Goal: Task Accomplishment & Management: Use online tool/utility

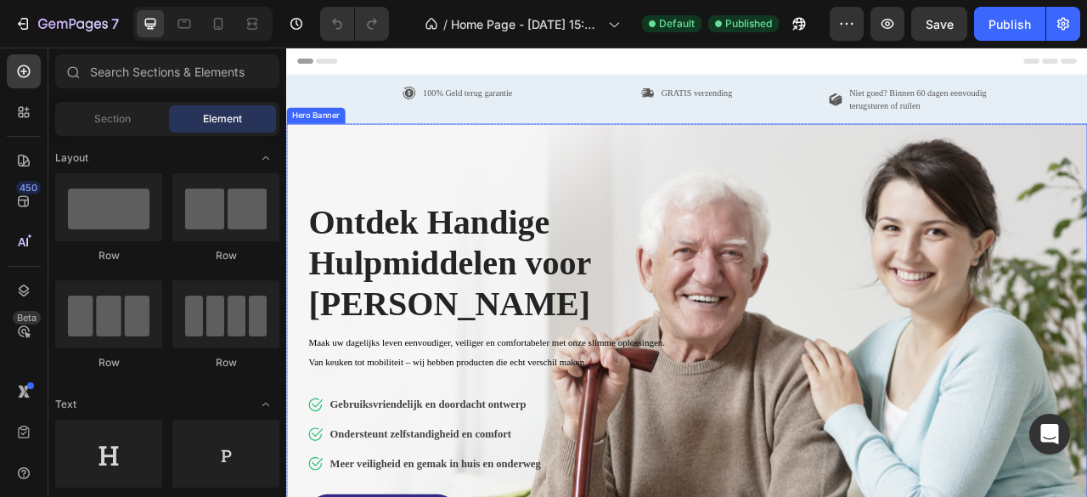
scroll to position [85, 0]
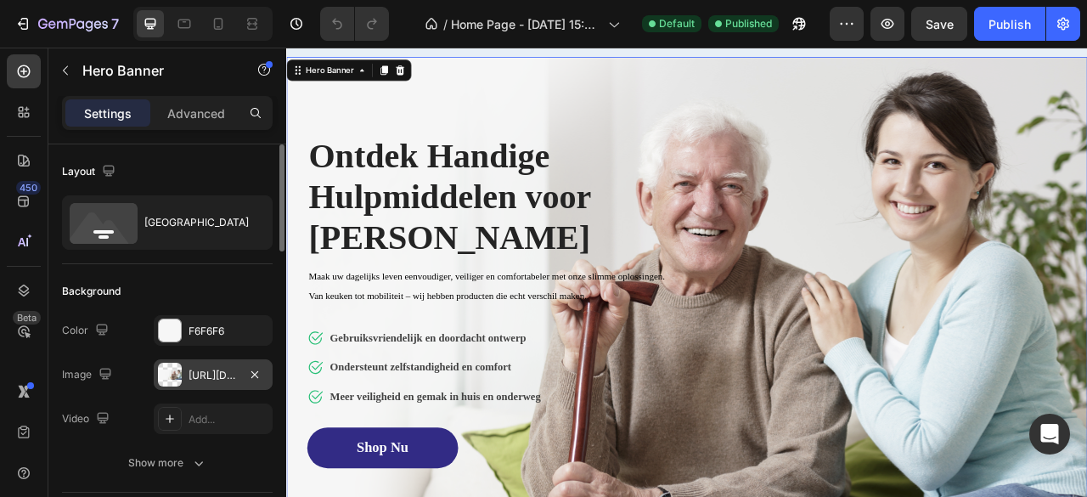
click at [215, 371] on div "[URL][DOMAIN_NAME]" at bounding box center [212, 375] width 49 height 15
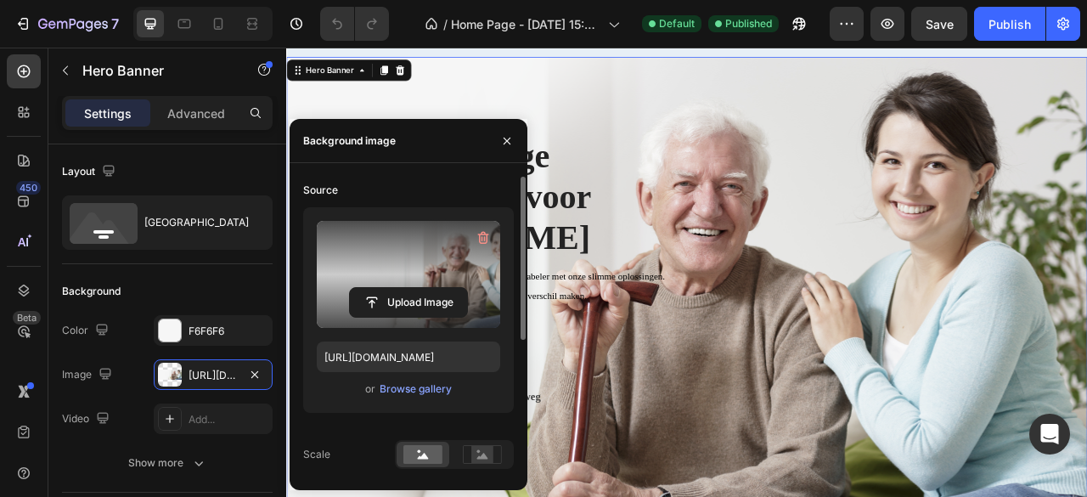
click at [431, 269] on label at bounding box center [408, 274] width 183 height 107
click at [431, 288] on input "file" at bounding box center [408, 302] width 117 height 29
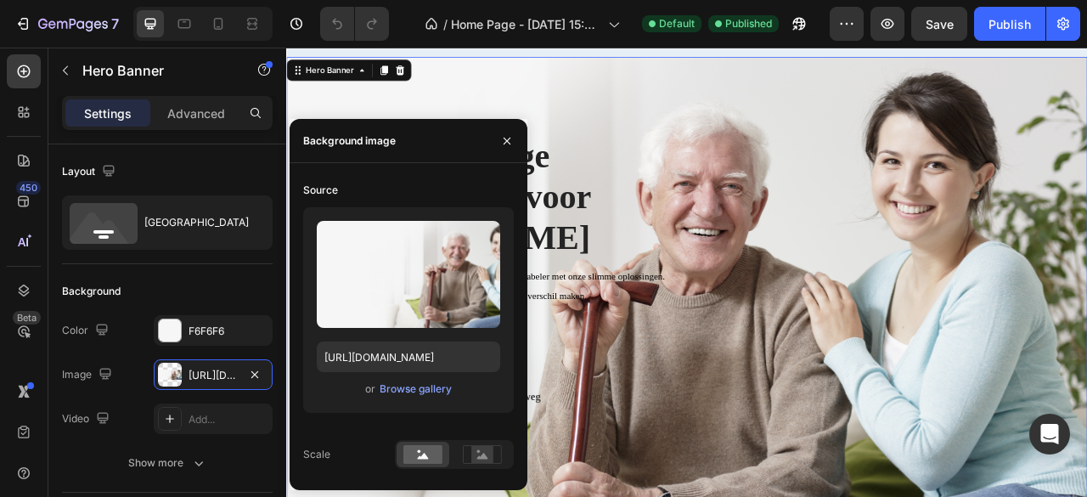
click at [920, 202] on div "Ontdek Handige Hulpmiddelen voor [PERSON_NAME] Heading Maak uw dagelijks leven …" at bounding box center [796, 383] width 968 height 593
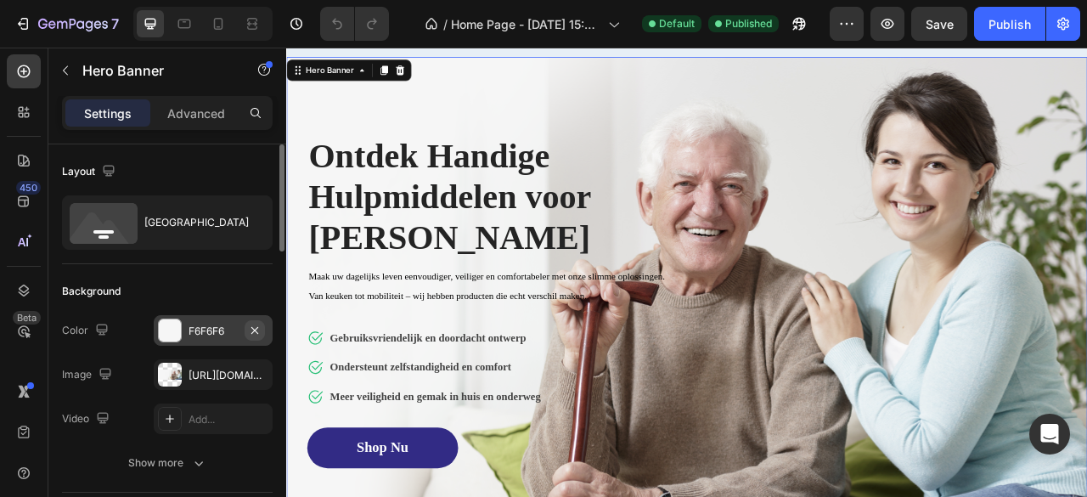
click at [257, 326] on icon "button" at bounding box center [254, 329] width 7 height 7
click at [253, 371] on icon "button" at bounding box center [254, 373] width 7 height 7
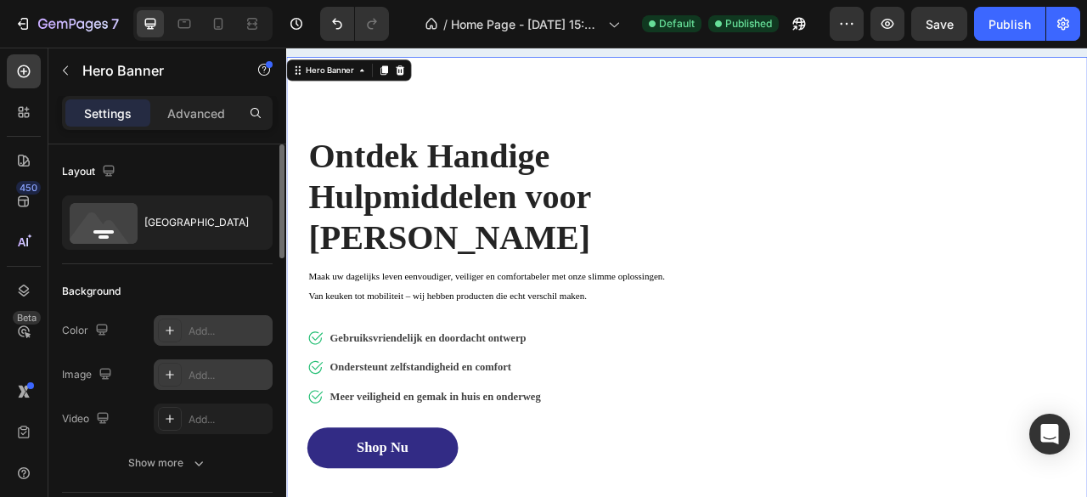
click at [222, 371] on div "Add..." at bounding box center [228, 375] width 80 height 15
type input "[URL][DOMAIN_NAME]"
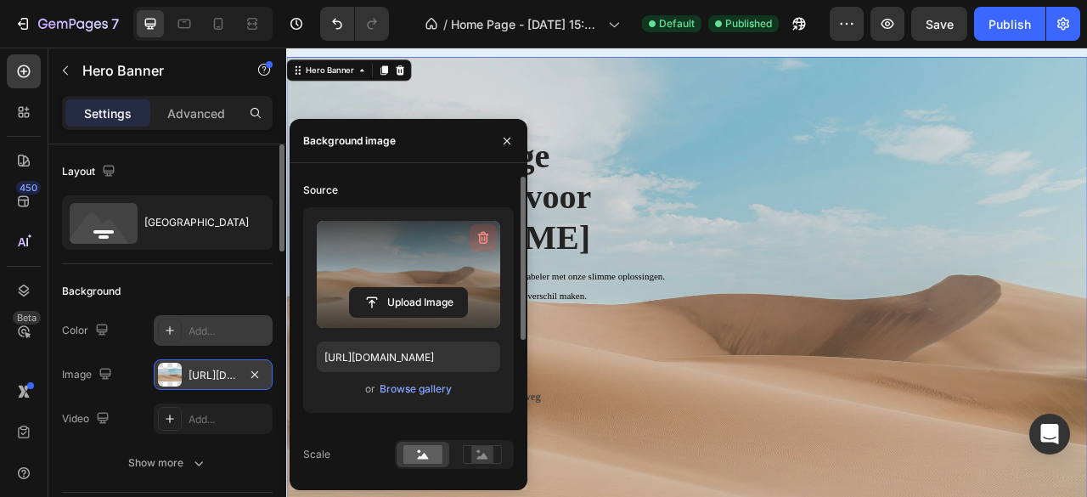
click at [485, 231] on icon "button" at bounding box center [483, 237] width 17 height 17
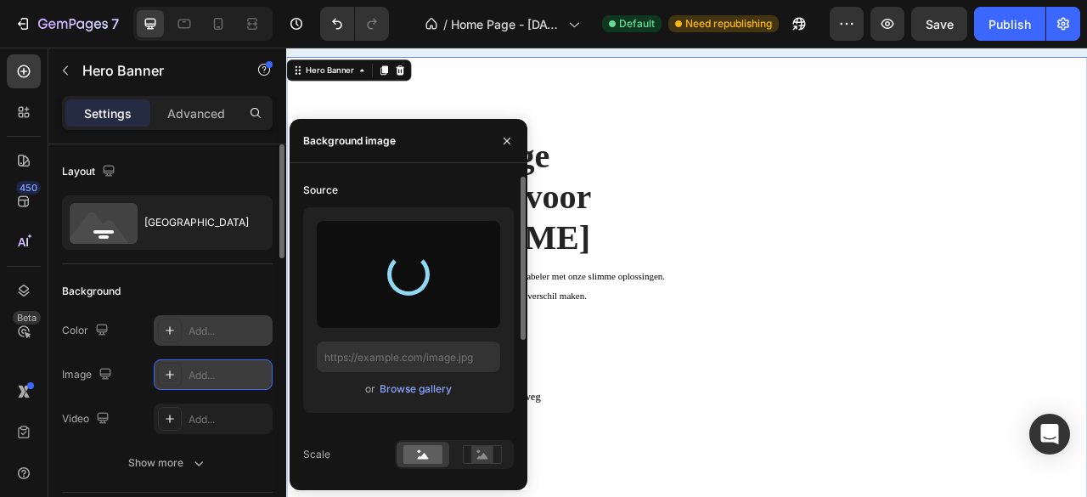
type input "[URL][DOMAIN_NAME]"
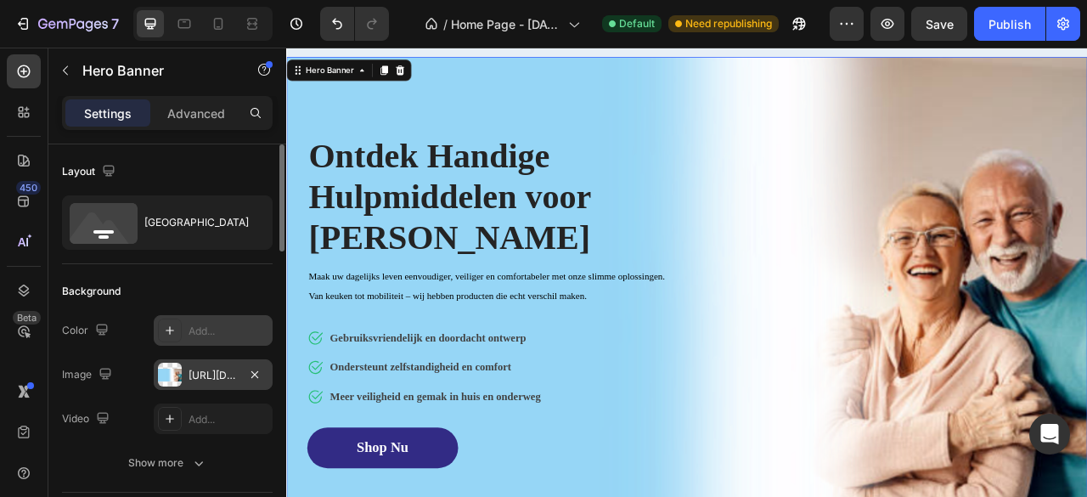
click at [1002, 411] on div "Ontdek Handige Hulpmiddelen voor [PERSON_NAME] Heading Maak uw dagelijks leven …" at bounding box center [796, 383] width 968 height 593
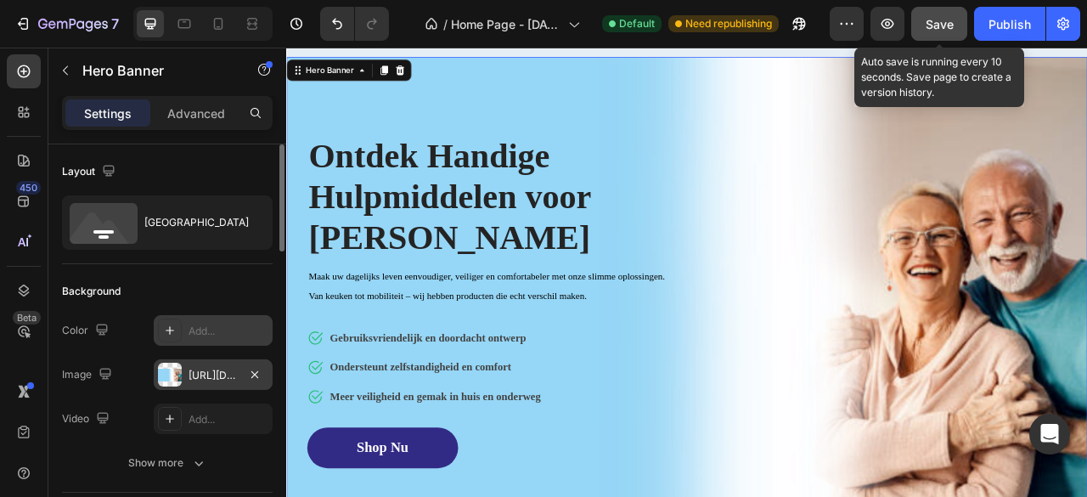
click at [934, 27] on span "Save" at bounding box center [939, 24] width 28 height 14
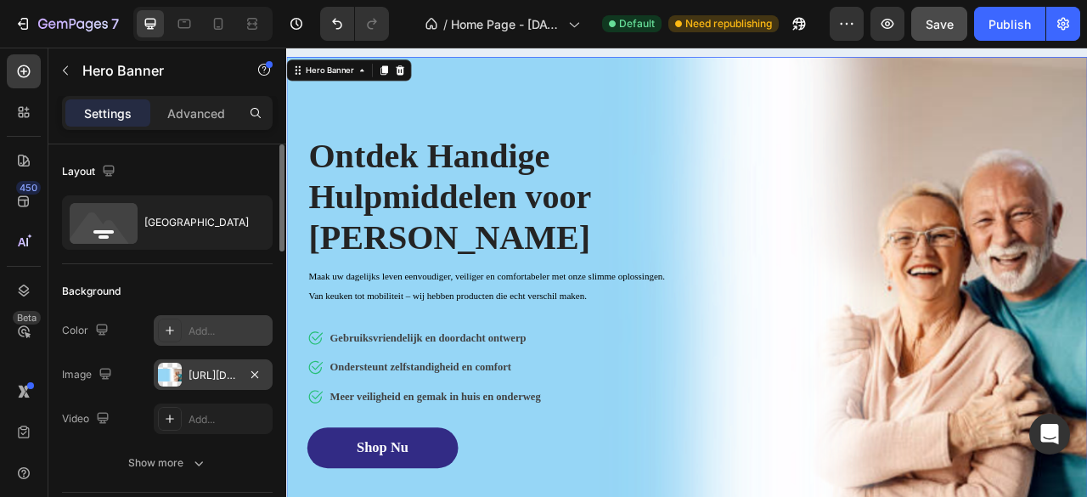
click at [192, 363] on div "[URL][DOMAIN_NAME]" at bounding box center [213, 374] width 119 height 31
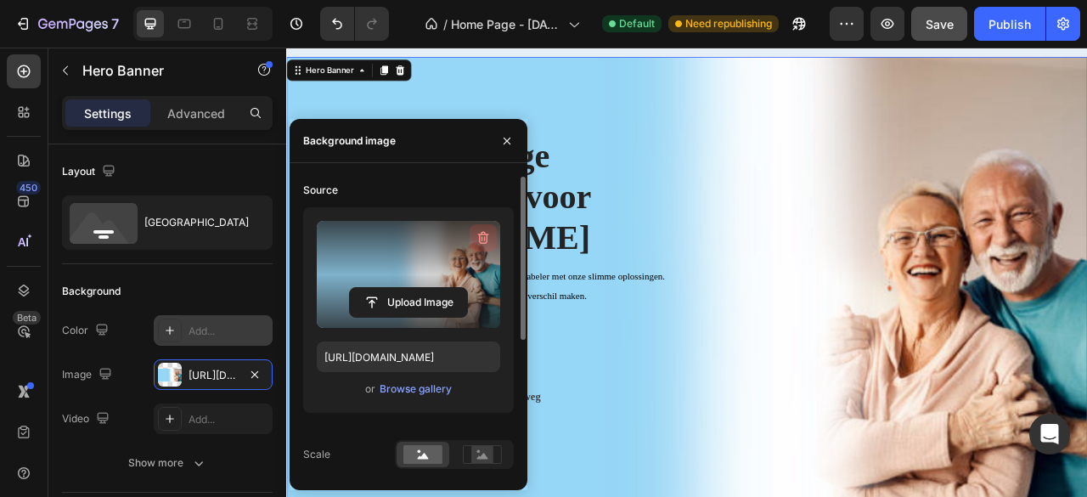
click at [486, 237] on icon "button" at bounding box center [483, 237] width 17 height 17
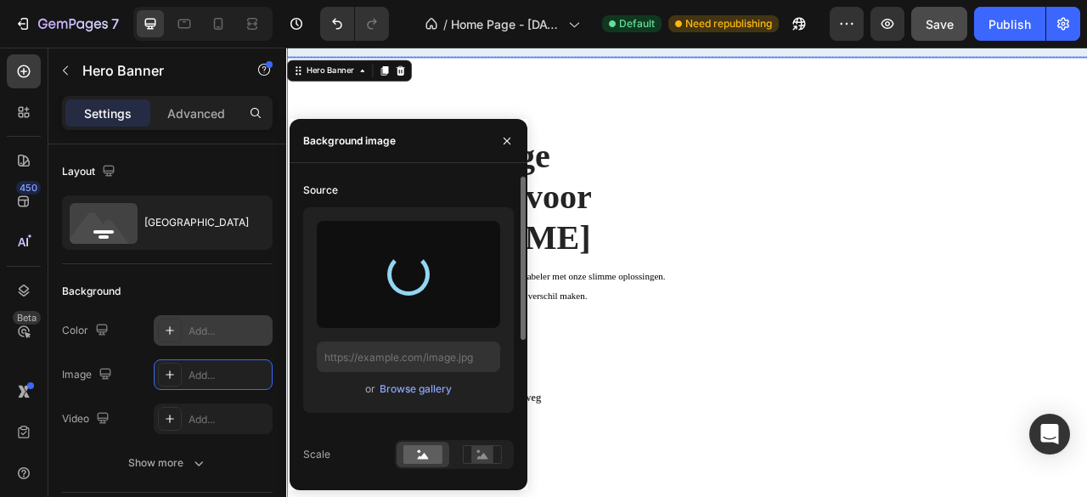
type input "[URL][DOMAIN_NAME]"
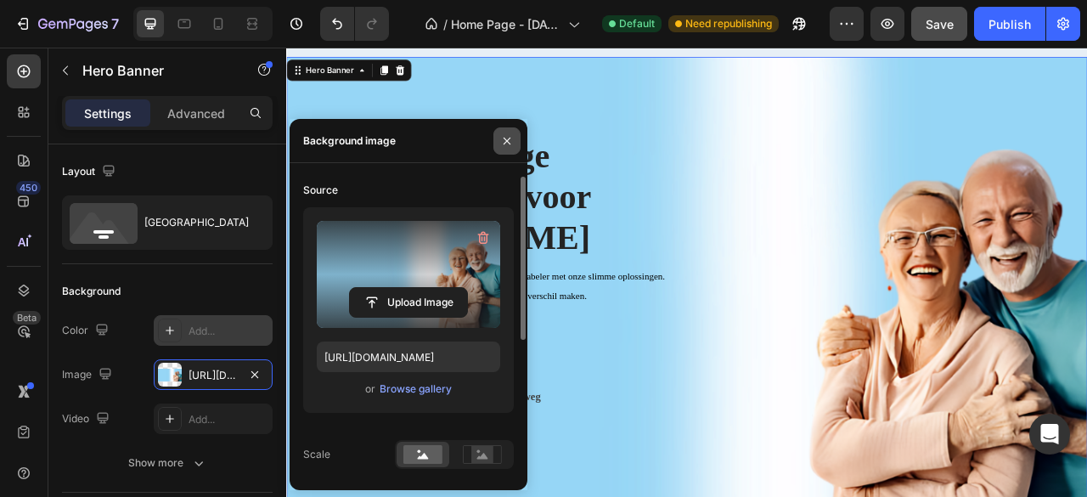
drag, startPoint x: 506, startPoint y: 142, endPoint x: 323, endPoint y: 118, distance: 184.9
click at [506, 142] on icon "button" at bounding box center [507, 141] width 14 height 14
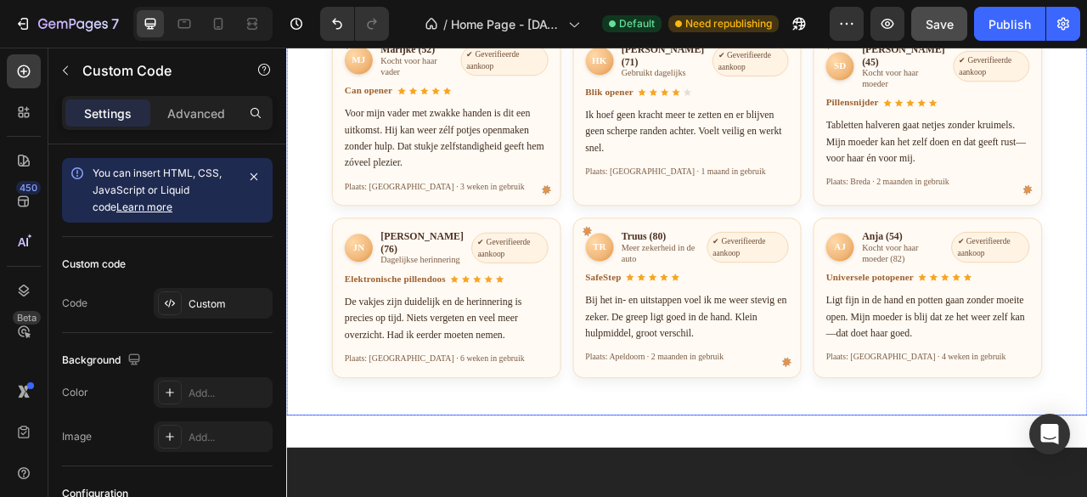
scroll to position [2547, 0]
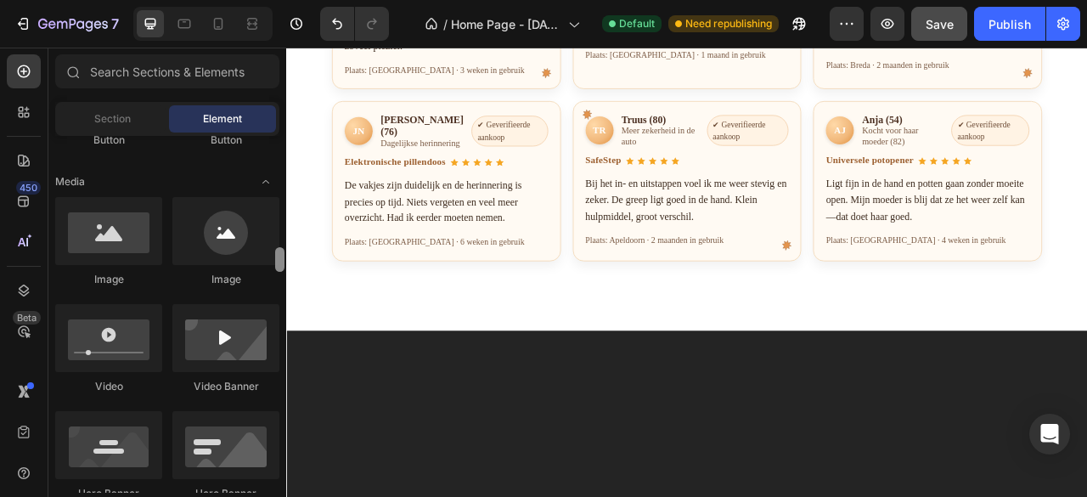
scroll to position [417, 0]
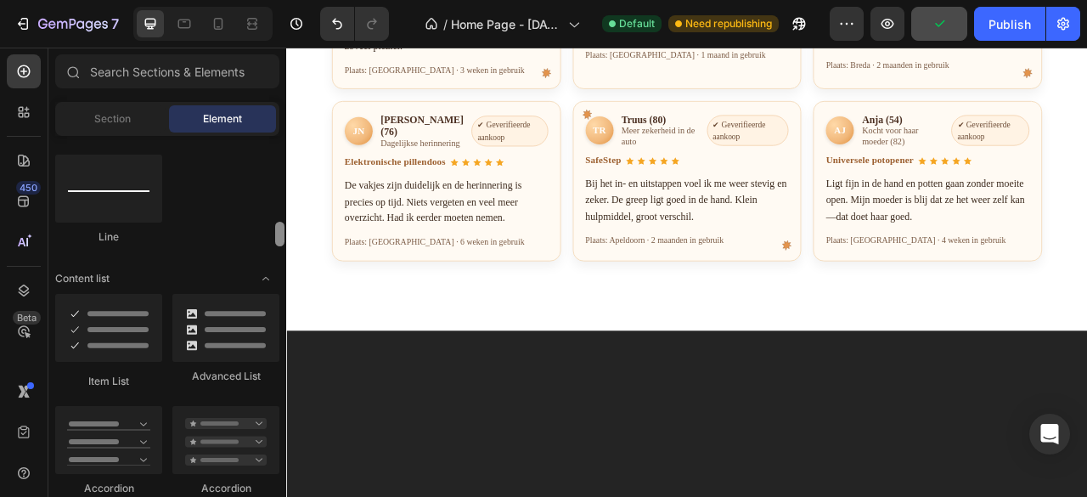
drag, startPoint x: 282, startPoint y: 210, endPoint x: 260, endPoint y: 241, distance: 38.4
click at [282, 241] on div at bounding box center [279, 234] width 9 height 25
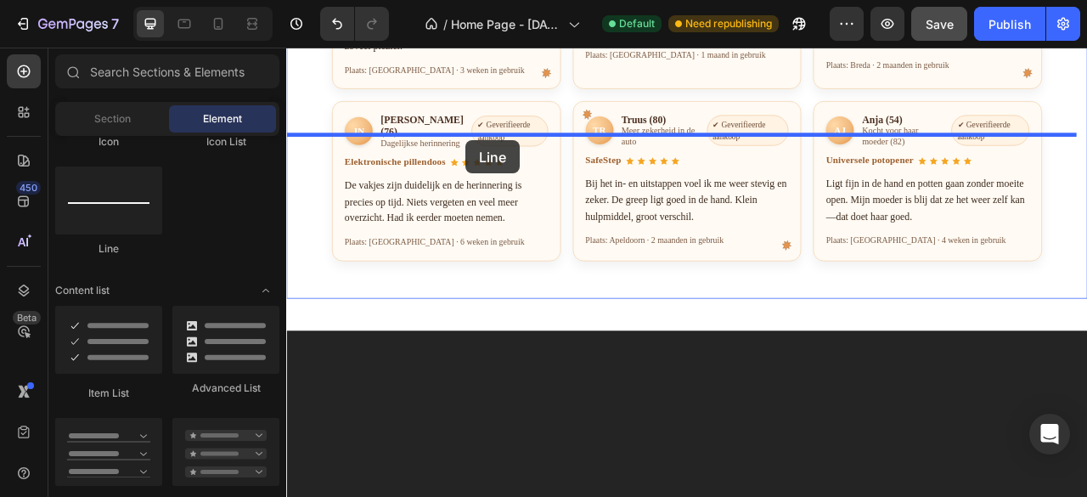
drag, startPoint x: 408, startPoint y: 277, endPoint x: 514, endPoint y: 166, distance: 153.2
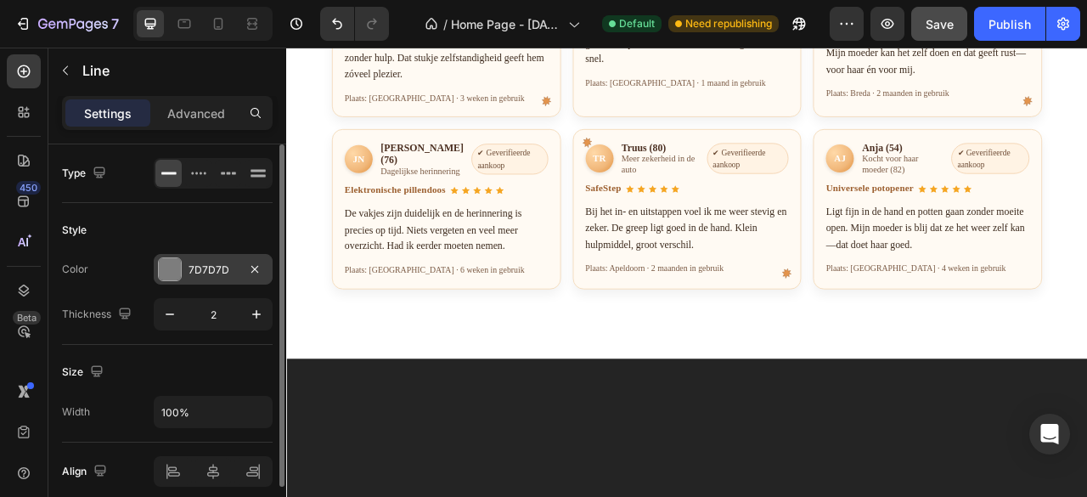
click at [243, 266] on div "7D7D7D" at bounding box center [213, 269] width 119 height 31
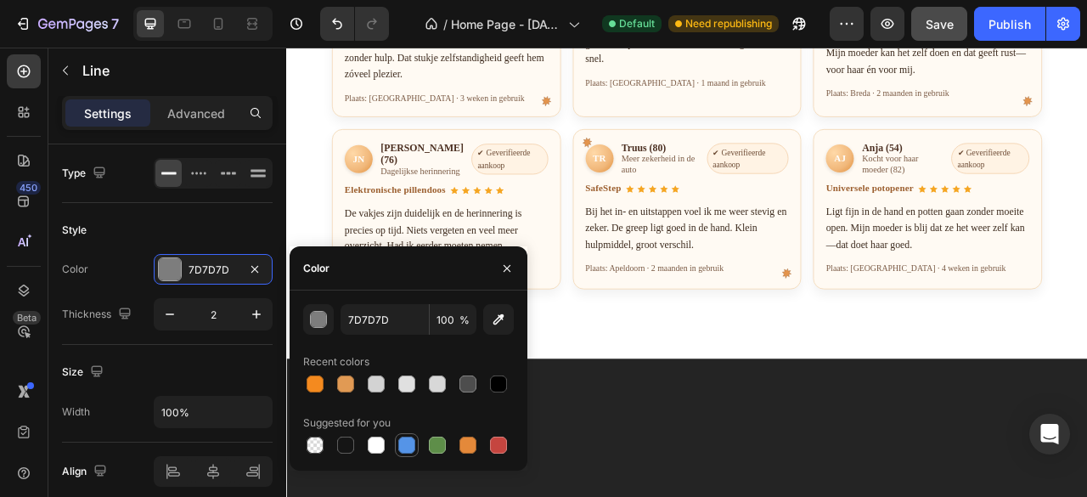
click at [405, 441] on div at bounding box center [406, 444] width 17 height 17
type input "5594E7"
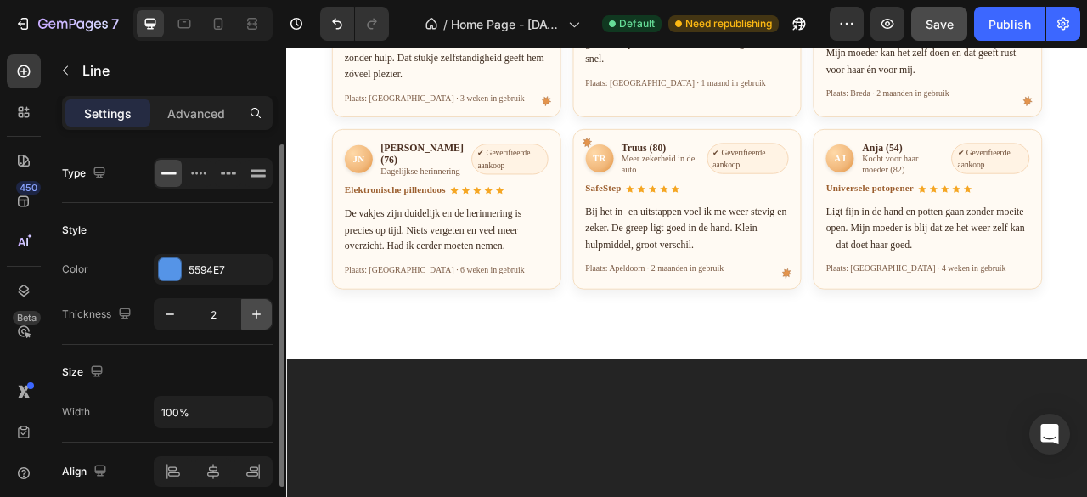
click at [252, 315] on icon "button" at bounding box center [256, 314] width 17 height 17
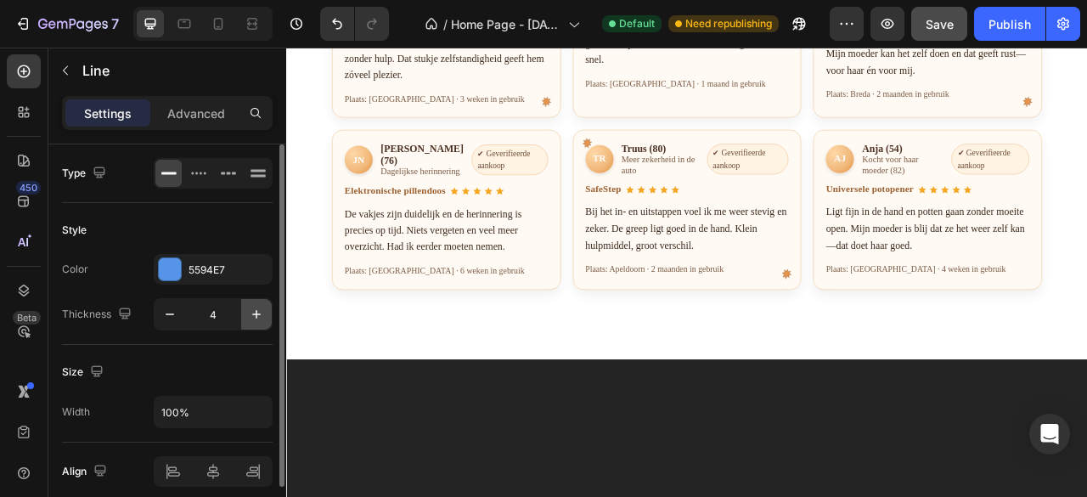
click at [252, 315] on icon "button" at bounding box center [256, 314] width 17 height 17
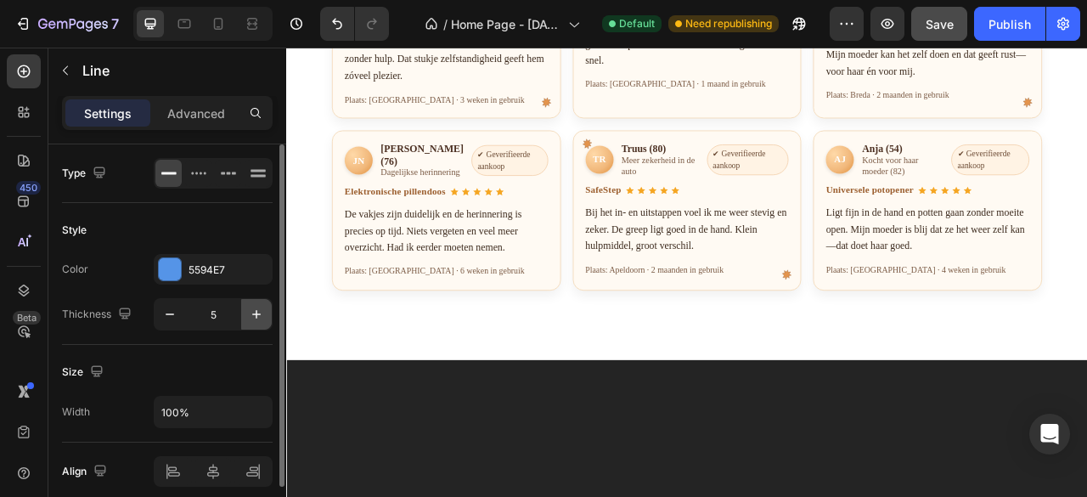
click at [252, 315] on icon "button" at bounding box center [256, 314] width 17 height 17
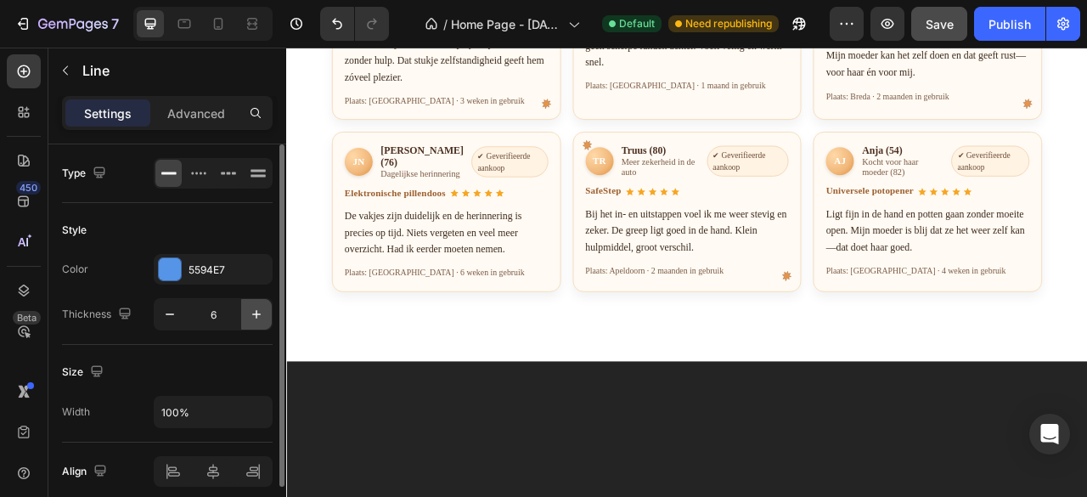
click at [252, 315] on icon "button" at bounding box center [256, 314] width 17 height 17
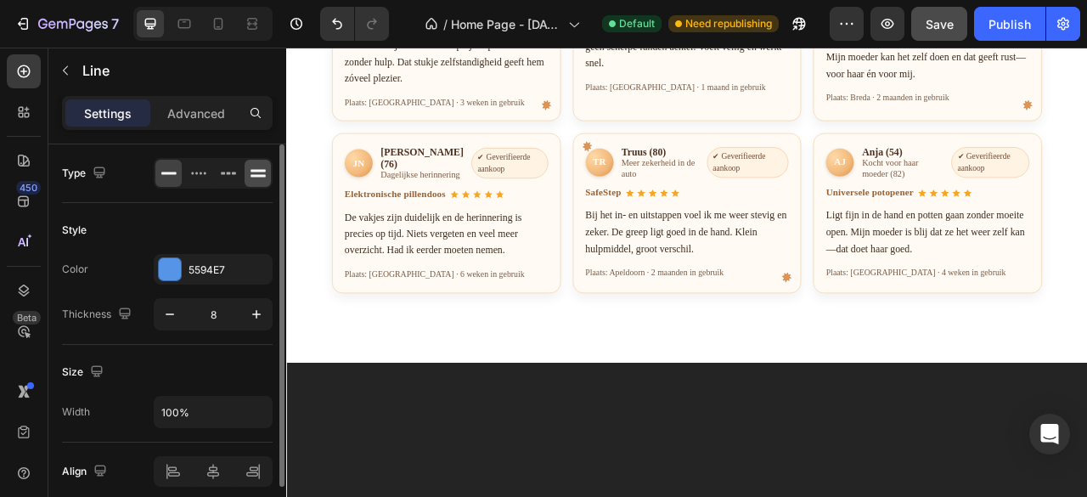
click at [262, 176] on icon at bounding box center [257, 176] width 15 height 3
click at [263, 307] on icon "button" at bounding box center [256, 314] width 17 height 17
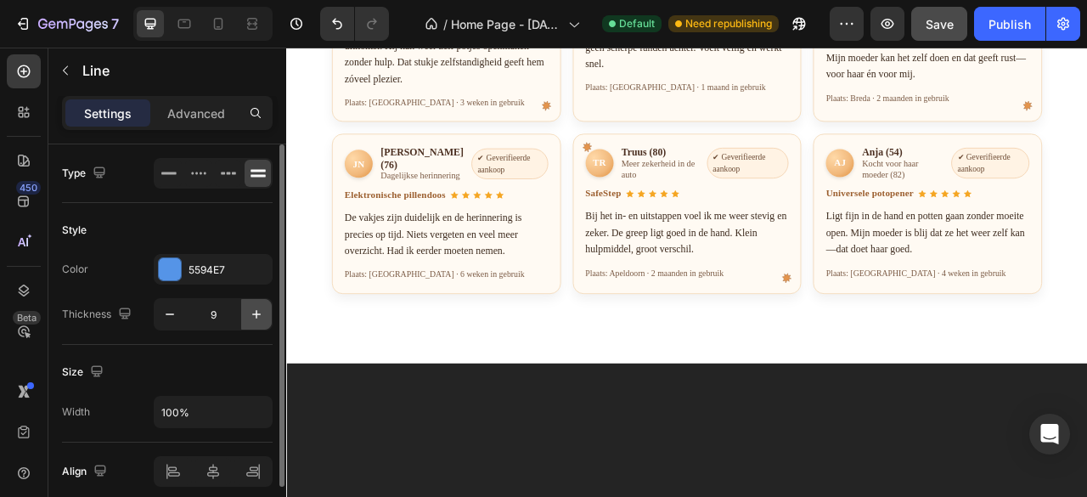
click at [263, 307] on icon "button" at bounding box center [256, 314] width 17 height 17
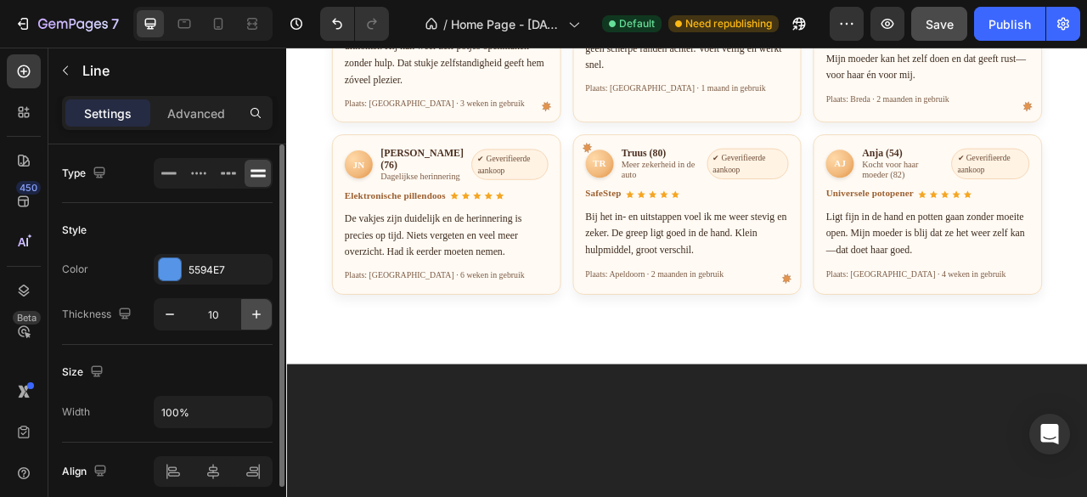
click at [263, 307] on icon "button" at bounding box center [256, 314] width 17 height 17
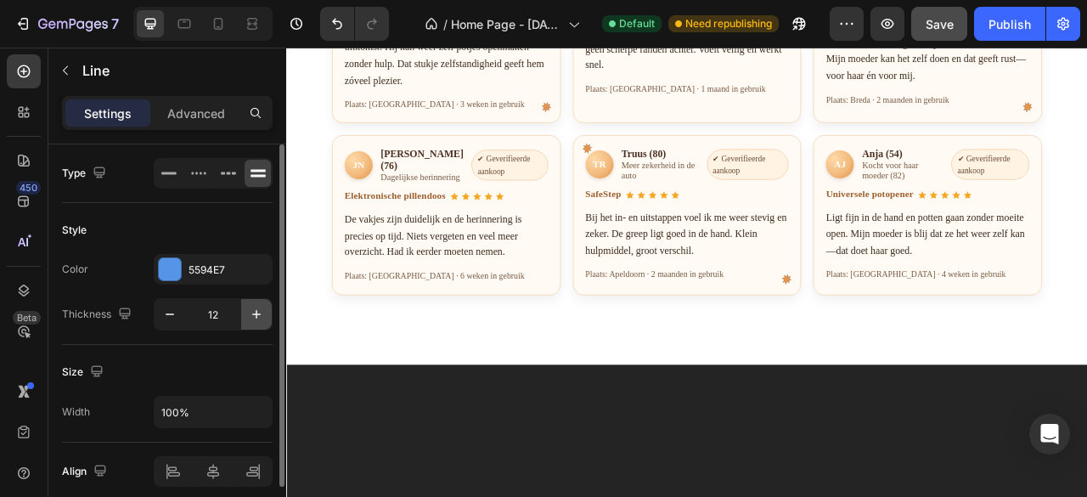
click at [263, 307] on icon "button" at bounding box center [256, 314] width 17 height 17
type input "13"
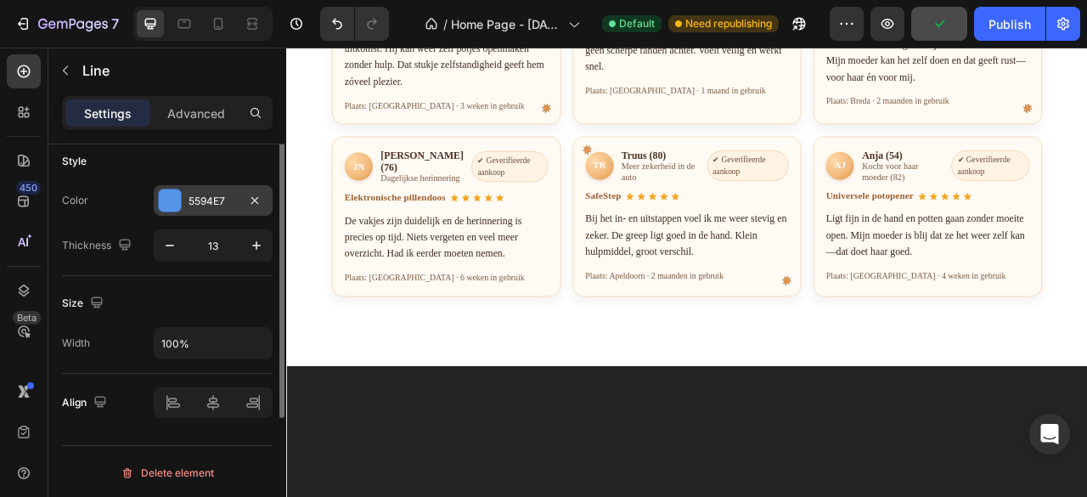
scroll to position [0, 0]
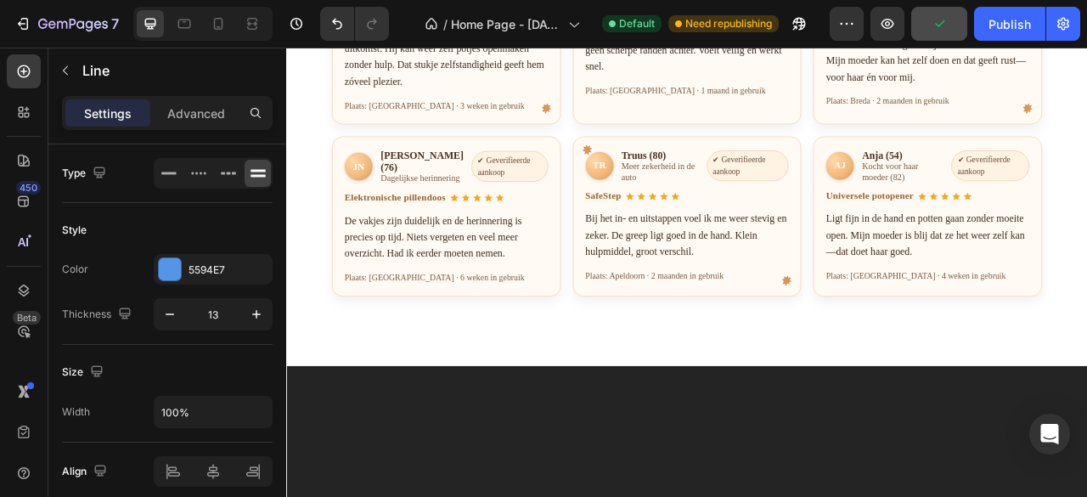
click at [200, 127] on div "Settings Advanced" at bounding box center [167, 113] width 211 height 34
click at [200, 121] on div "Advanced" at bounding box center [196, 112] width 85 height 27
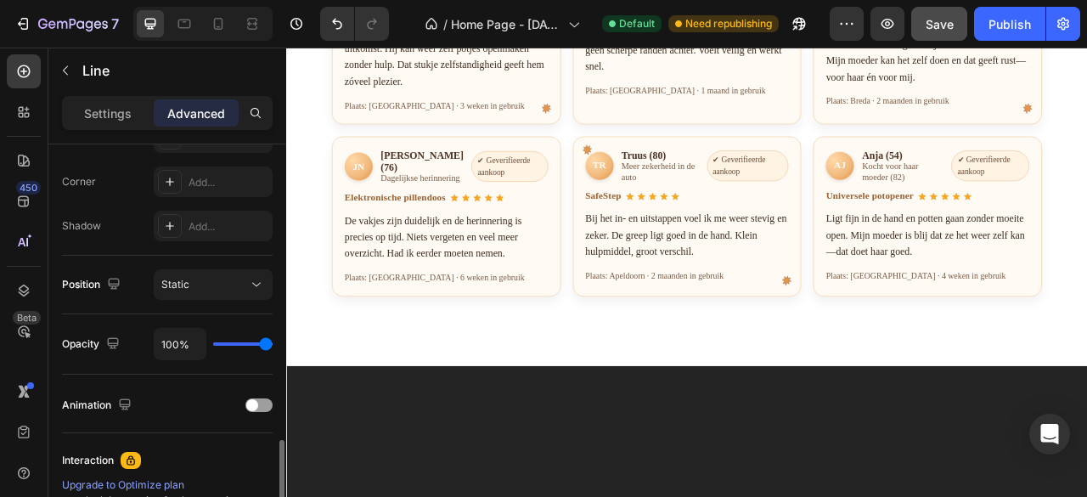
scroll to position [594, 0]
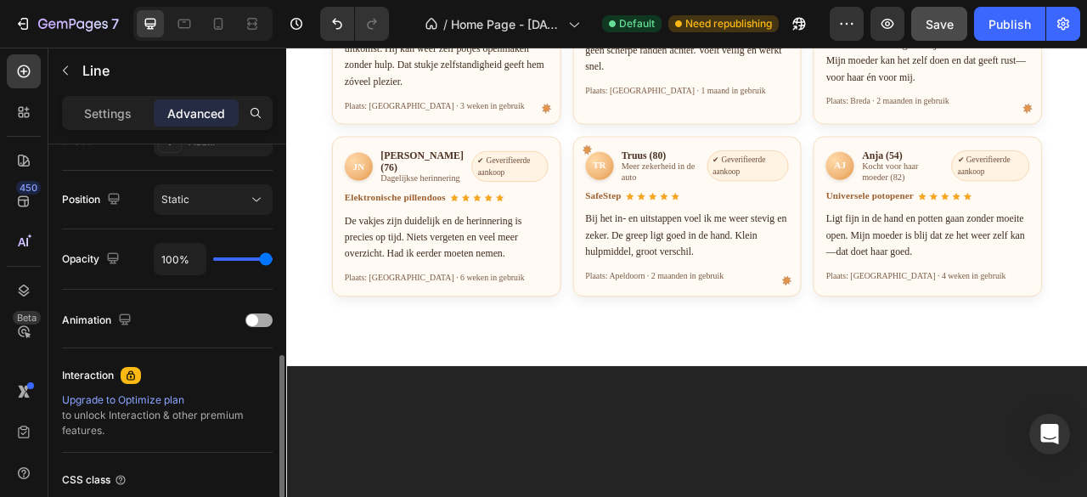
click at [259, 320] on div at bounding box center [258, 320] width 27 height 14
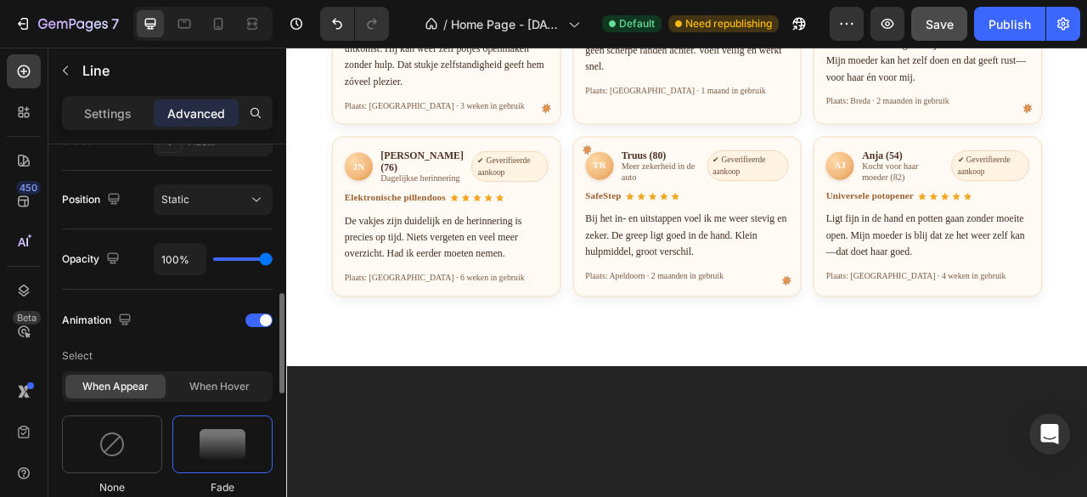
scroll to position [764, 0]
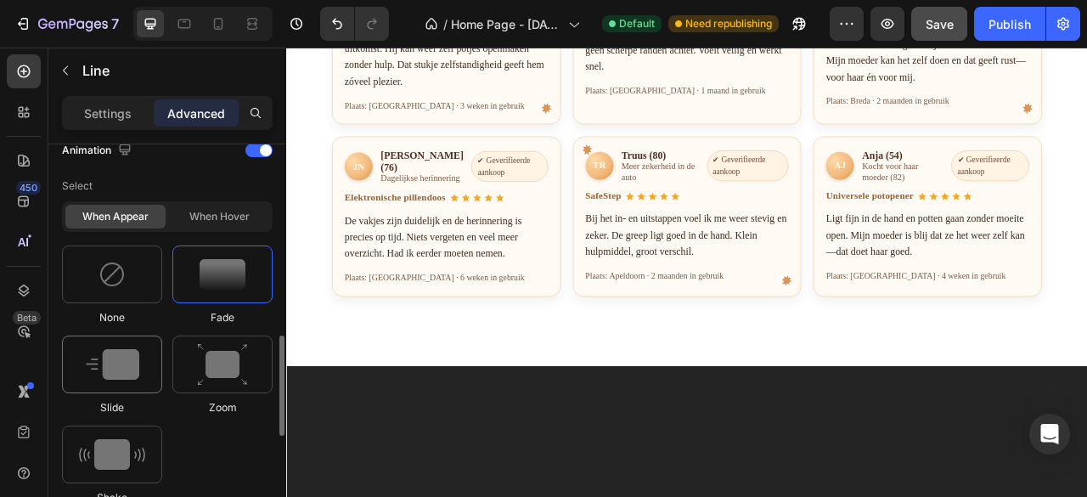
click at [149, 359] on div at bounding box center [112, 364] width 100 height 58
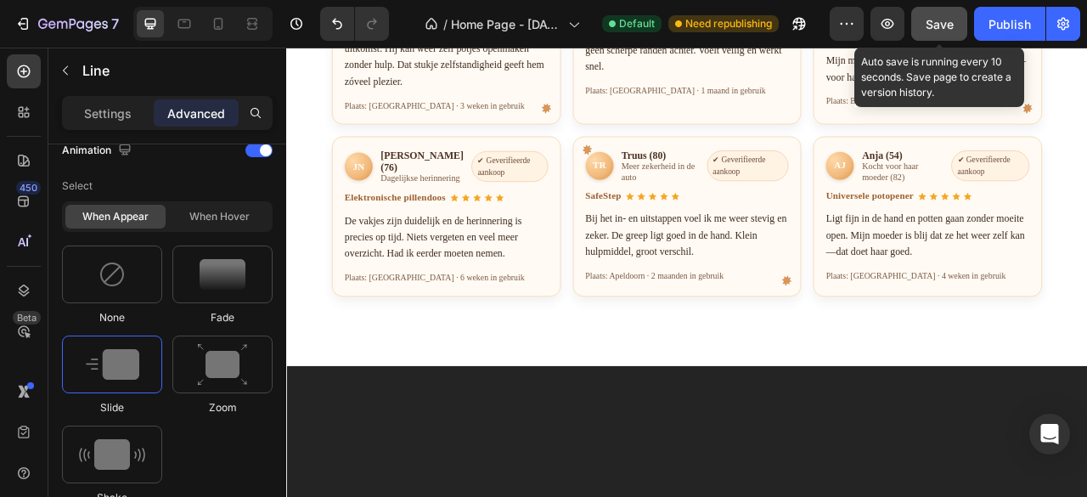
click at [941, 17] on span "Save" at bounding box center [939, 24] width 28 height 14
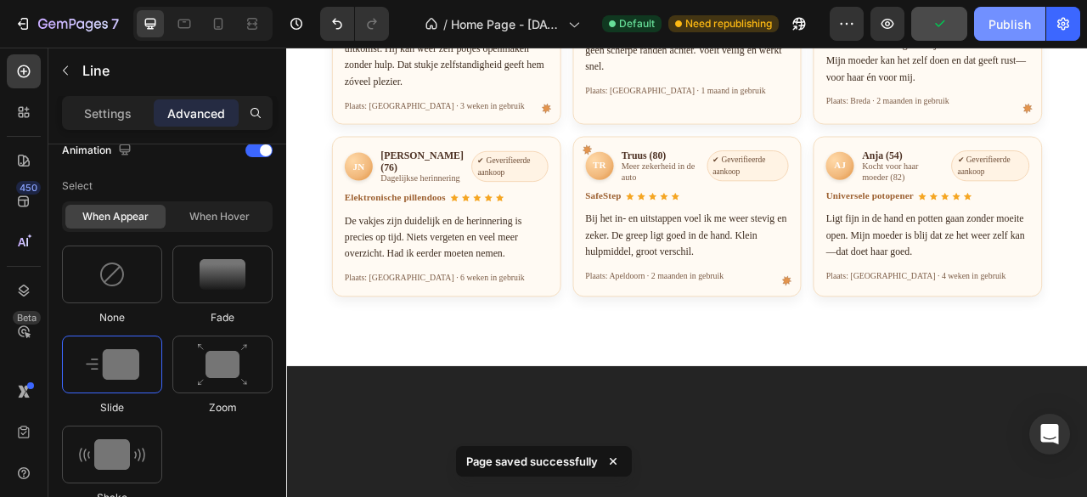
click at [993, 22] on div "Publish" at bounding box center [1009, 24] width 42 height 18
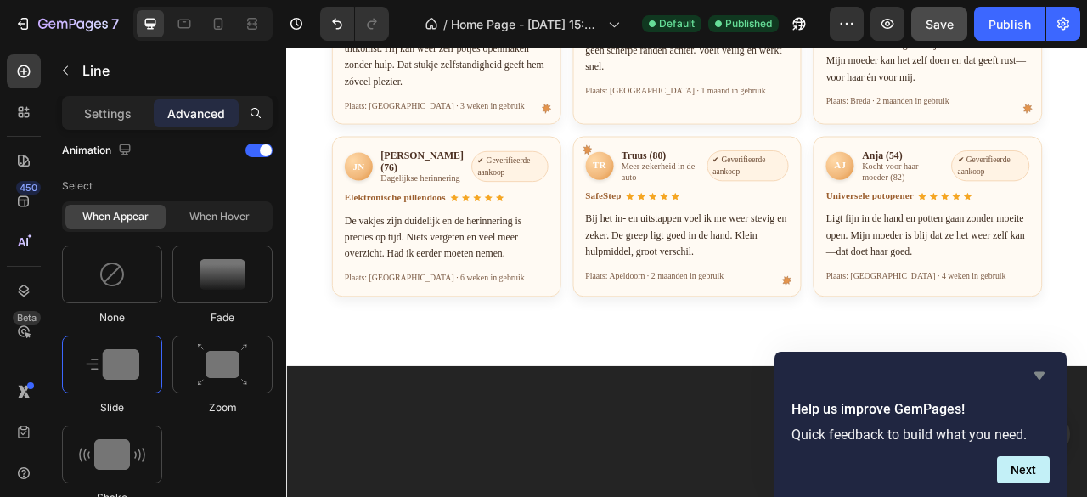
click at [1040, 372] on icon "Hide survey" at bounding box center [1039, 376] width 10 height 8
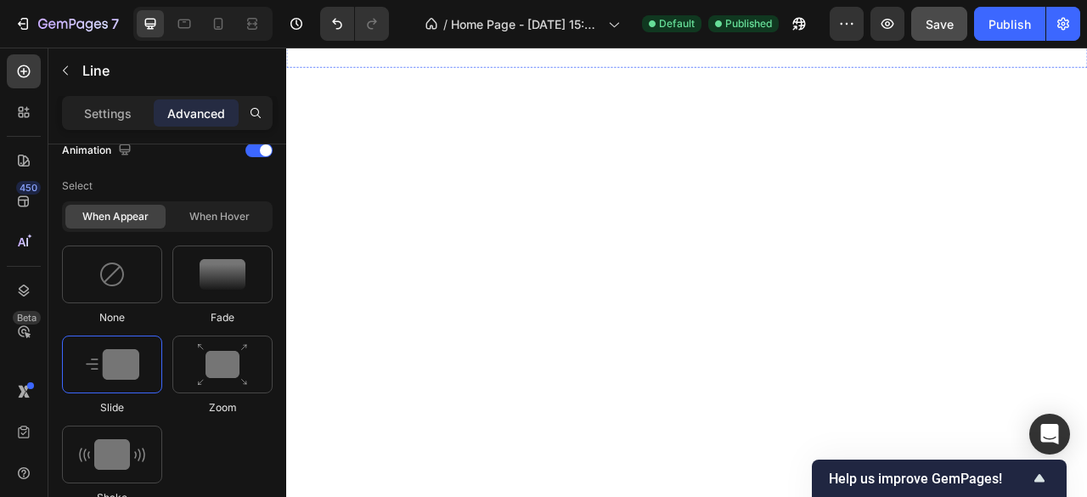
scroll to position [2038, 0]
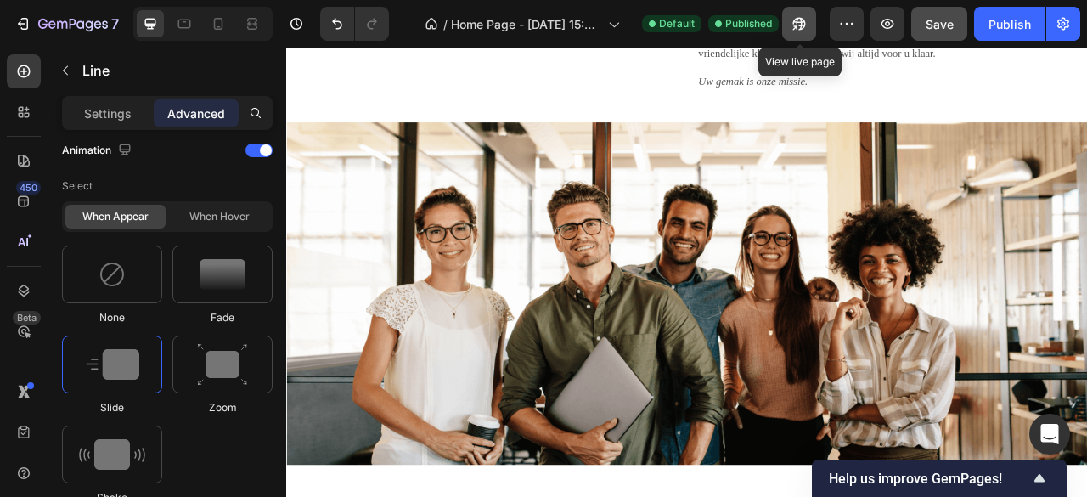
click at [803, 23] on icon "button" at bounding box center [799, 24] width 13 height 13
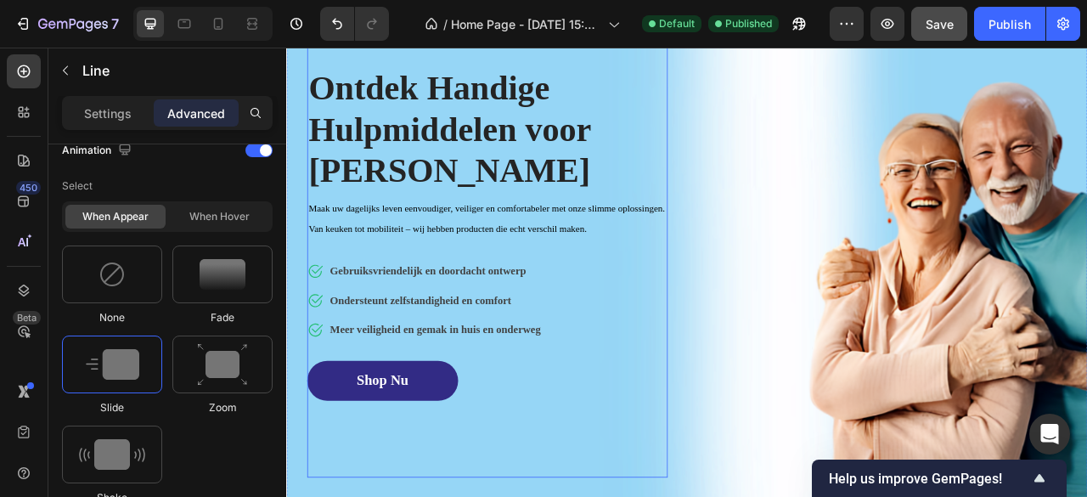
scroll to position [0, 0]
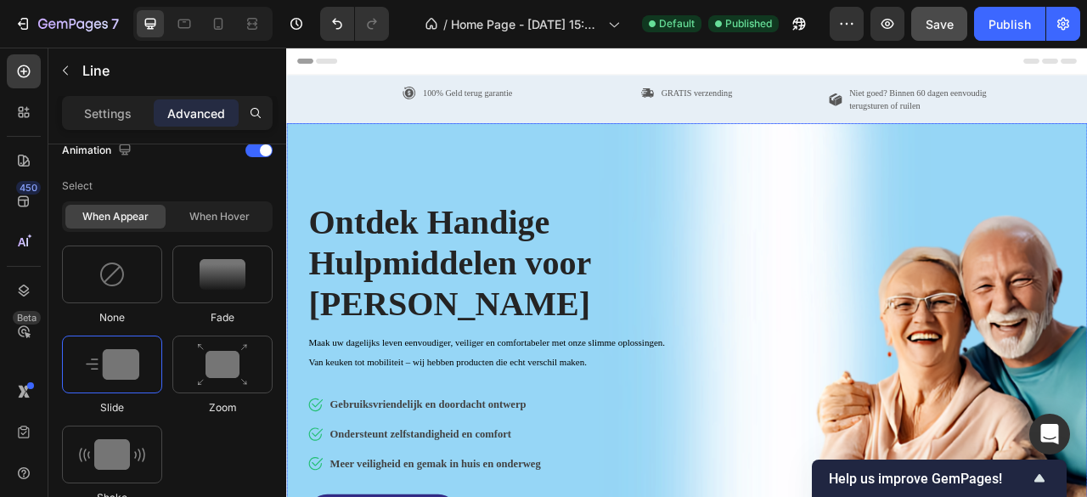
click at [1015, 278] on div "Ontdek Handige Hulpmiddelen voor [PERSON_NAME] Heading Maak uw dagelijks leven …" at bounding box center [796, 467] width 968 height 593
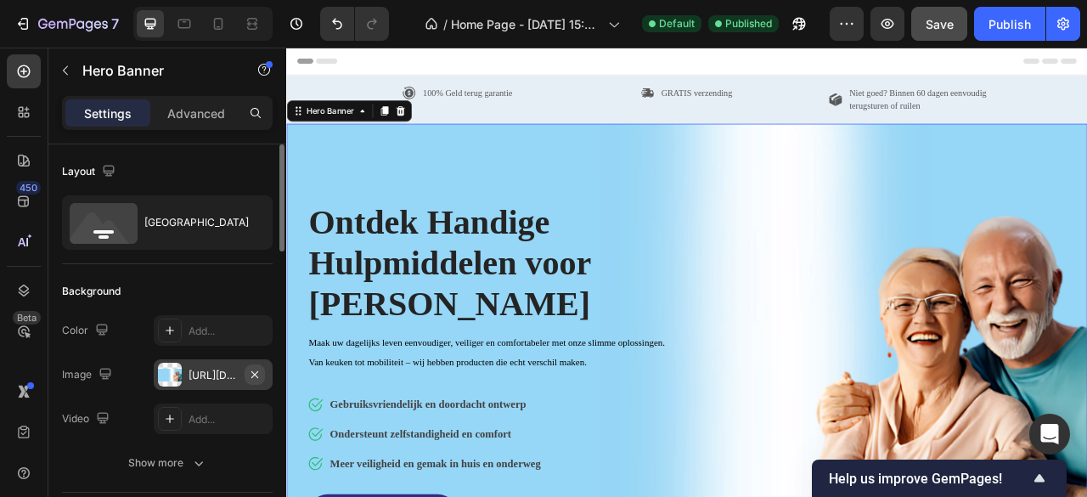
click at [251, 371] on icon "button" at bounding box center [255, 375] width 14 height 14
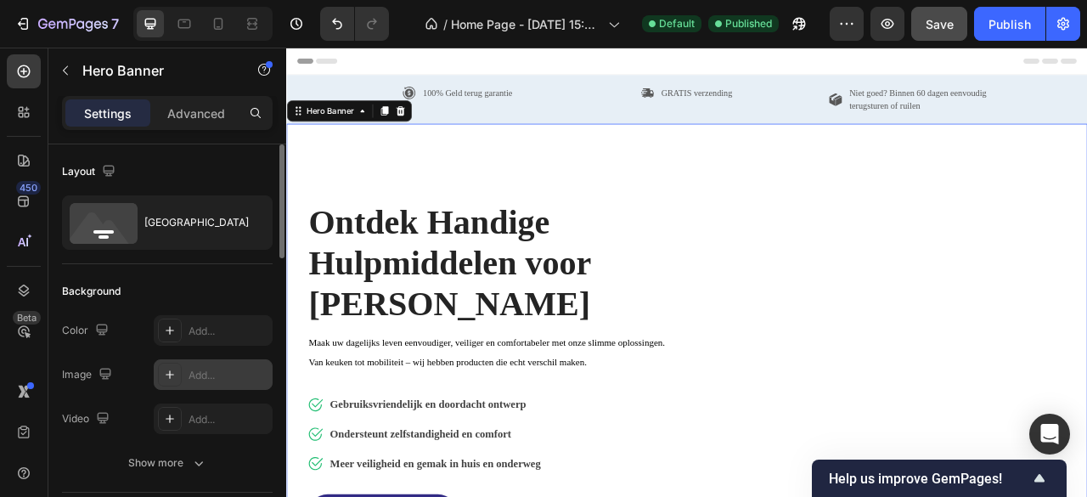
click at [220, 371] on div "Add..." at bounding box center [228, 375] width 80 height 15
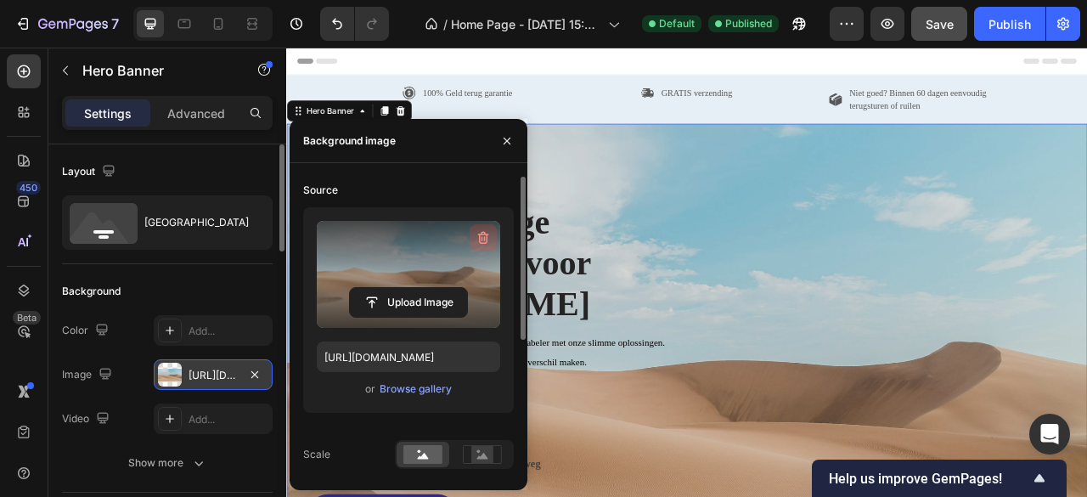
click at [486, 235] on icon "button" at bounding box center [483, 238] width 11 height 13
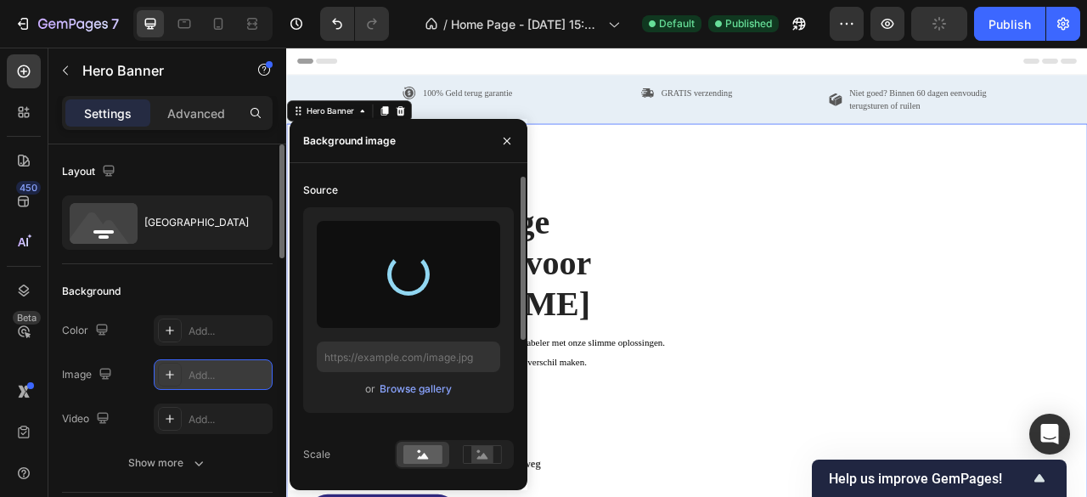
type input "[URL][DOMAIN_NAME]"
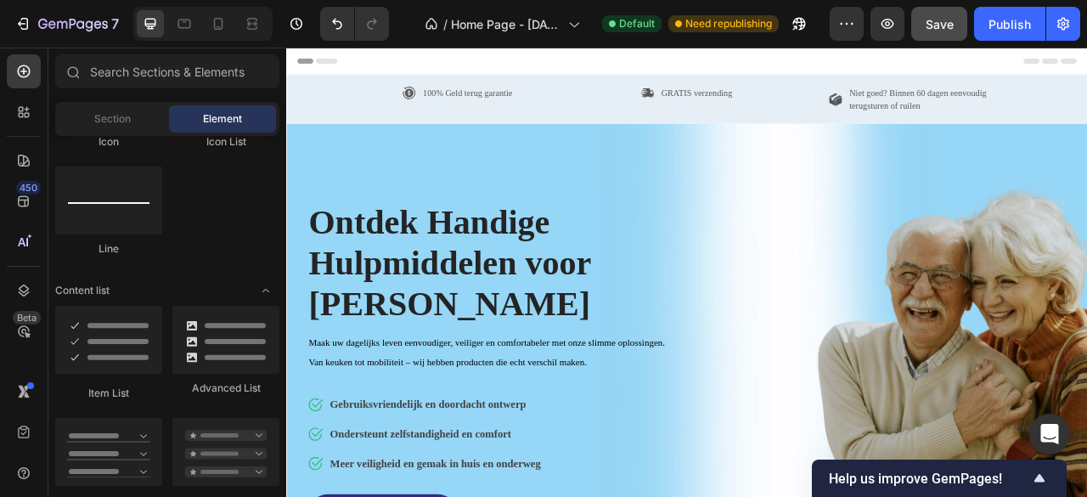
click at [775, 57] on div "Header" at bounding box center [796, 65] width 992 height 34
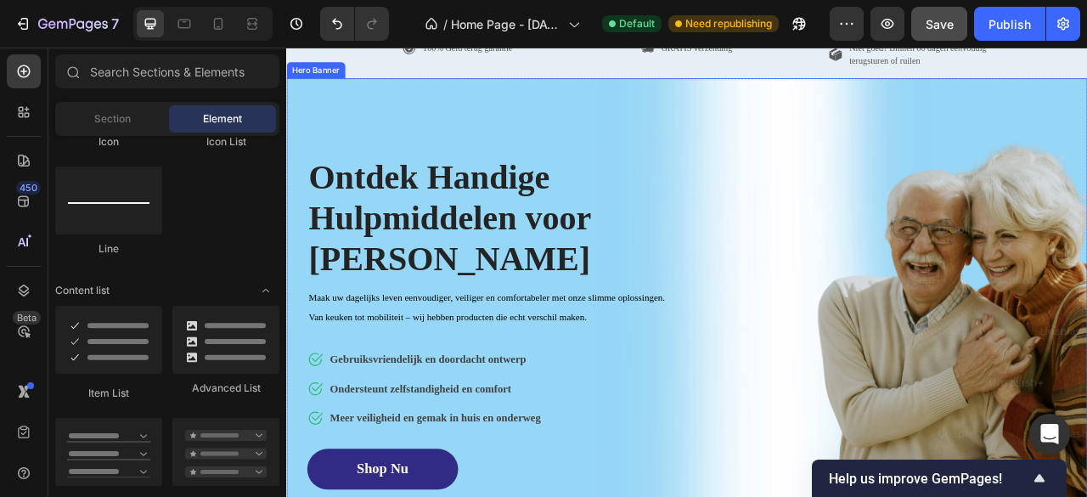
scroll to position [85, 0]
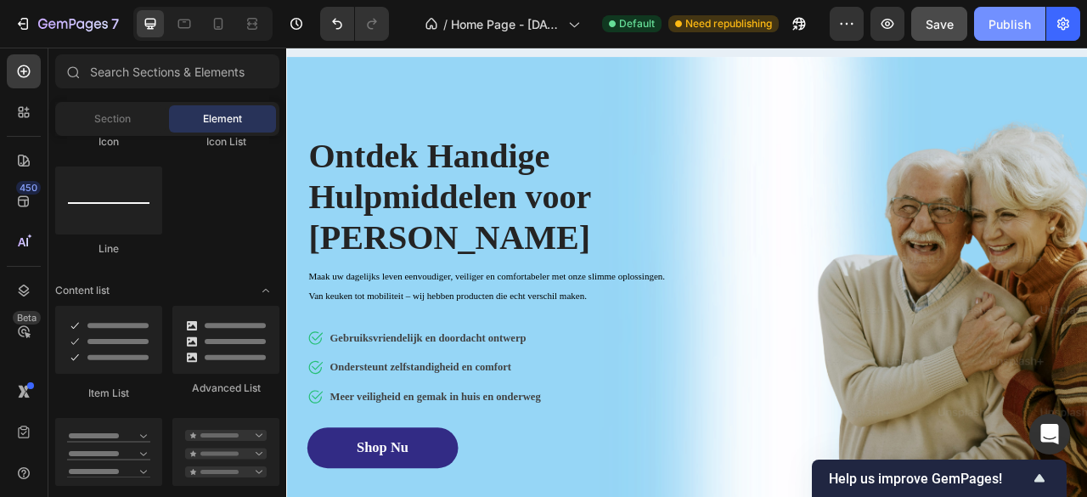
click at [995, 26] on div "Publish" at bounding box center [1009, 24] width 42 height 18
click at [605, 332] on span "Maak uw dagelijks leven eenvoudiger, veiliger en comfortabeler met onze slimme …" at bounding box center [540, 351] width 453 height 38
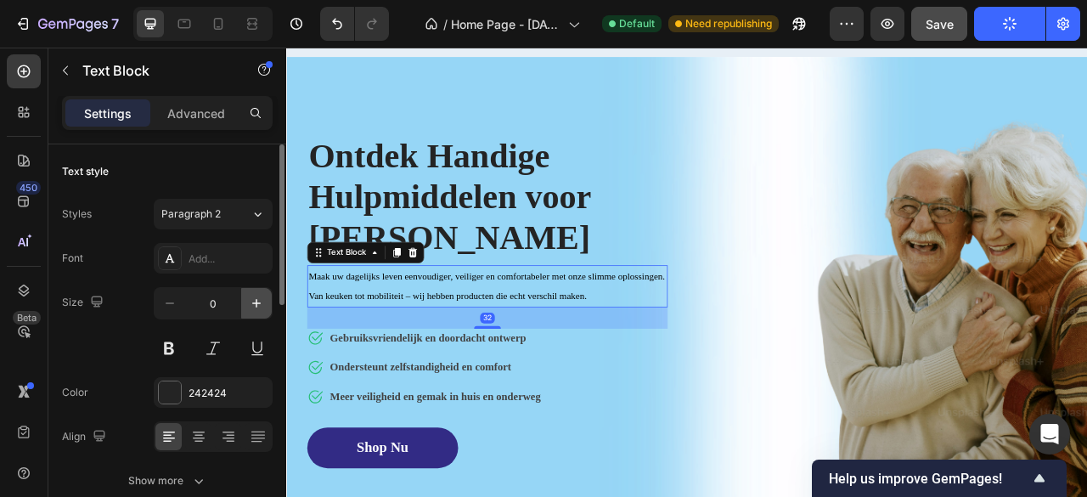
click at [257, 301] on icon "button" at bounding box center [256, 303] width 8 height 8
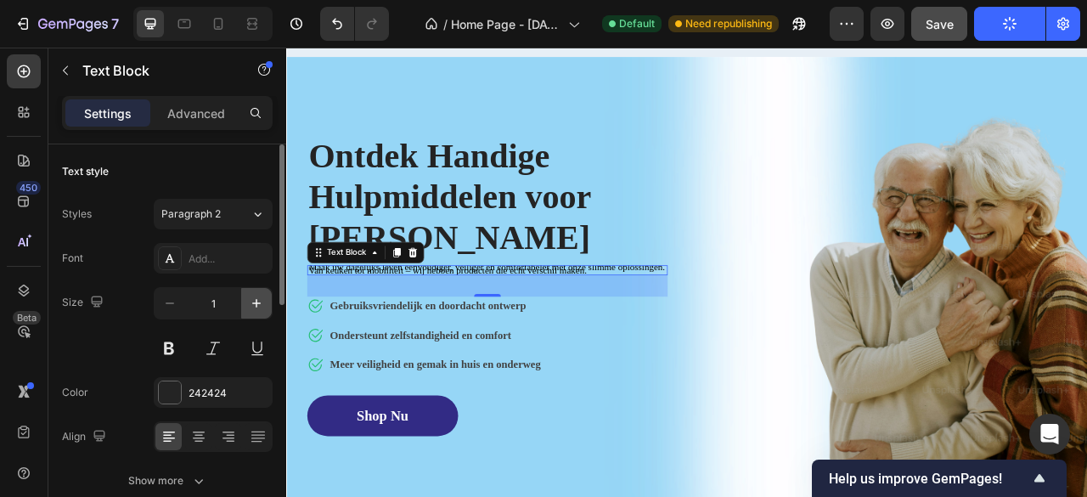
click at [257, 301] on icon "button" at bounding box center [256, 303] width 8 height 8
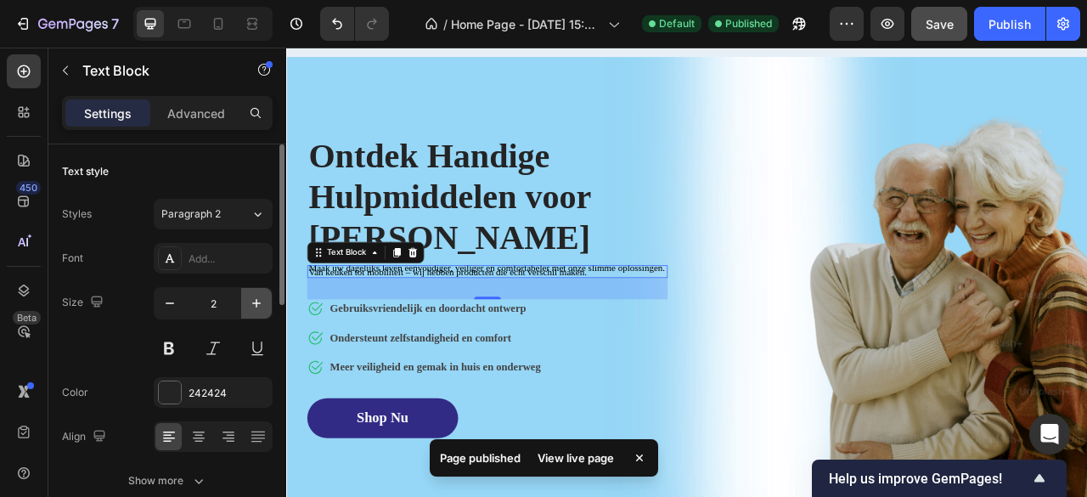
click at [261, 305] on icon "button" at bounding box center [256, 303] width 17 height 17
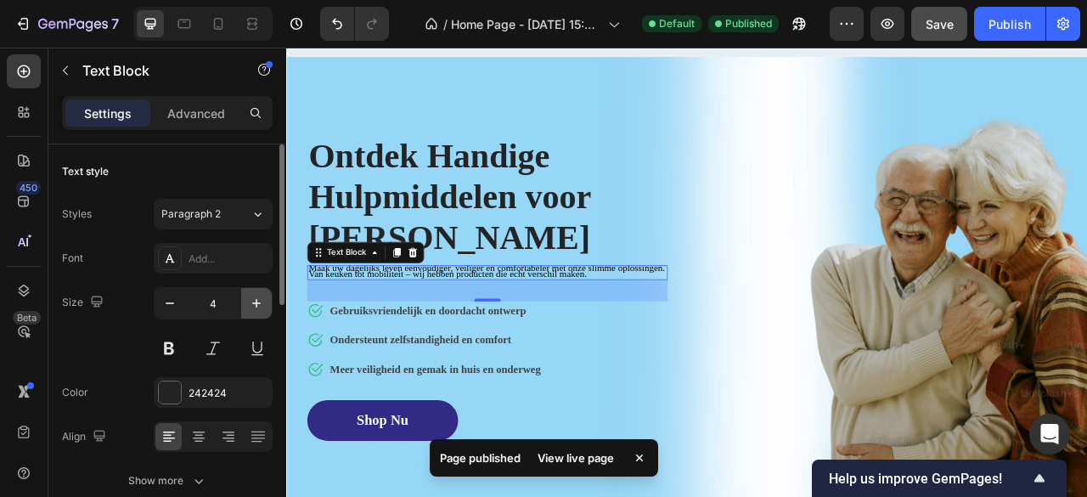
click at [261, 305] on icon "button" at bounding box center [256, 303] width 17 height 17
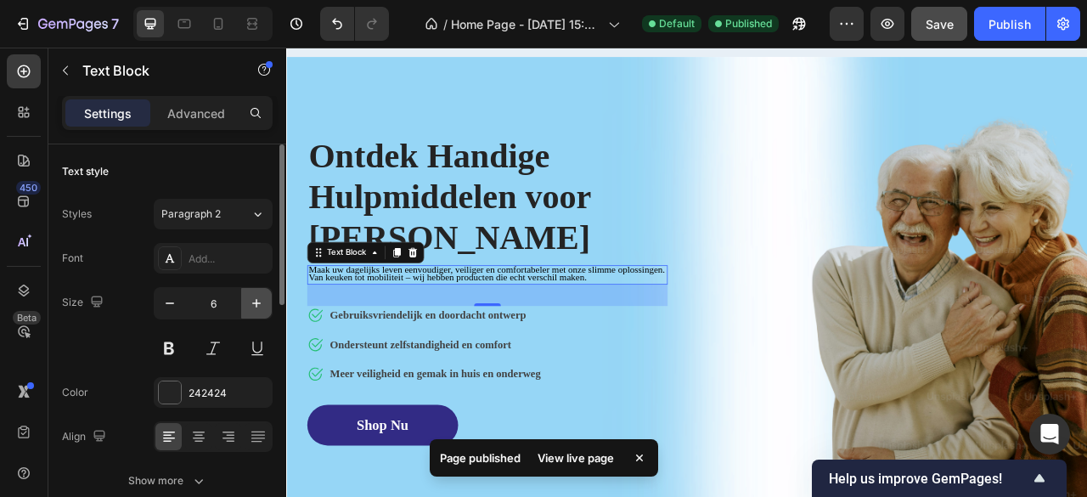
click at [261, 305] on icon "button" at bounding box center [256, 303] width 17 height 17
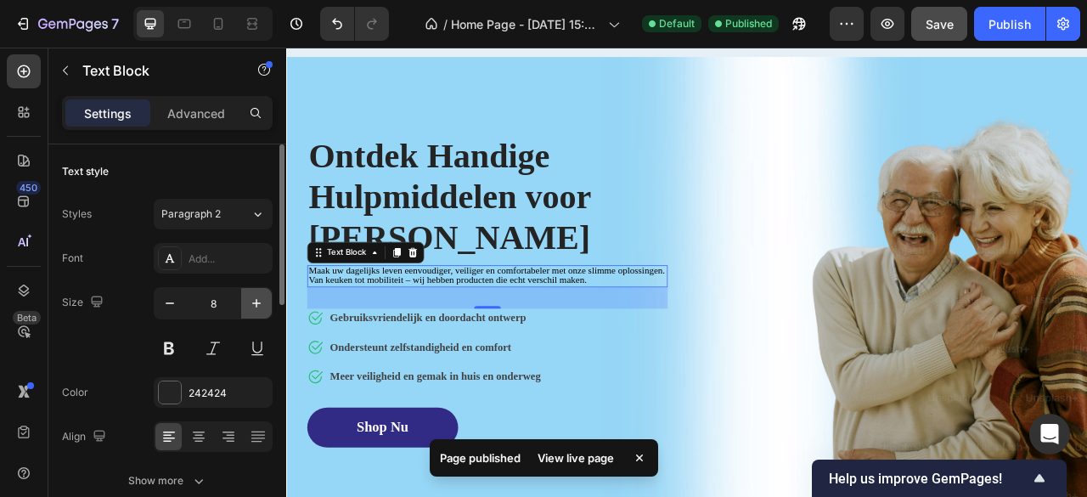
click at [261, 305] on icon "button" at bounding box center [256, 303] width 17 height 17
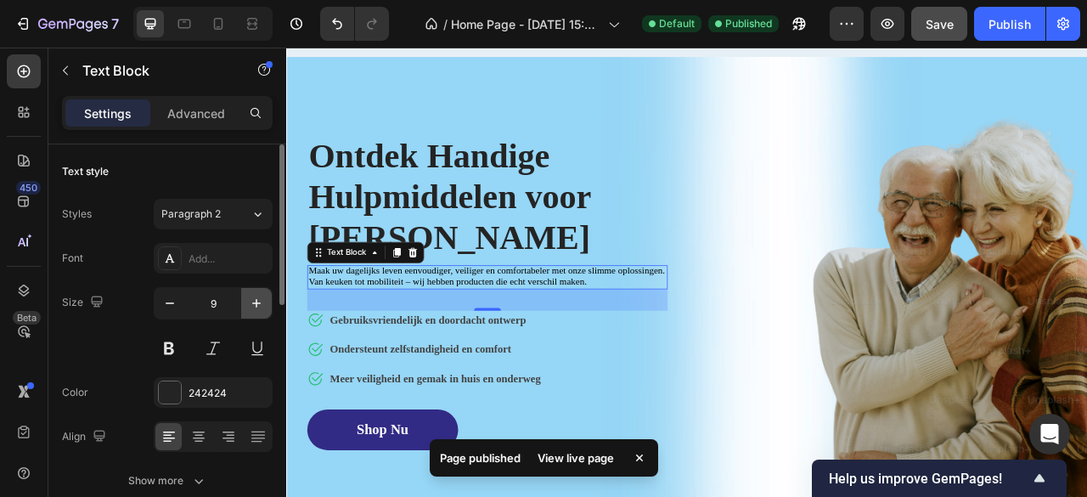
click at [261, 305] on icon "button" at bounding box center [256, 303] width 17 height 17
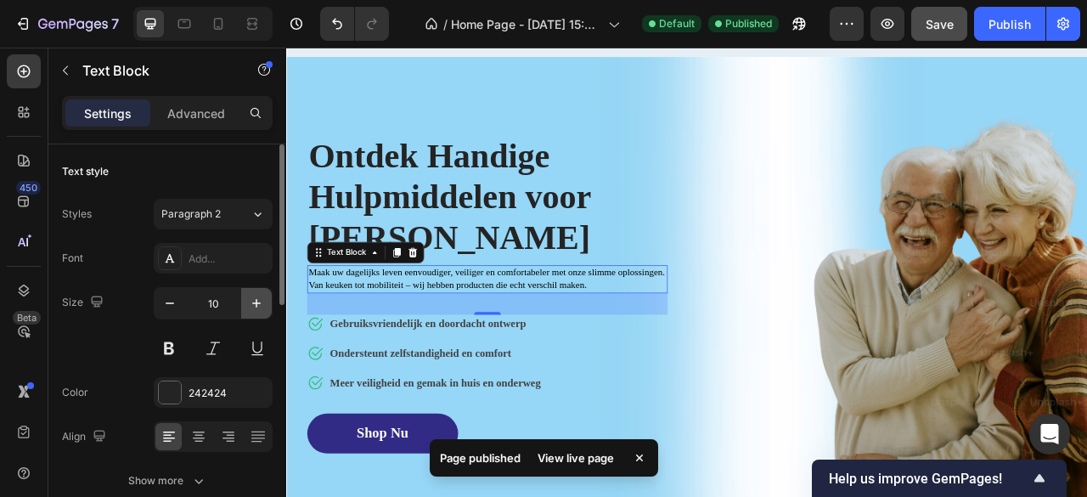
click at [261, 305] on icon "button" at bounding box center [256, 303] width 17 height 17
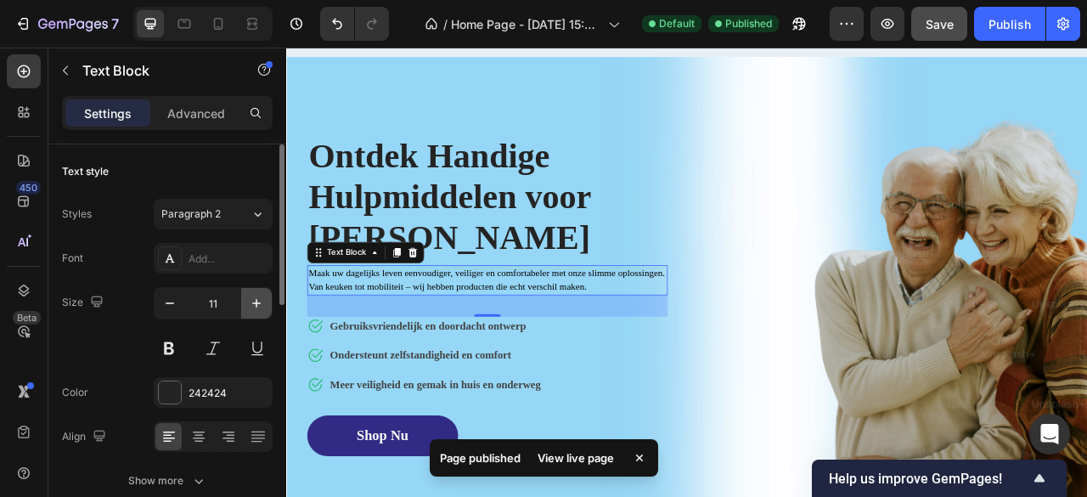
click at [261, 305] on icon "button" at bounding box center [256, 303] width 17 height 17
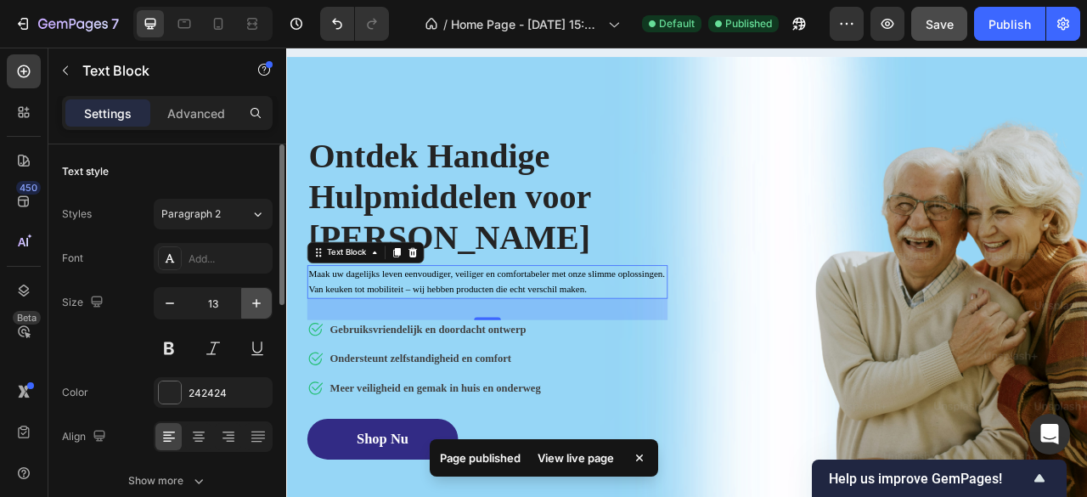
click at [261, 305] on icon "button" at bounding box center [256, 303] width 17 height 17
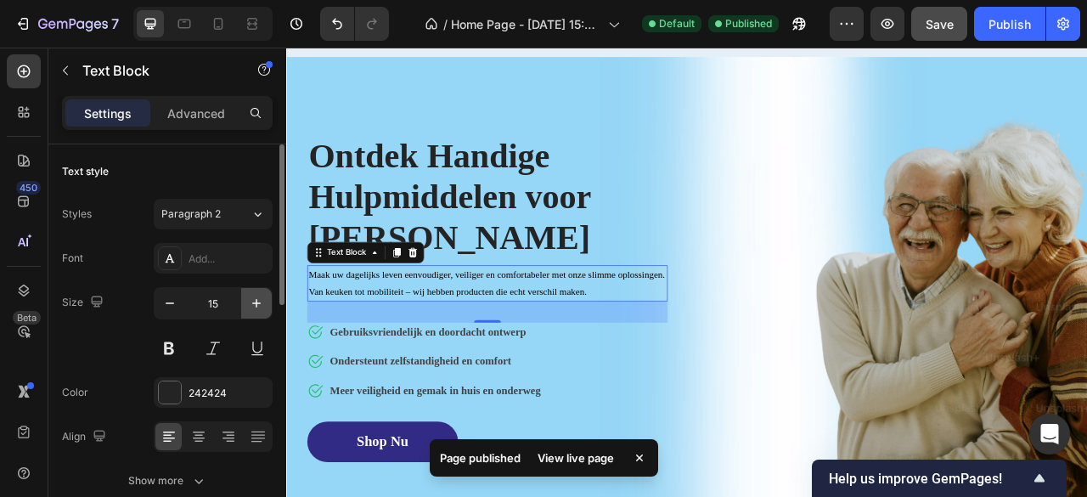
click at [261, 305] on icon "button" at bounding box center [256, 303] width 17 height 17
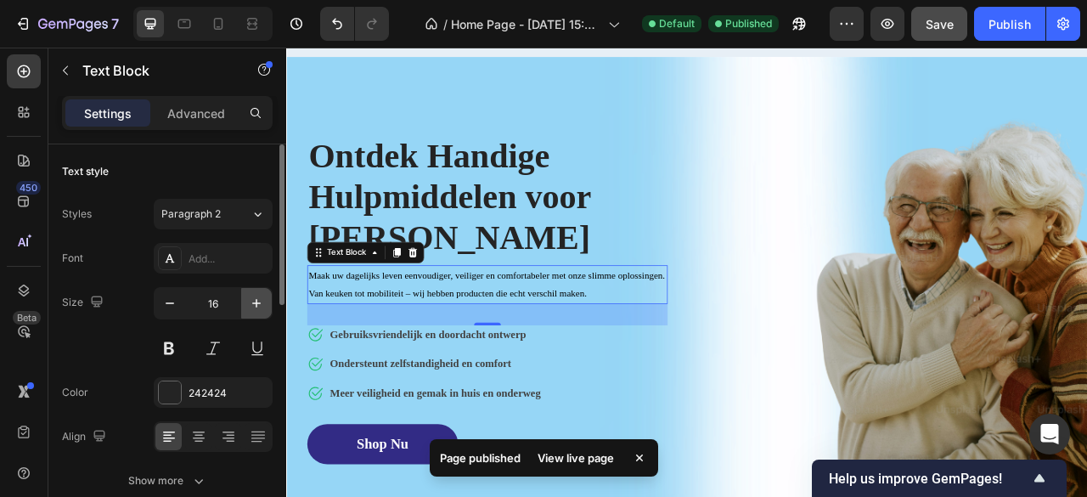
click at [261, 305] on icon "button" at bounding box center [256, 303] width 17 height 17
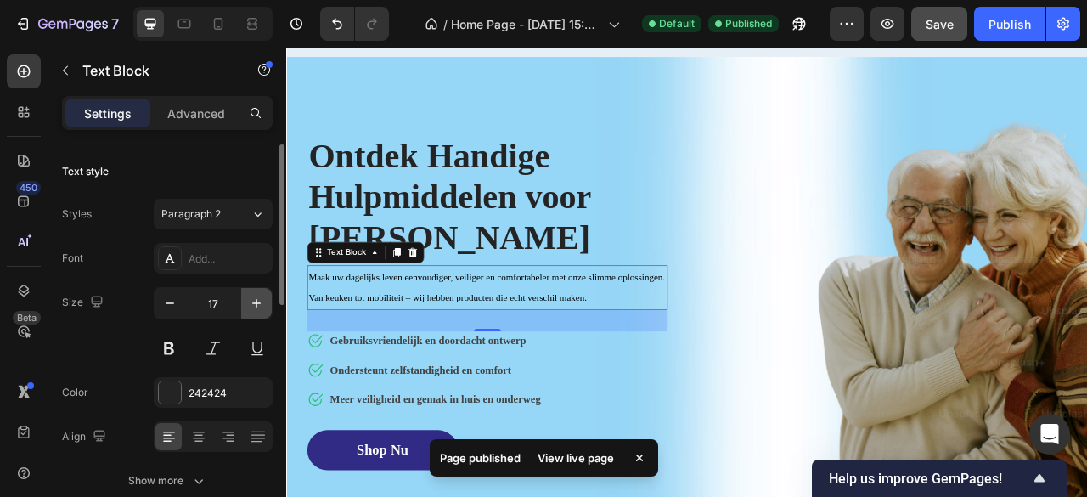
click at [261, 305] on icon "button" at bounding box center [256, 303] width 17 height 17
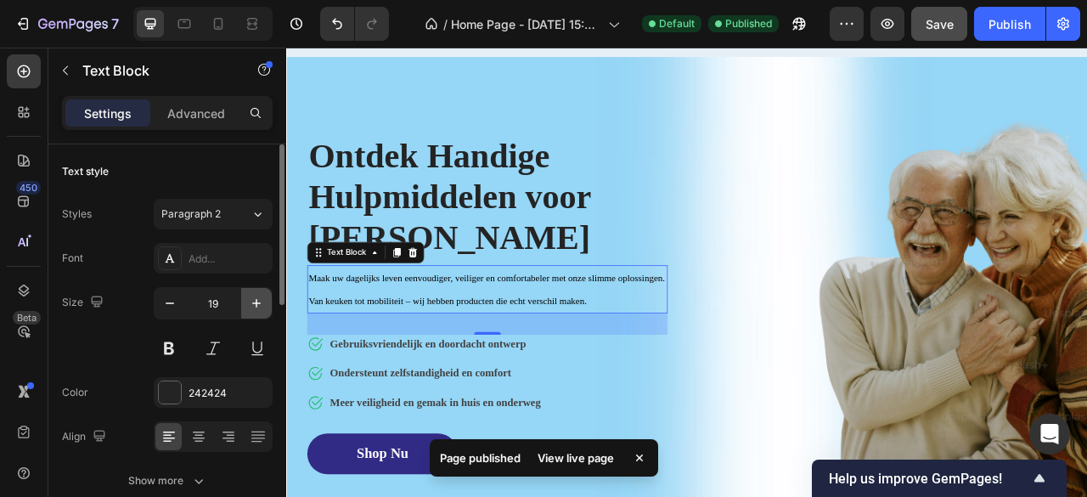
click at [261, 305] on icon "button" at bounding box center [256, 303] width 17 height 17
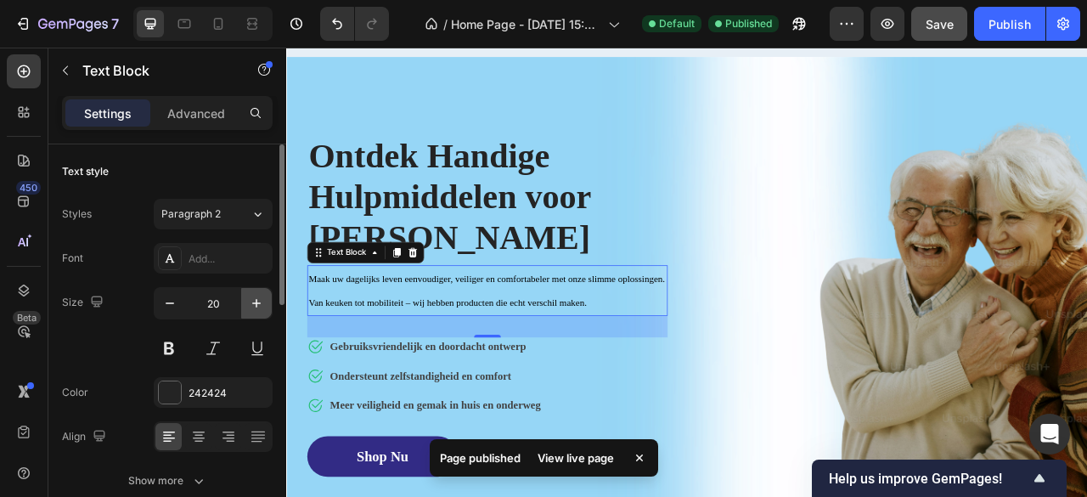
click at [261, 305] on icon "button" at bounding box center [256, 303] width 17 height 17
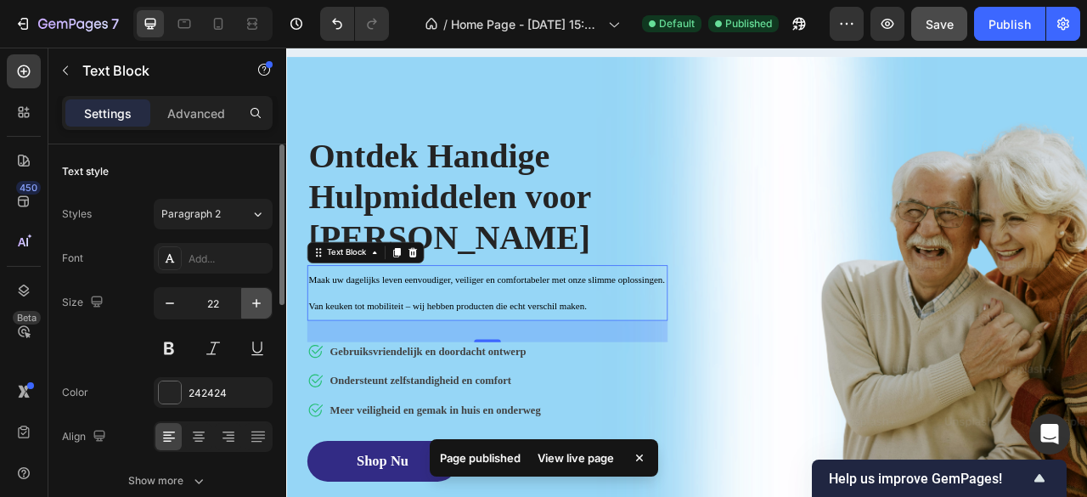
click at [261, 305] on icon "button" at bounding box center [256, 303] width 17 height 17
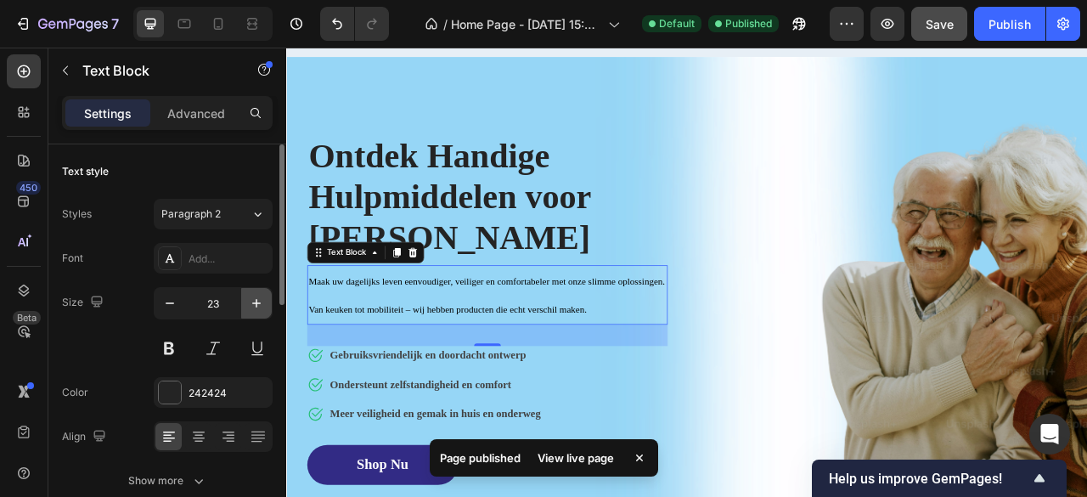
click at [261, 305] on icon "button" at bounding box center [256, 303] width 17 height 17
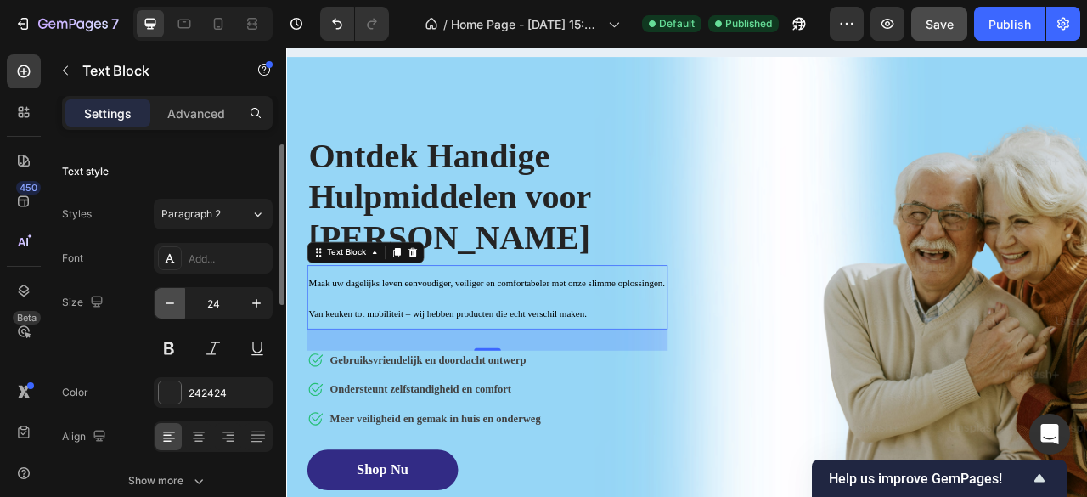
click at [170, 303] on icon "button" at bounding box center [169, 303] width 17 height 17
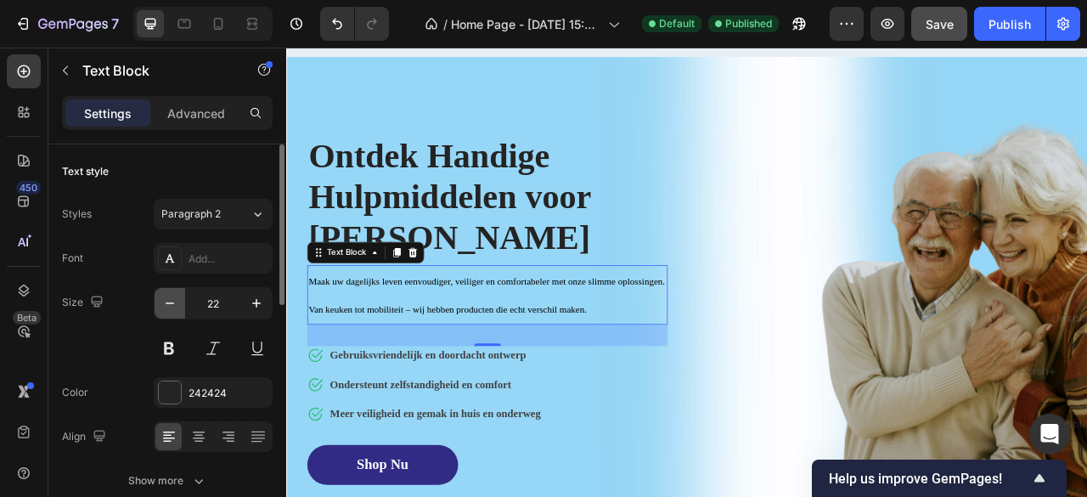
click at [170, 303] on icon "button" at bounding box center [169, 303] width 17 height 17
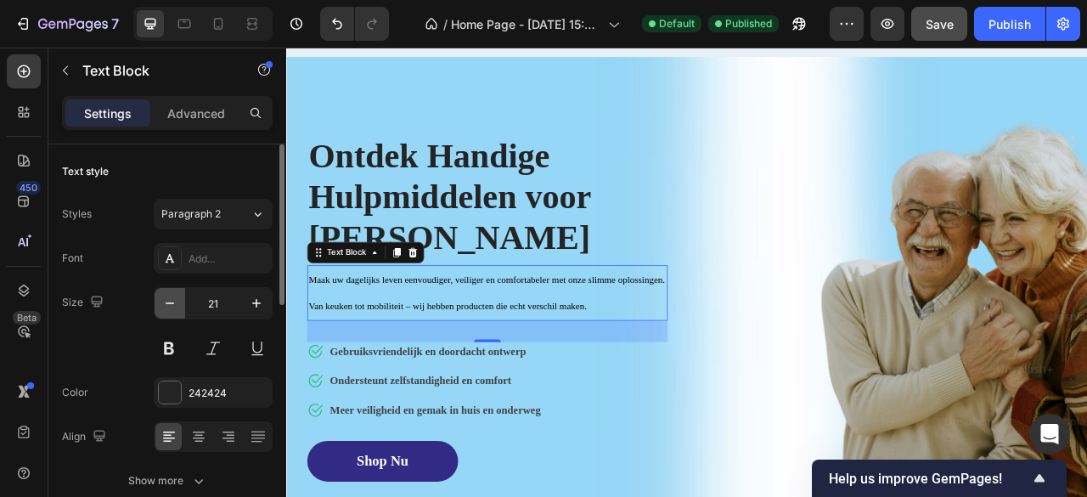
click at [170, 303] on icon "button" at bounding box center [169, 303] width 17 height 17
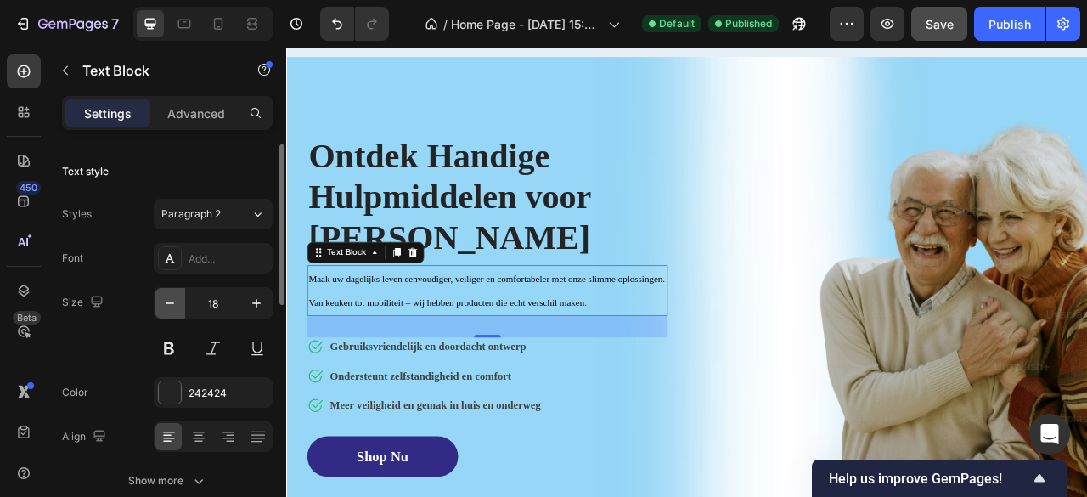
click at [170, 303] on icon "button" at bounding box center [169, 303] width 17 height 17
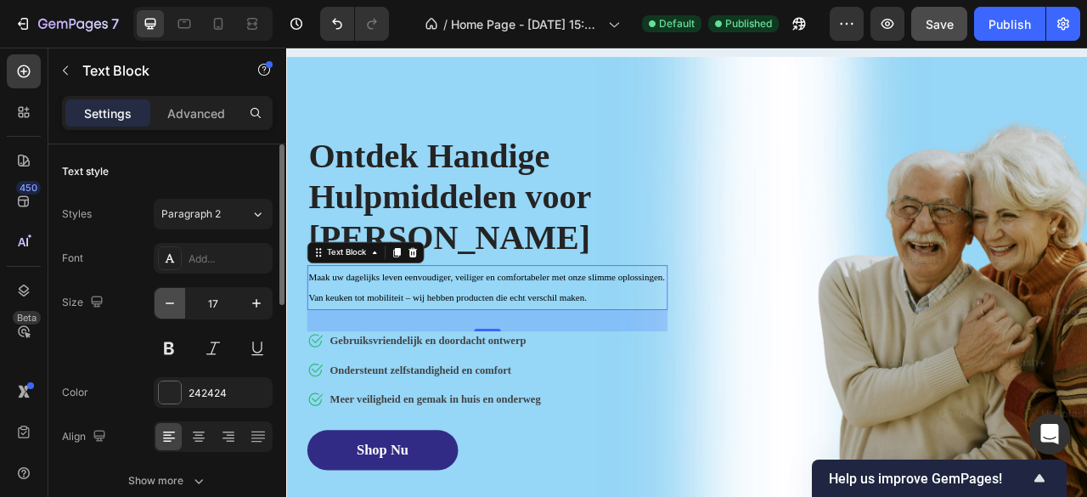
click at [170, 303] on icon "button" at bounding box center [169, 303] width 17 height 17
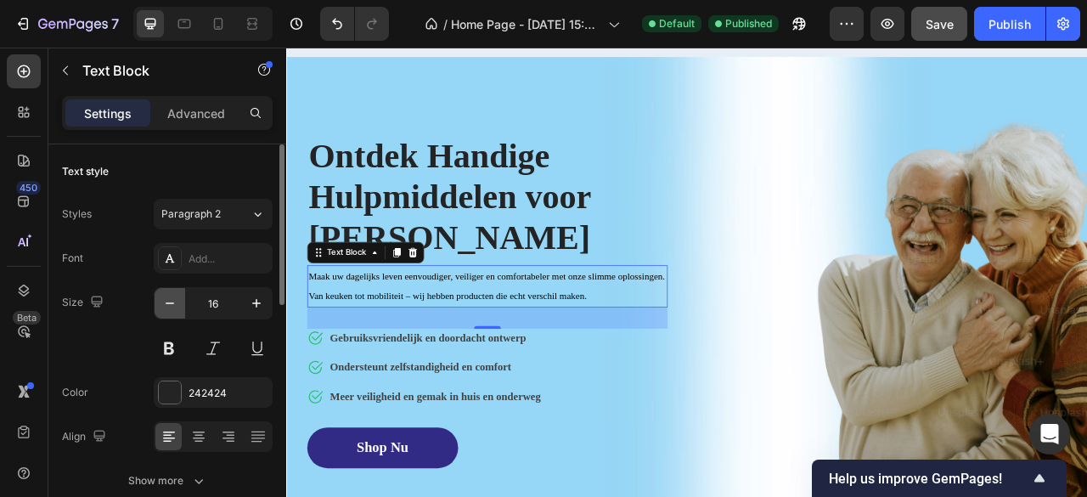
click at [170, 303] on icon "button" at bounding box center [169, 303] width 17 height 17
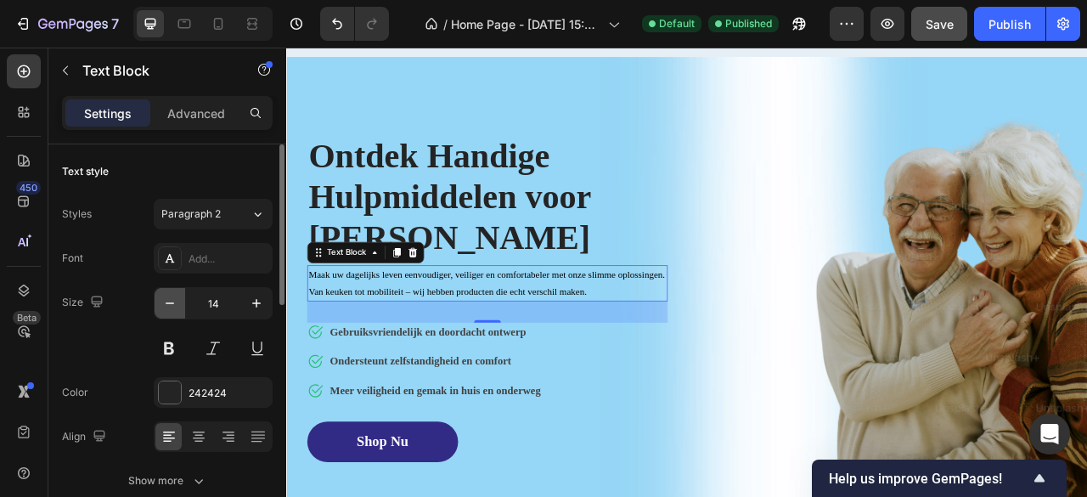
click at [170, 303] on icon "button" at bounding box center [169, 303] width 17 height 17
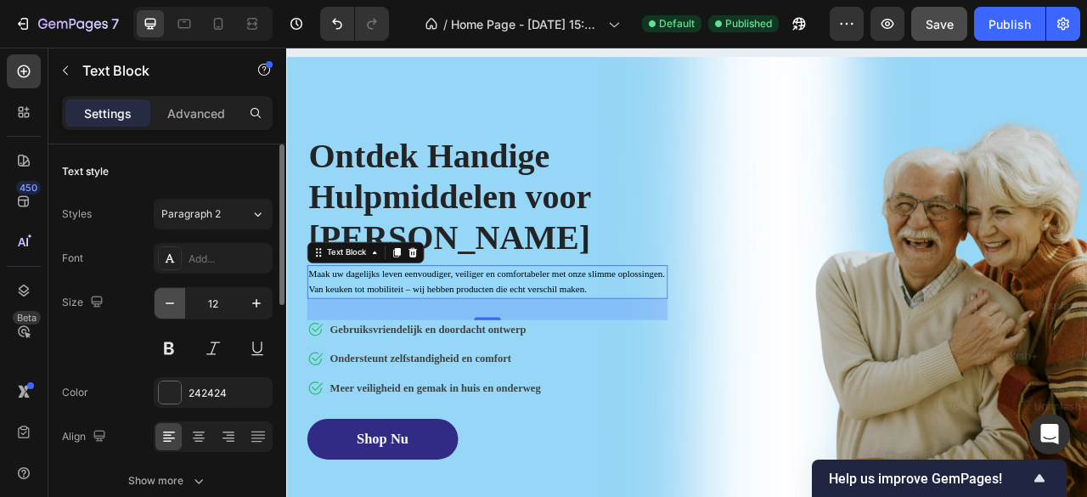
click at [170, 303] on icon "button" at bounding box center [169, 303] width 17 height 17
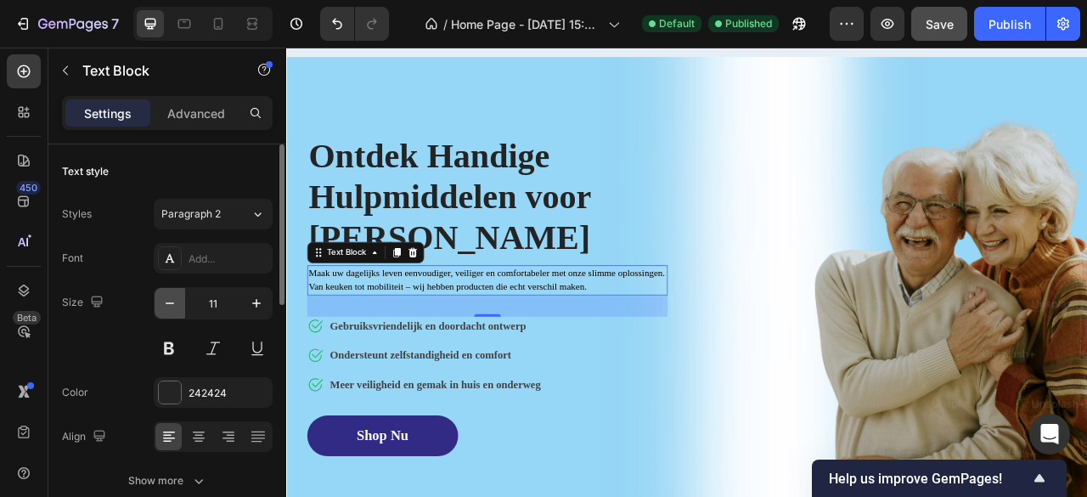
click at [170, 303] on icon "button" at bounding box center [169, 303] width 17 height 17
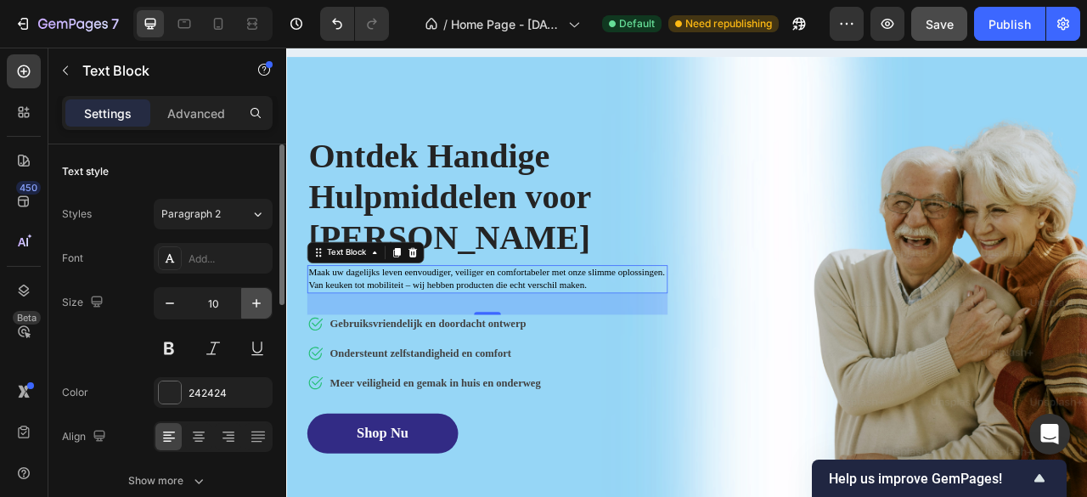
click at [260, 299] on icon "button" at bounding box center [256, 303] width 17 height 17
type input "11"
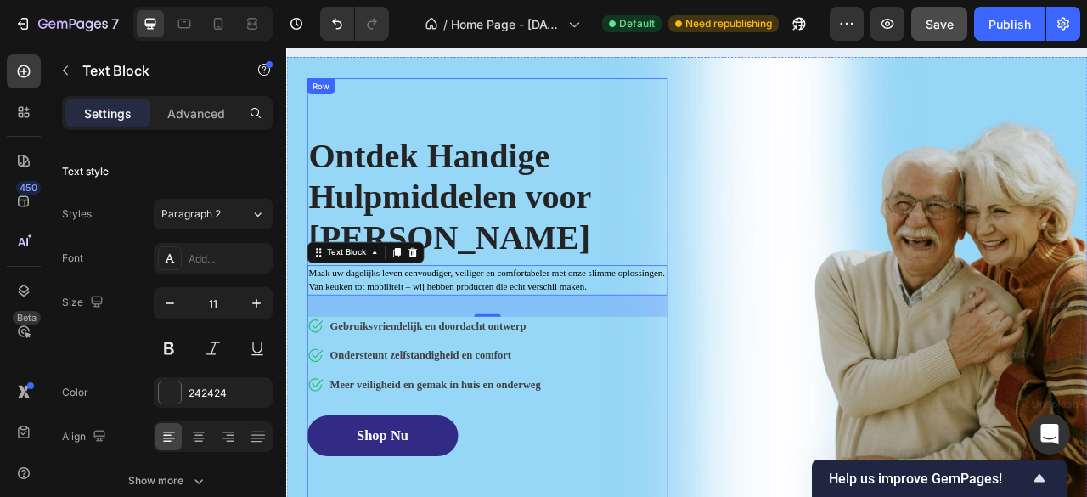
click at [455, 104] on div "Ontdek Handige Hulpmiddelen voor [PERSON_NAME] Heading Maak uw dagelijks leven …" at bounding box center [541, 376] width 458 height 578
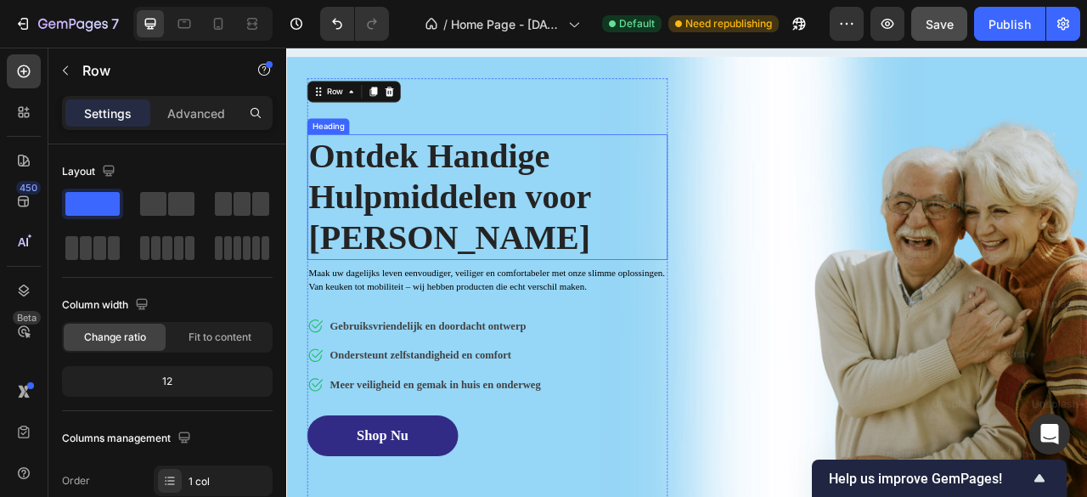
click at [419, 211] on h2 "Ontdek Handige Hulpmiddelen voor [PERSON_NAME]" at bounding box center [541, 238] width 458 height 160
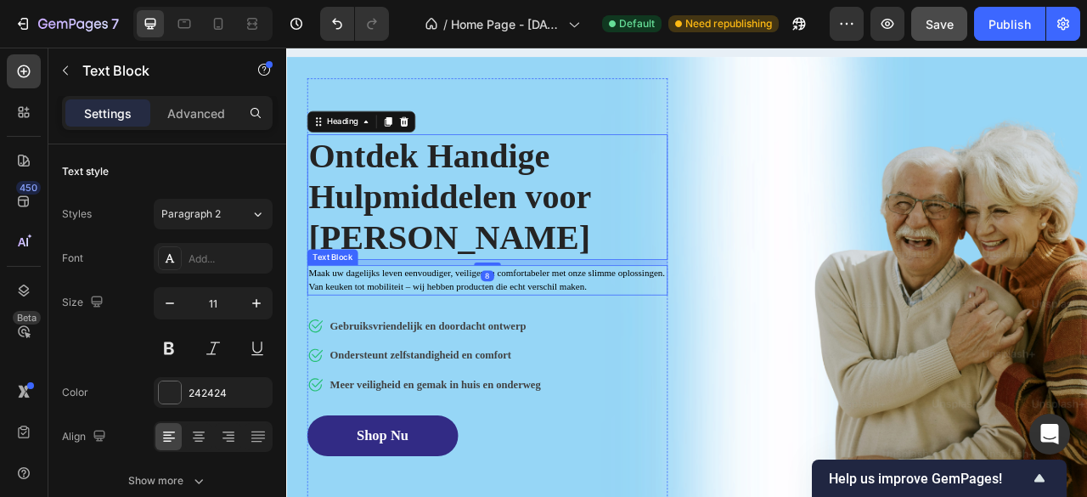
click at [374, 346] on span "Maak uw dagelijks leven eenvoudiger, veiliger en comfortabeler met onze slimme …" at bounding box center [540, 343] width 453 height 31
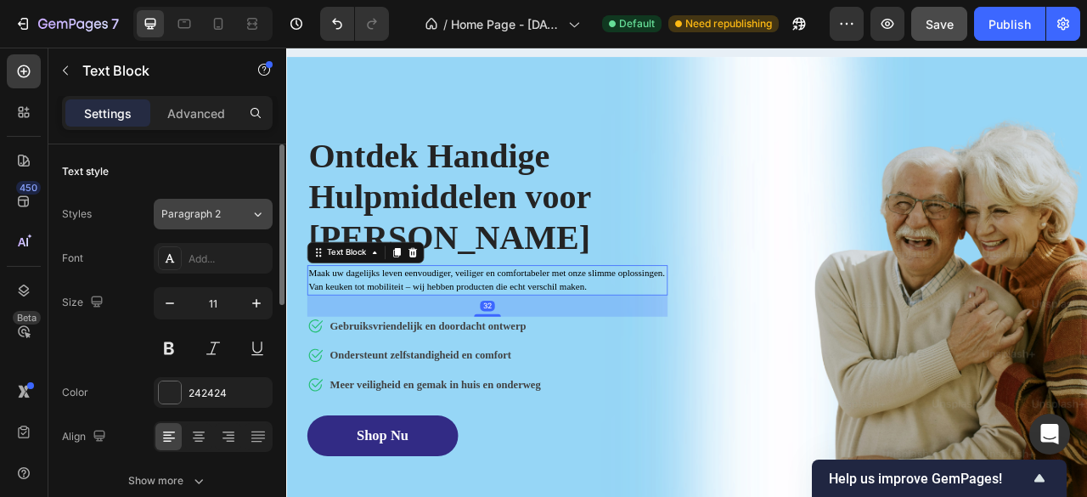
click at [272, 209] on button "Paragraph 2" at bounding box center [213, 214] width 119 height 31
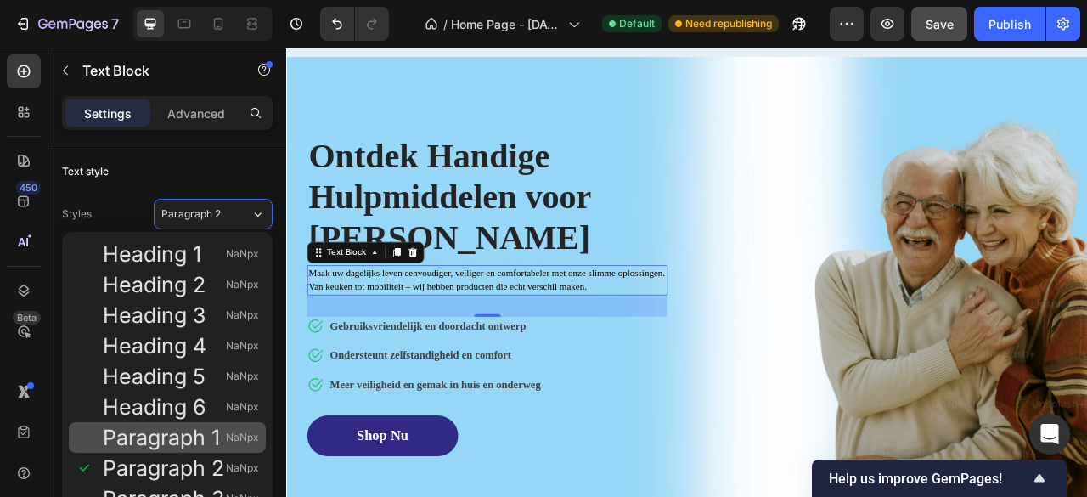
click at [187, 436] on span "Paragraph 1" at bounding box center [161, 437] width 117 height 17
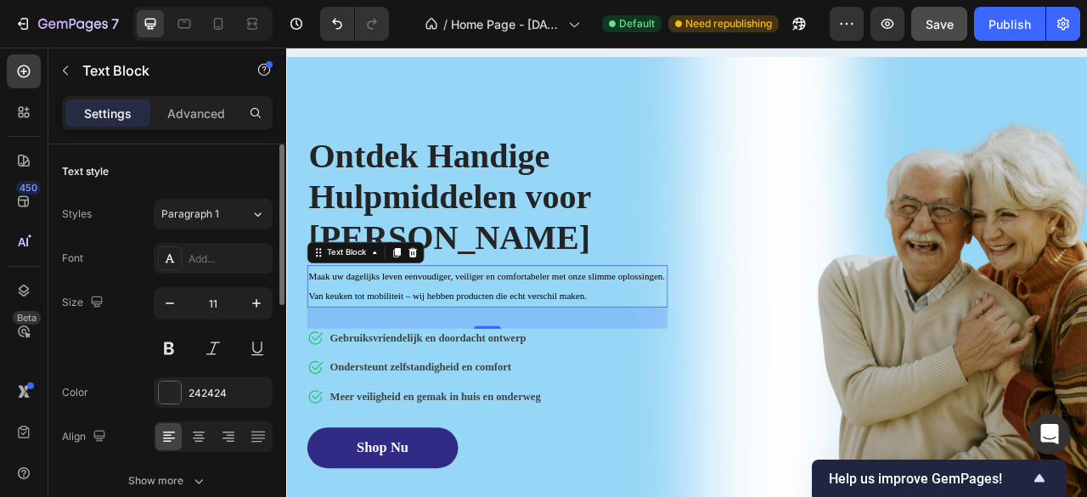
click at [208, 188] on div "Text style Styles Paragraph 1 Font Add... Size 11 Color 242424 Align Show more" at bounding box center [167, 327] width 211 height 366
click at [201, 201] on button "Paragraph 1" at bounding box center [213, 214] width 119 height 31
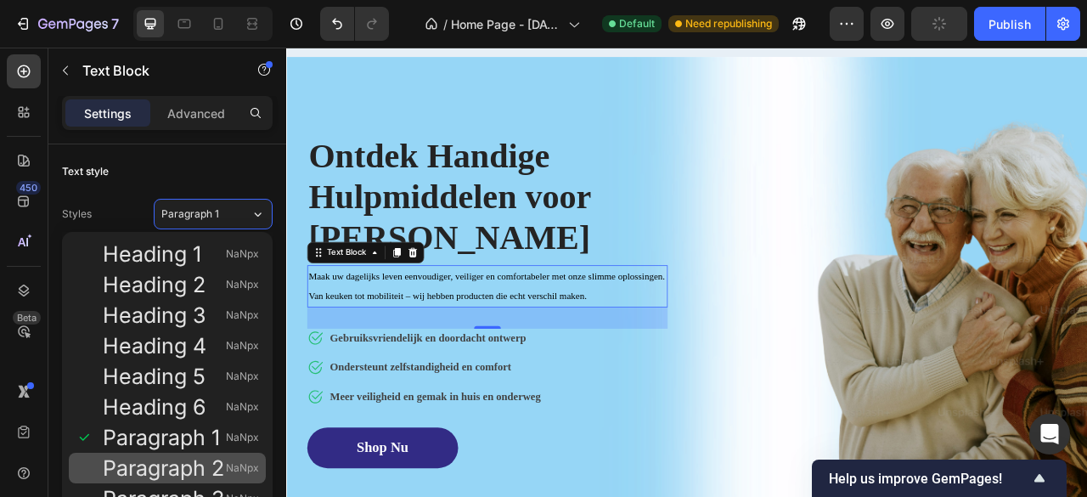
click at [160, 475] on span "Paragraph 2" at bounding box center [163, 467] width 121 height 17
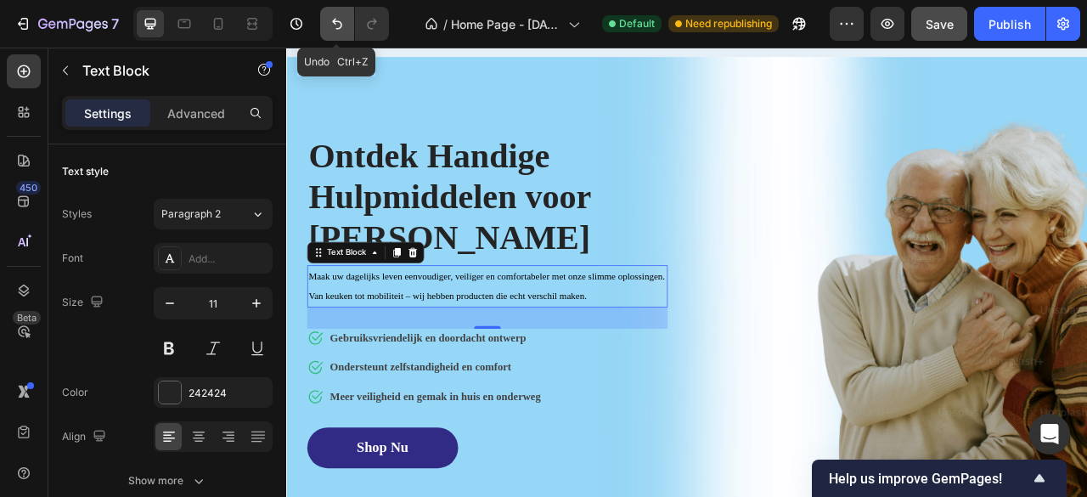
click at [347, 33] on button "Undo/Redo" at bounding box center [337, 24] width 34 height 34
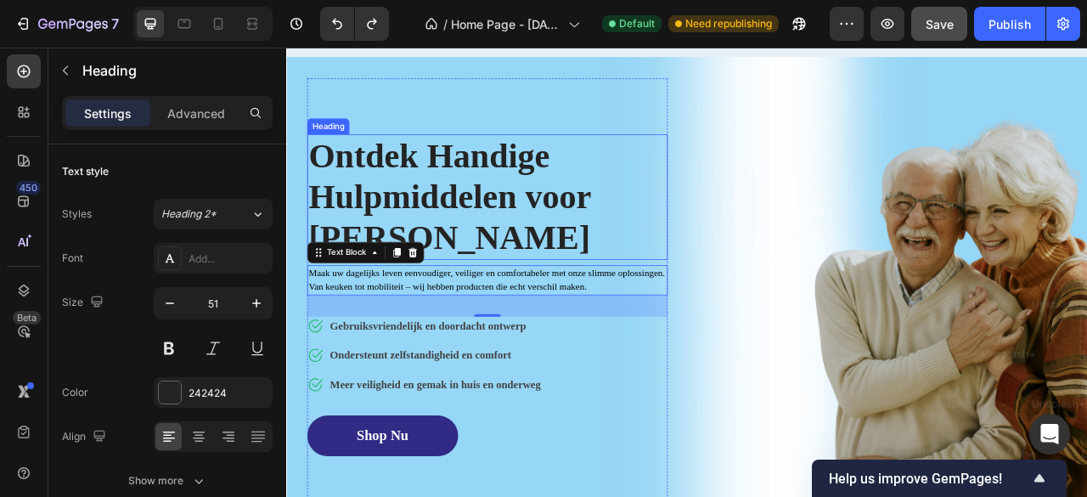
click at [531, 158] on h2 "Ontdek Handige Hulpmiddelen voor [PERSON_NAME]" at bounding box center [541, 238] width 458 height 160
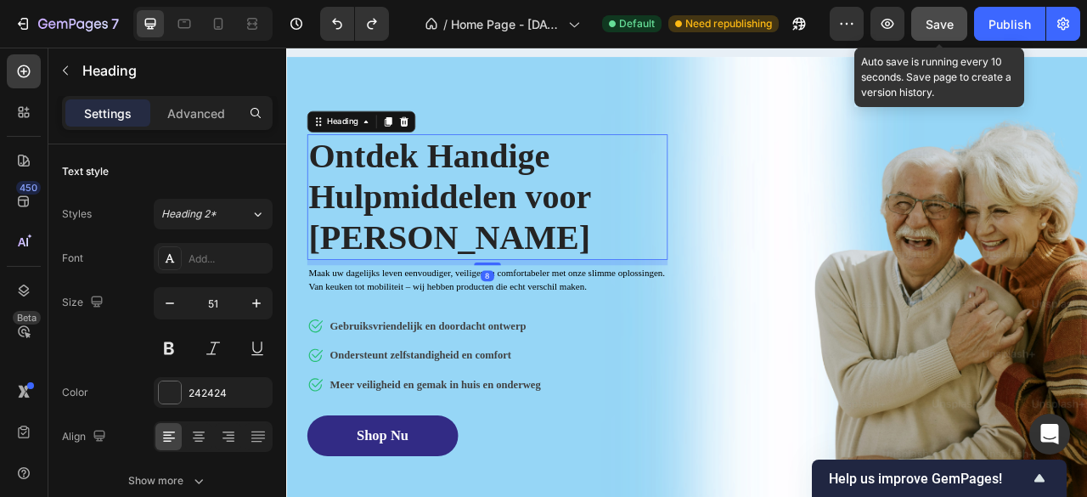
click at [940, 25] on span "Save" at bounding box center [939, 24] width 28 height 14
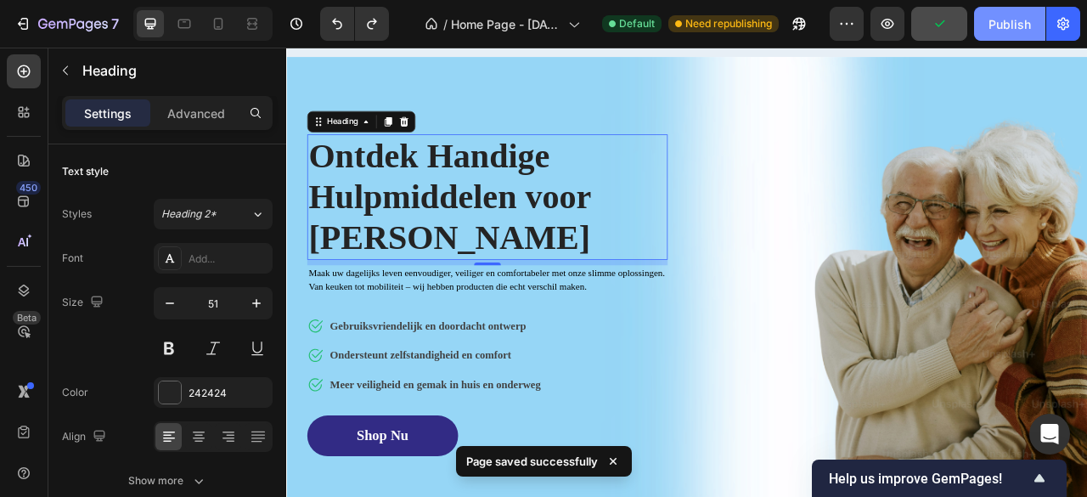
click at [1010, 25] on div "Publish" at bounding box center [1009, 24] width 42 height 18
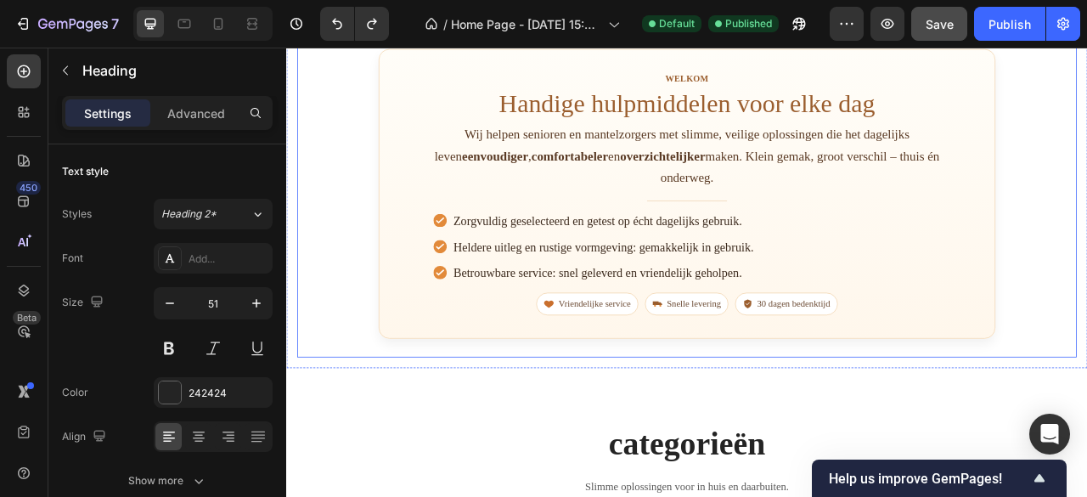
scroll to position [764, 0]
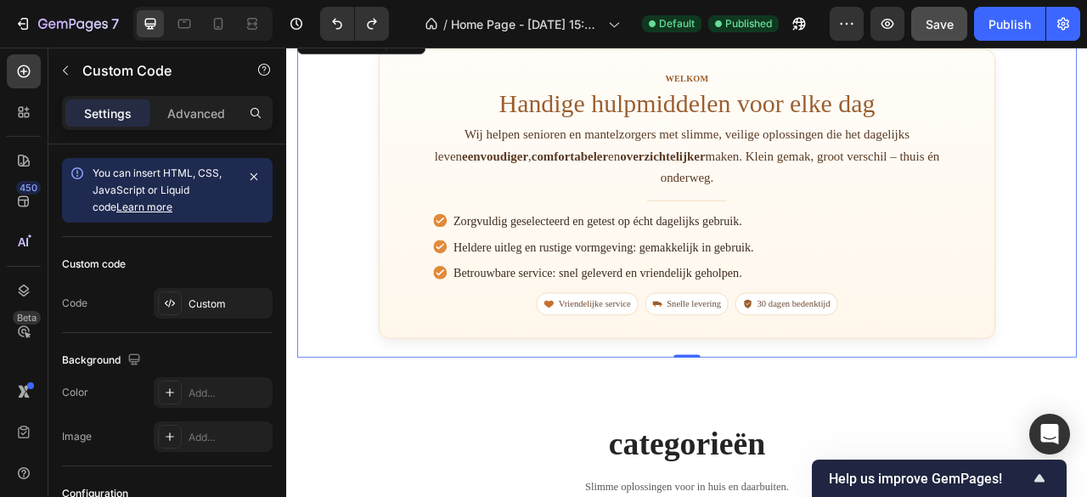
click at [1086, 361] on div "Welkom Handige hulpmiddelen voor elke dag Wij helpen senioren en mantelzorgers …" at bounding box center [796, 233] width 992 height 416
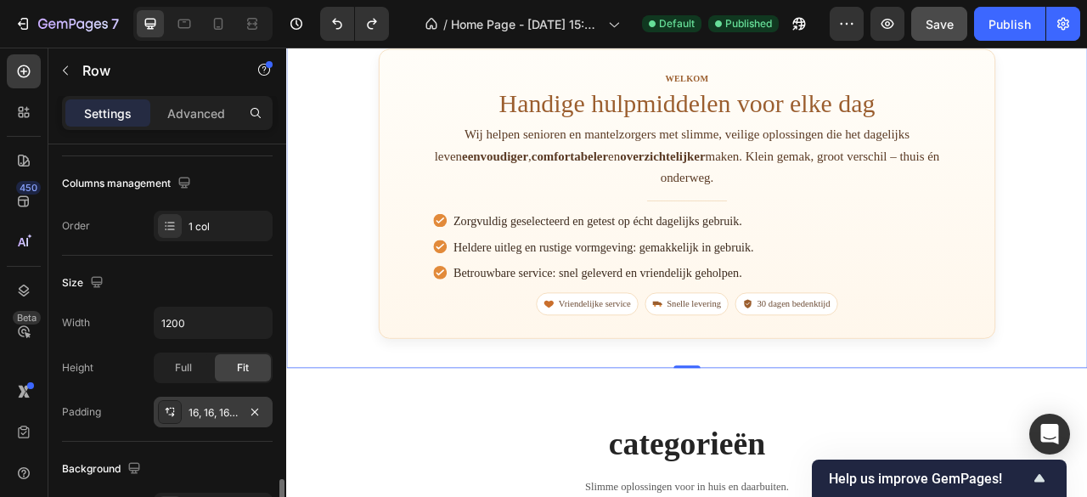
scroll to position [509, 0]
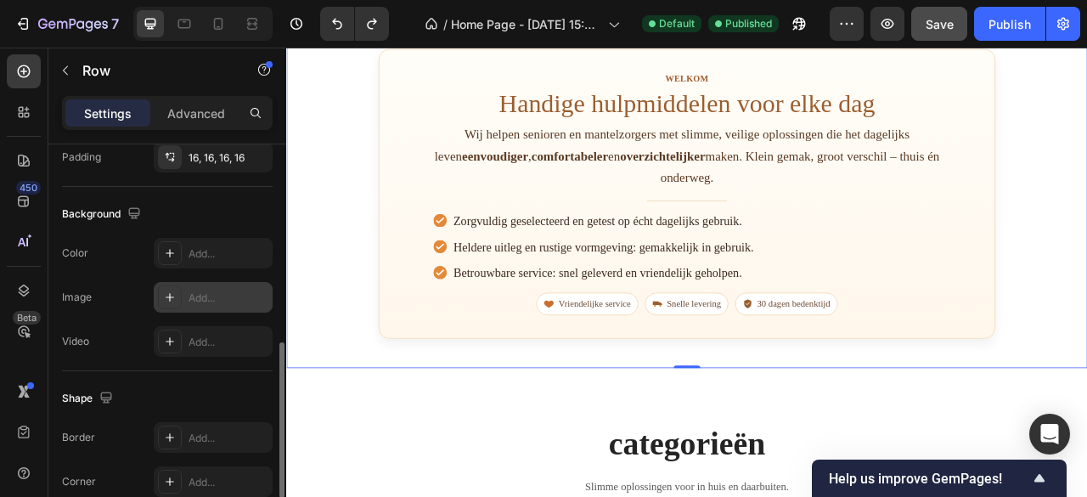
click at [212, 286] on div "Add..." at bounding box center [213, 297] width 119 height 31
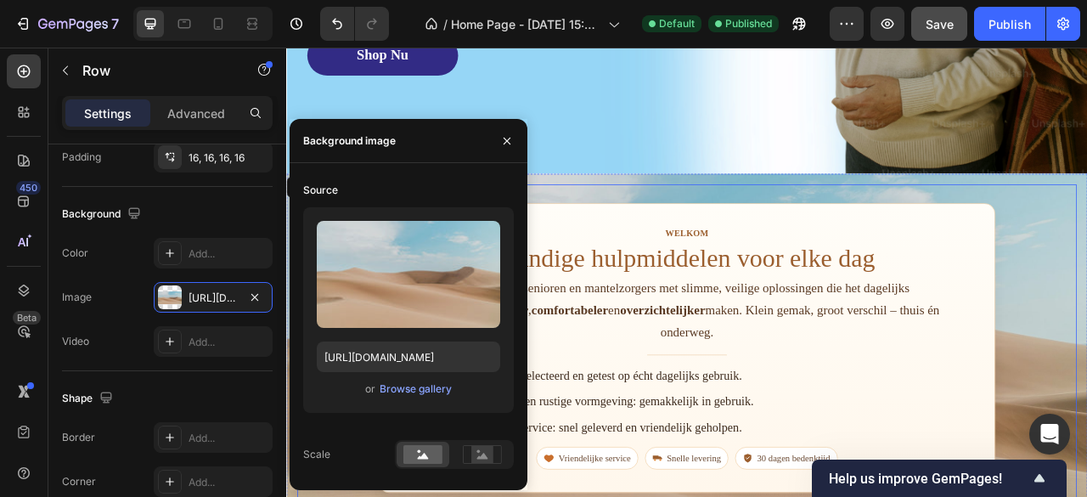
scroll to position [594, 0]
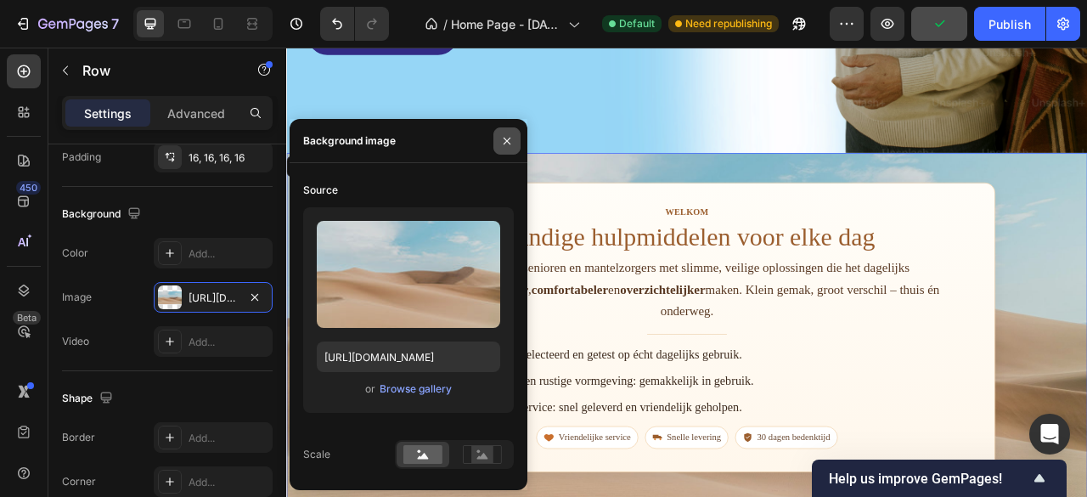
click at [501, 143] on icon "button" at bounding box center [507, 141] width 14 height 14
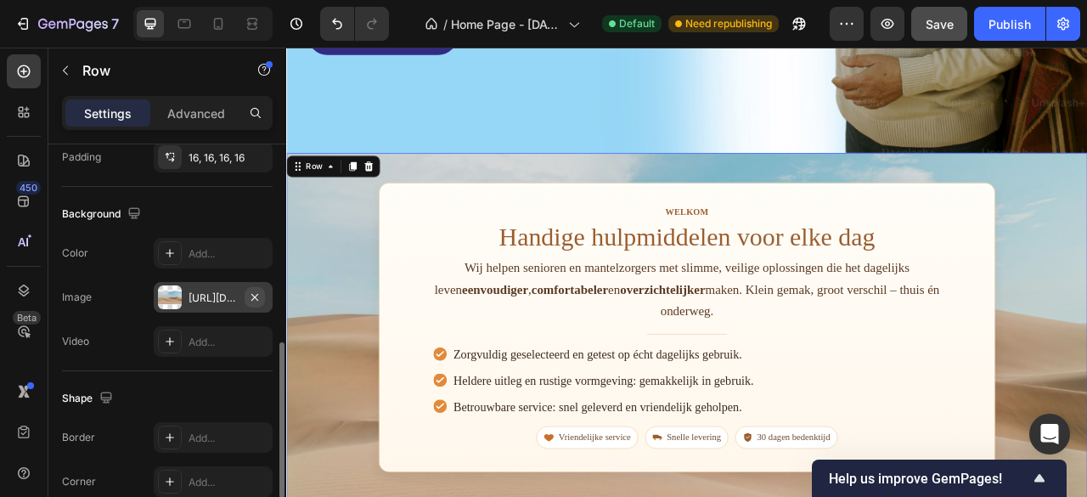
click at [252, 293] on icon "button" at bounding box center [254, 296] width 7 height 7
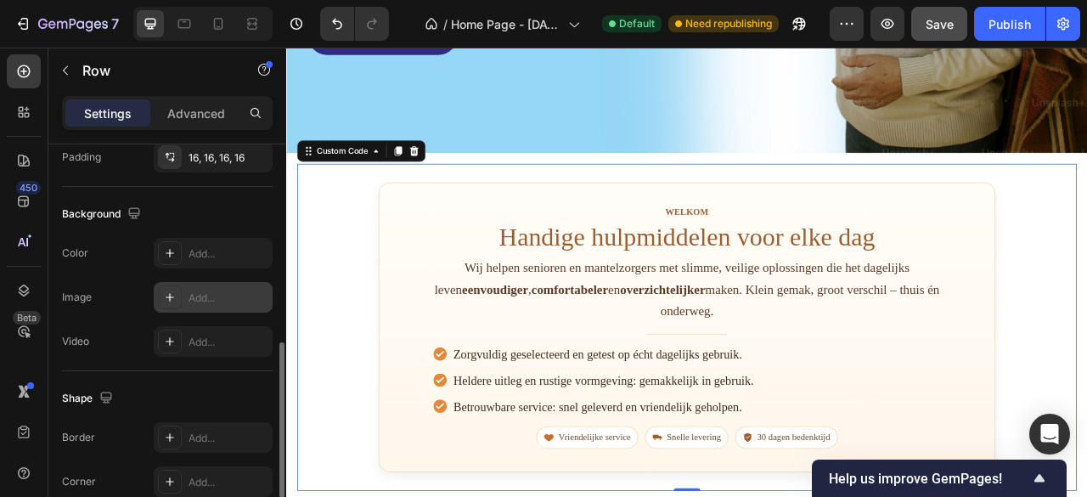
drag, startPoint x: 357, startPoint y: 299, endPoint x: 322, endPoint y: 301, distance: 34.9
click at [352, 300] on div "Welkom Handige hulpmiddelen voor elke dag Wij helpen senioren en mantelzorgers …" at bounding box center [796, 403] width 992 height 416
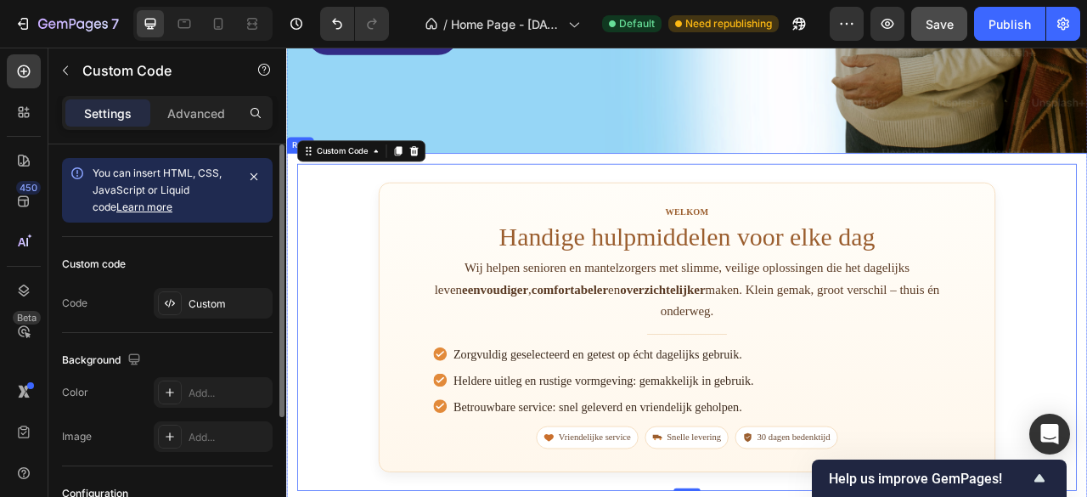
click at [293, 304] on div "Welkom Handige hulpmiddelen voor elke dag Wij helpen senioren en mantelzorgers …" at bounding box center [795, 403] width 1019 height 443
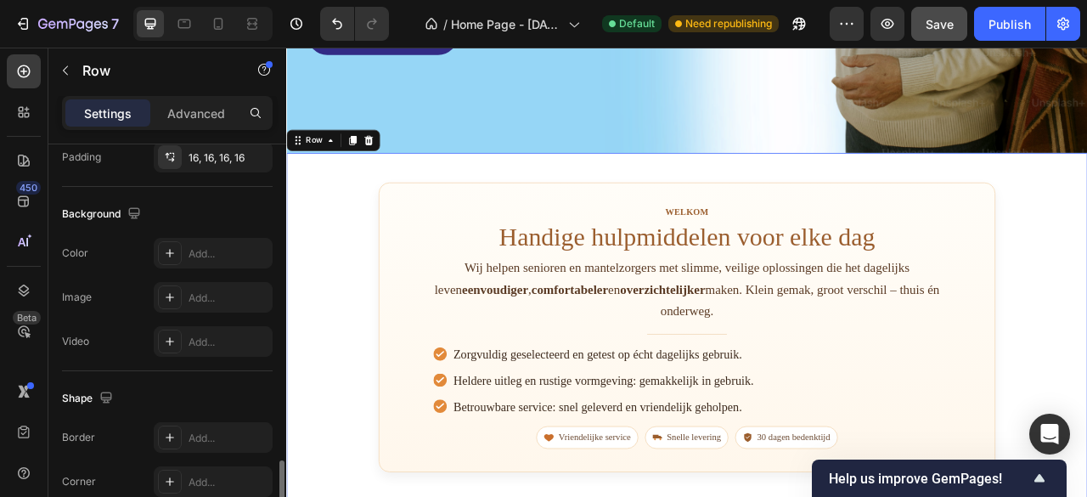
scroll to position [594, 0]
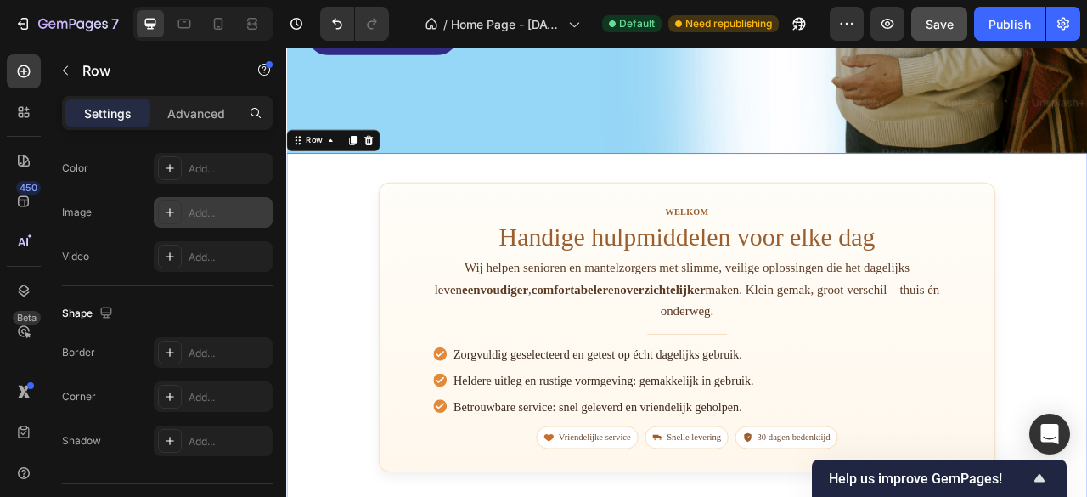
click at [211, 216] on div "Add..." at bounding box center [228, 212] width 80 height 15
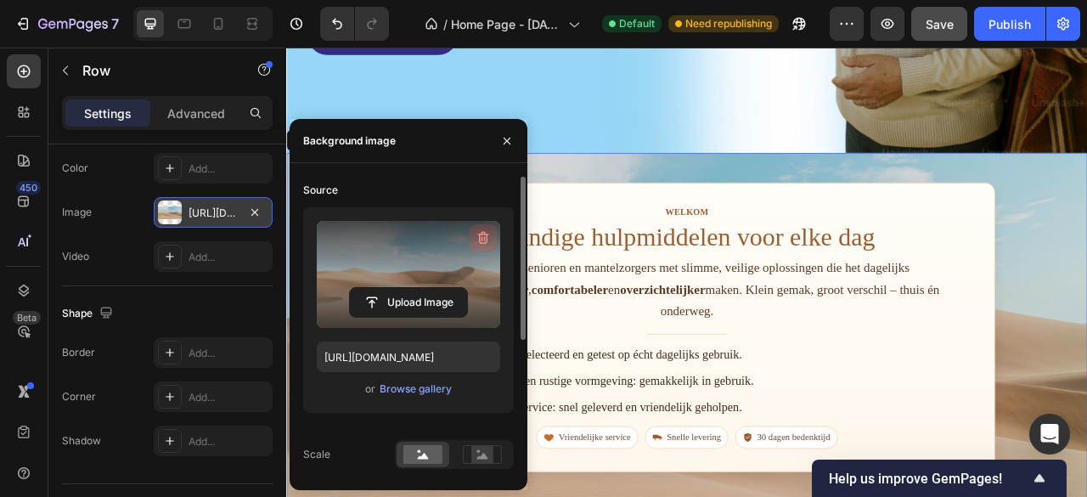
click at [483, 233] on icon "button" at bounding box center [483, 237] width 17 height 17
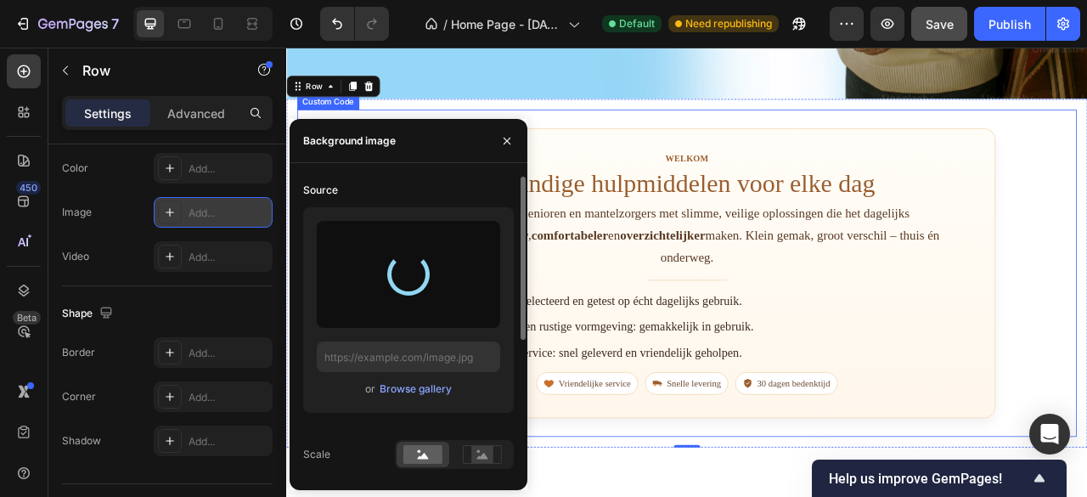
scroll to position [679, 0]
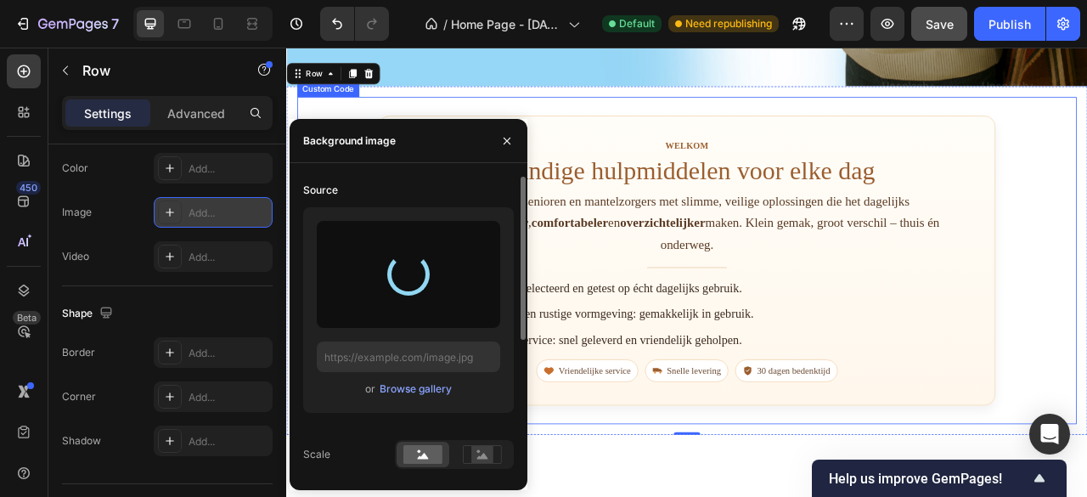
type input "[URL][DOMAIN_NAME]"
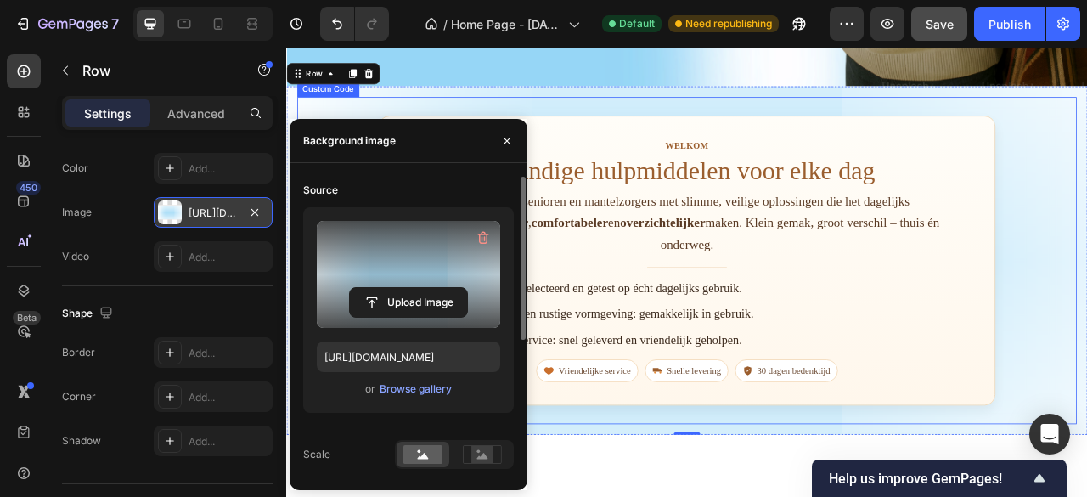
scroll to position [0, 0]
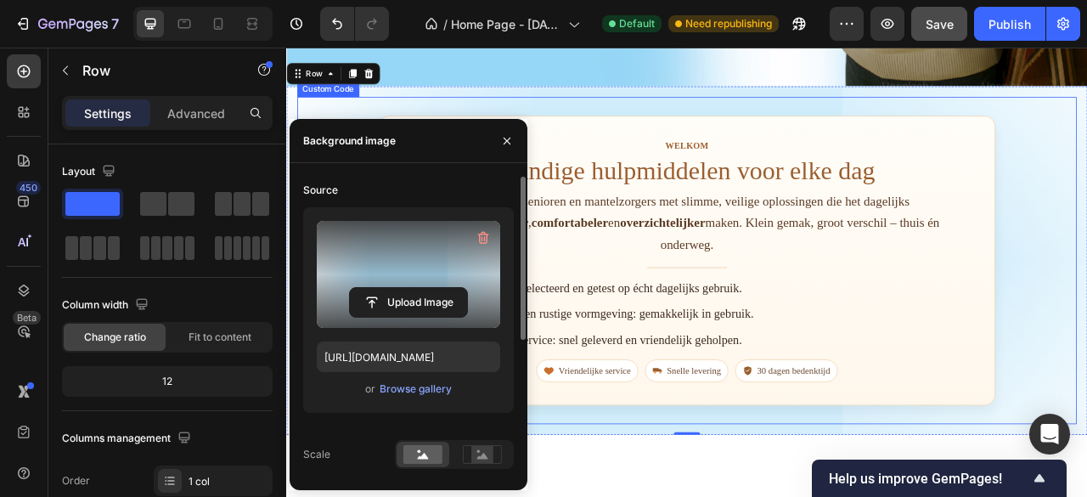
click at [804, 214] on h1 "Handige hulpmiddelen voor elke dag" at bounding box center [795, 204] width 725 height 37
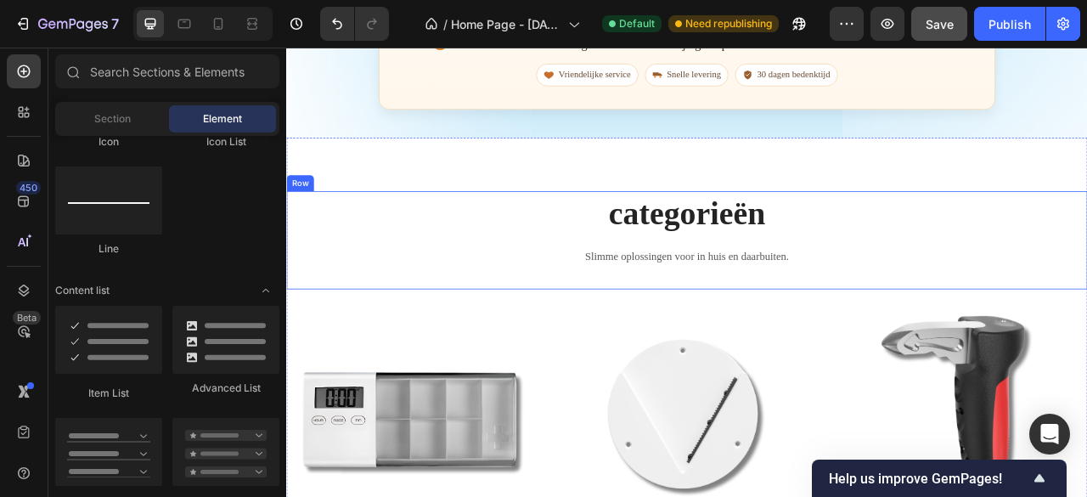
scroll to position [1029, 0]
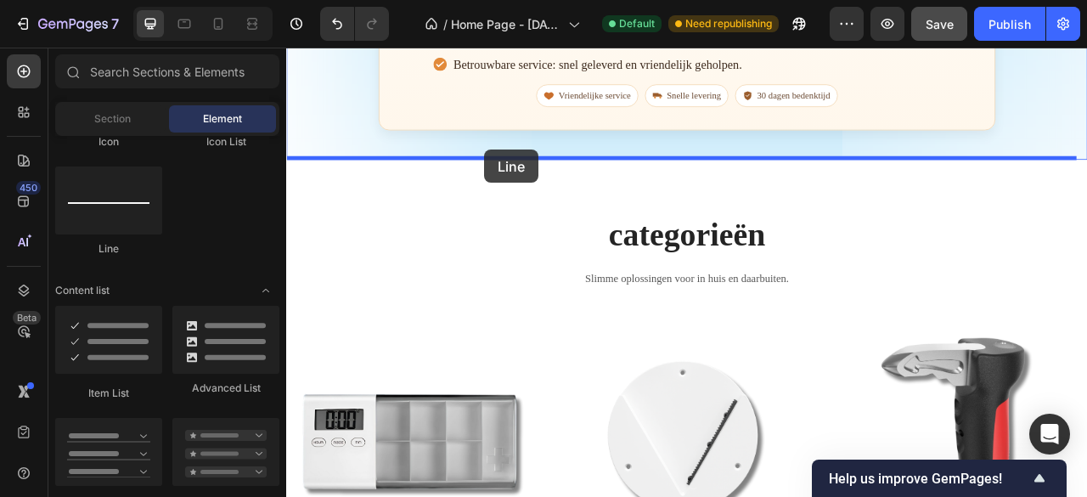
drag, startPoint x: 412, startPoint y: 262, endPoint x: 538, endPoint y: 177, distance: 152.4
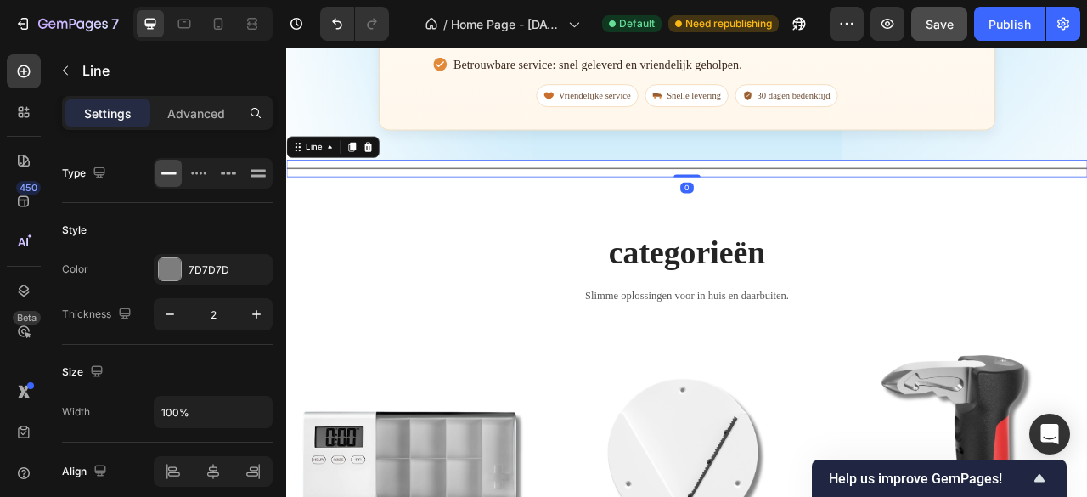
click at [524, 201] on div "Title Line 0" at bounding box center [795, 201] width 1019 height 22
click at [191, 113] on p "Advanced" at bounding box center [196, 113] width 58 height 18
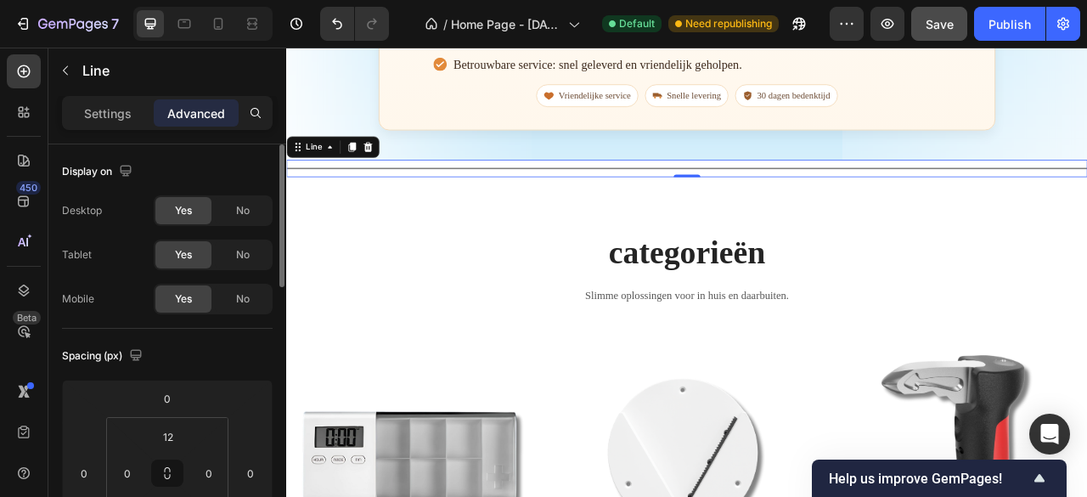
scroll to position [85, 0]
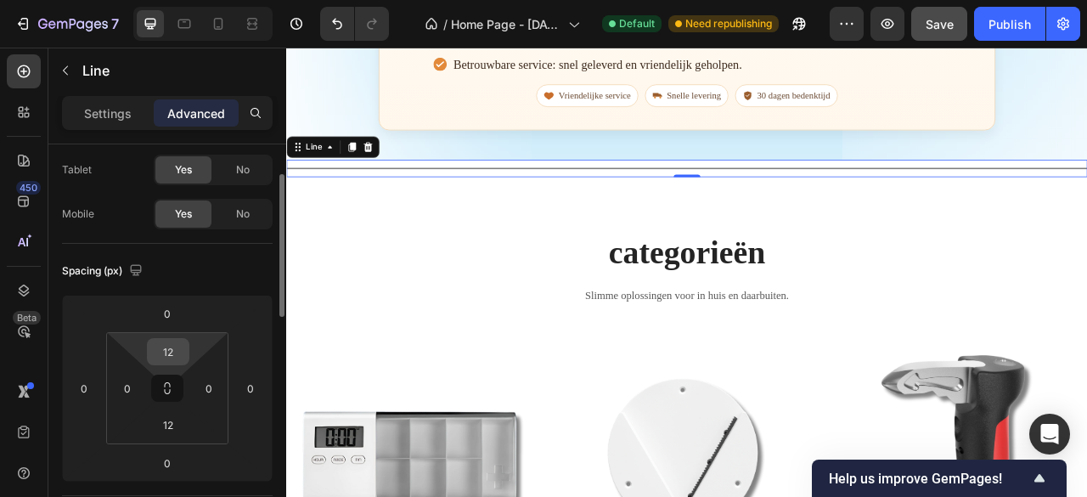
click at [180, 345] on input "12" at bounding box center [168, 351] width 34 height 25
type input "à"
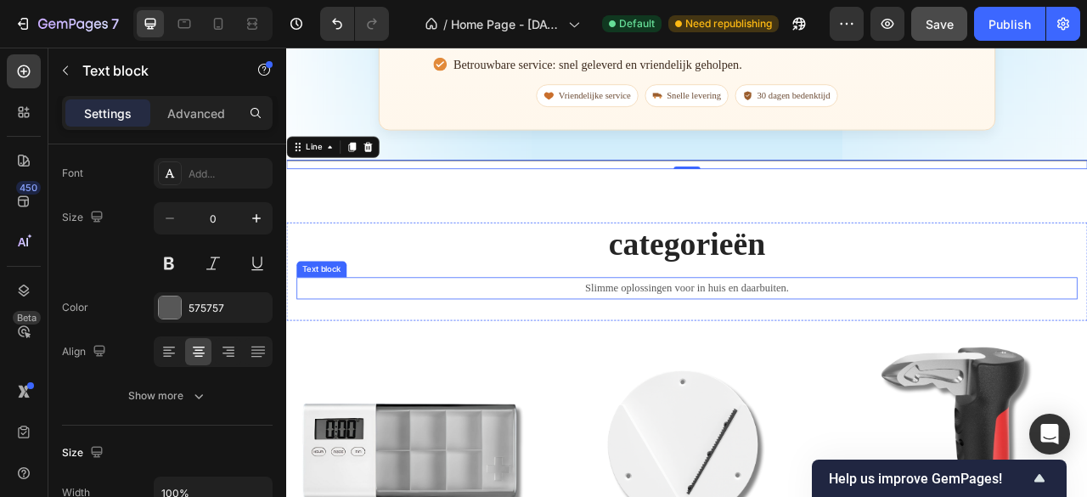
click at [407, 351] on p "Slimme oplossingen voor in huis en daarbuiten." at bounding box center [796, 353] width 990 height 25
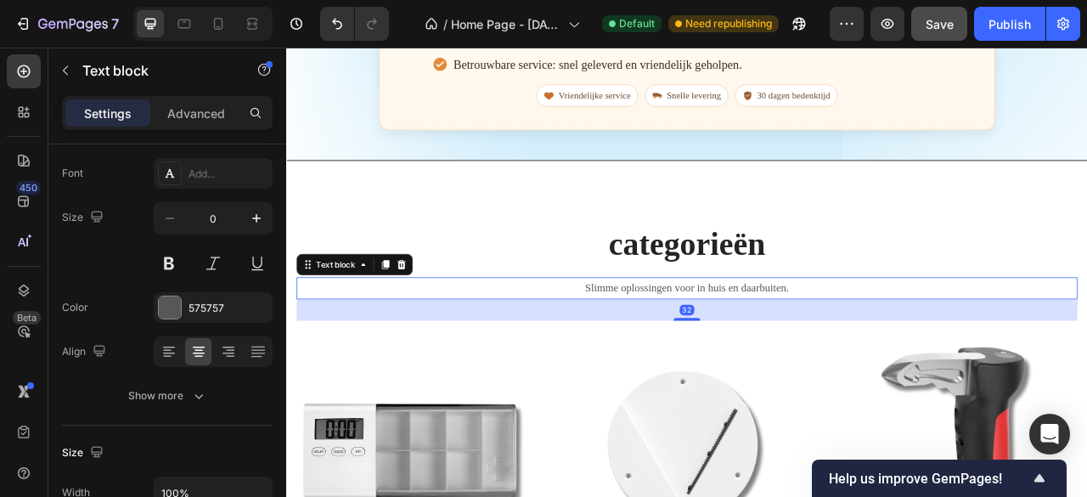
scroll to position [0, 0]
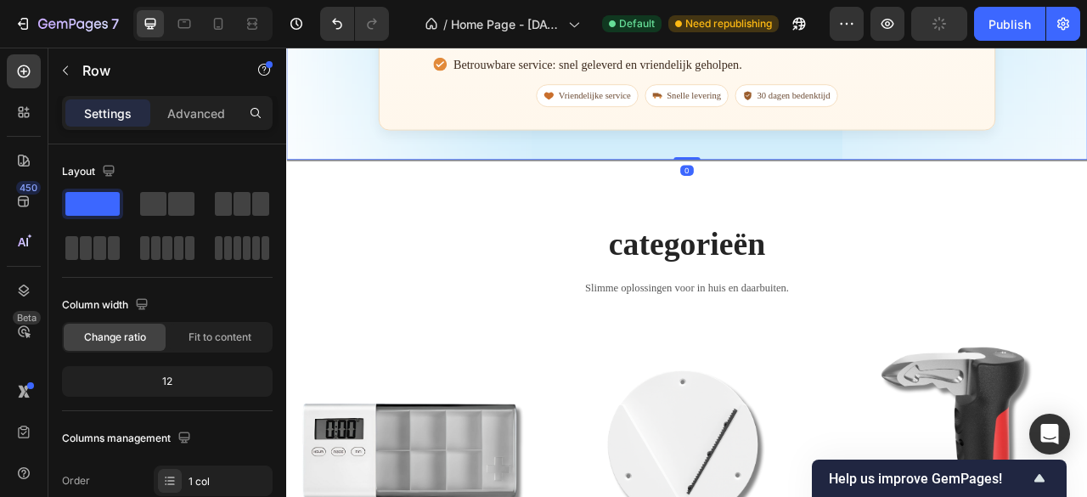
click at [495, 191] on div "Title Line" at bounding box center [795, 196] width 1019 height 12
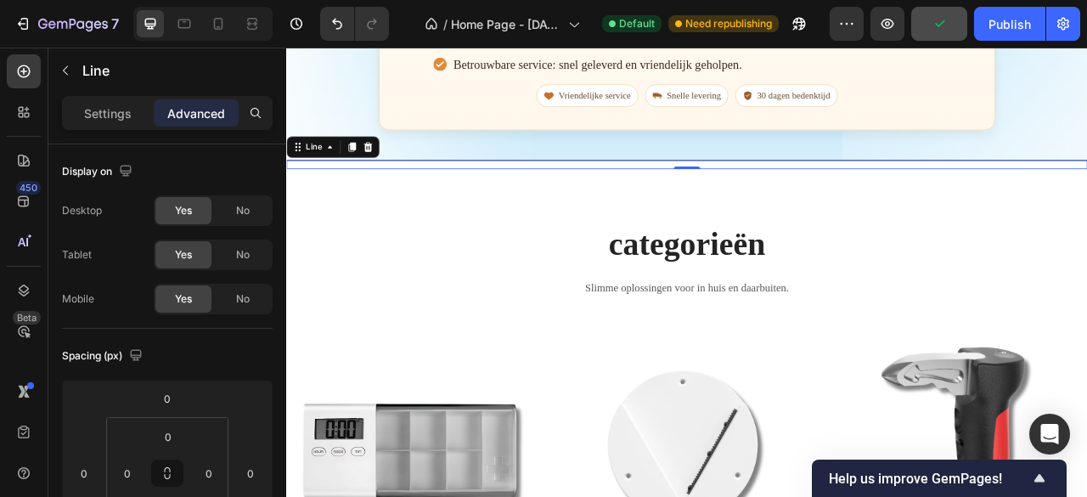
click at [496, 190] on div at bounding box center [795, 191] width 1019 height 2
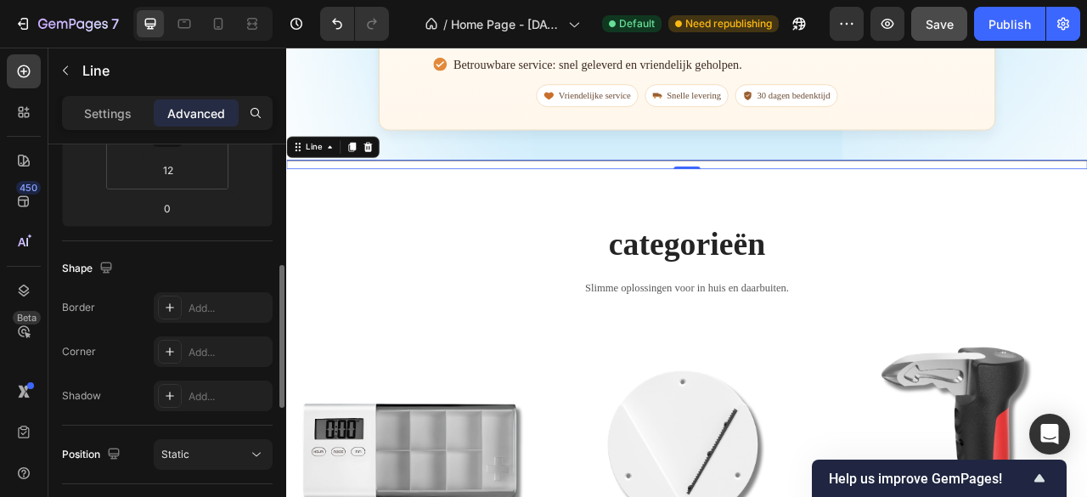
scroll to position [594, 0]
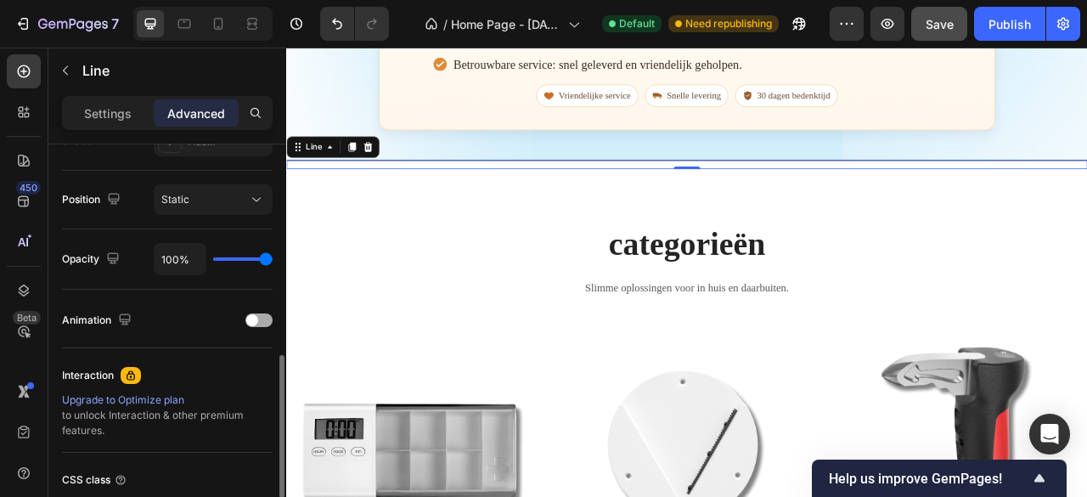
click at [268, 322] on div at bounding box center [258, 320] width 27 height 14
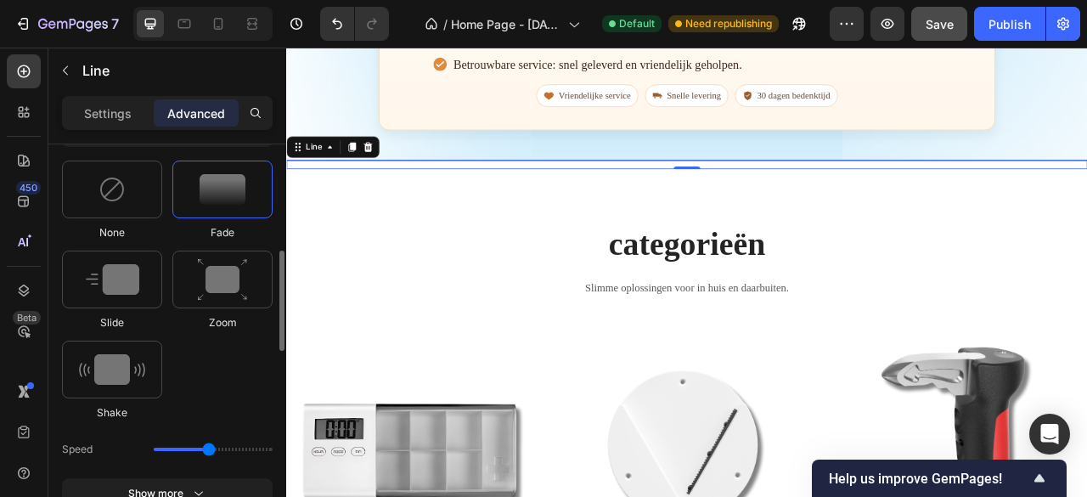
scroll to position [764, 0]
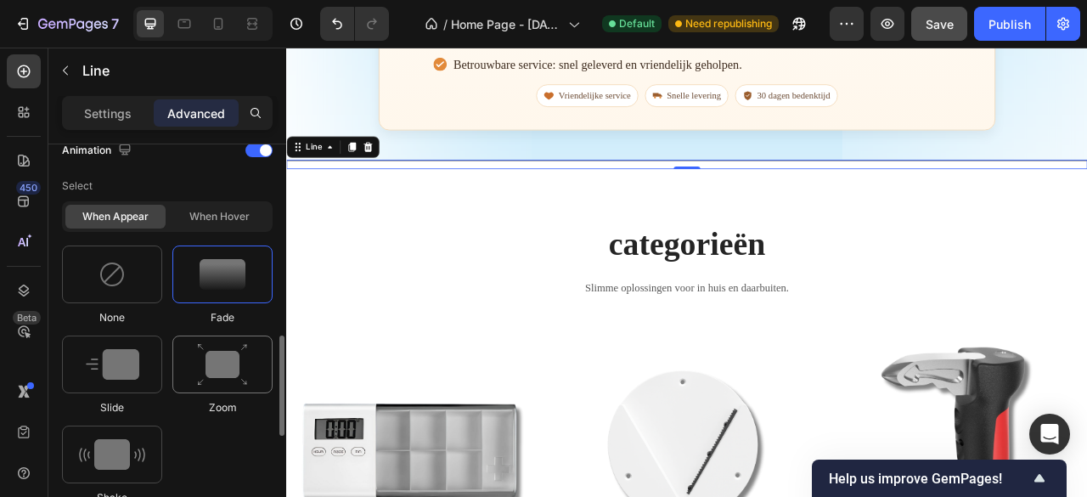
click at [217, 362] on img at bounding box center [222, 364] width 51 height 43
click at [130, 363] on img at bounding box center [112, 364] width 53 height 31
click at [221, 296] on div at bounding box center [222, 274] width 100 height 58
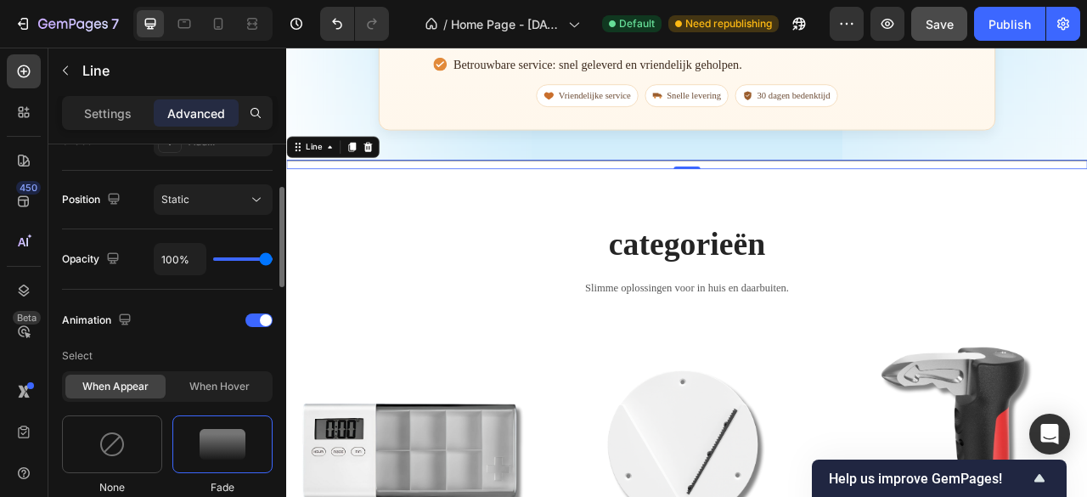
scroll to position [509, 0]
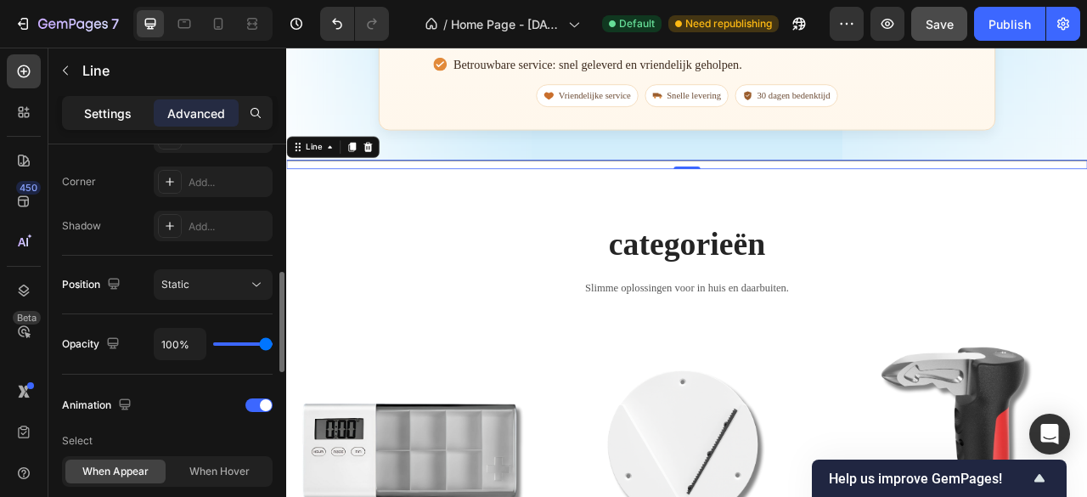
click at [128, 115] on p "Settings" at bounding box center [108, 113] width 48 height 18
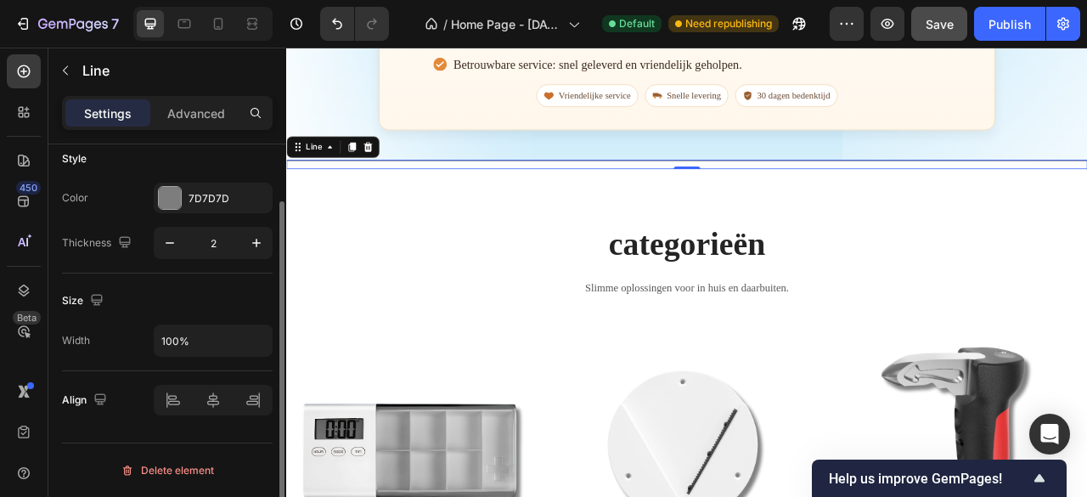
scroll to position [69, 0]
click at [172, 192] on div at bounding box center [170, 200] width 22 height 22
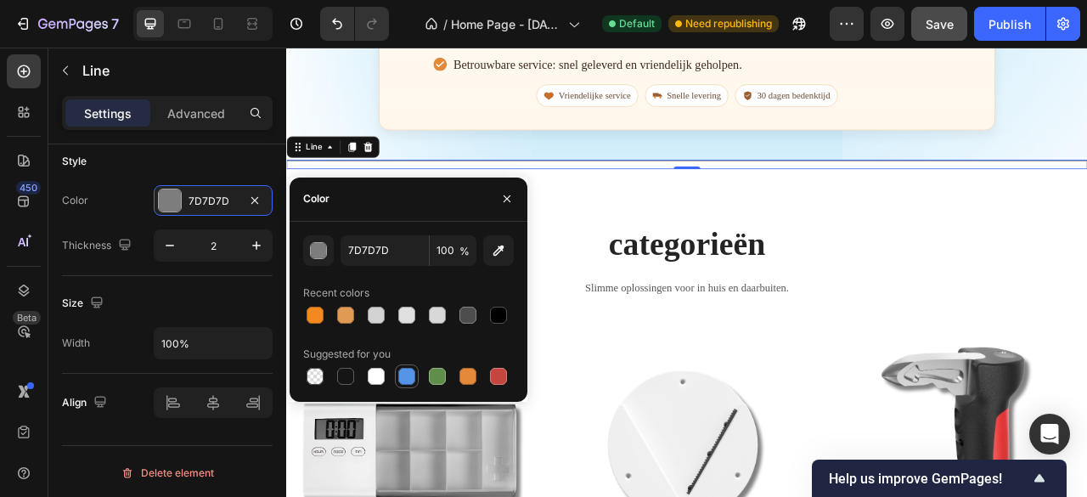
click at [409, 369] on div at bounding box center [406, 376] width 17 height 17
click at [324, 254] on div "button" at bounding box center [319, 251] width 17 height 17
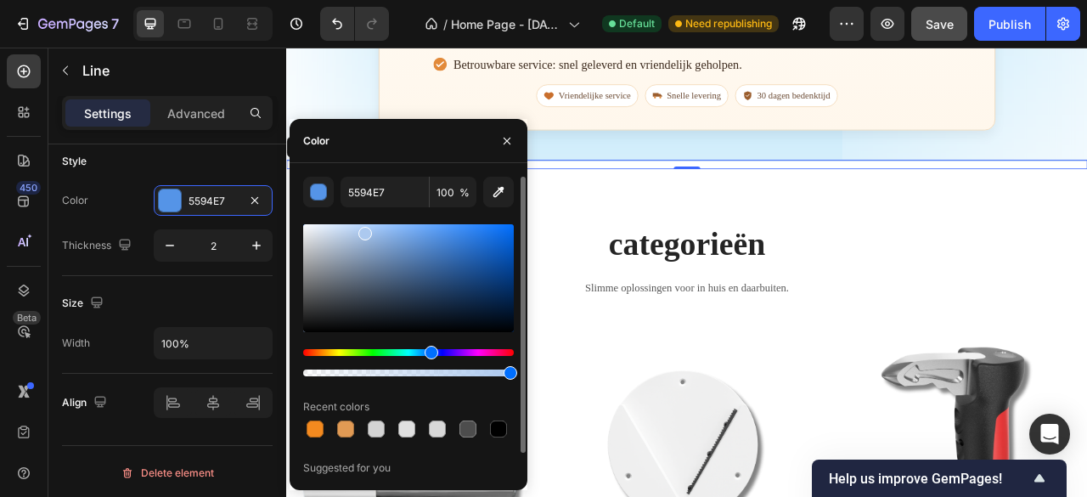
drag, startPoint x: 387, startPoint y: 262, endPoint x: 363, endPoint y: 230, distance: 40.6
click at [363, 230] on div at bounding box center [408, 278] width 211 height 108
click at [363, 267] on div at bounding box center [408, 278] width 211 height 108
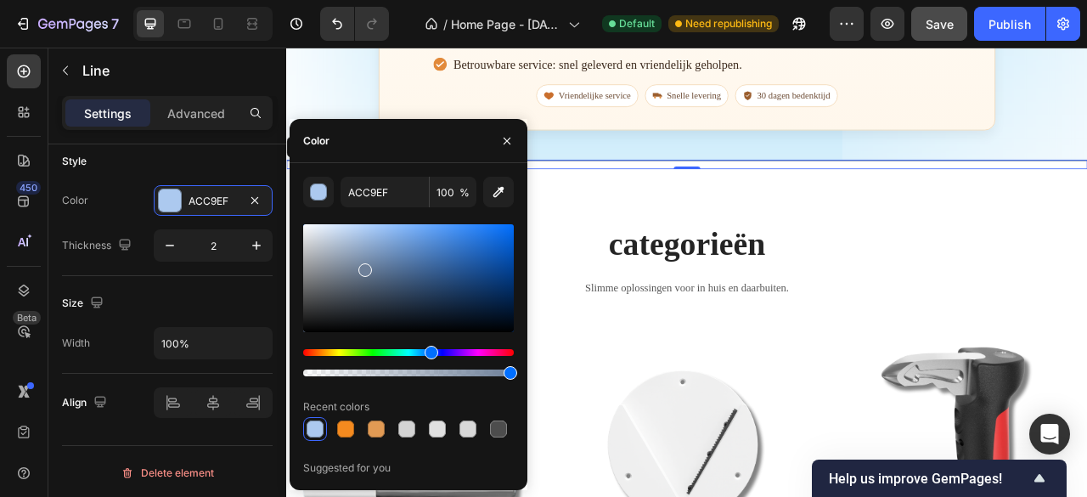
type input "6E8099"
click at [501, 133] on button "button" at bounding box center [506, 140] width 27 height 27
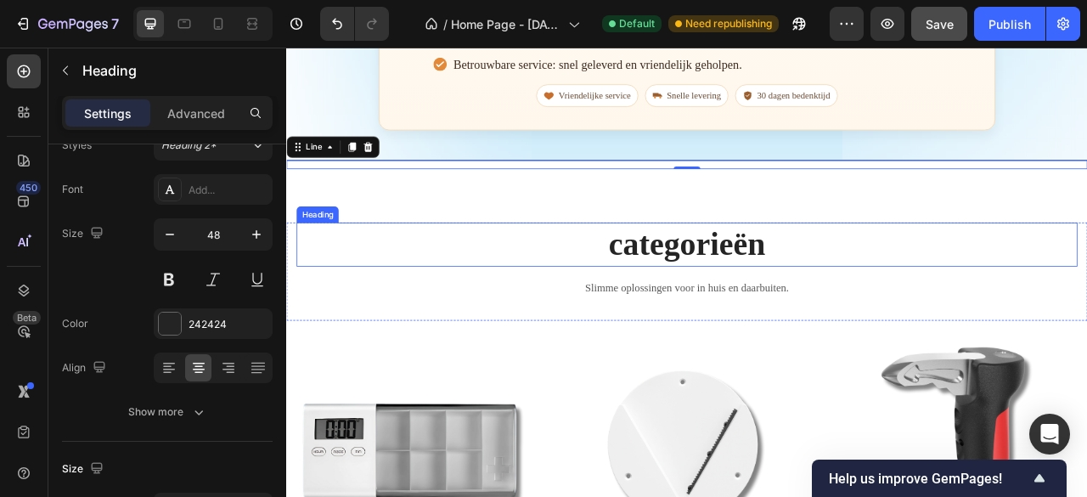
click at [389, 316] on h2 "categorieën" at bounding box center [795, 298] width 993 height 56
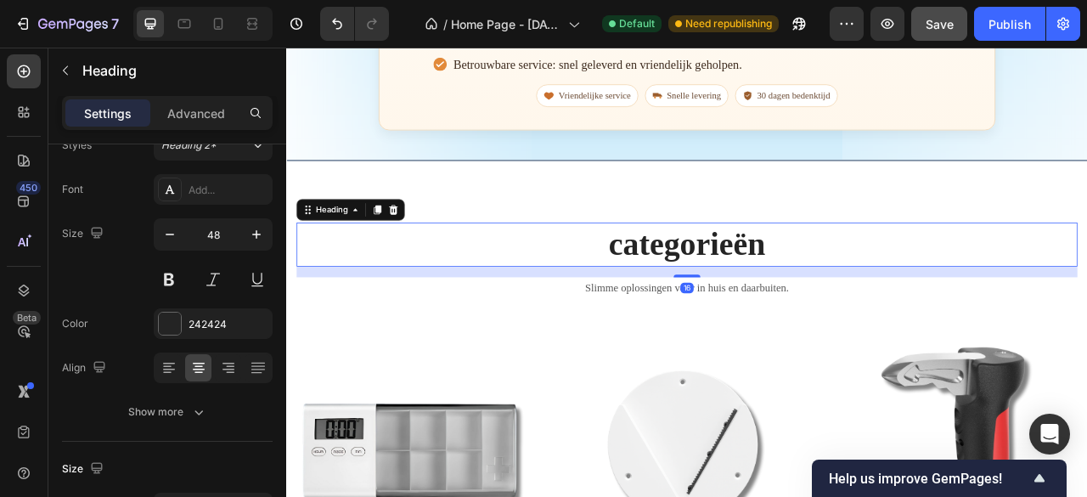
scroll to position [0, 0]
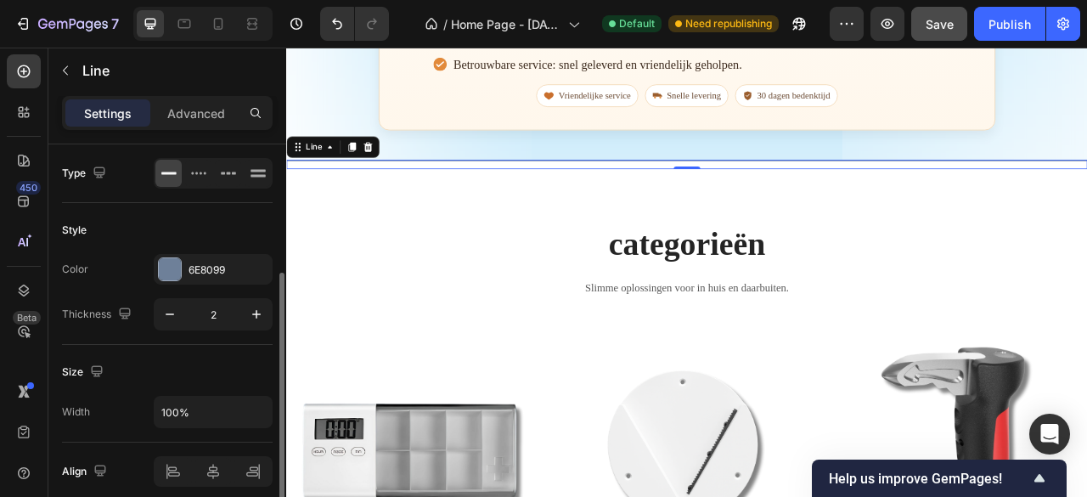
click at [403, 192] on div "Title Line 0" at bounding box center [795, 196] width 1019 height 12
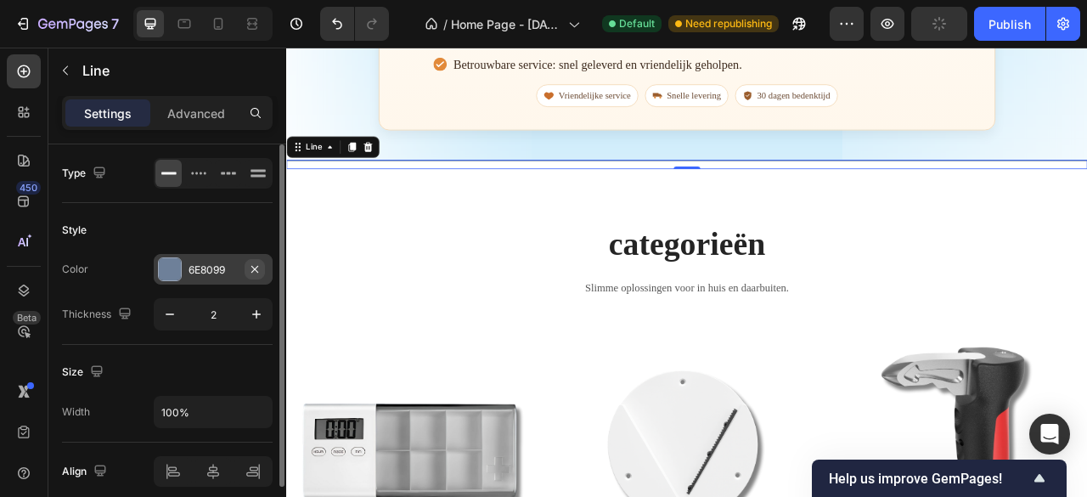
click at [256, 270] on icon "button" at bounding box center [255, 269] width 14 height 14
click at [213, 273] on div "Add..." at bounding box center [228, 269] width 80 height 15
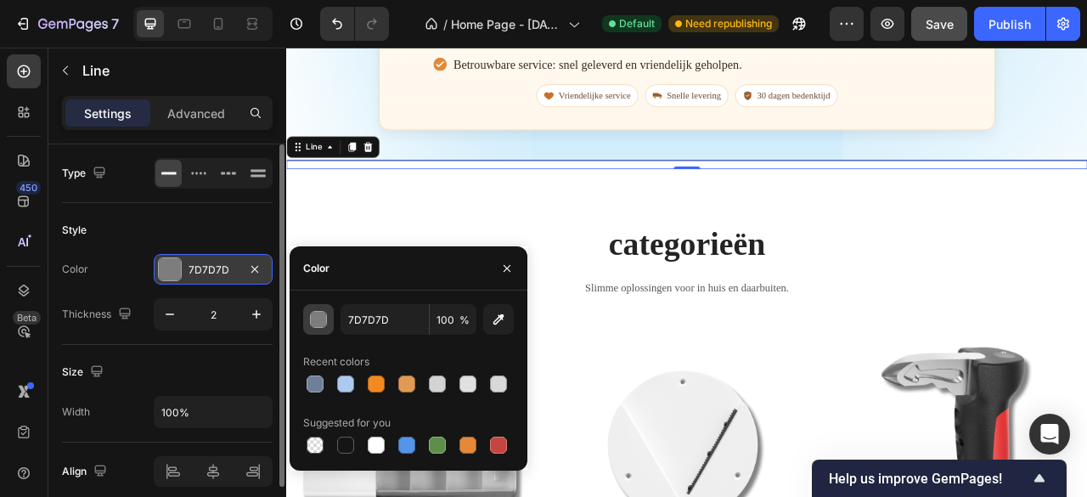
click at [328, 320] on button "button" at bounding box center [318, 319] width 31 height 31
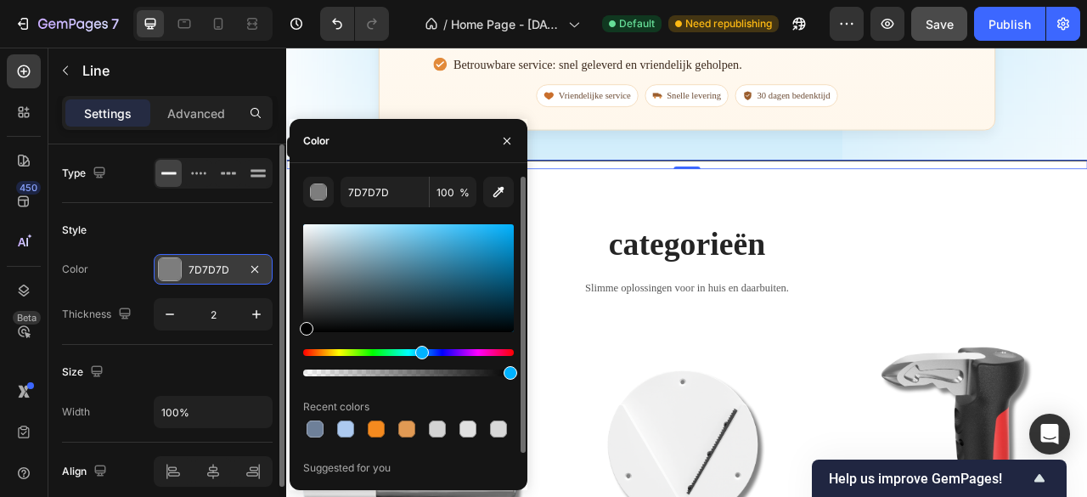
drag, startPoint x: 367, startPoint y: 351, endPoint x: 419, endPoint y: 349, distance: 52.7
click at [419, 349] on div "Hue" at bounding box center [408, 352] width 211 height 7
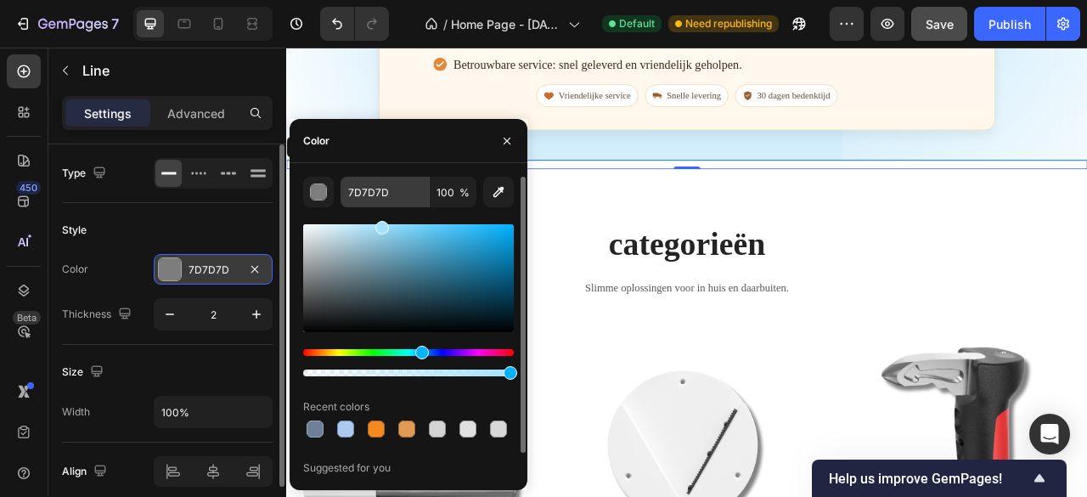
drag, startPoint x: 414, startPoint y: 290, endPoint x: 380, endPoint y: 194, distance: 101.8
click at [380, 194] on div "7D7D7D 100 % Recent colors Suggested for you" at bounding box center [408, 339] width 211 height 325
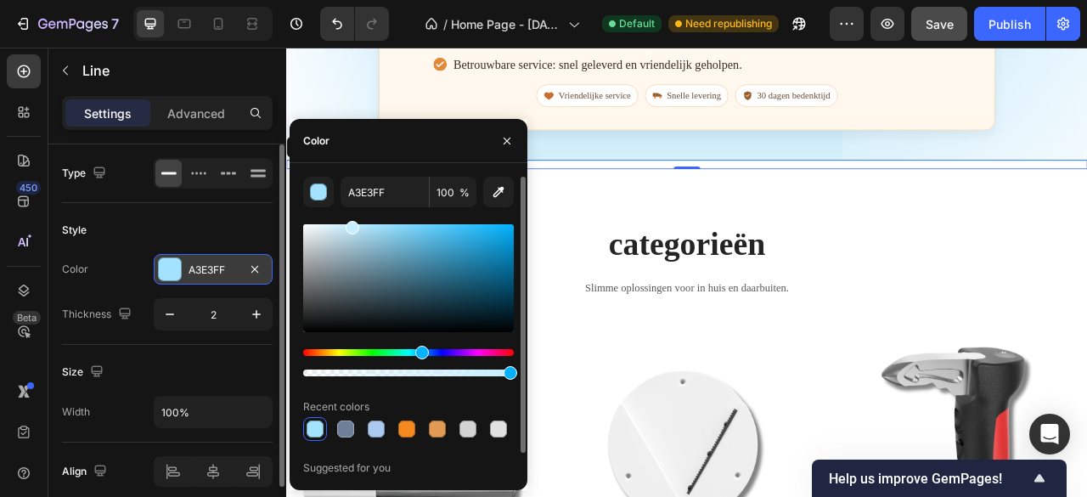
drag, startPoint x: 381, startPoint y: 225, endPoint x: 352, endPoint y: 223, distance: 29.8
click at [352, 223] on div at bounding box center [353, 228] width 14 height 14
drag, startPoint x: 353, startPoint y: 232, endPoint x: 312, endPoint y: 218, distance: 43.0
click at [312, 218] on div "C6EEFF 100 % Recent colors Suggested for you" at bounding box center [408, 339] width 211 height 325
drag, startPoint x: 319, startPoint y: 231, endPoint x: 354, endPoint y: 219, distance: 36.8
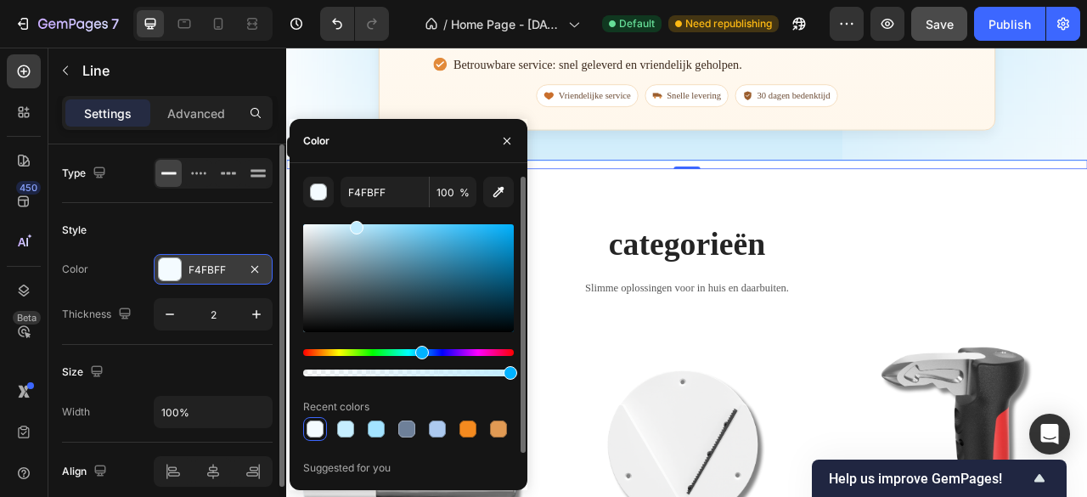
click at [354, 219] on div "F4FBFF 100 % Recent colors Suggested for you" at bounding box center [408, 339] width 211 height 325
type input "C1ECFF"
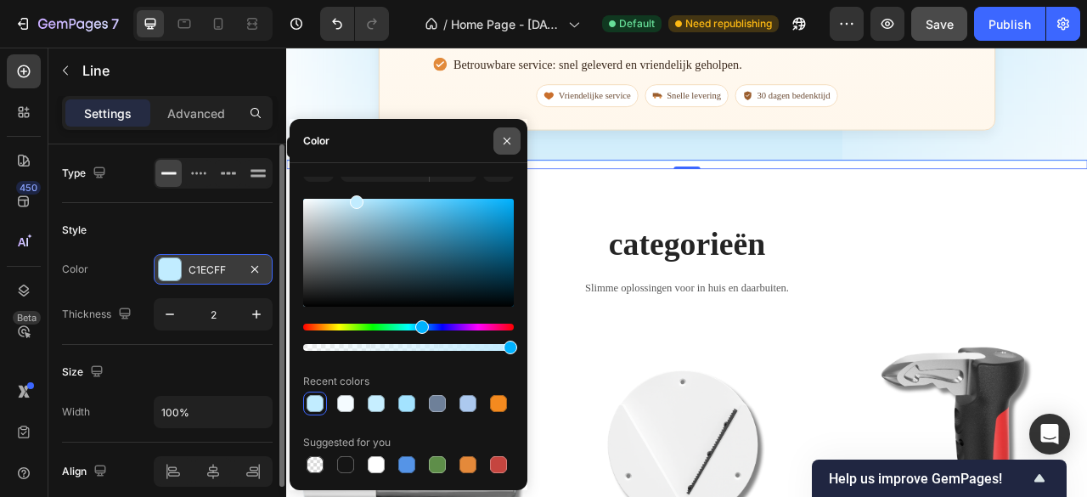
click at [504, 143] on icon "button" at bounding box center [506, 140] width 7 height 7
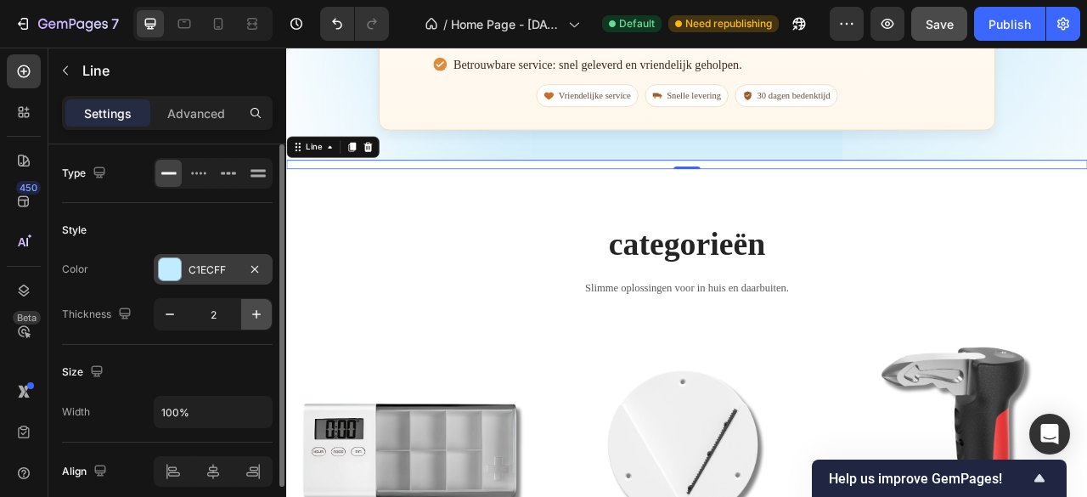
click at [258, 309] on icon "button" at bounding box center [256, 314] width 17 height 17
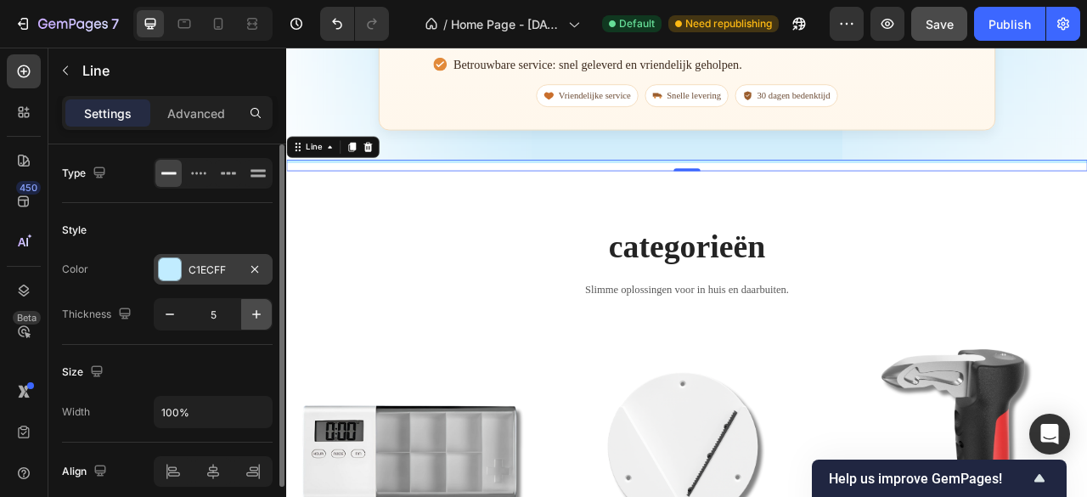
click at [258, 309] on icon "button" at bounding box center [256, 314] width 17 height 17
click at [215, 172] on div at bounding box center [228, 173] width 26 height 27
click at [197, 169] on icon at bounding box center [198, 173] width 17 height 17
click at [173, 314] on icon "button" at bounding box center [169, 314] width 17 height 17
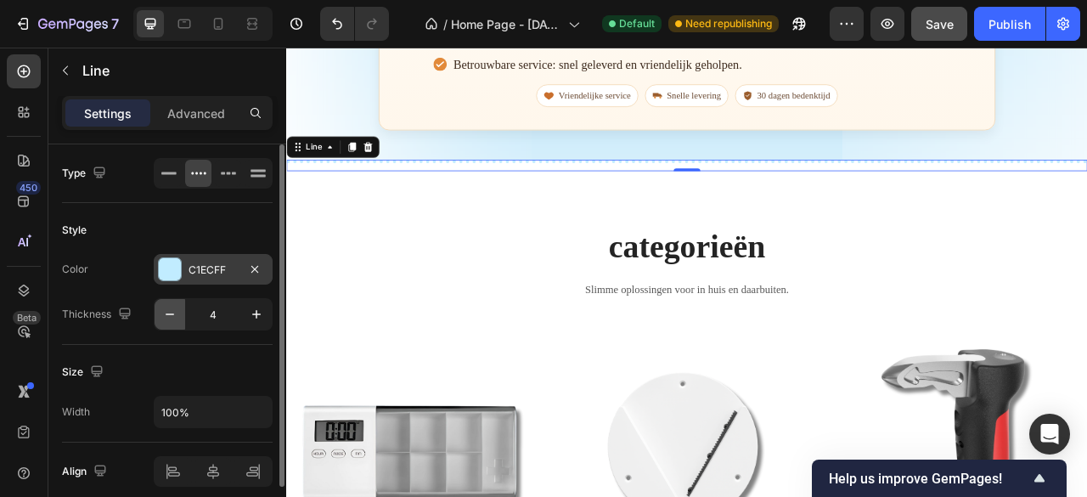
click at [173, 314] on icon "button" at bounding box center [169, 314] width 17 height 17
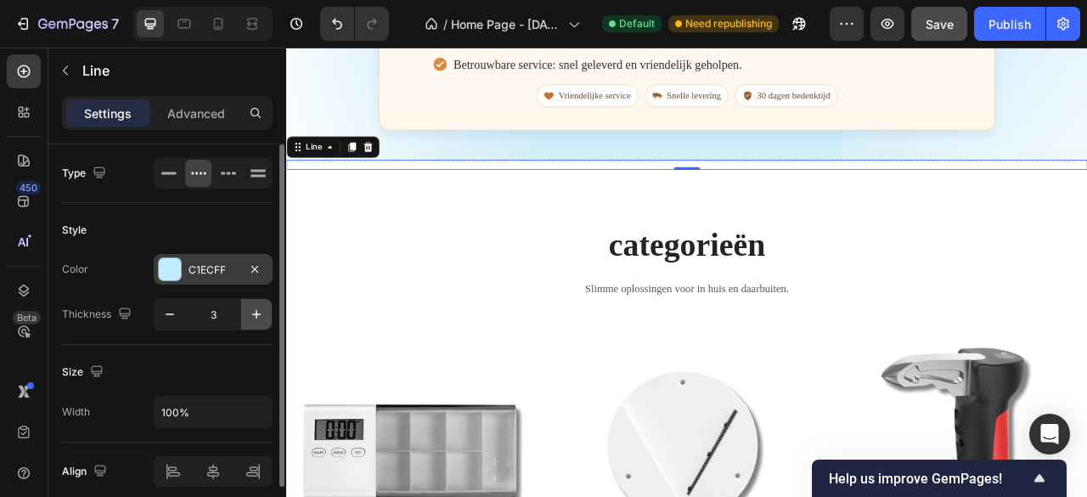
click at [256, 315] on icon "button" at bounding box center [256, 314] width 8 height 8
type input "5"
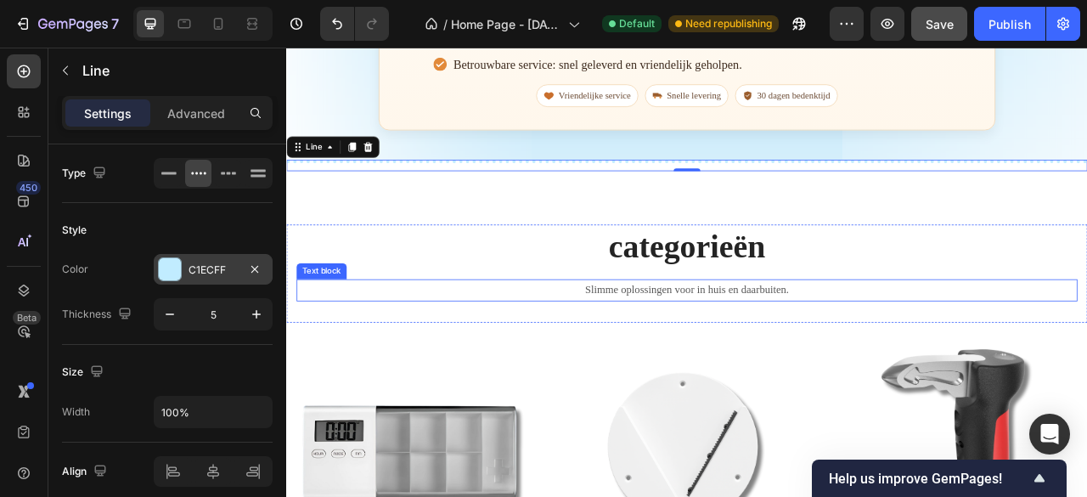
click at [367, 348] on p "Slimme oplossingen voor in huis en daarbuiten." at bounding box center [796, 356] width 990 height 25
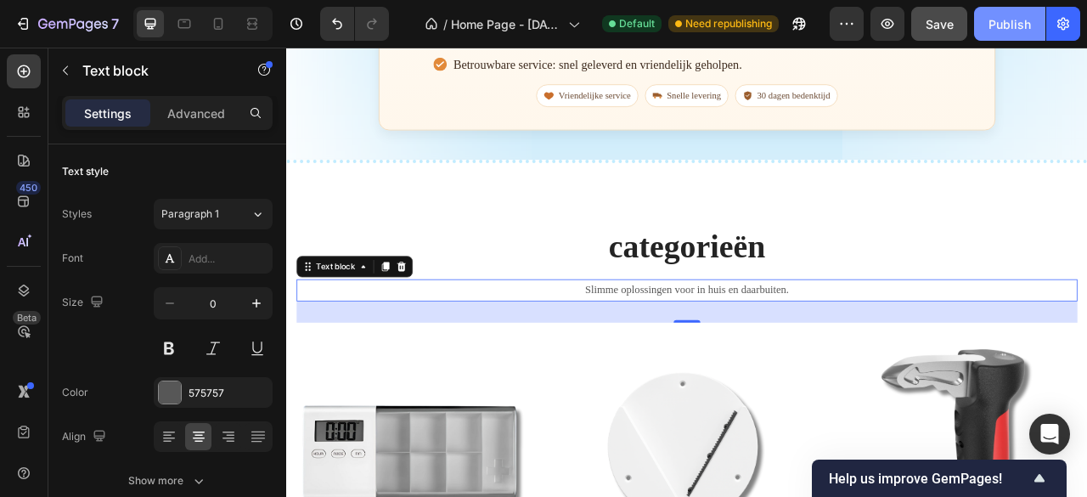
drag, startPoint x: 984, startPoint y: 31, endPoint x: 875, endPoint y: 2, distance: 113.5
click at [984, 31] on button "Publish" at bounding box center [1009, 24] width 71 height 34
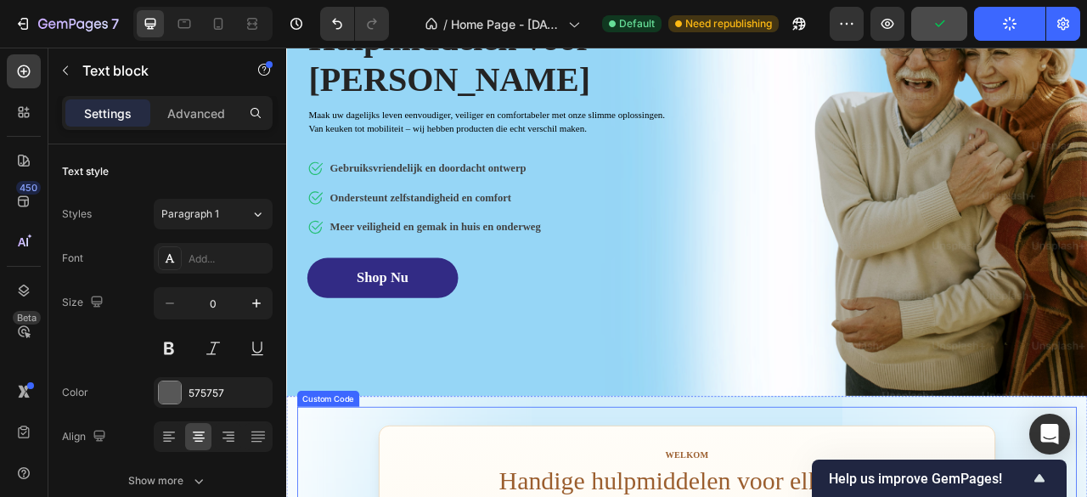
scroll to position [265, 0]
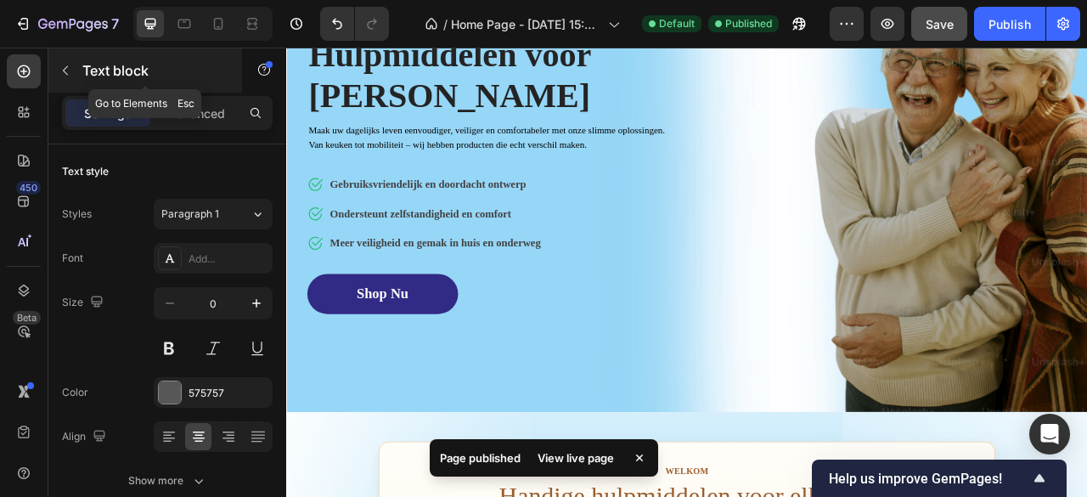
click at [77, 67] on button "button" at bounding box center [65, 70] width 27 height 27
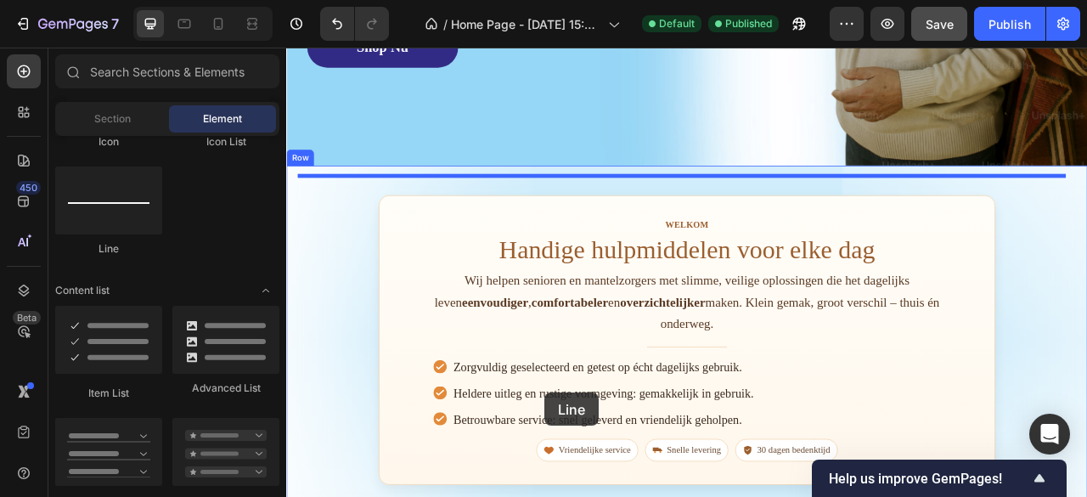
scroll to position [599, 0]
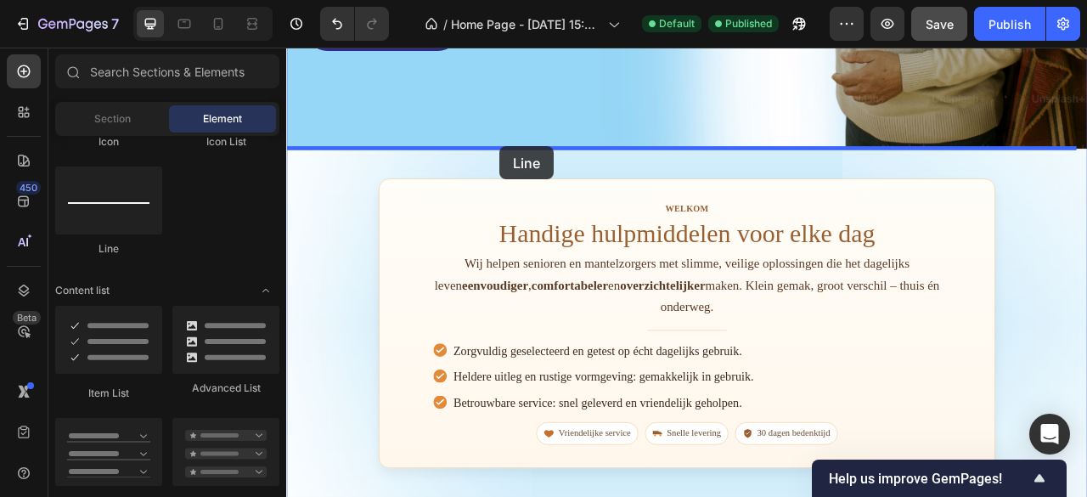
drag, startPoint x: 394, startPoint y: 267, endPoint x: 557, endPoint y: 173, distance: 188.3
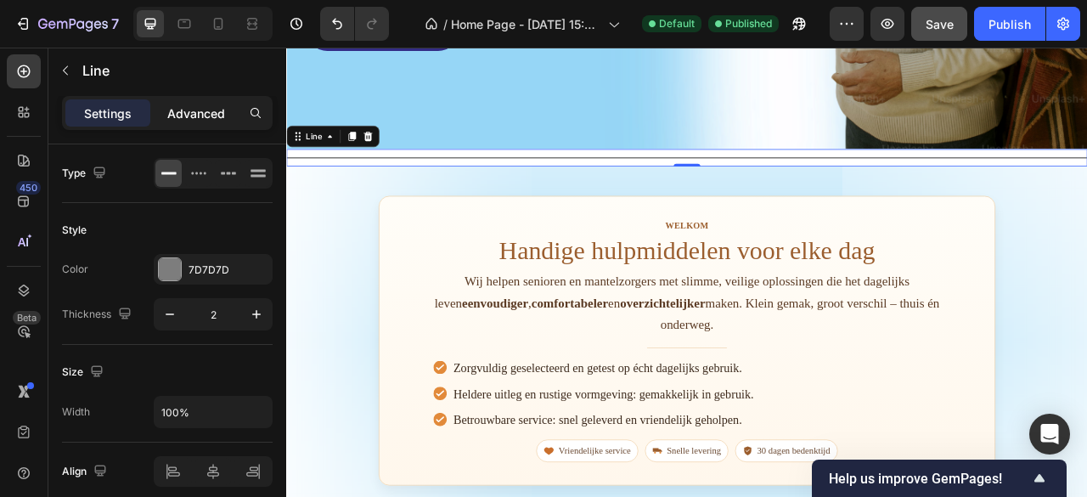
click at [209, 119] on p "Advanced" at bounding box center [196, 113] width 58 height 18
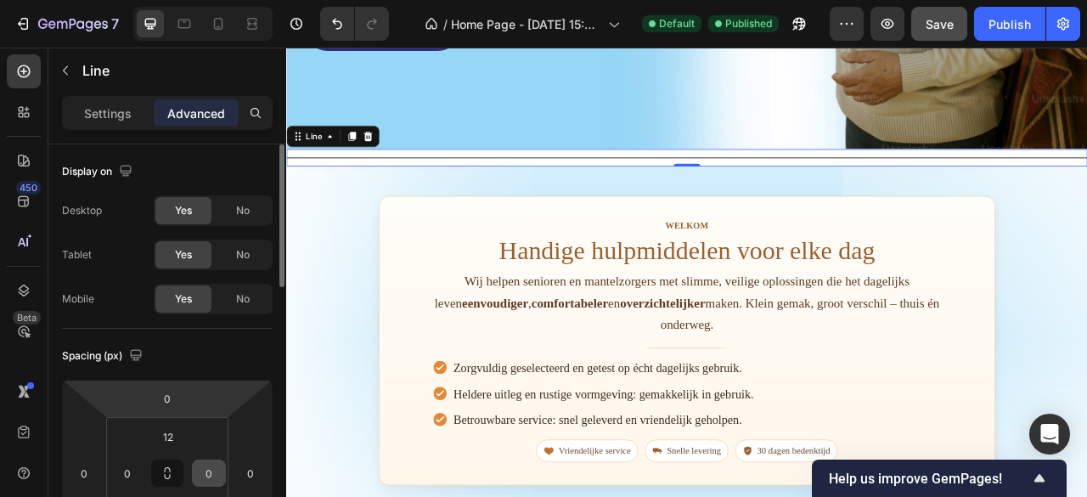
scroll to position [85, 0]
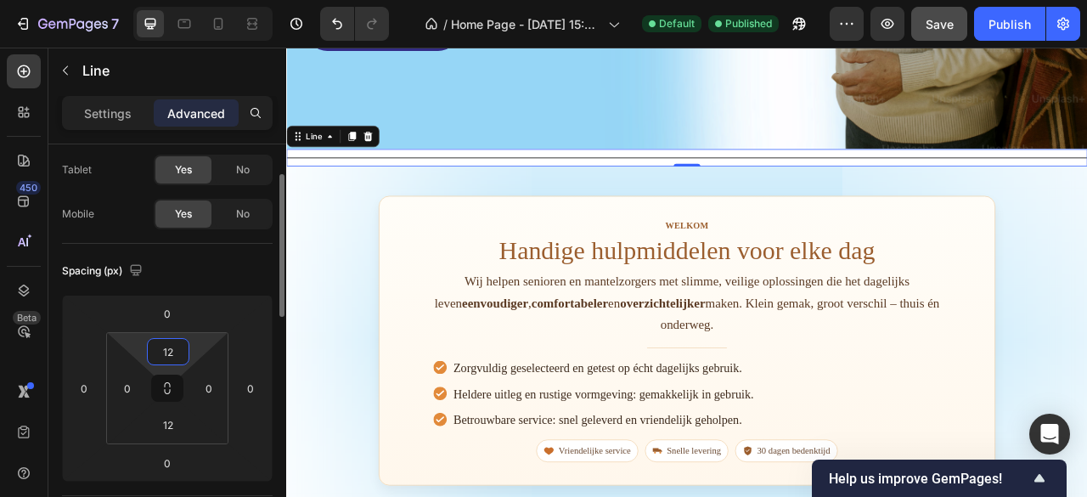
click at [177, 361] on input "12" at bounding box center [168, 351] width 34 height 25
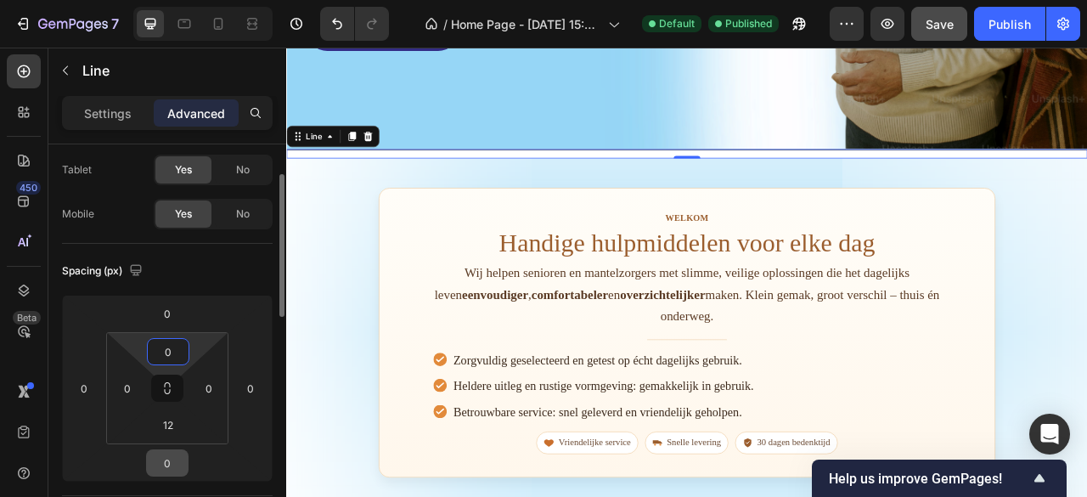
scroll to position [170, 0]
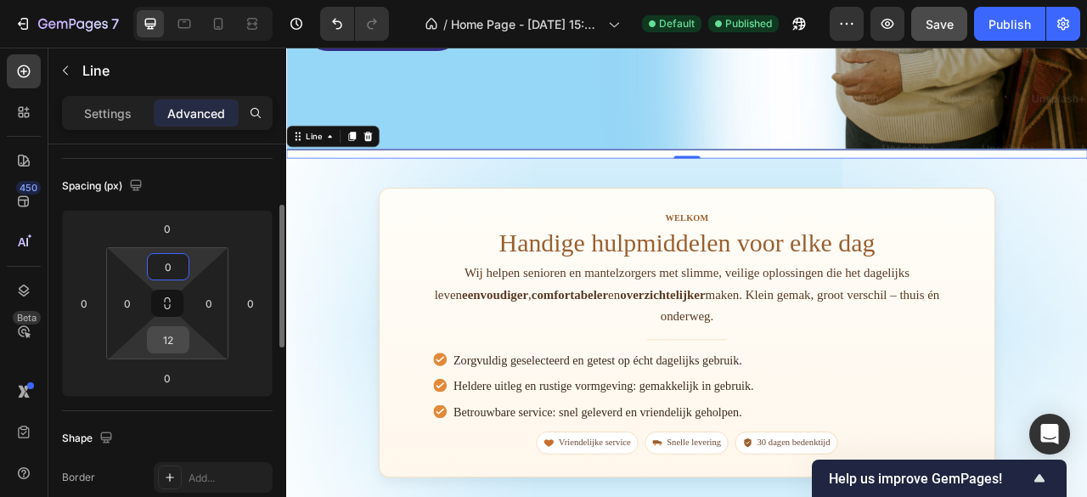
type input "0"
click at [172, 347] on input "12" at bounding box center [168, 339] width 34 height 25
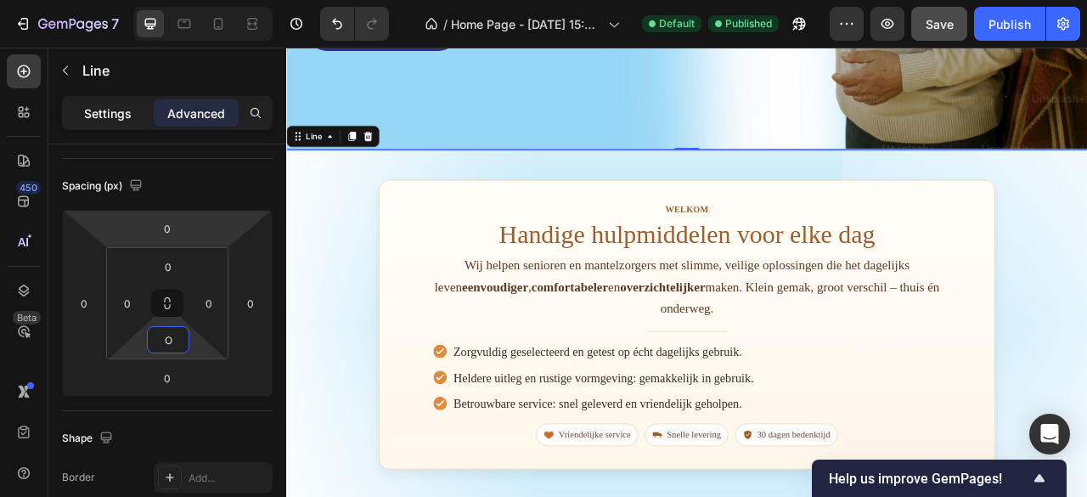
type input "O"
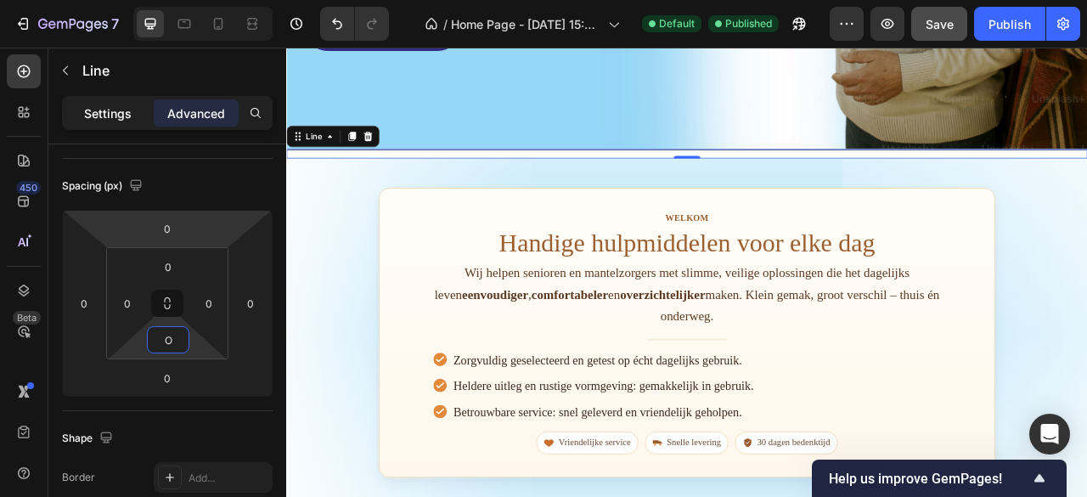
click at [133, 110] on div "Settings" at bounding box center [107, 112] width 85 height 27
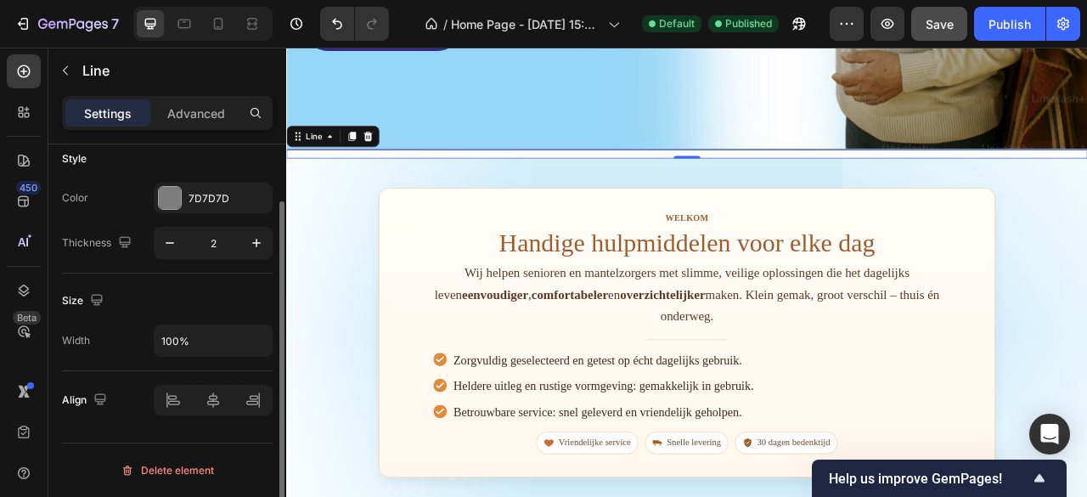
scroll to position [69, 0]
click at [256, 241] on icon "button" at bounding box center [256, 245] width 8 height 8
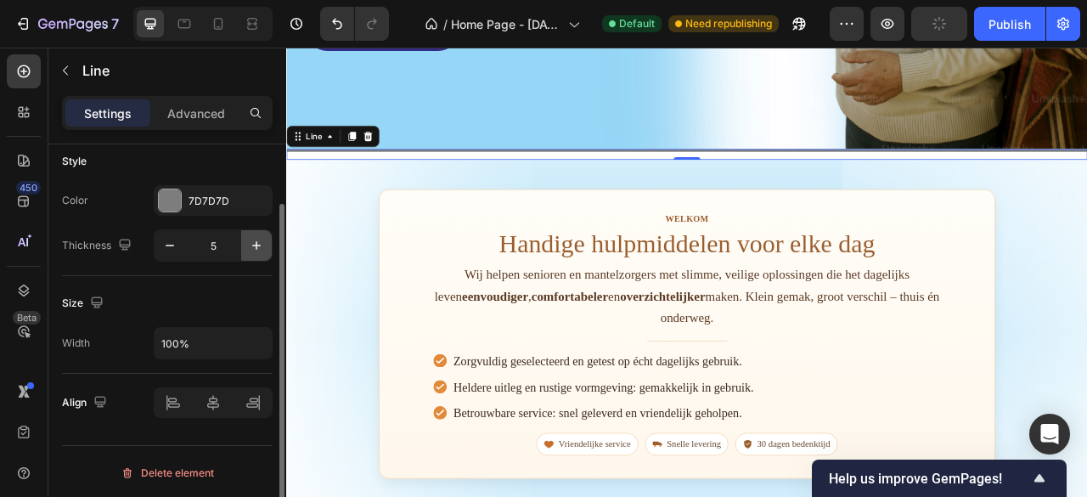
click at [256, 241] on icon "button" at bounding box center [256, 245] width 8 height 8
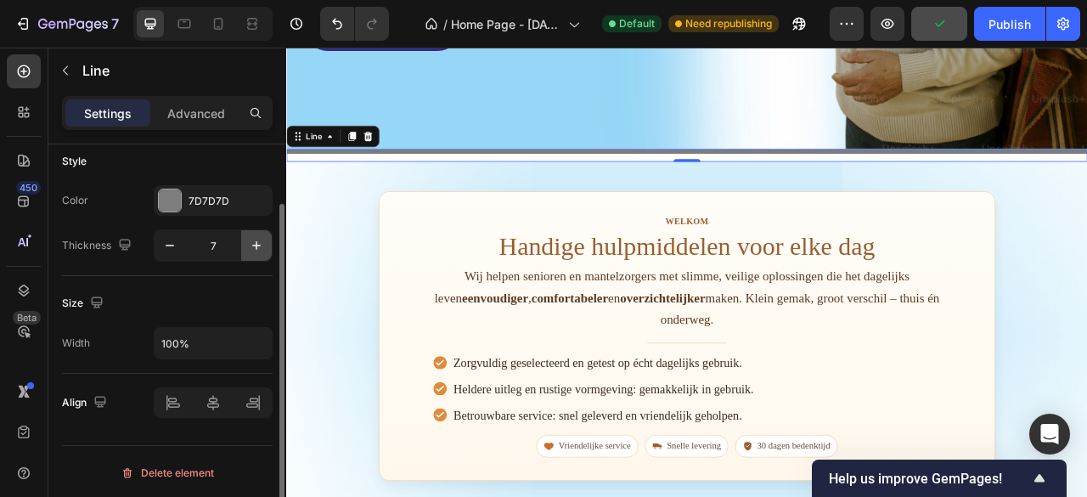
click at [256, 241] on icon "button" at bounding box center [256, 245] width 8 height 8
type input "8"
click at [449, 177] on div at bounding box center [795, 180] width 1019 height 7
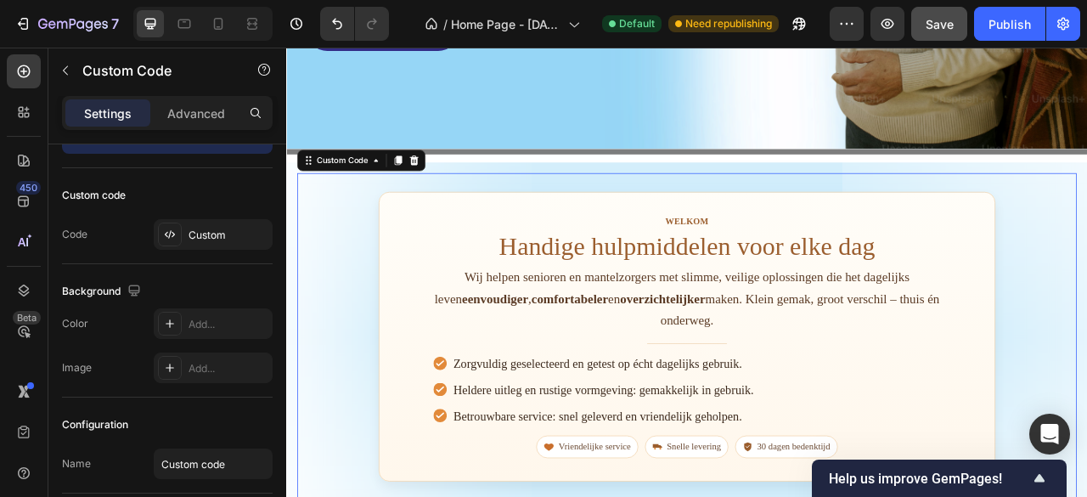
click at [365, 251] on div "Welkom Handige hulpmiddelen voor elke dag Wij helpen senioren en mantelzorgers …" at bounding box center [796, 415] width 992 height 416
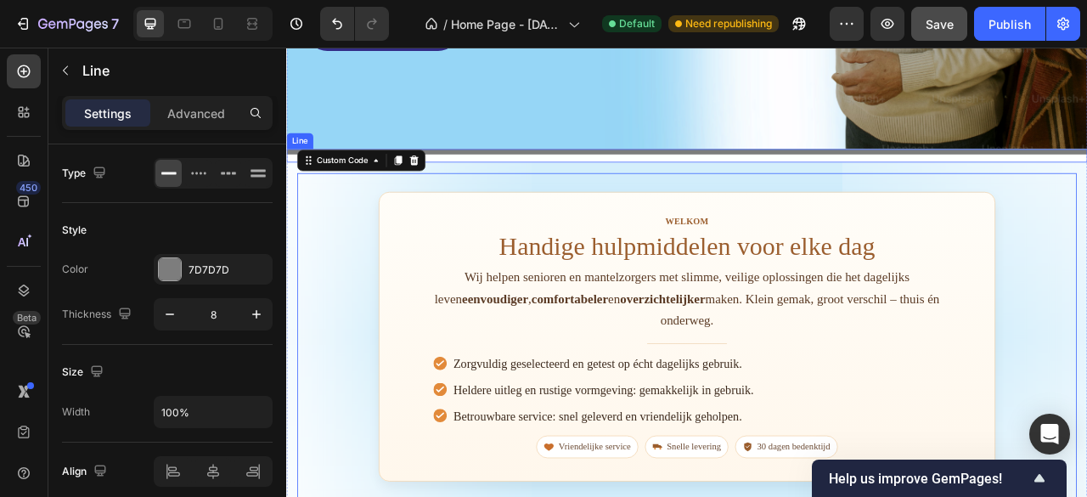
click at [528, 183] on div "Title Line" at bounding box center [795, 185] width 1019 height 17
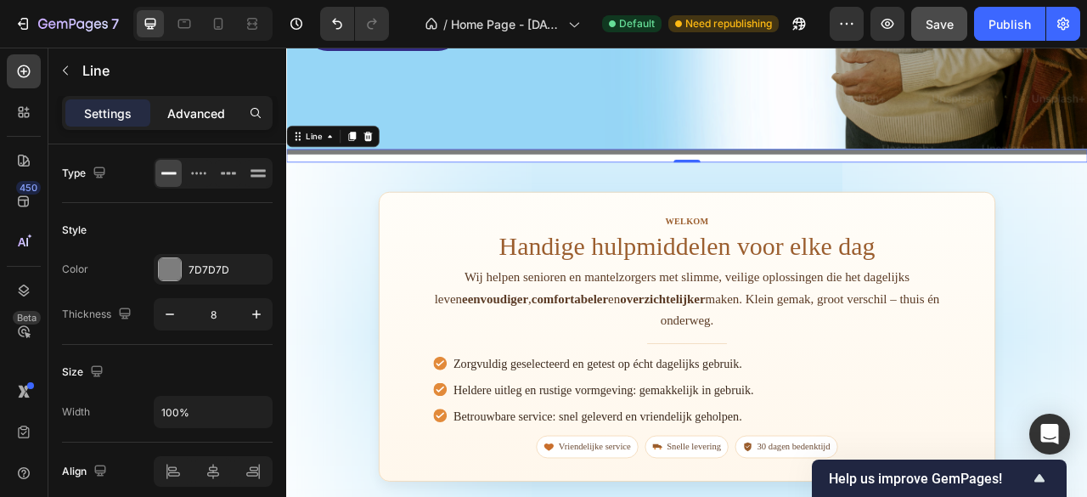
click at [200, 110] on p "Advanced" at bounding box center [196, 113] width 58 height 18
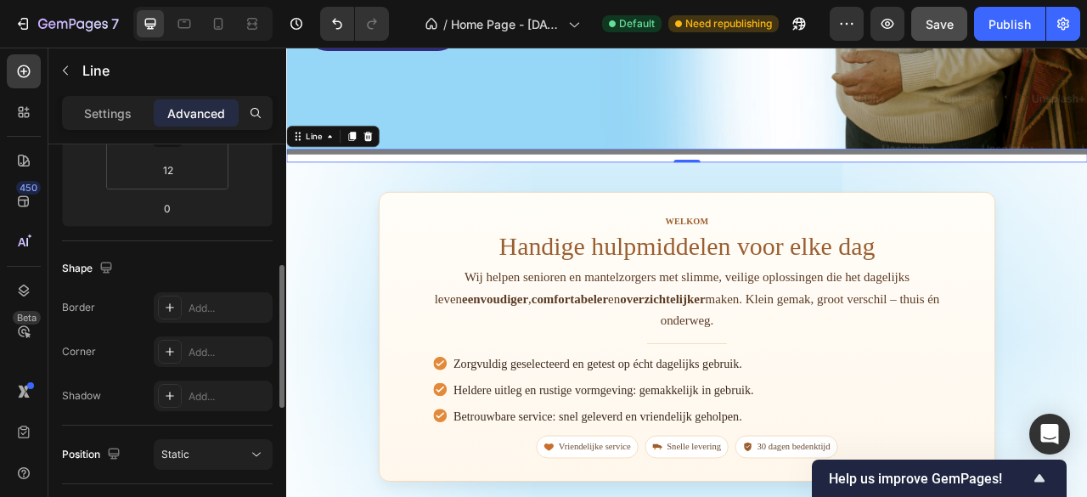
scroll to position [255, 0]
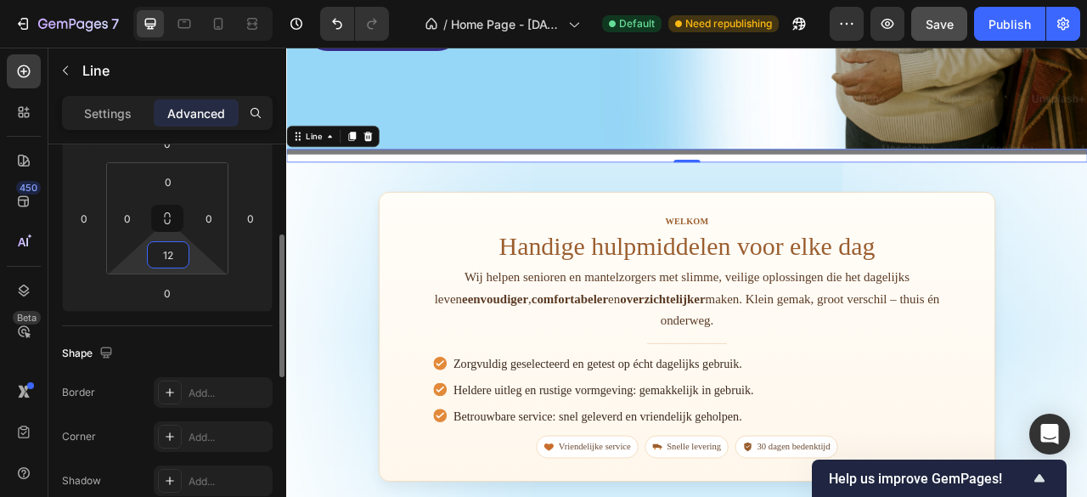
click at [181, 259] on input "12" at bounding box center [168, 254] width 34 height 25
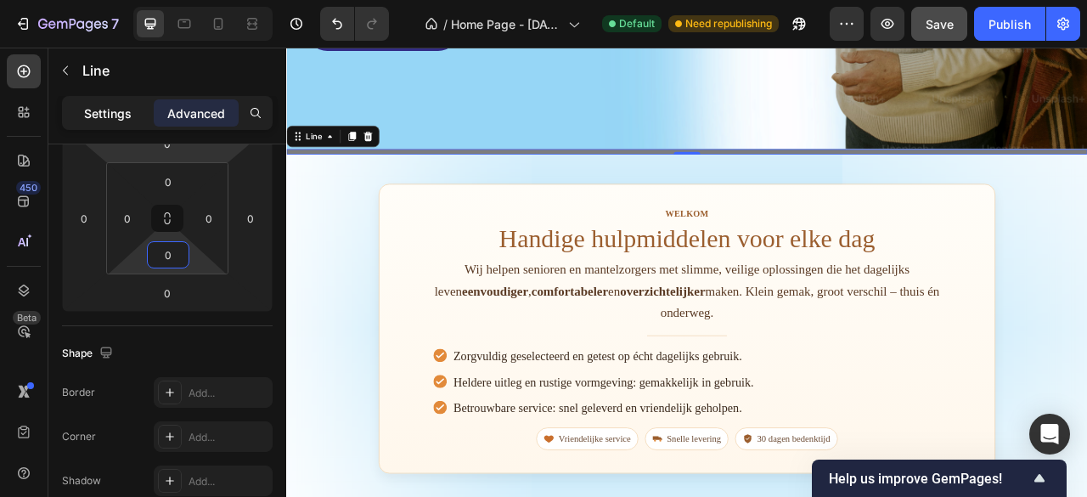
type input "0"
click at [132, 110] on div "Settings" at bounding box center [107, 112] width 85 height 27
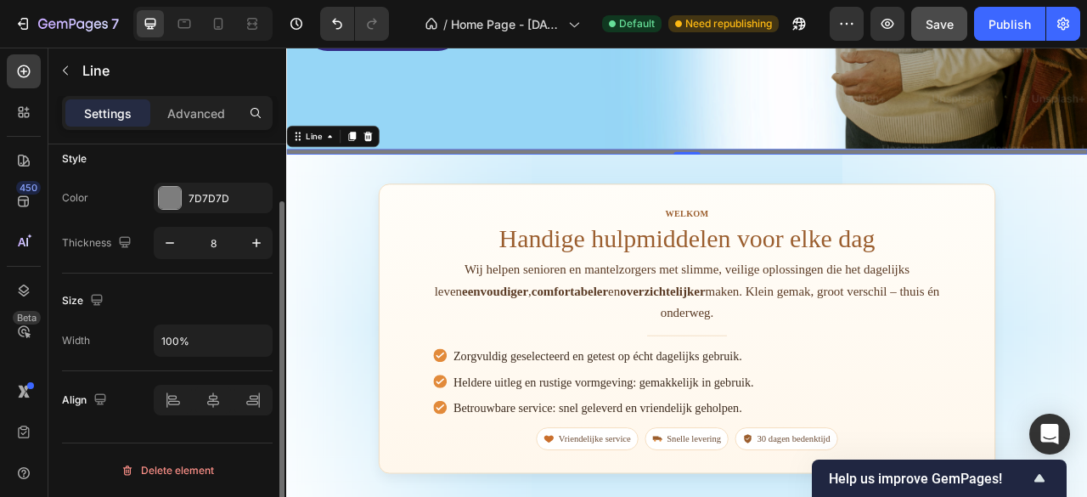
scroll to position [69, 0]
click at [175, 208] on div at bounding box center [170, 200] width 22 height 22
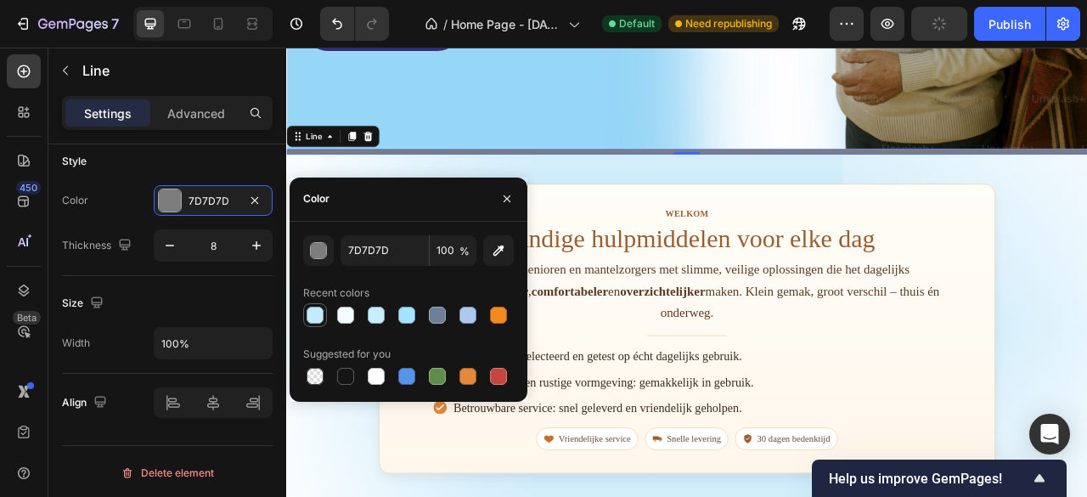
click at [307, 320] on div at bounding box center [315, 315] width 17 height 17
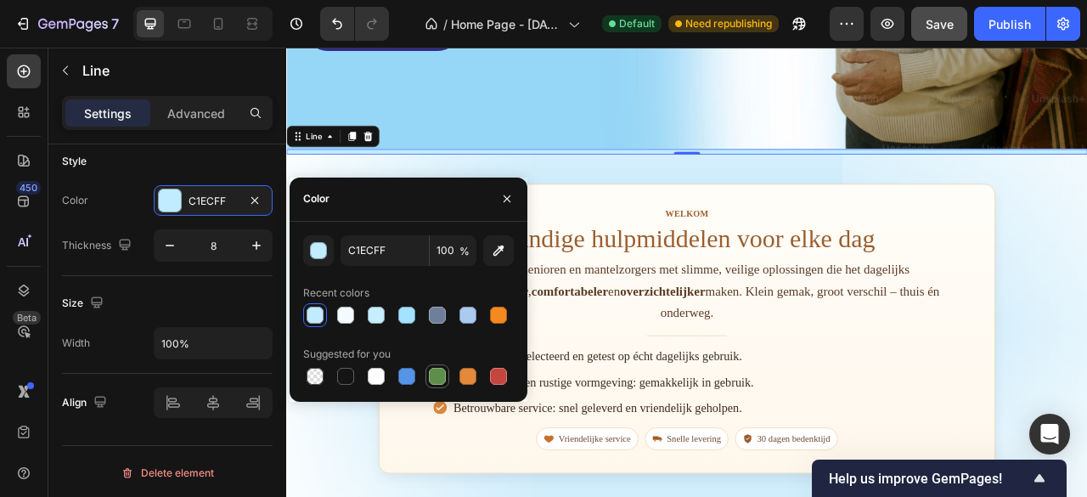
click at [437, 372] on div at bounding box center [437, 376] width 17 height 17
type input "5E8E49"
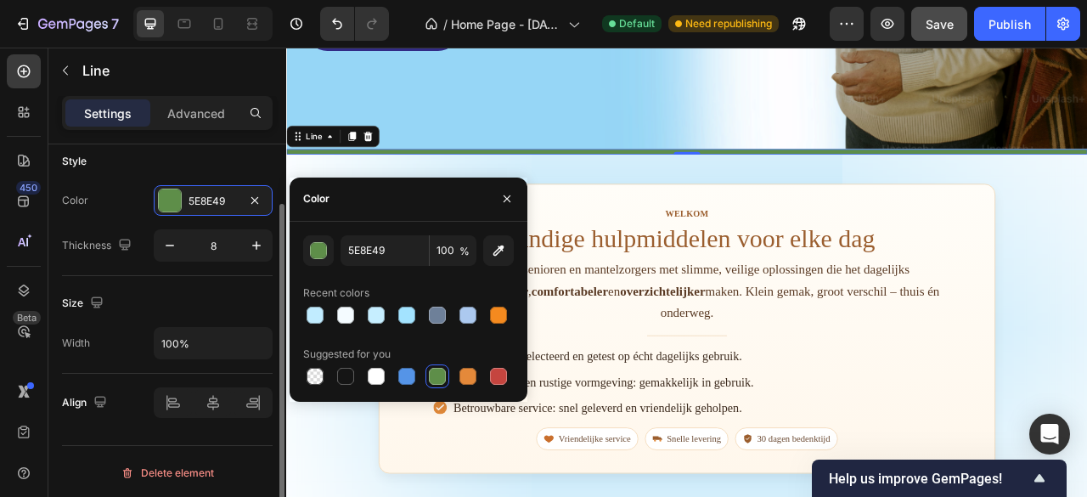
scroll to position [0, 0]
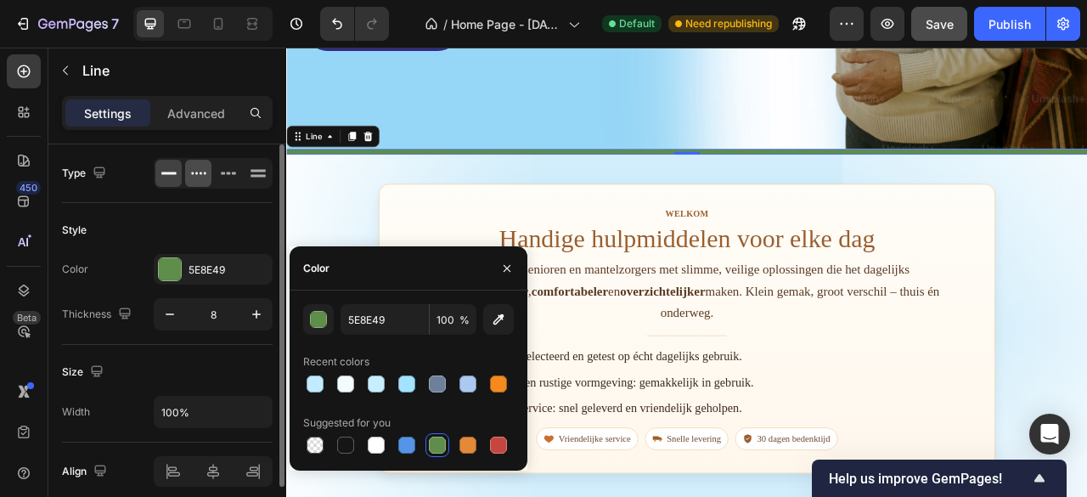
click at [194, 176] on icon at bounding box center [198, 173] width 17 height 17
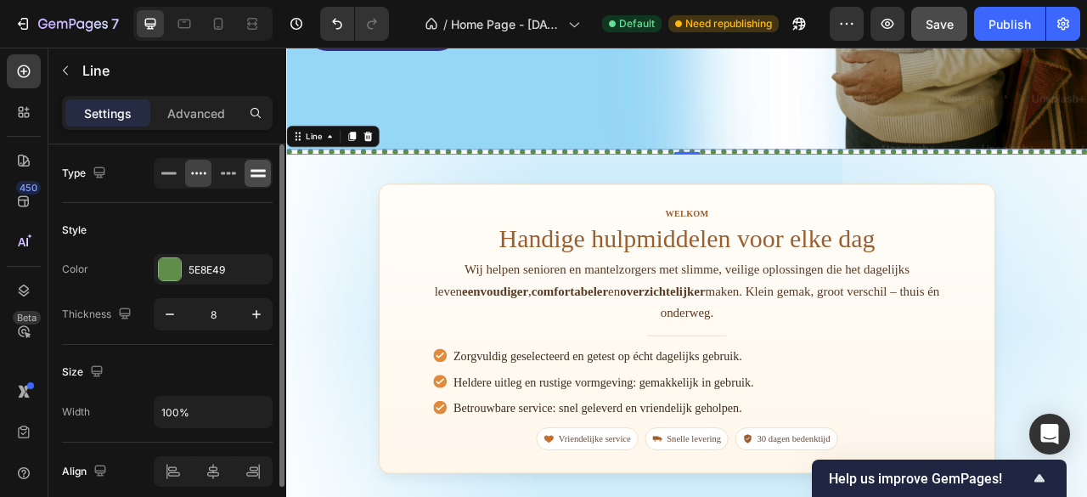
click at [246, 172] on div at bounding box center [258, 173] width 26 height 27
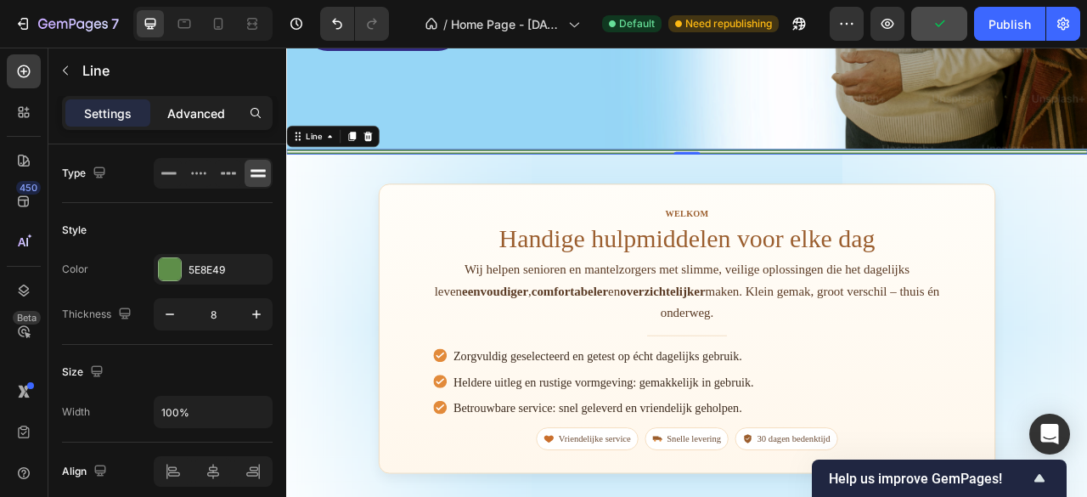
click at [199, 123] on div "Advanced" at bounding box center [196, 112] width 85 height 27
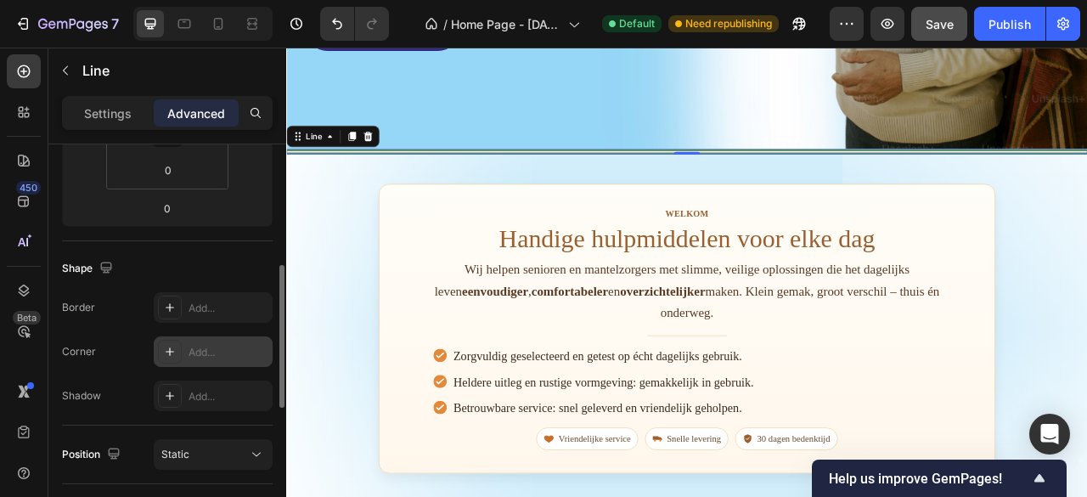
scroll to position [509, 0]
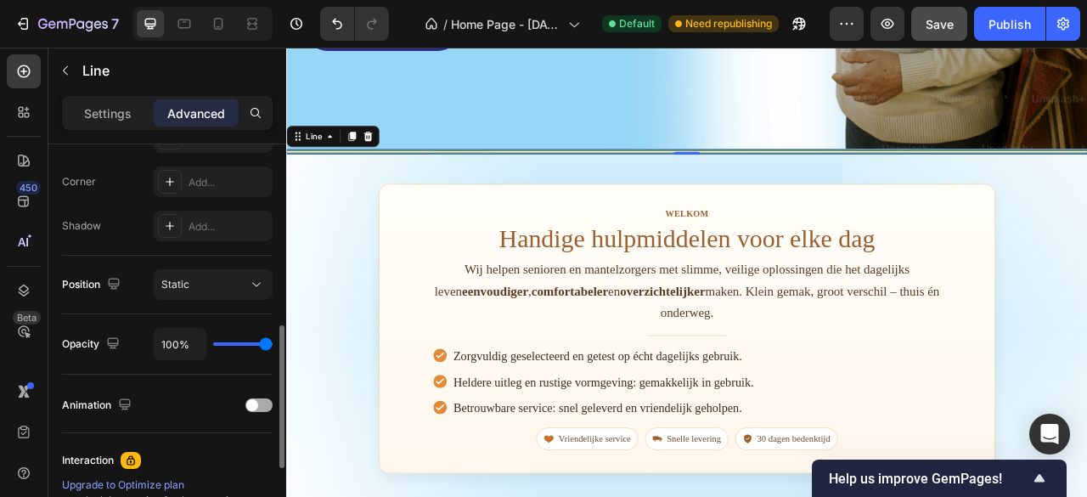
click at [252, 399] on span at bounding box center [252, 405] width 12 height 12
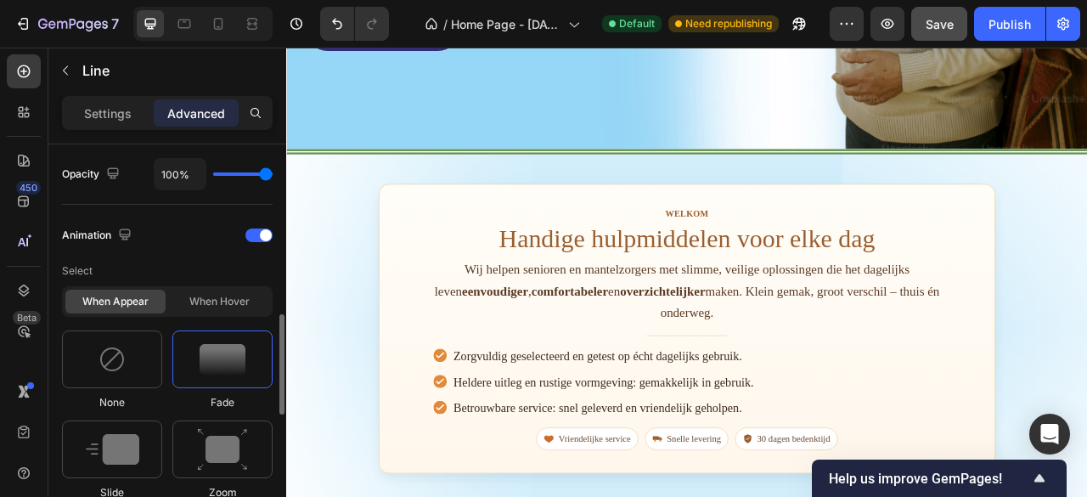
scroll to position [849, 0]
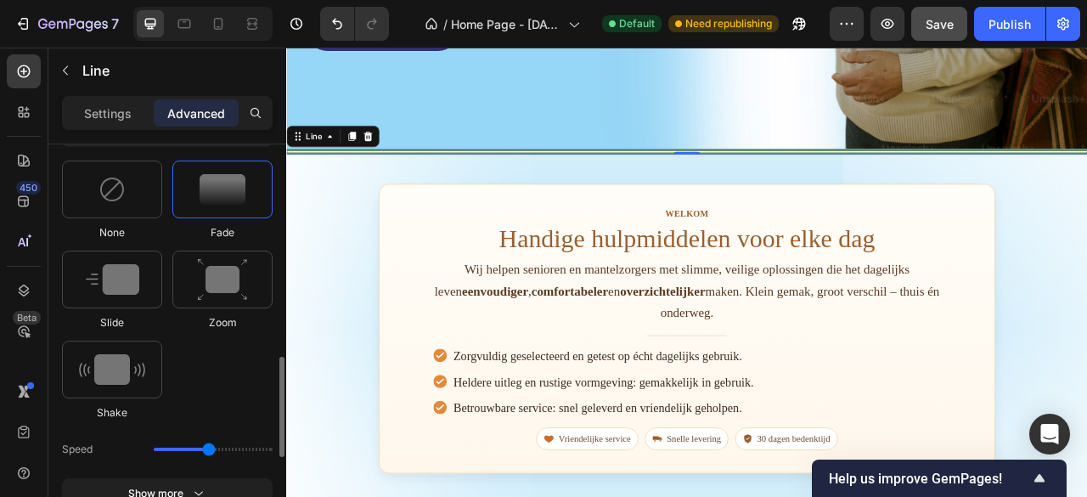
click at [225, 193] on img at bounding box center [223, 189] width 46 height 31
click at [998, 31] on div "Publish" at bounding box center [1009, 24] width 42 height 18
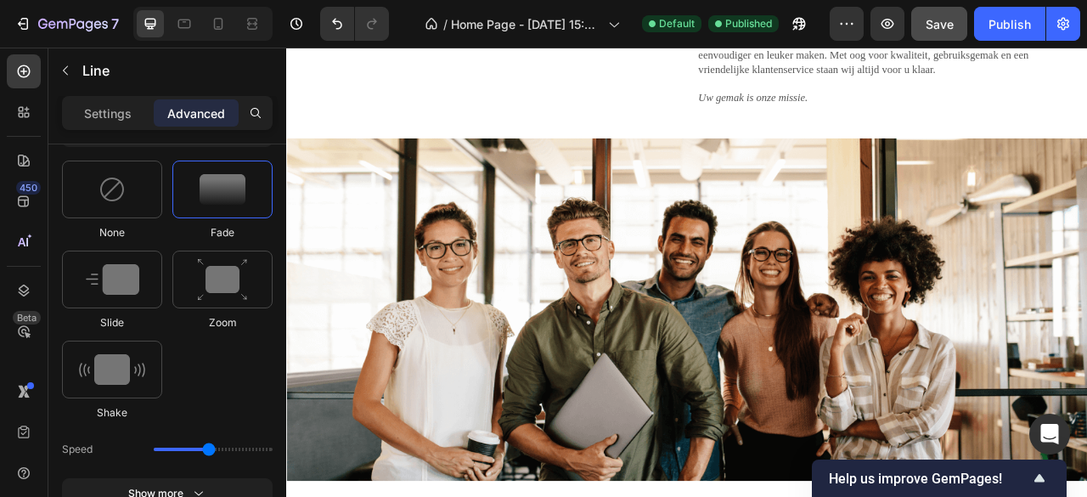
scroll to position [2043, 0]
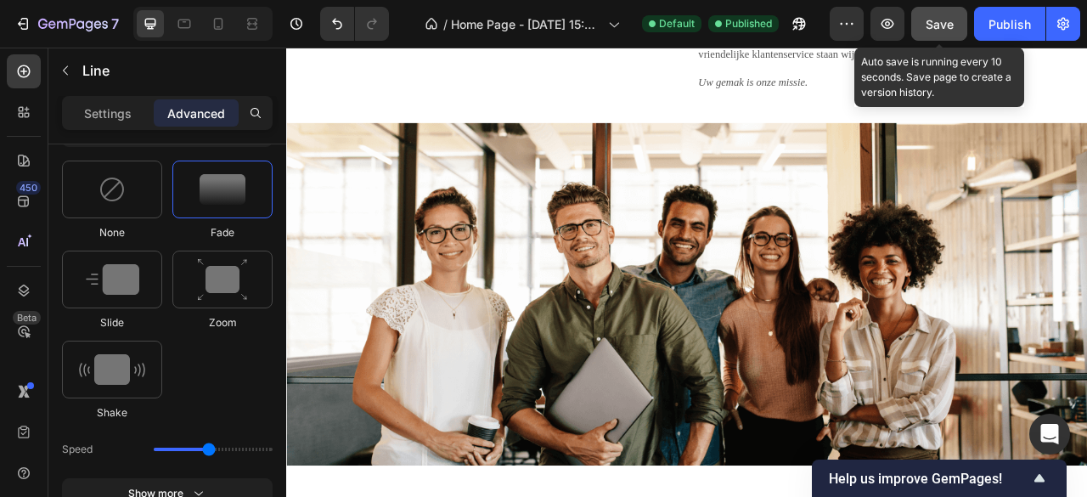
click at [930, 25] on span "Save" at bounding box center [939, 24] width 28 height 14
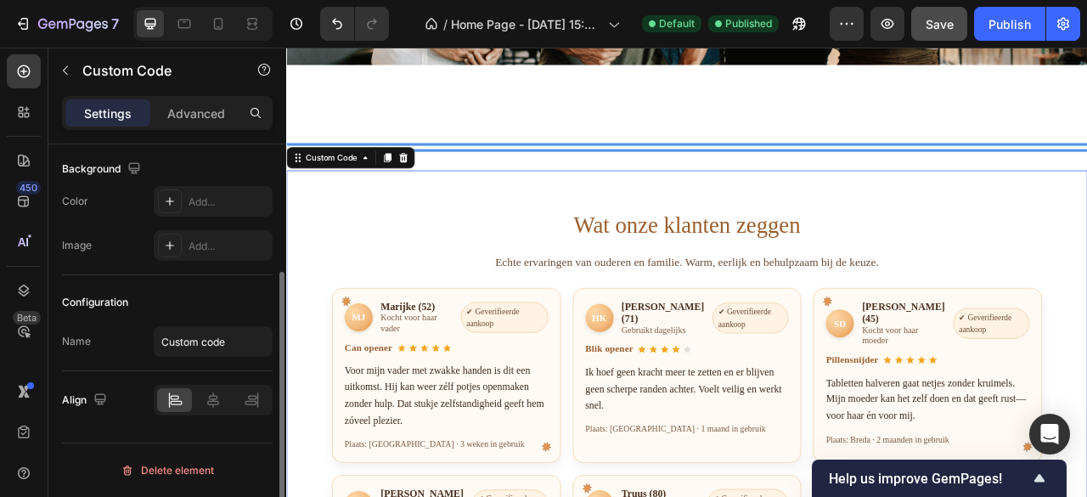
scroll to position [0, 0]
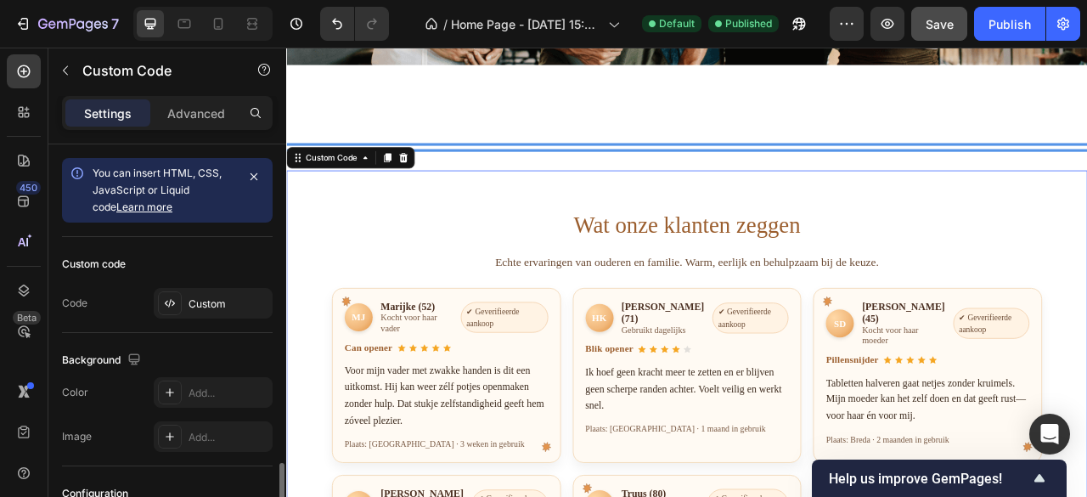
click at [1086, 287] on h2 "Wat onze klanten zeggen" at bounding box center [795, 272] width 903 height 43
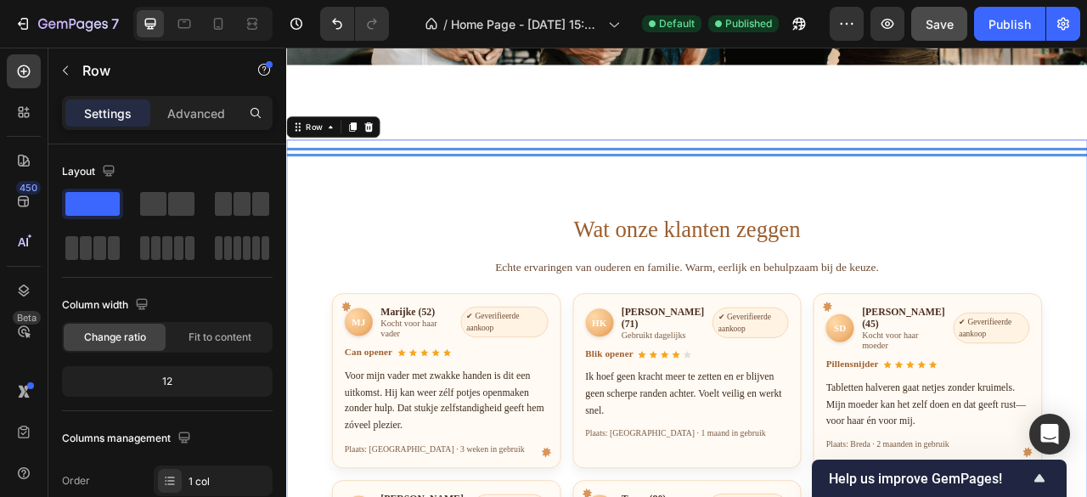
click at [853, 189] on div "Title Line Wat onze klanten zeggen Echte ervaringen van ouderen en familie. War…" at bounding box center [795, 506] width 1019 height 683
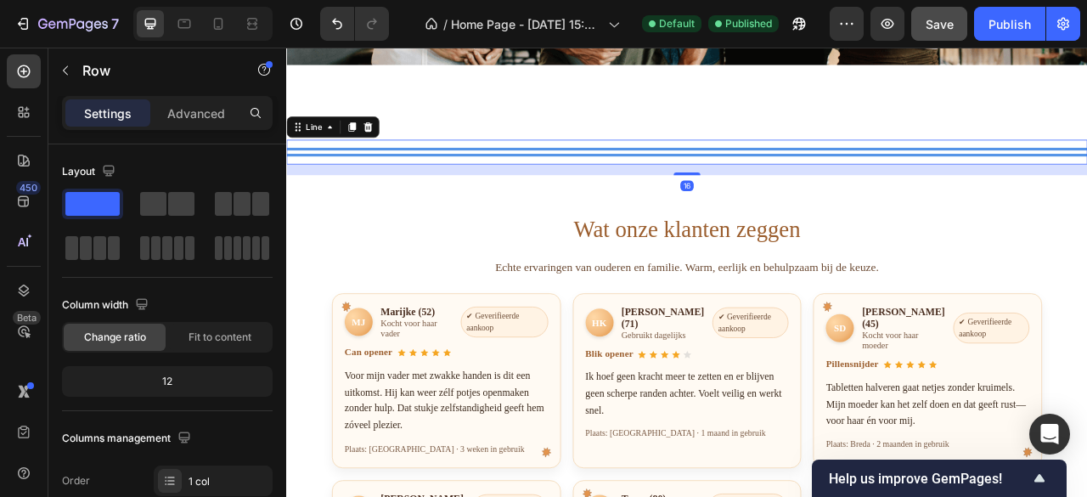
click at [790, 175] on div at bounding box center [795, 180] width 1019 height 11
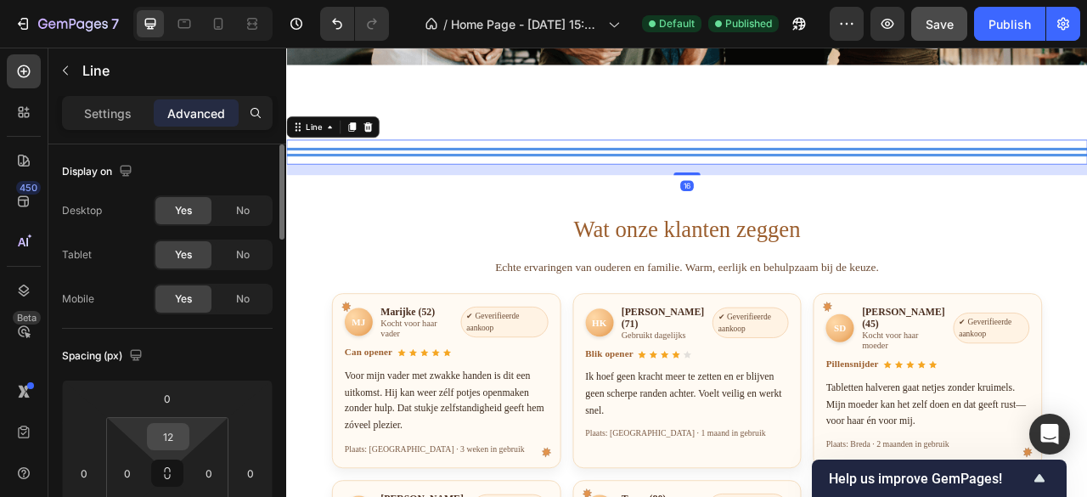
click at [173, 446] on input "12" at bounding box center [168, 436] width 34 height 25
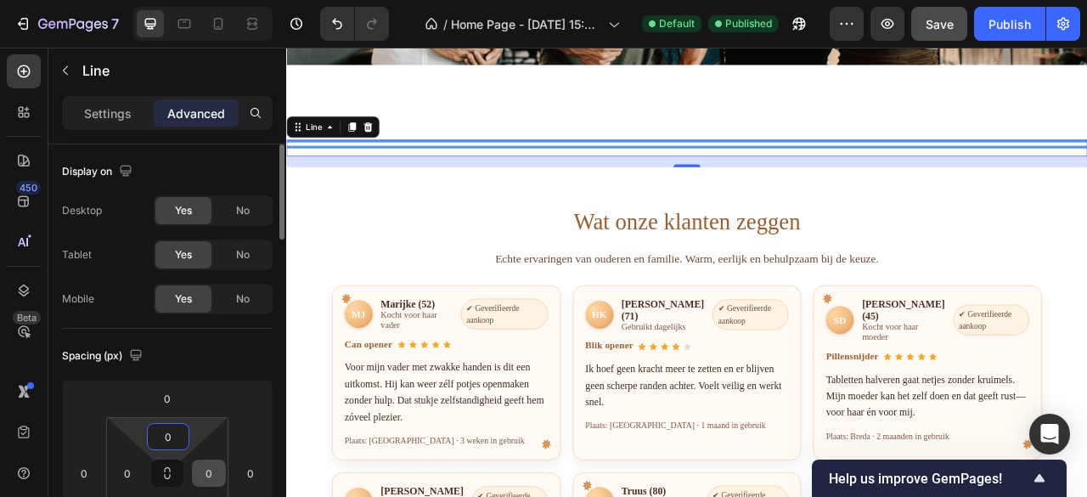
scroll to position [85, 0]
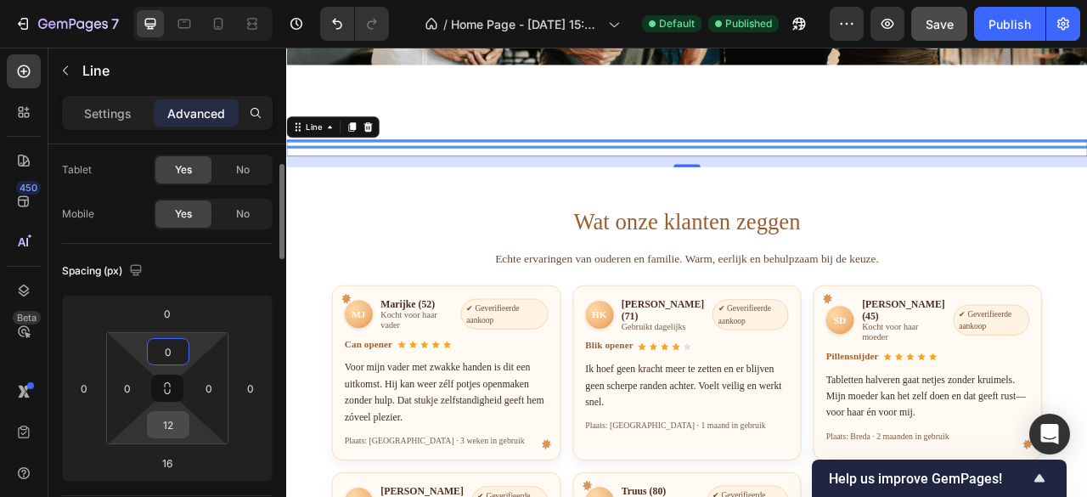
type input "0"
click at [169, 423] on input "12" at bounding box center [168, 424] width 34 height 25
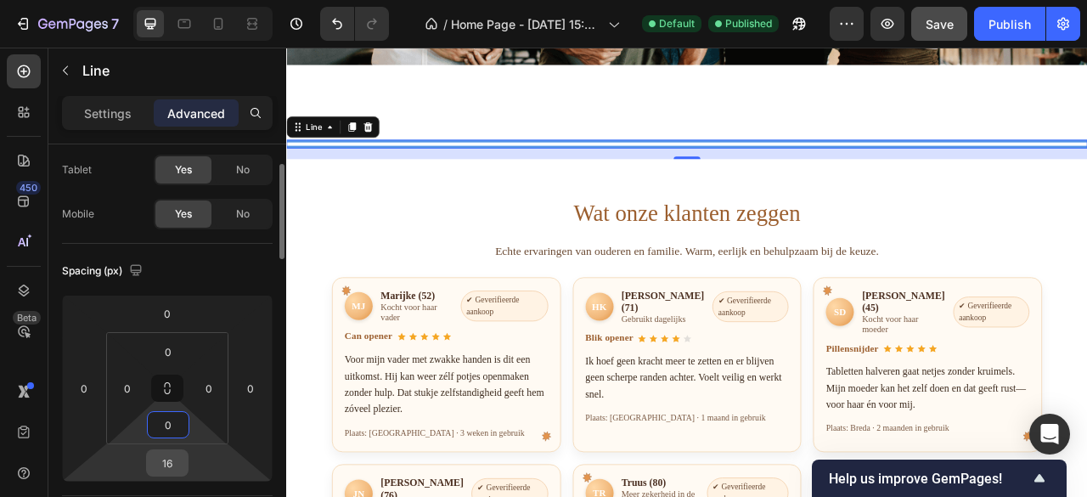
type input "0"
click at [168, 456] on input "16" at bounding box center [167, 462] width 34 height 25
type input "0"
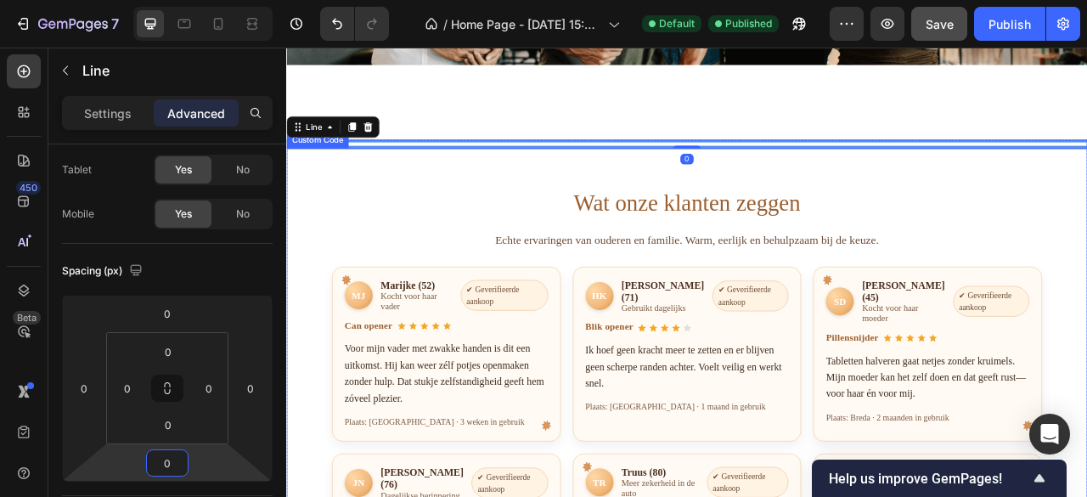
click at [465, 186] on div "Wat onze klanten zeggen Echte ervaringen van ouderen en familie. Warm, eerlijk …" at bounding box center [795, 495] width 1019 height 638
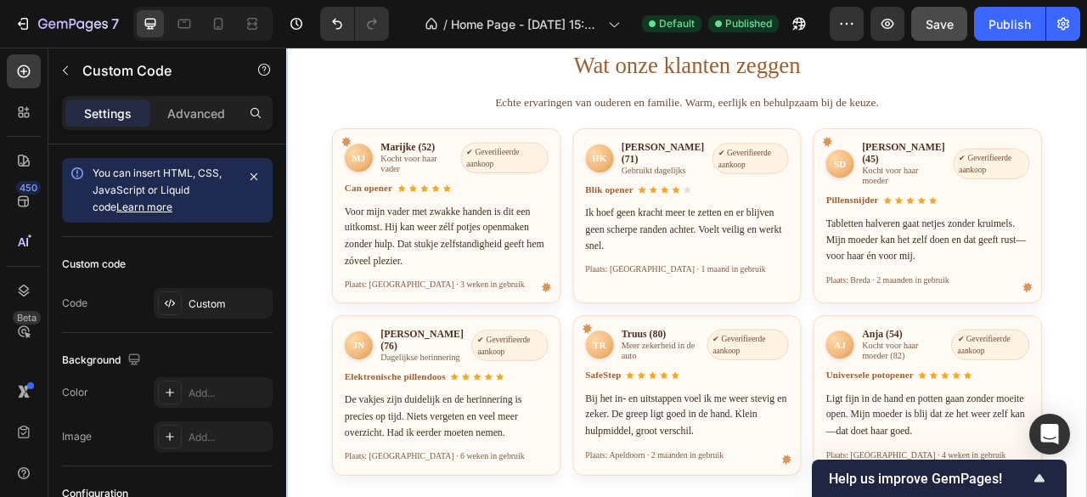
scroll to position [2722, 0]
click at [301, 336] on div "Wat onze klanten zeggen Echte ervaringen van ouderen en familie. Warm, eerlijk …" at bounding box center [795, 319] width 1019 height 543
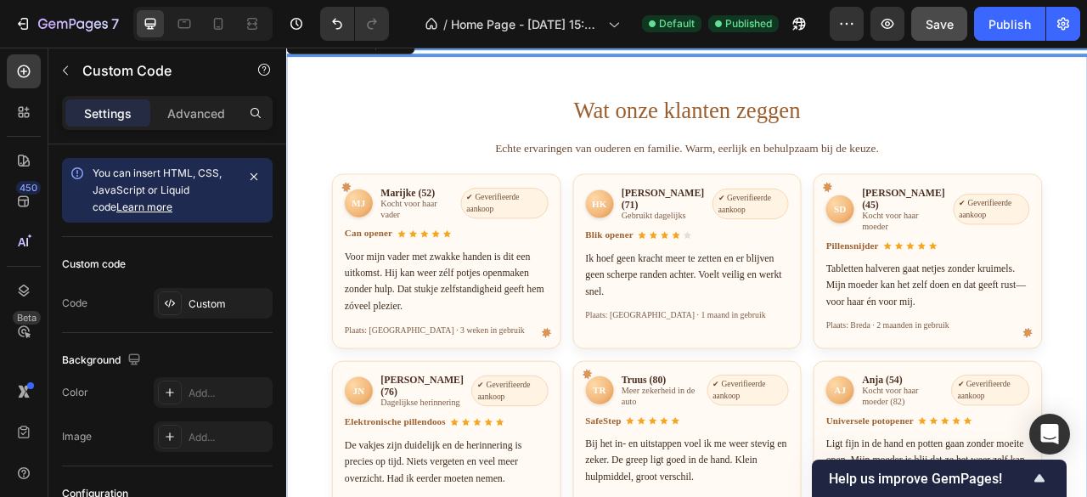
scroll to position [2637, 0]
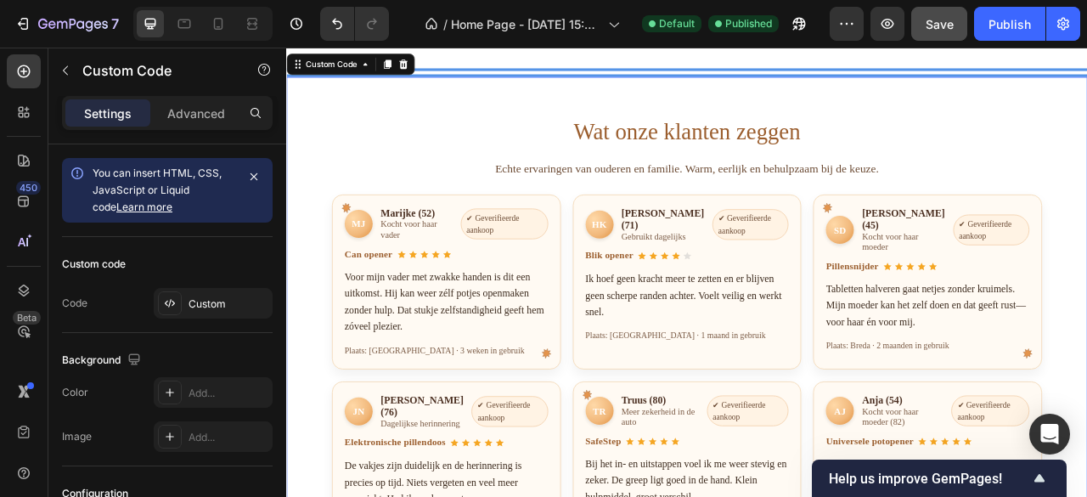
click at [458, 166] on h2 "Wat onze klanten zeggen" at bounding box center [795, 153] width 903 height 43
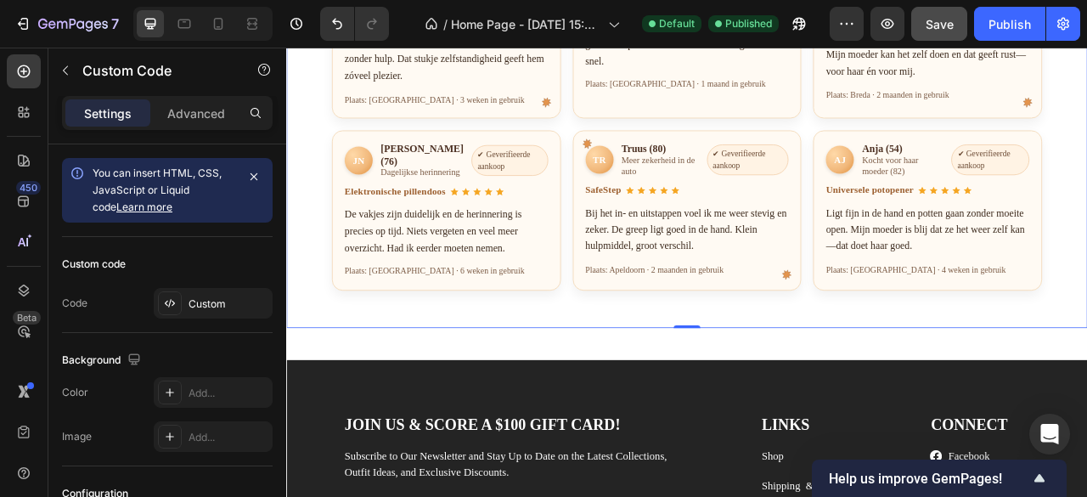
scroll to position [2977, 0]
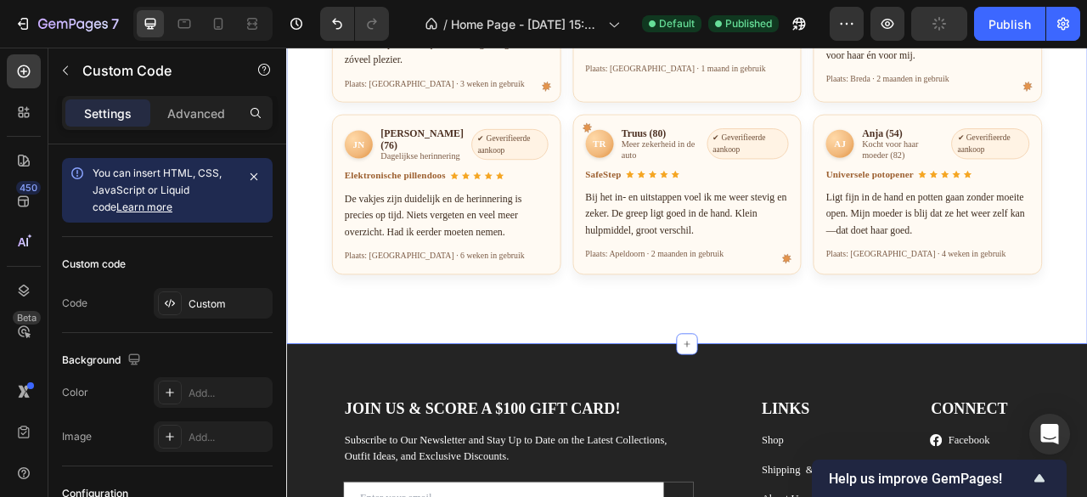
click at [556, 403] on div "Title Line Wat onze klanten zeggen Echte ervaringen van ouderen en familie. War…" at bounding box center [795, 65] width 1019 height 717
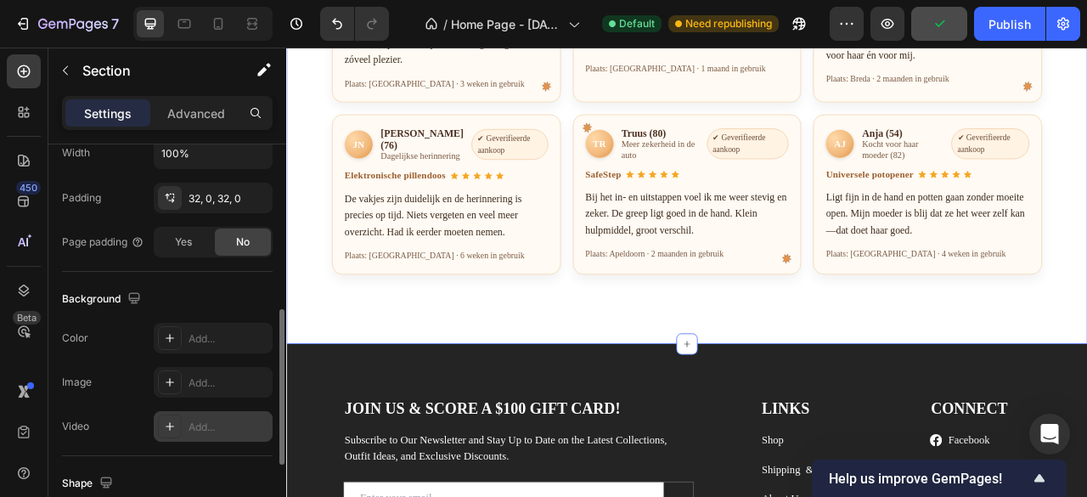
scroll to position [594, 0]
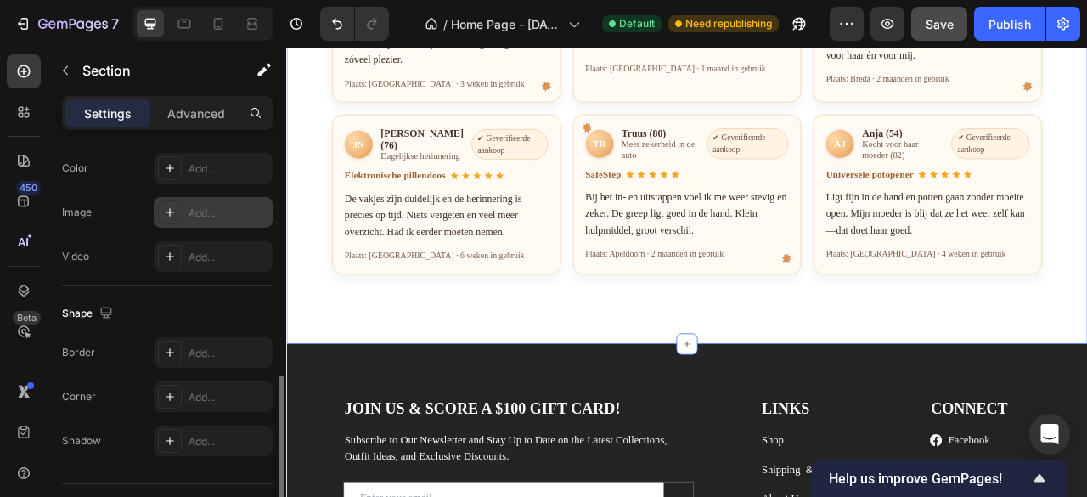
click at [219, 198] on div "Add..." at bounding box center [213, 212] width 119 height 31
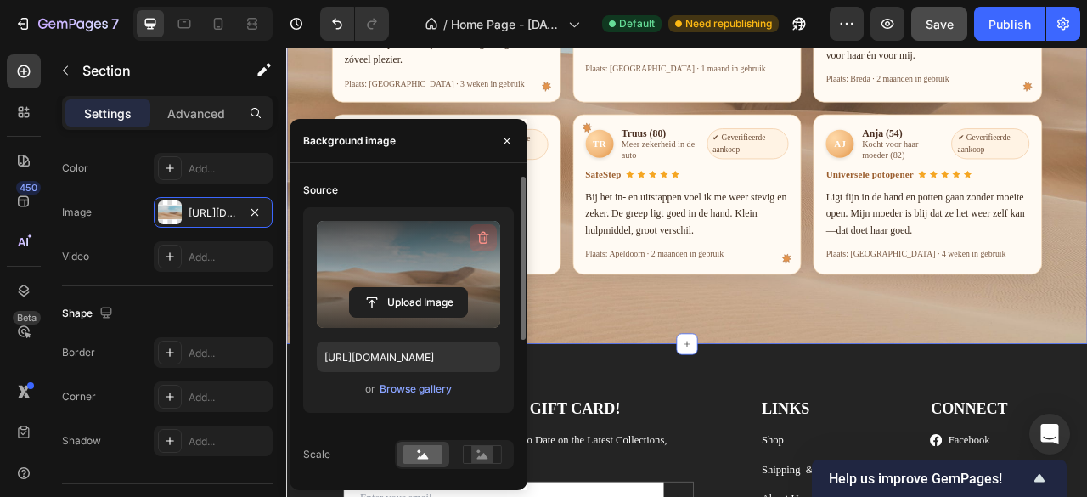
click at [476, 245] on icon "button" at bounding box center [483, 237] width 17 height 17
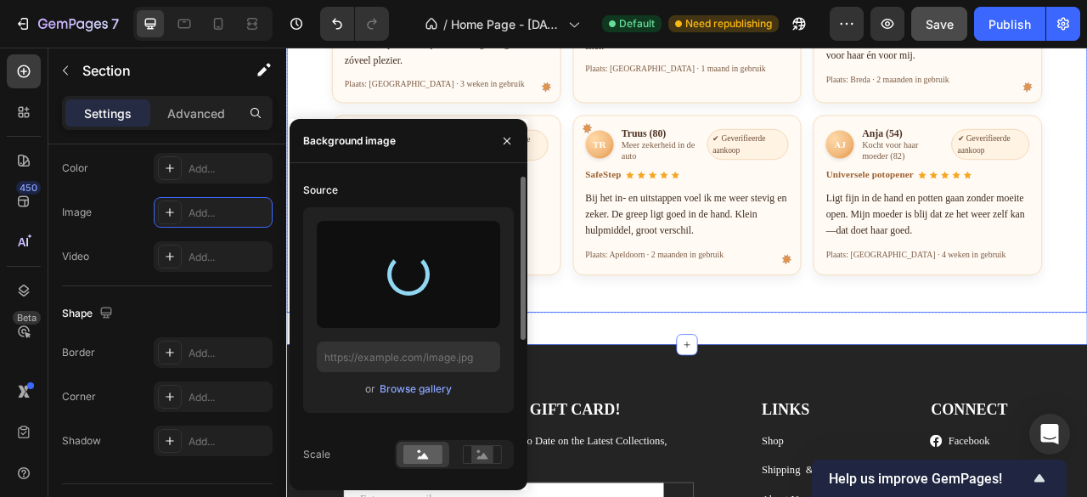
type input "[URL][DOMAIN_NAME]"
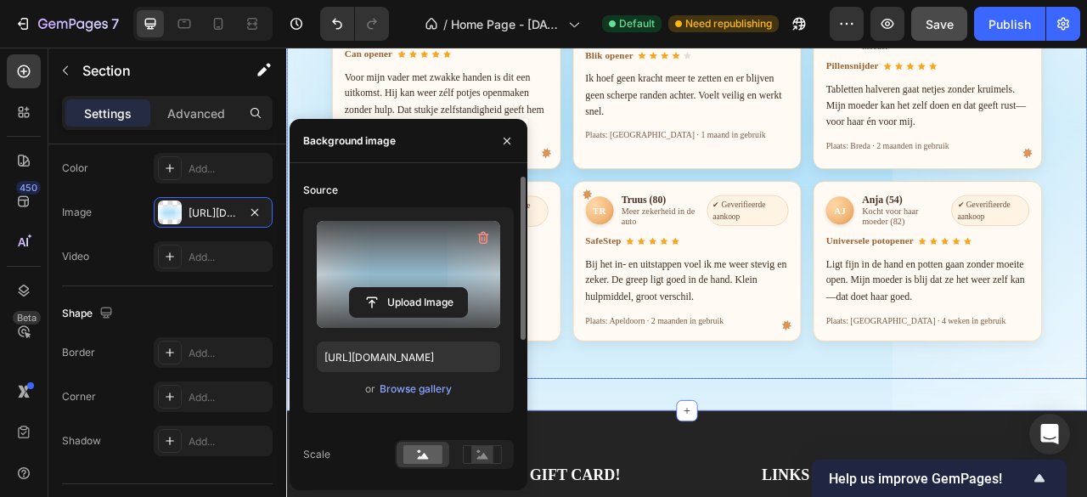
scroll to position [2722, 0]
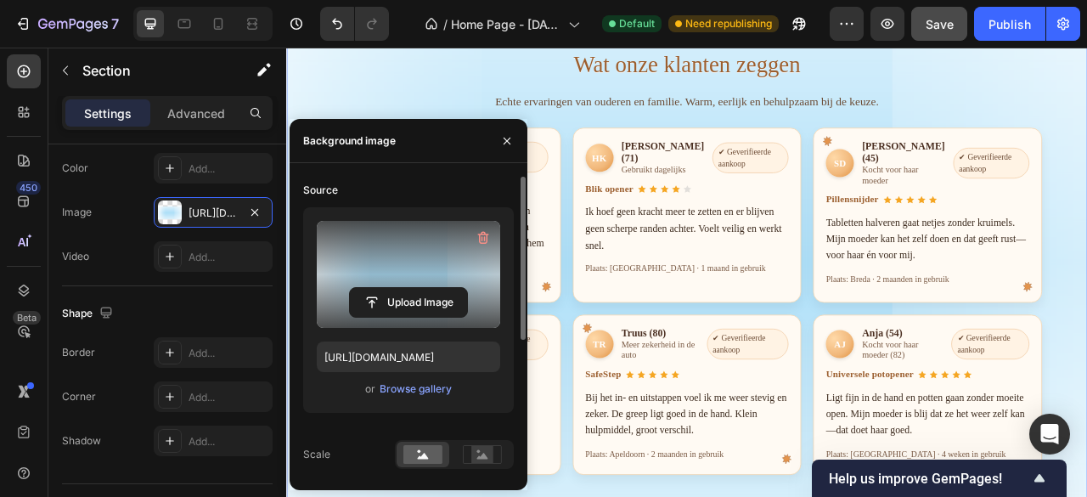
click at [420, 99] on section "Wat onze klanten zeggen Echte ervaringen van ouderen en familie. Warm, eerlijk …" at bounding box center [796, 319] width 934 height 543
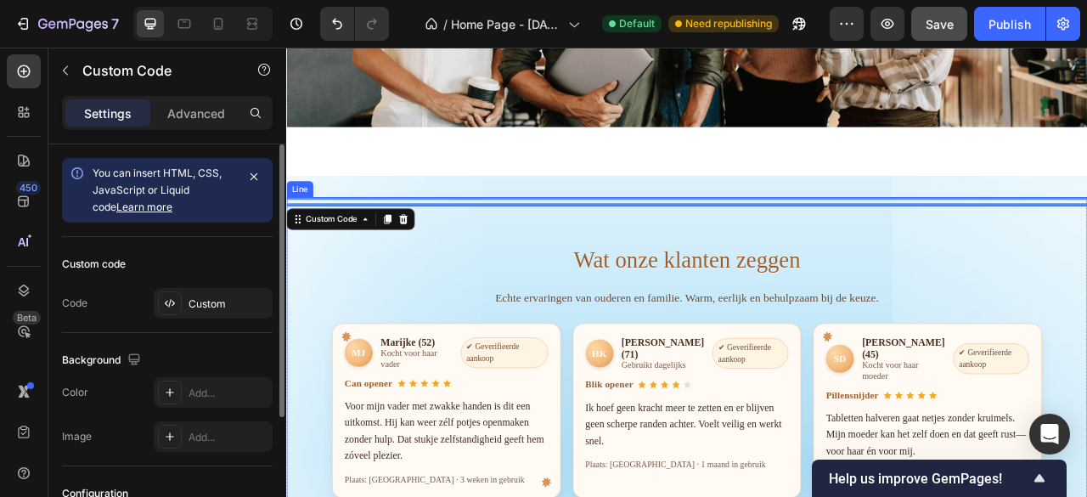
scroll to position [2467, 0]
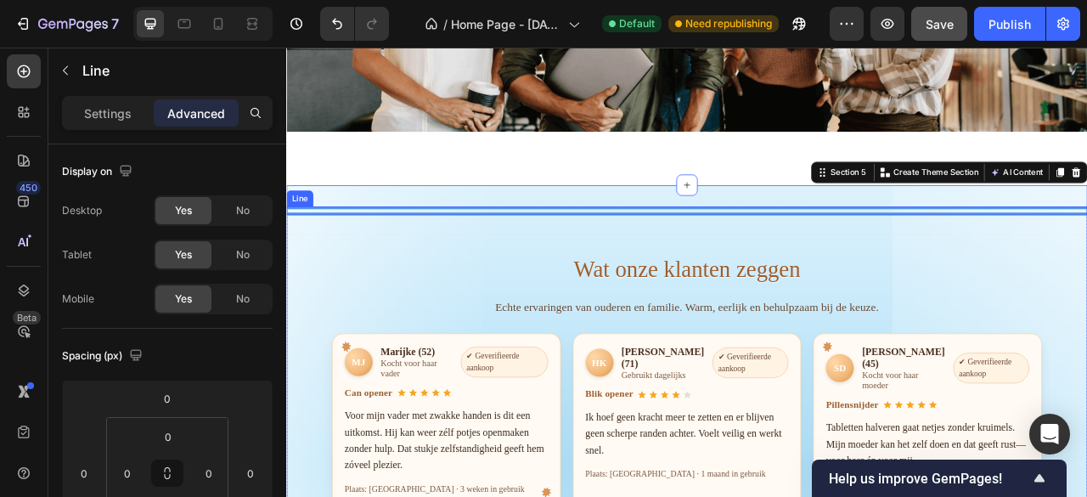
click at [848, 250] on div at bounding box center [795, 255] width 1019 height 11
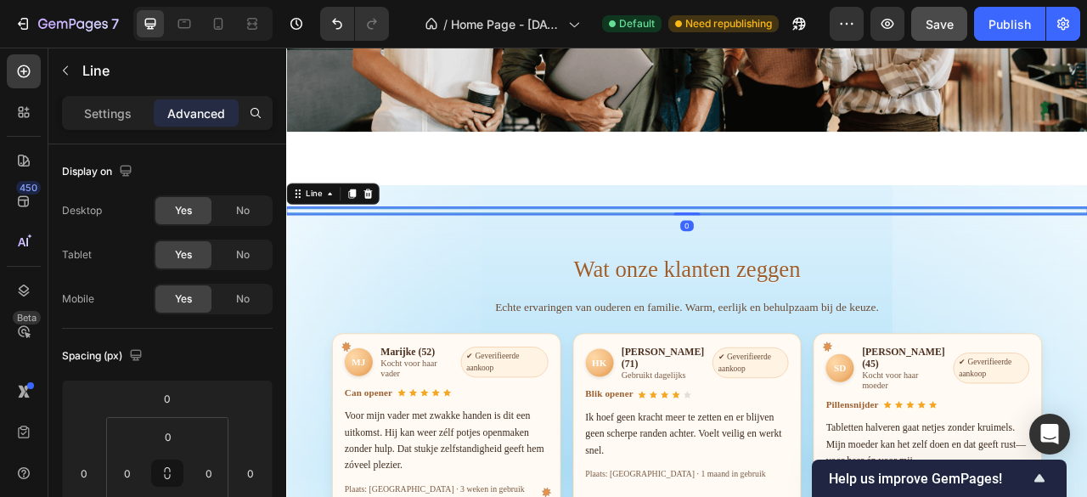
click at [764, 250] on div at bounding box center [795, 255] width 1019 height 11
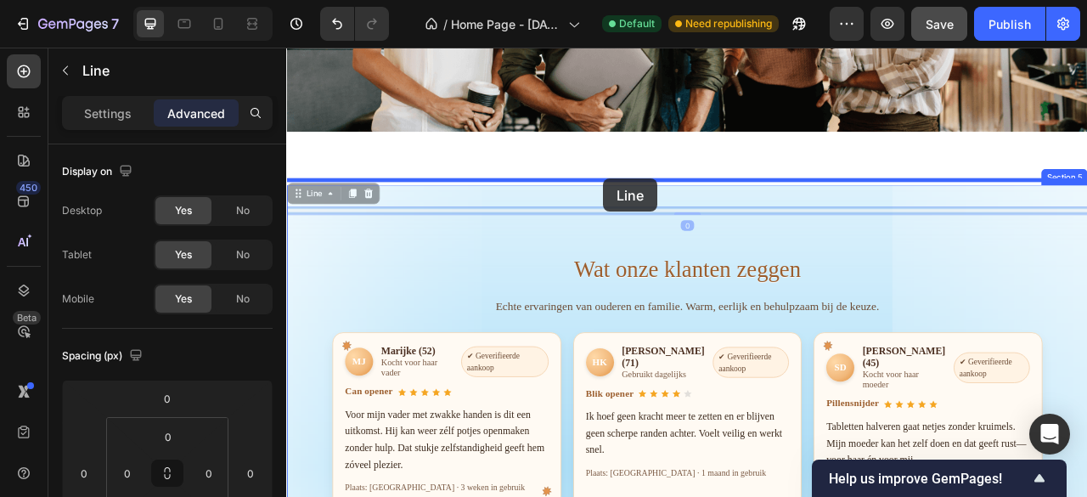
drag, startPoint x: 687, startPoint y: 242, endPoint x: 689, endPoint y: 214, distance: 28.1
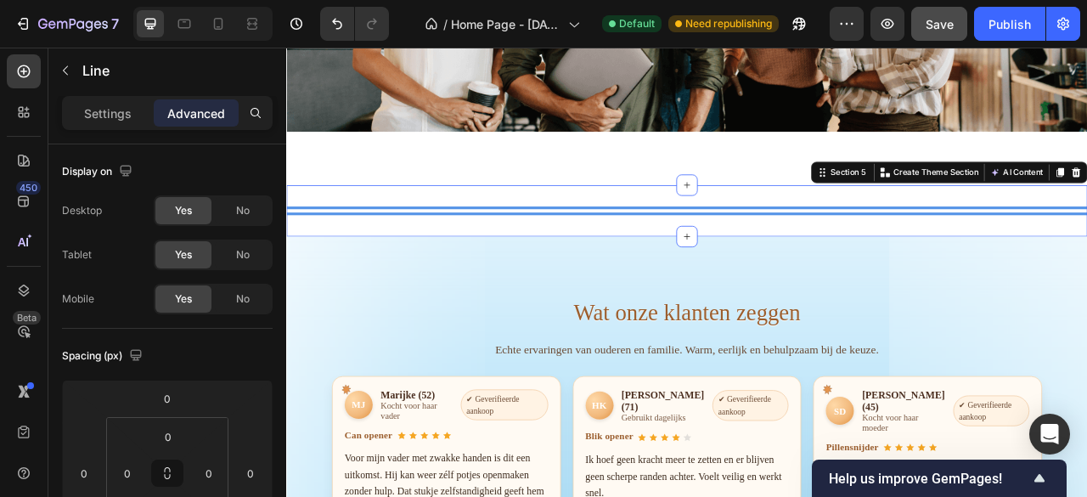
click at [898, 263] on div "Title Line Section 5 Create Theme Section AI Content Write with GemAI What woul…" at bounding box center [795, 254] width 1019 height 65
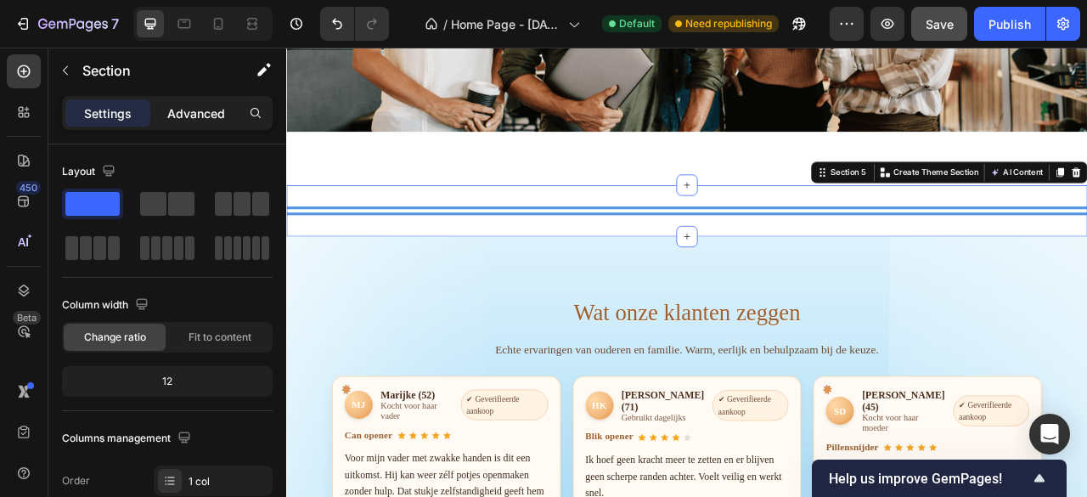
click at [219, 108] on p "Advanced" at bounding box center [196, 113] width 58 height 18
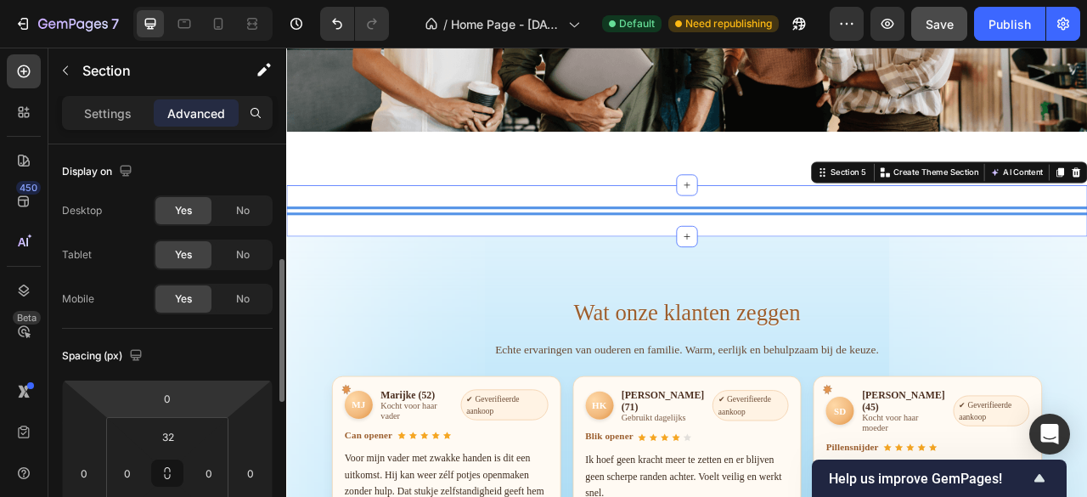
scroll to position [85, 0]
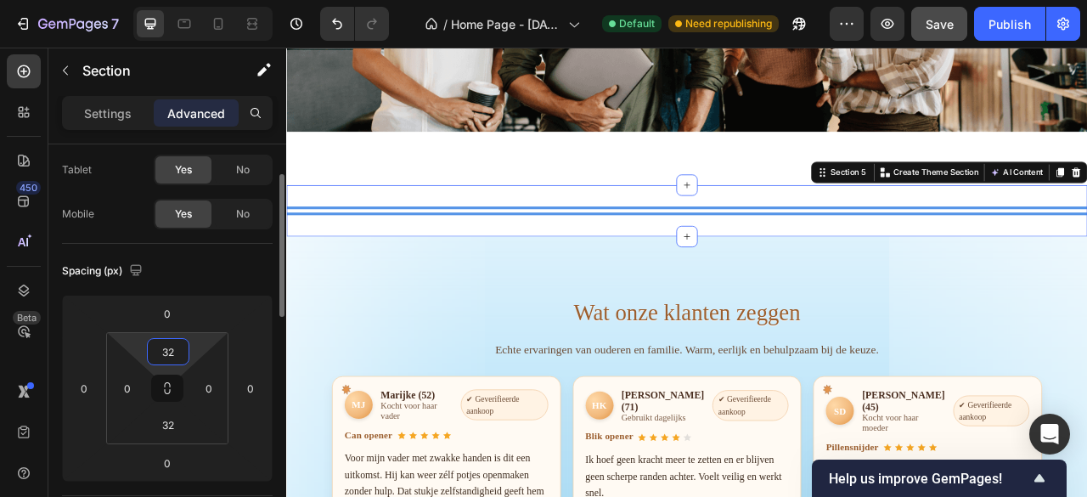
click at [183, 341] on input "32" at bounding box center [168, 351] width 34 height 25
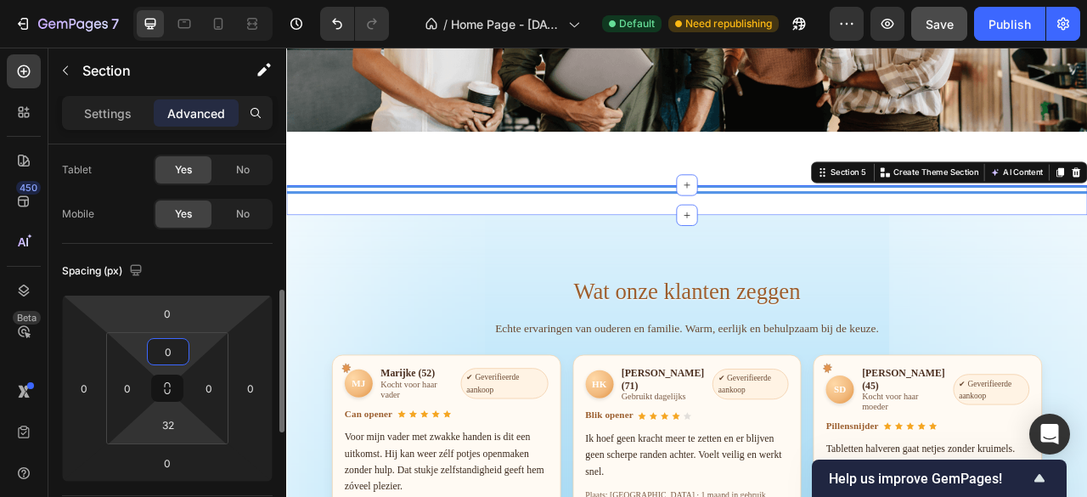
scroll to position [170, 0]
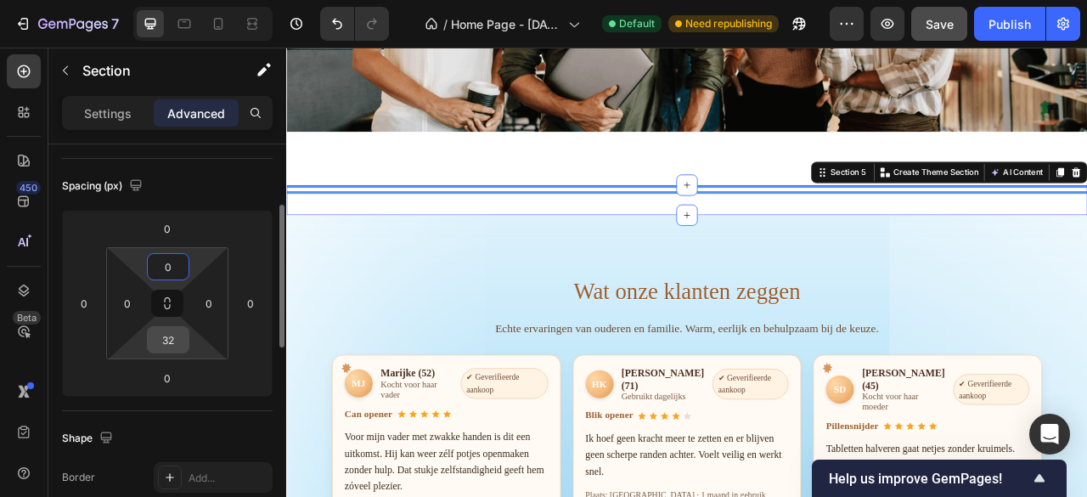
type input "0"
click at [177, 333] on input "32" at bounding box center [168, 339] width 34 height 25
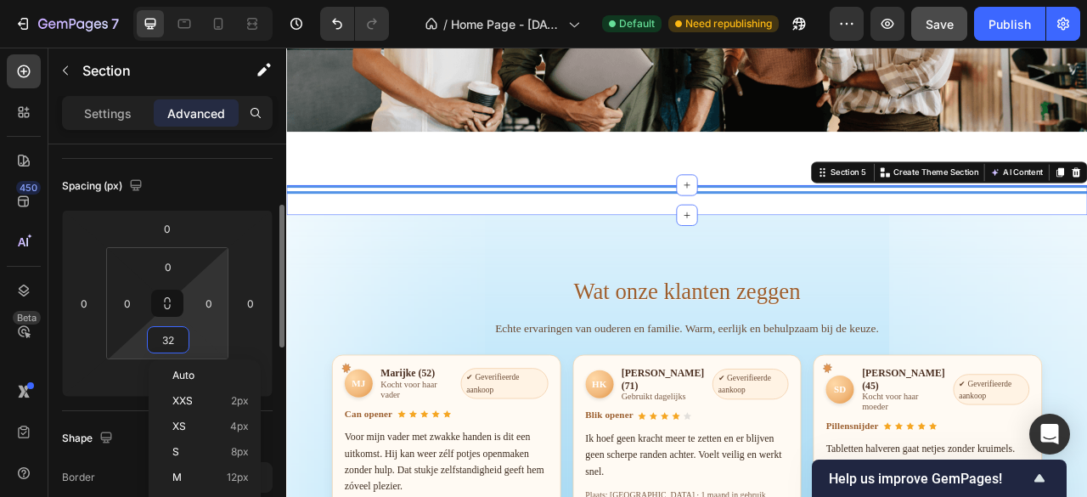
type input "0"
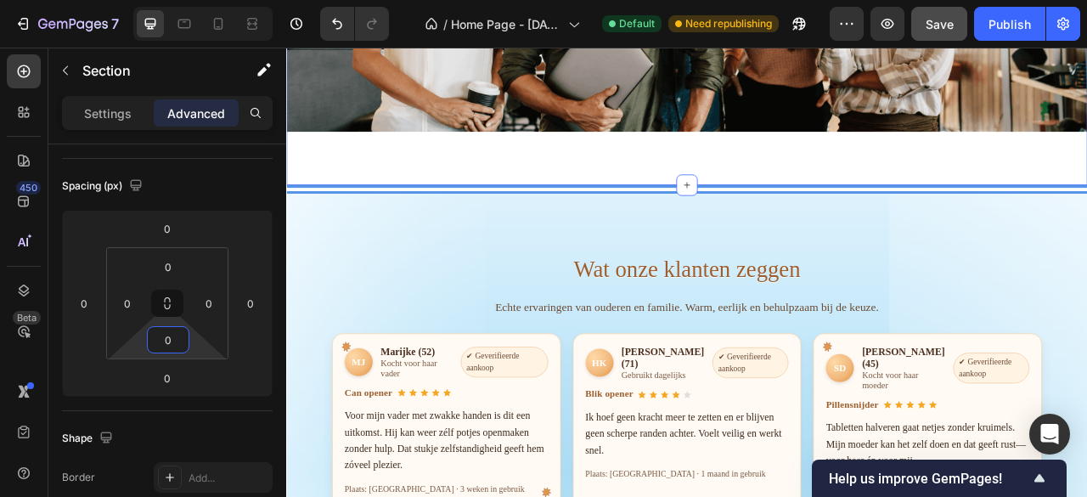
click at [174, 336] on input "64" at bounding box center [168, 339] width 34 height 25
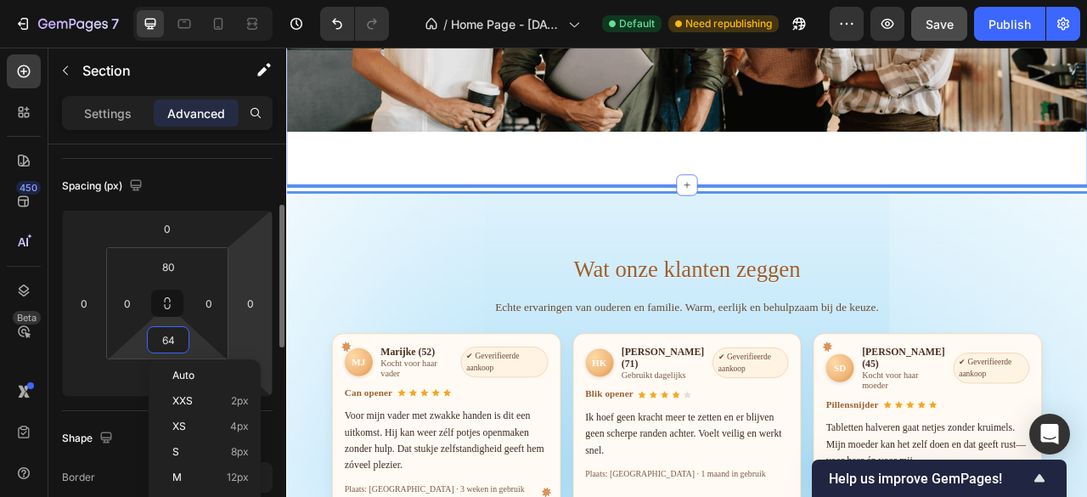
type input "0"
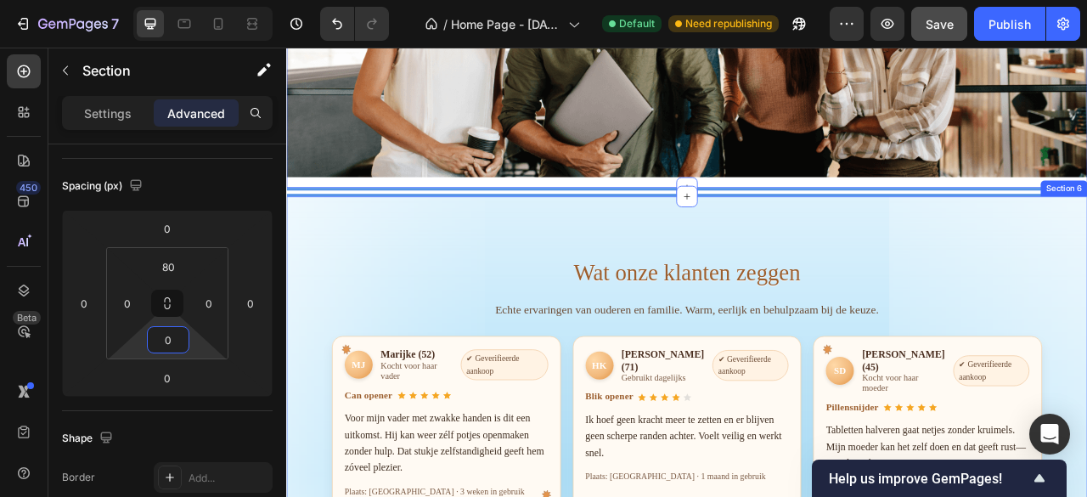
scroll to position [2382, 0]
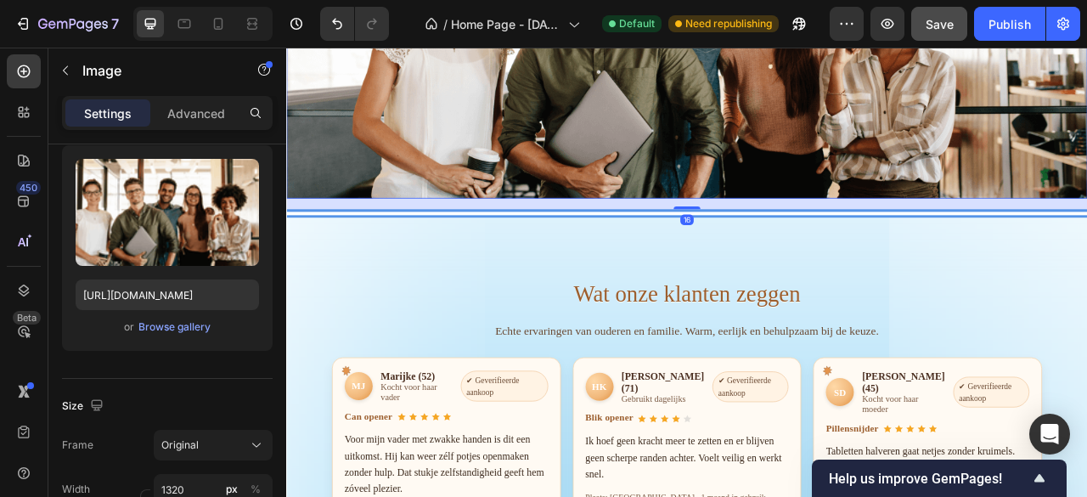
click at [602, 155] on img at bounding box center [795, 22] width 1019 height 436
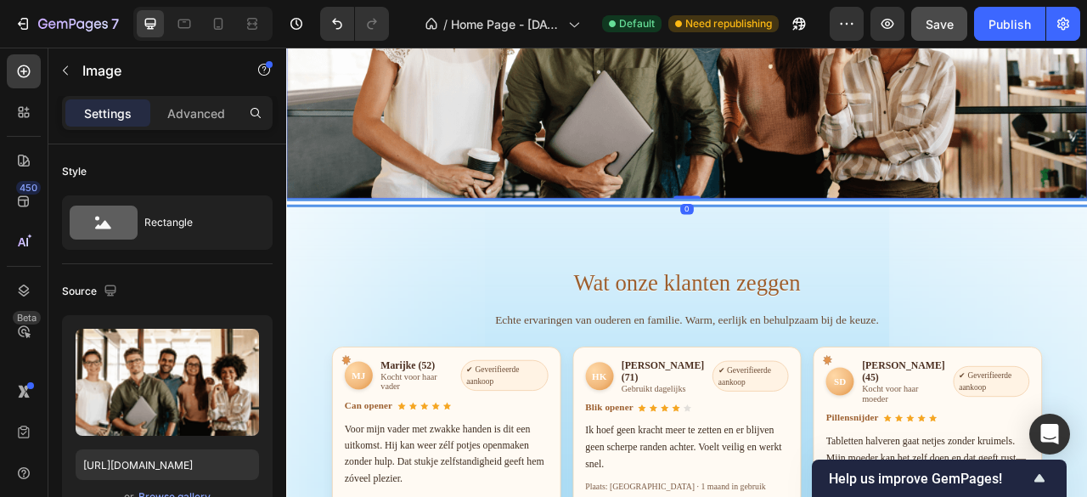
drag, startPoint x: 791, startPoint y: 243, endPoint x: 832, endPoint y: 225, distance: 44.5
click at [792, 211] on div "Image 0" at bounding box center [795, 22] width 1019 height 436
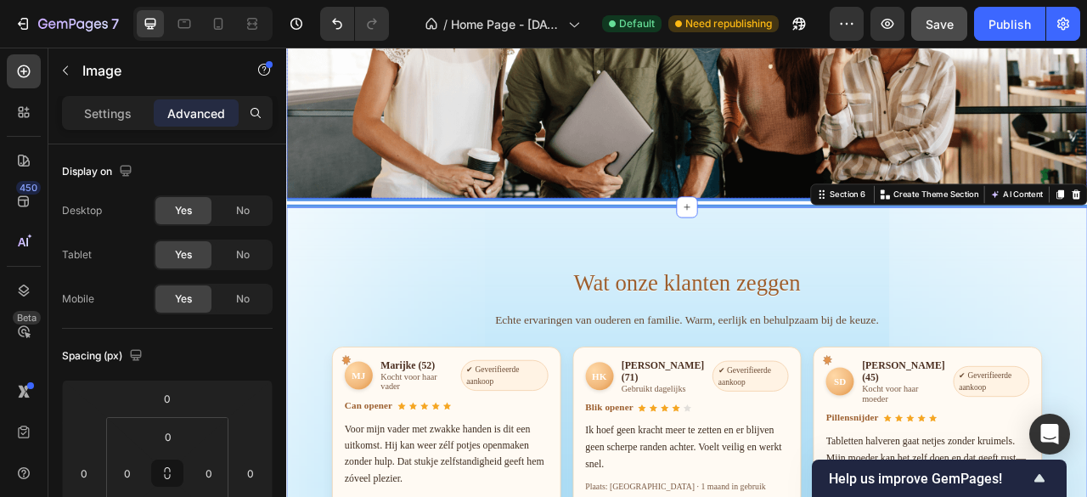
click at [848, 159] on img at bounding box center [795, 22] width 1019 height 436
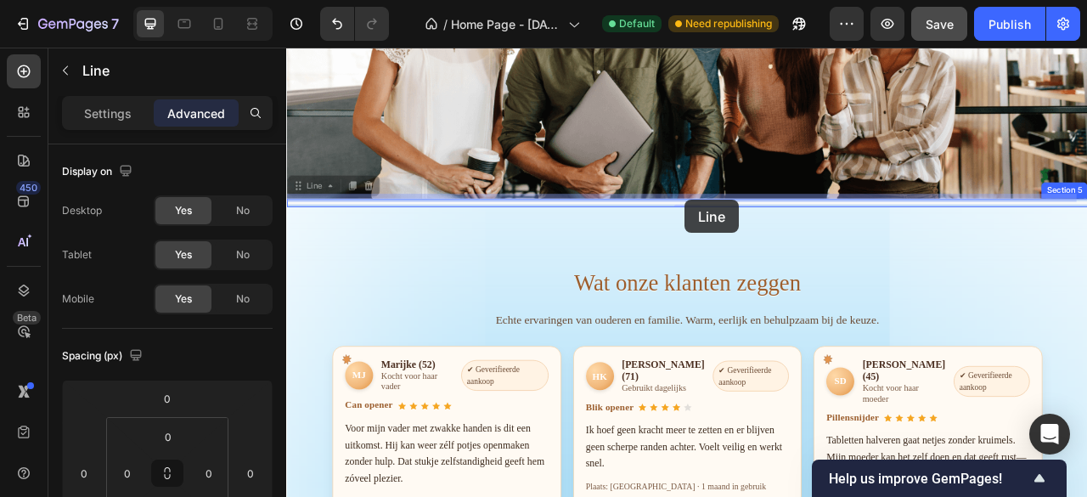
drag, startPoint x: 790, startPoint y: 232, endPoint x: 793, endPoint y: 241, distance: 9.7
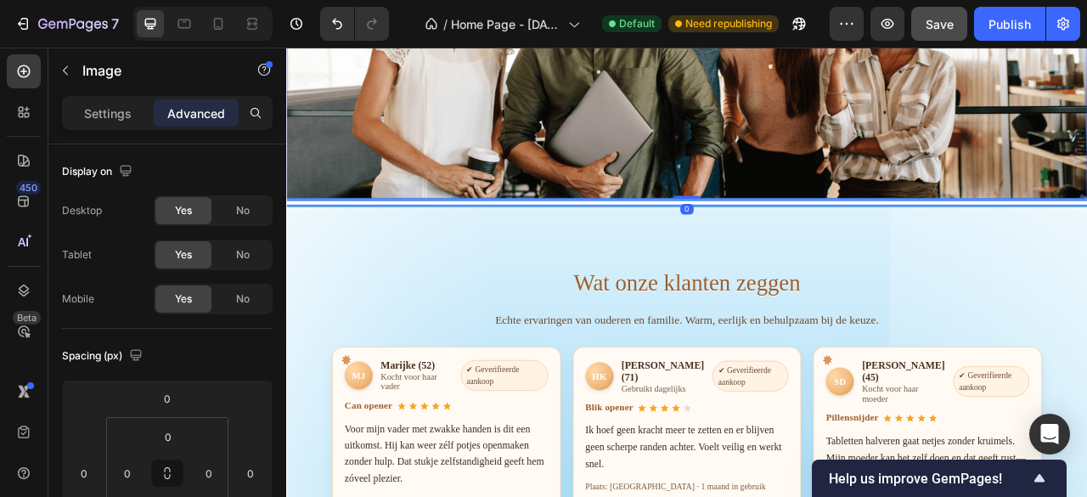
click at [798, 207] on img at bounding box center [795, 22] width 1019 height 436
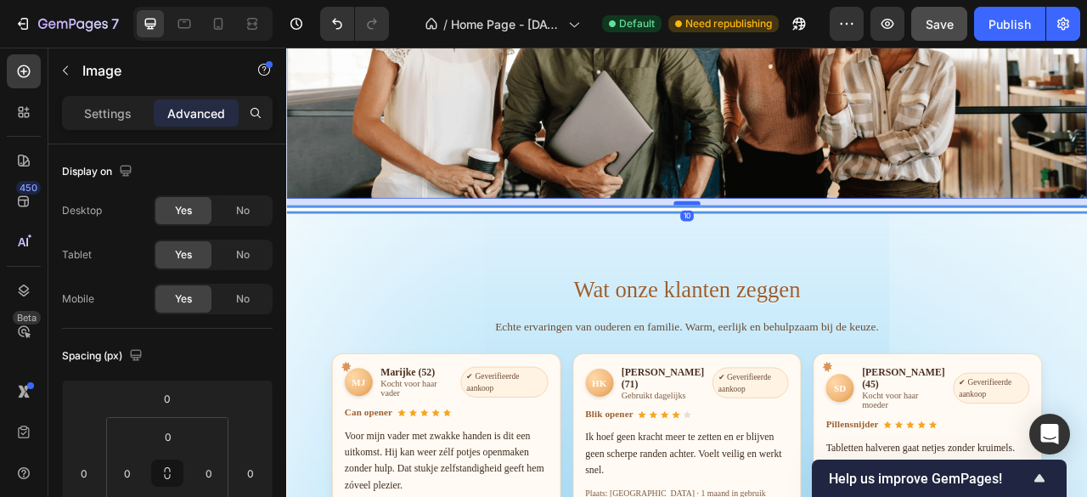
drag, startPoint x: 795, startPoint y: 232, endPoint x: 794, endPoint y: 240, distance: 8.5
click at [794, 243] on div at bounding box center [796, 245] width 34 height 5
type input "10"
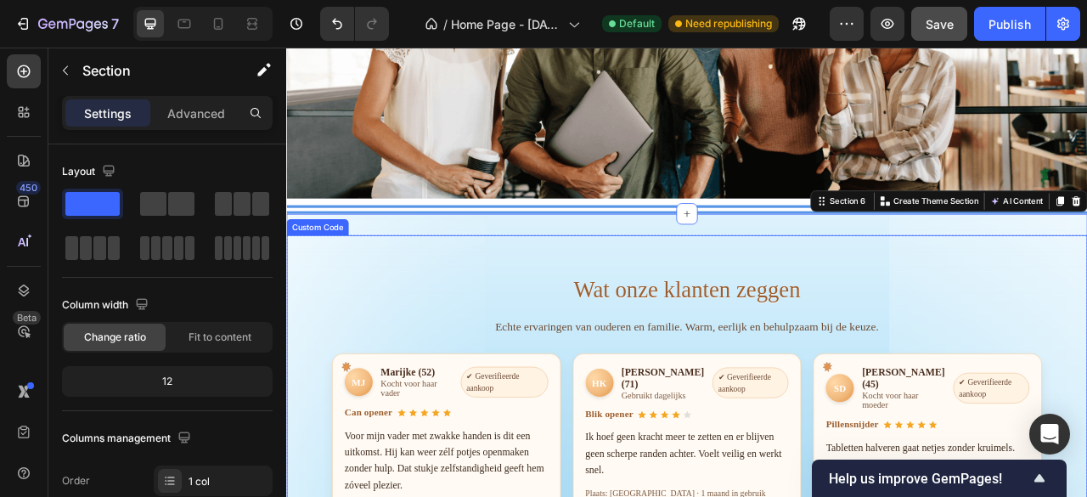
click at [849, 159] on img at bounding box center [795, 22] width 1019 height 436
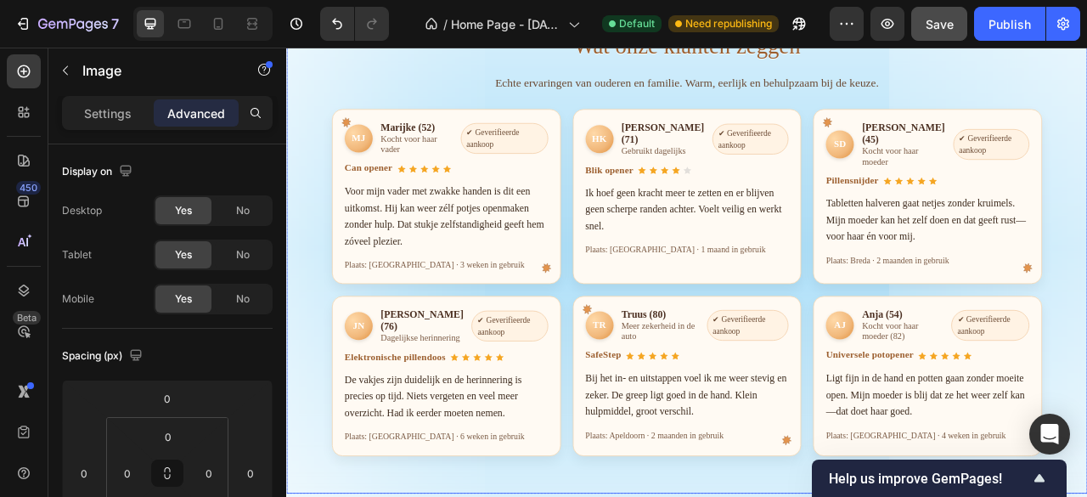
scroll to position [2807, 0]
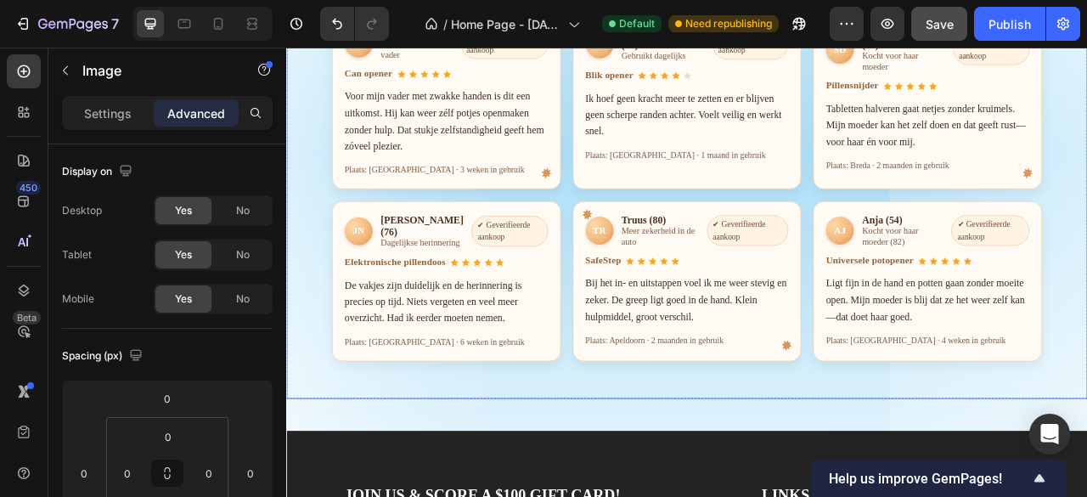
click at [951, 28] on span "Save" at bounding box center [939, 24] width 28 height 14
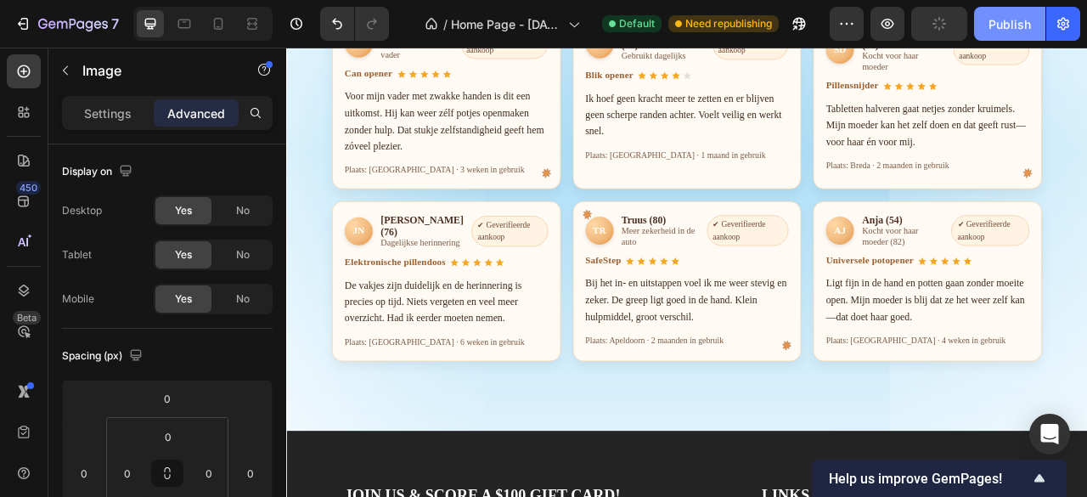
click at [1010, 28] on div "Publish" at bounding box center [1009, 24] width 42 height 18
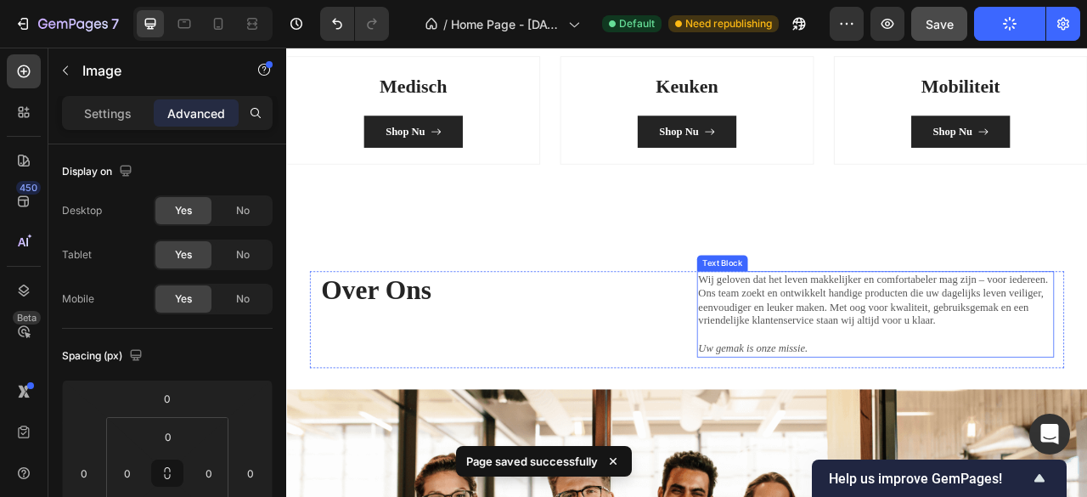
scroll to position [1873, 0]
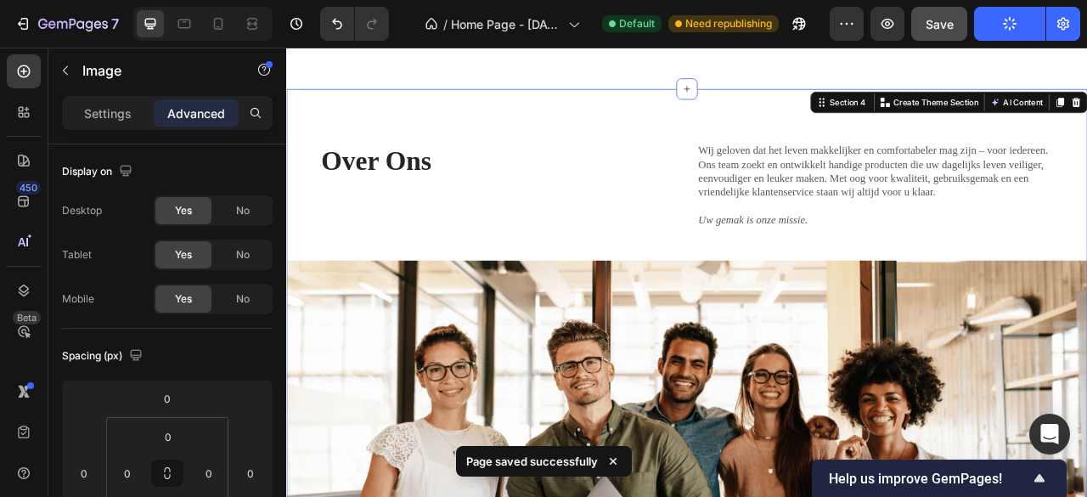
click at [766, 143] on div "Over Ons Heading Wij geloven dat het leven makkelijker en comfortabeler mag zij…" at bounding box center [795, 431] width 1019 height 662
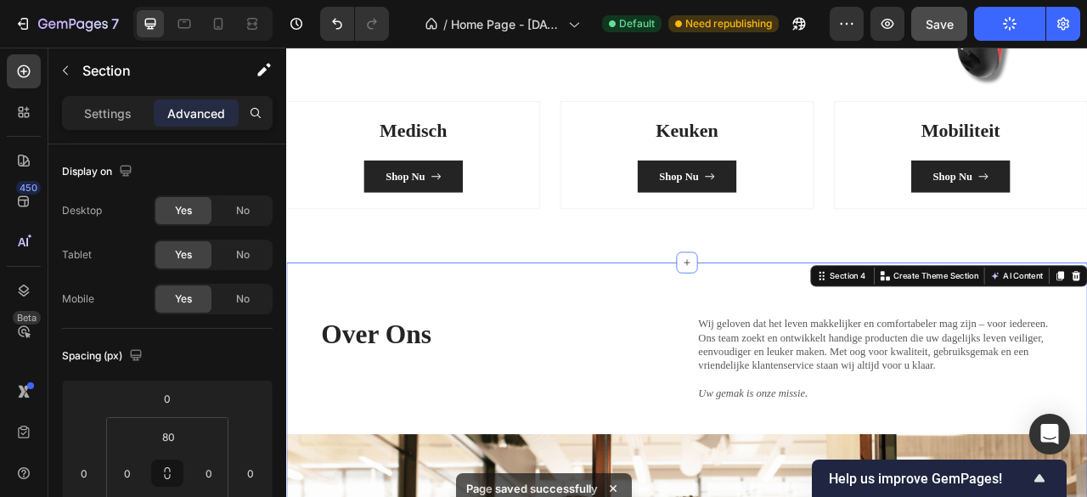
scroll to position [1618, 0]
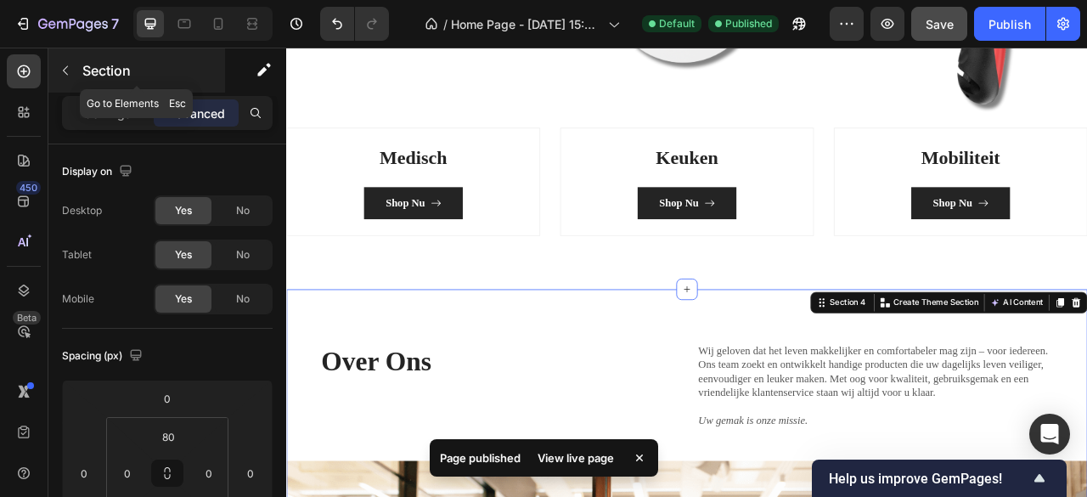
click at [80, 65] on div "Section" at bounding box center [136, 70] width 177 height 44
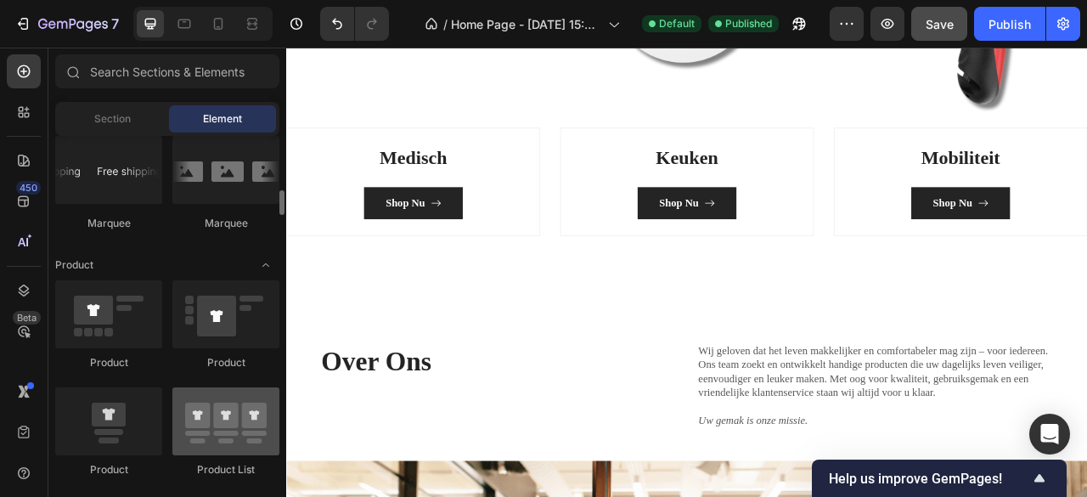
scroll to position [1970, 0]
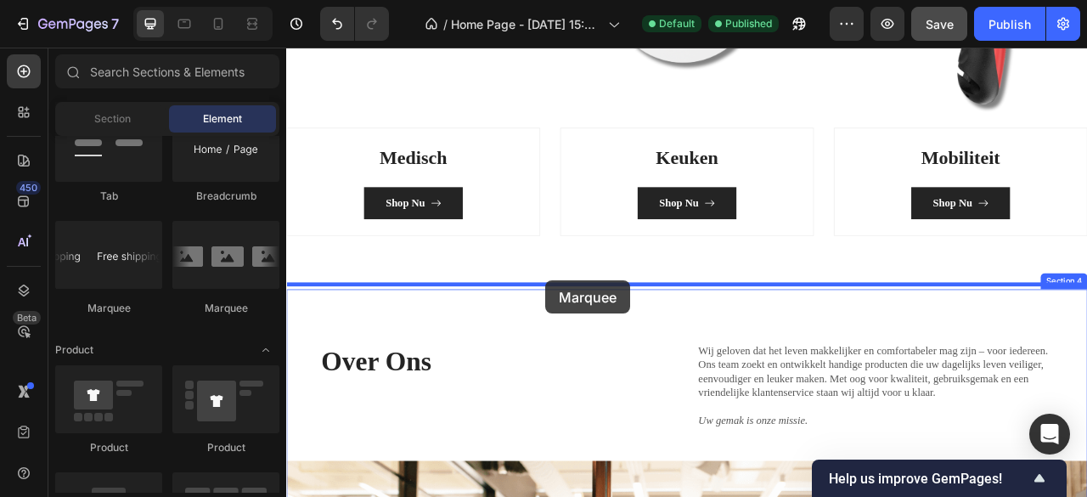
drag, startPoint x: 424, startPoint y: 327, endPoint x: 616, endPoint y: 344, distance: 192.6
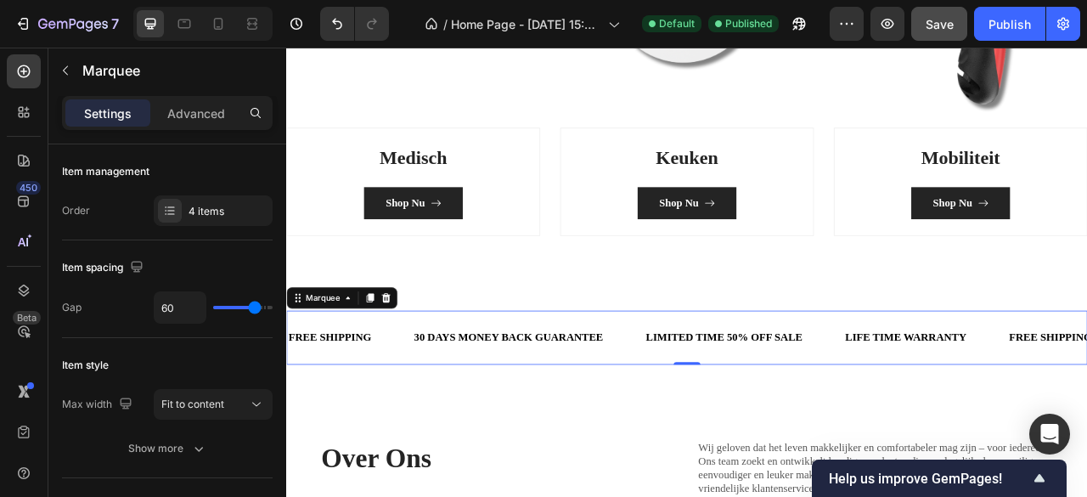
click at [717, 408] on div "30 DAYS MONEY BACK GUARANTEE Text Block" at bounding box center [594, 417] width 295 height 42
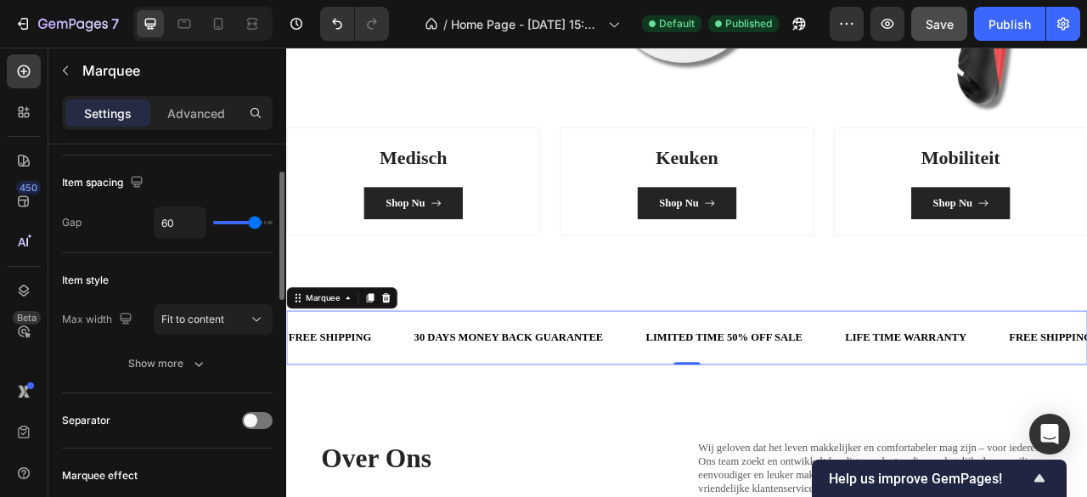
scroll to position [0, 0]
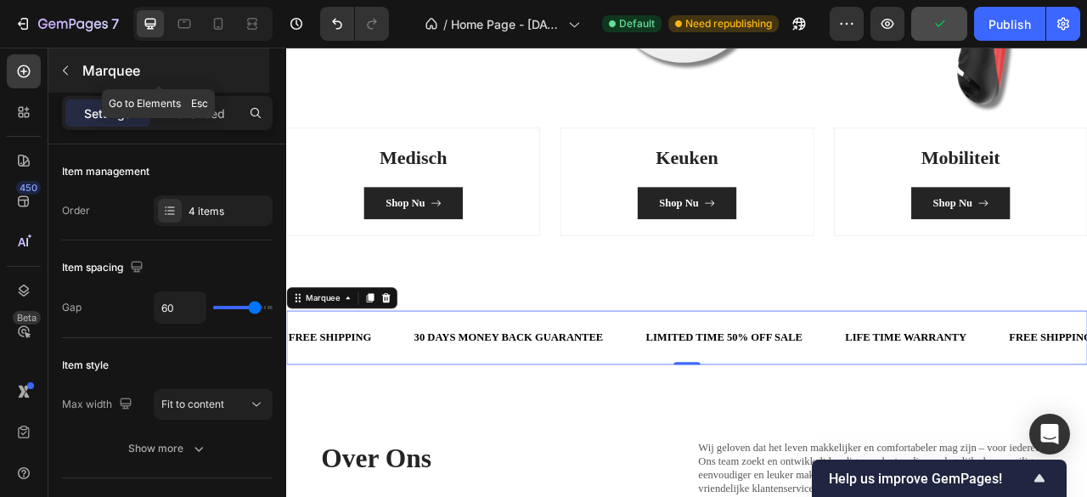
click at [76, 67] on button "button" at bounding box center [65, 70] width 27 height 27
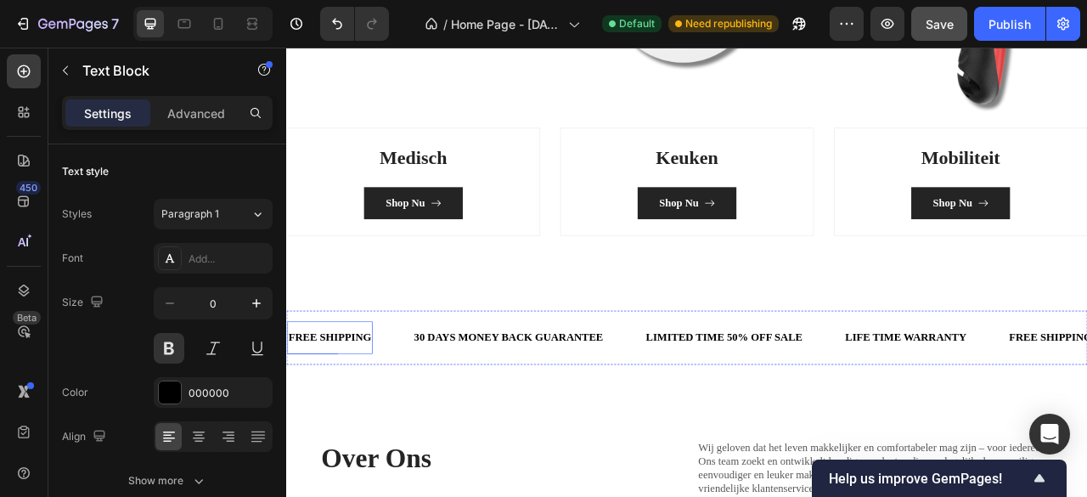
click at [347, 412] on div "FREE SHIPPING" at bounding box center [341, 416] width 109 height 28
click at [347, 412] on p "FREE SHIPPING" at bounding box center [341, 416] width 105 height 25
click at [371, 415] on p "Gratis Verzending" at bounding box center [342, 416] width 106 height 25
click at [394, 414] on p "Gratis Verzending" at bounding box center [342, 416] width 106 height 25
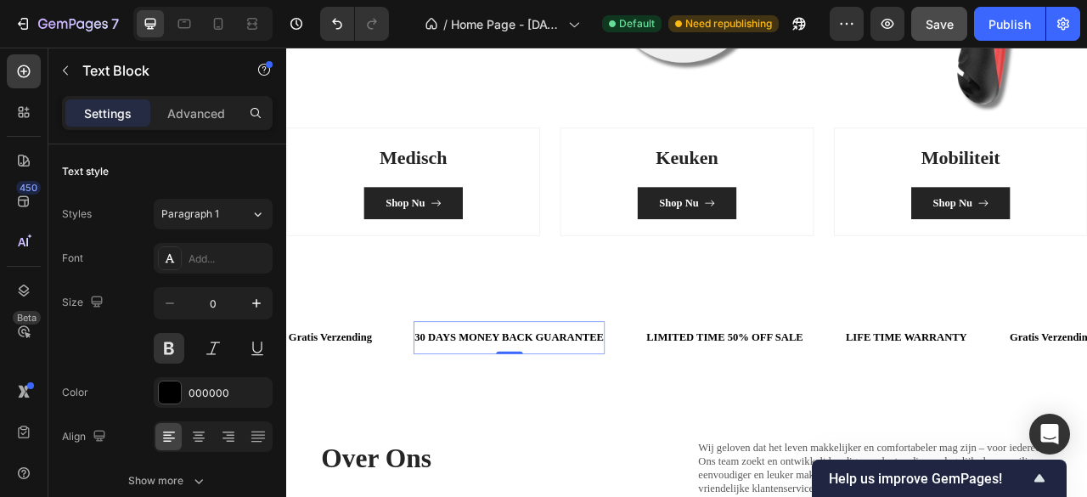
click at [524, 425] on div "30 DAYS MONEY BACK GUARANTEE Text Block 0" at bounding box center [569, 417] width 244 height 42
click at [531, 404] on div "30 DAYS MONEY BACK GUARANTEE" at bounding box center [569, 416] width 244 height 28
click at [531, 404] on p "30 DAYS MONEY BACK GUARANTEE" at bounding box center [569, 416] width 240 height 25
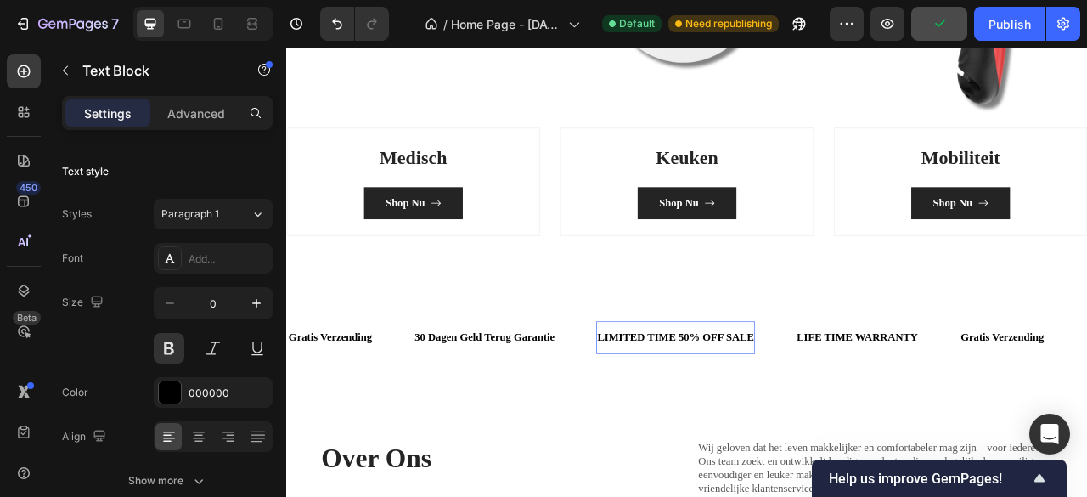
click at [787, 406] on div "LIMITED TIME 50% OFF SALE" at bounding box center [781, 416] width 203 height 28
click at [787, 406] on p "LIMITED TIME 50% OFF SALE" at bounding box center [782, 416] width 200 height 25
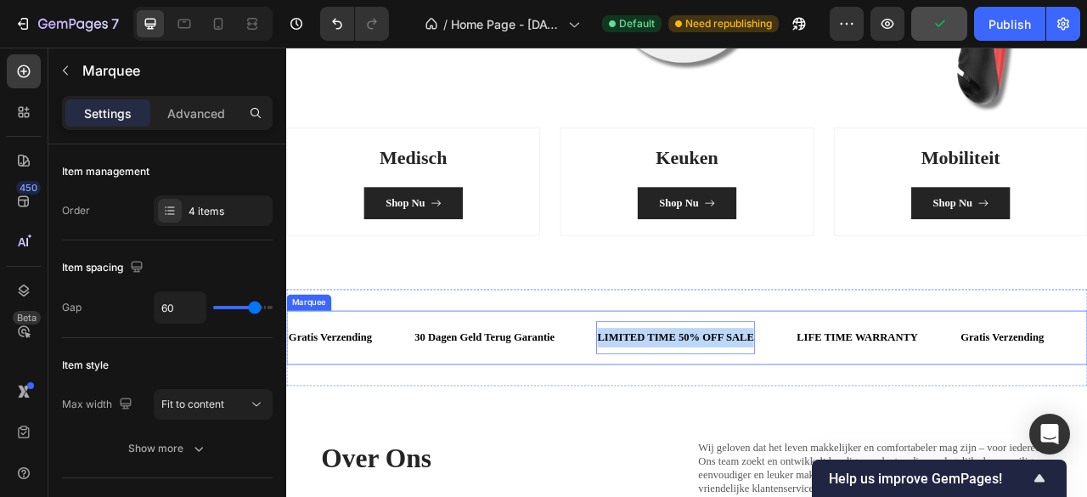
click at [850, 432] on div "Gratis Verzending Text Block 30 Dagen Geld Terug Garantie Text Block LIMITED TI…" at bounding box center [795, 416] width 1019 height 69
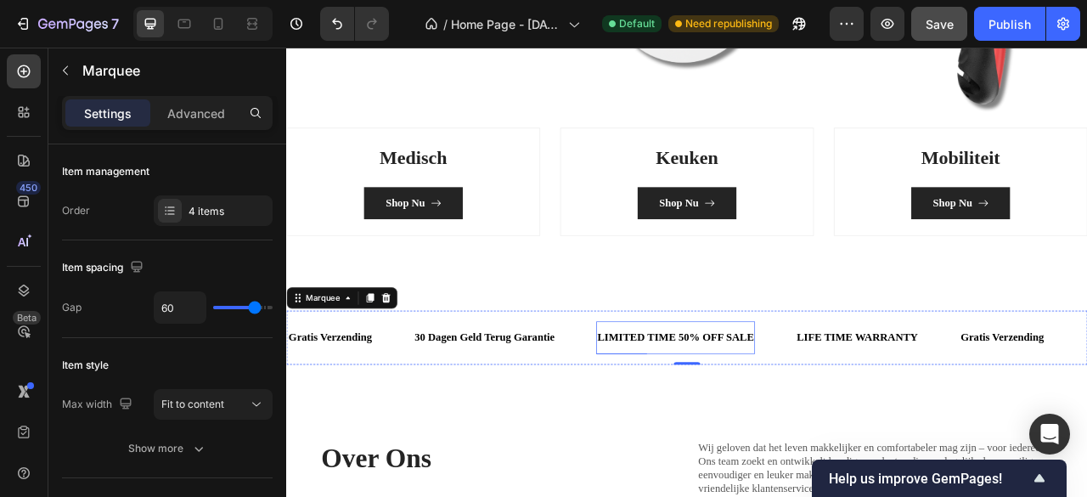
click at [835, 415] on p "LIMITED TIME 50% OFF SALE" at bounding box center [782, 416] width 200 height 25
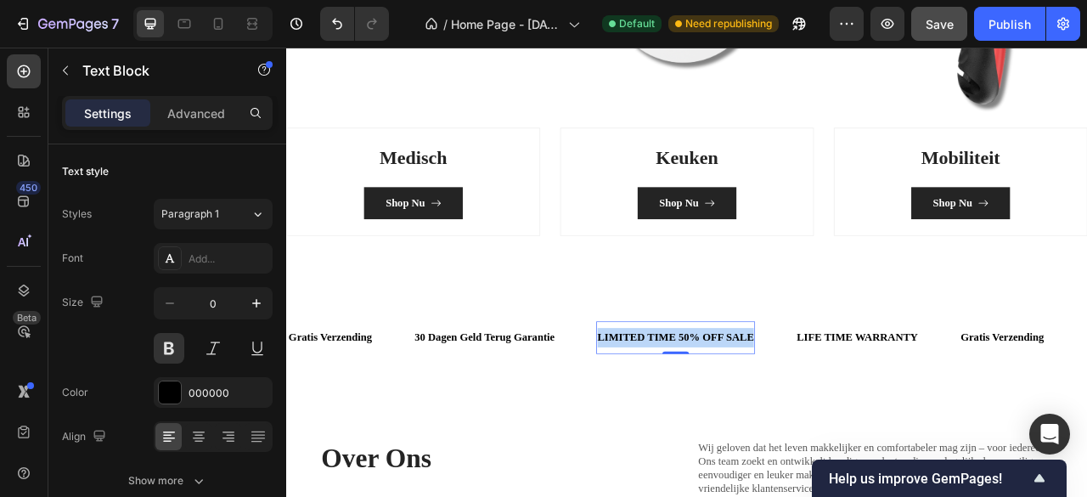
click at [835, 415] on p "LIMITED TIME 50% OFF SALE" at bounding box center [782, 416] width 200 height 25
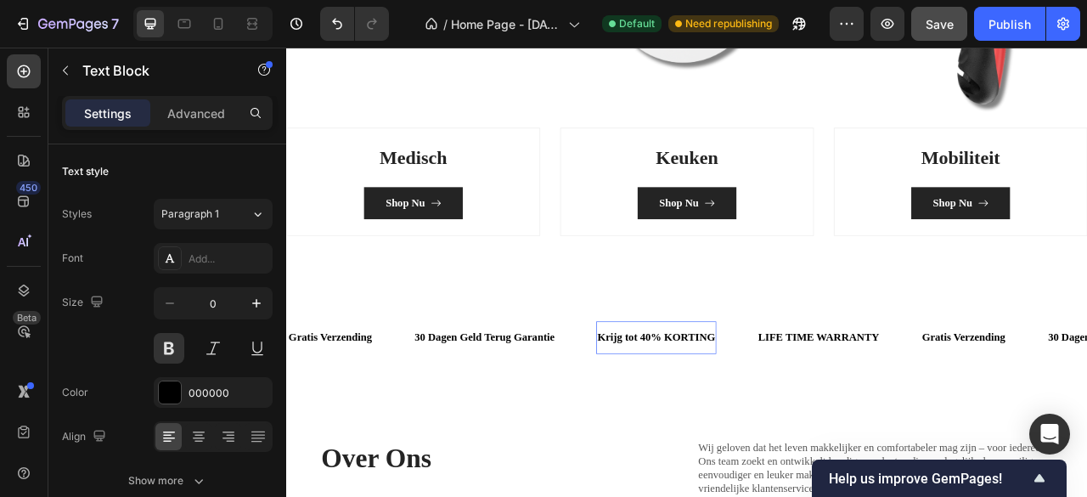
click at [753, 411] on p "Krijg tot 40% KORTING" at bounding box center [757, 416] width 150 height 25
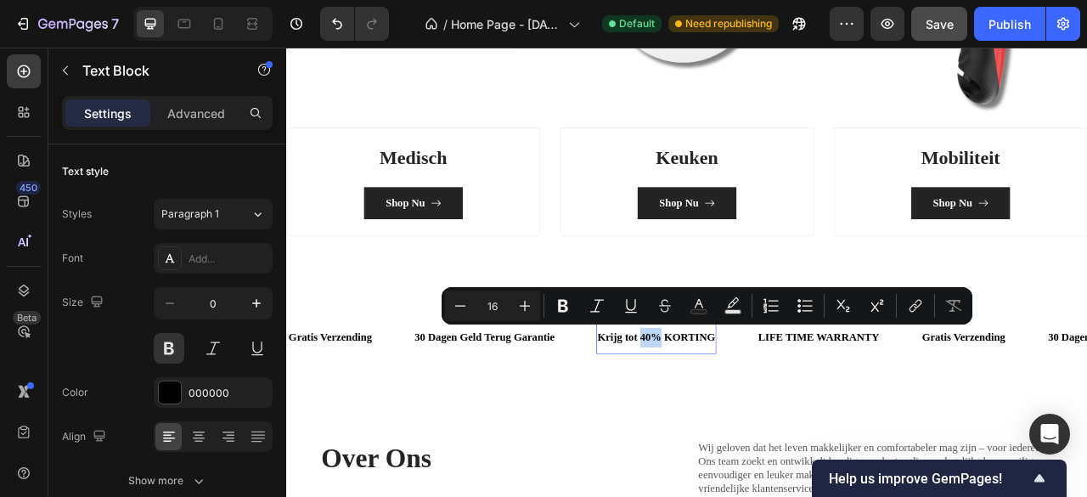
drag, startPoint x: 740, startPoint y: 409, endPoint x: 758, endPoint y: 412, distance: 18.9
click at [758, 412] on p "Krijg tot 40% KORTING" at bounding box center [757, 416] width 150 height 25
click at [558, 301] on icon "Editor contextual toolbar" at bounding box center [562, 305] width 17 height 17
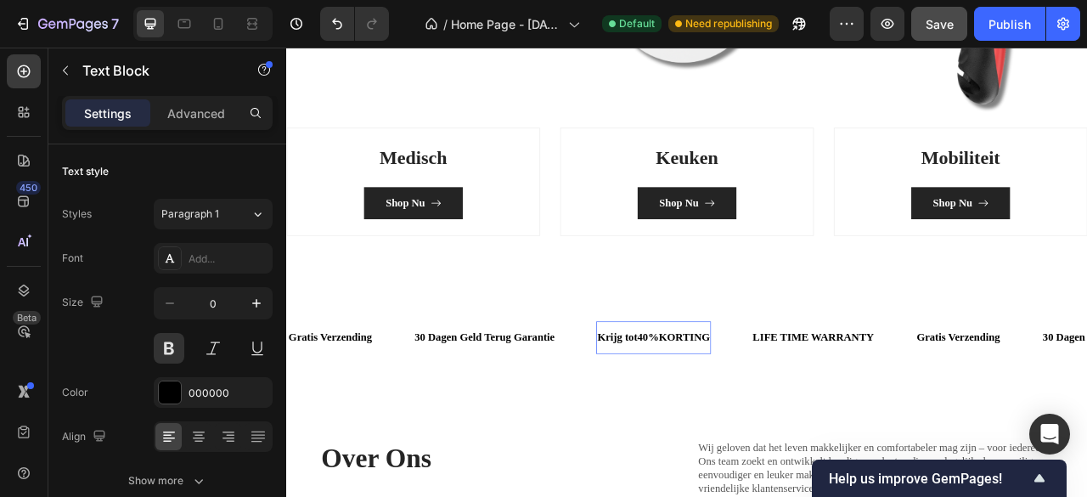
click at [734, 411] on p "Krijg tot 40% KORTING" at bounding box center [753, 416] width 143 height 25
drag, startPoint x: 736, startPoint y: 408, endPoint x: 761, endPoint y: 410, distance: 24.7
click at [760, 410] on strong "40%" at bounding box center [746, 415] width 27 height 14
click at [750, 408] on strong "40%" at bounding box center [746, 415] width 27 height 14
click at [750, 410] on strong "40%" at bounding box center [746, 415] width 27 height 14
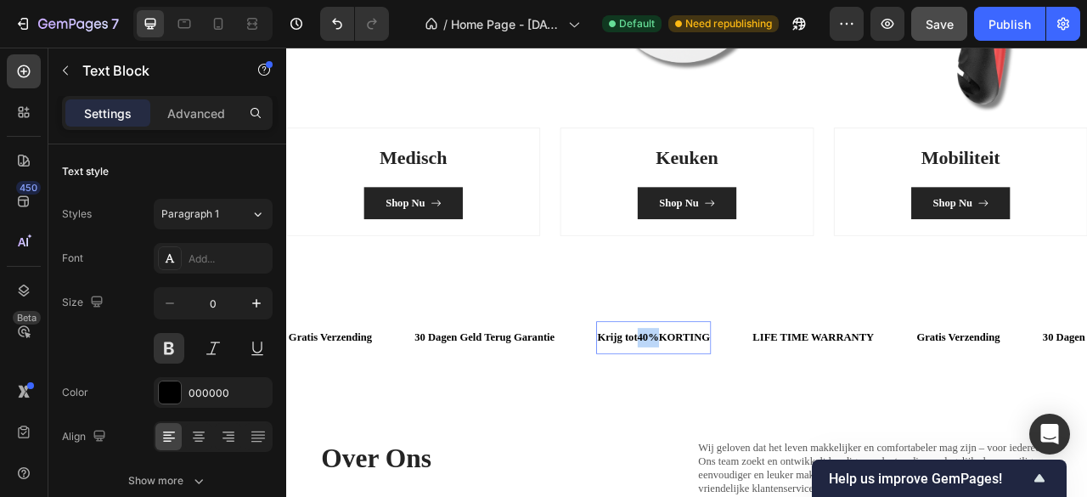
drag, startPoint x: 737, startPoint y: 410, endPoint x: 757, endPoint y: 410, distance: 20.4
click at [757, 410] on strong "40%" at bounding box center [746, 415] width 27 height 14
click at [256, 344] on button at bounding box center [257, 348] width 31 height 31
click at [758, 412] on strong "40%" at bounding box center [746, 415] width 27 height 14
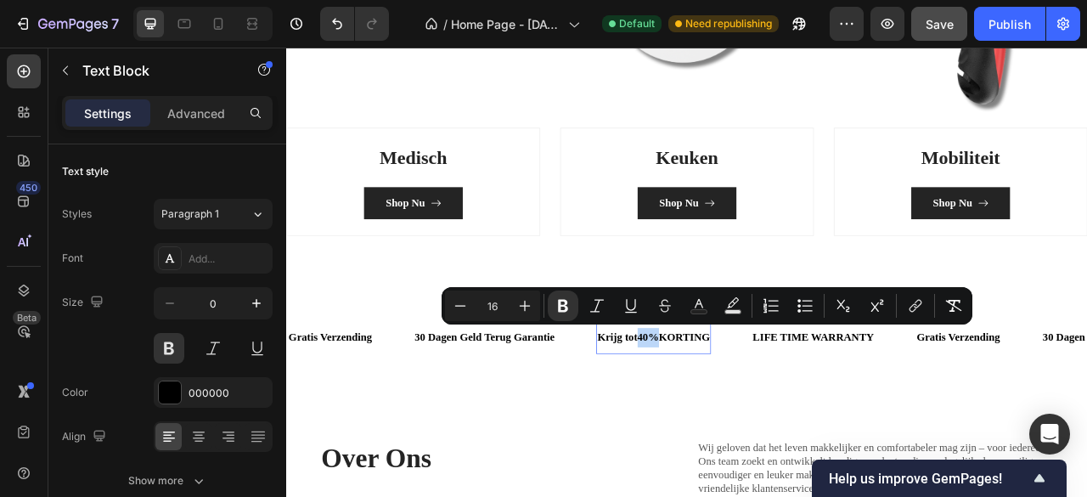
drag, startPoint x: 734, startPoint y: 410, endPoint x: 759, endPoint y: 410, distance: 24.6
click at [759, 410] on p "Krijg tot 40% KORTING" at bounding box center [753, 416] width 143 height 25
click at [625, 309] on icon "Editor contextual toolbar" at bounding box center [630, 305] width 17 height 17
click at [535, 309] on button "Plus" at bounding box center [524, 305] width 31 height 31
type input "17"
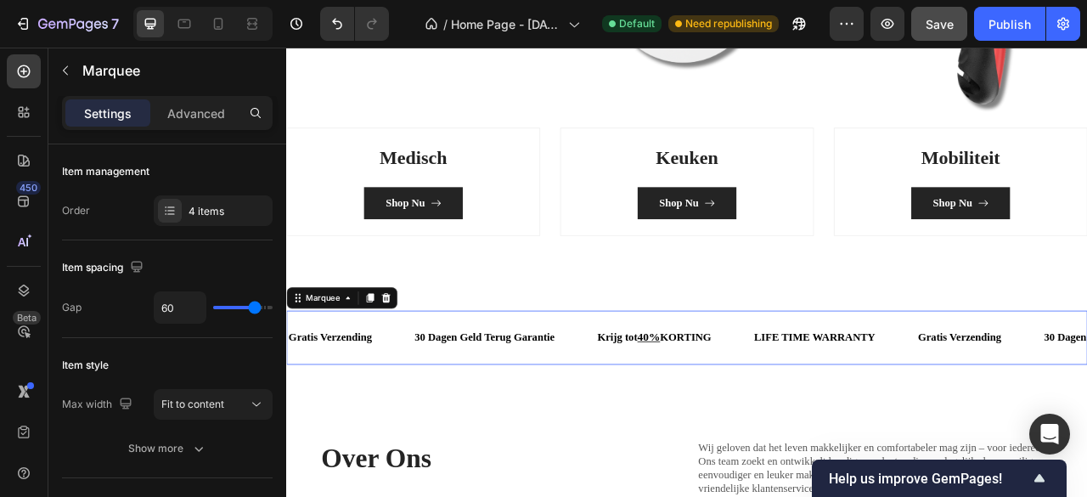
click at [656, 440] on div "Gratis Verzending Text Block 30 Dagen Geld Terug Garantie Text Block Krijg tot …" at bounding box center [795, 416] width 1019 height 69
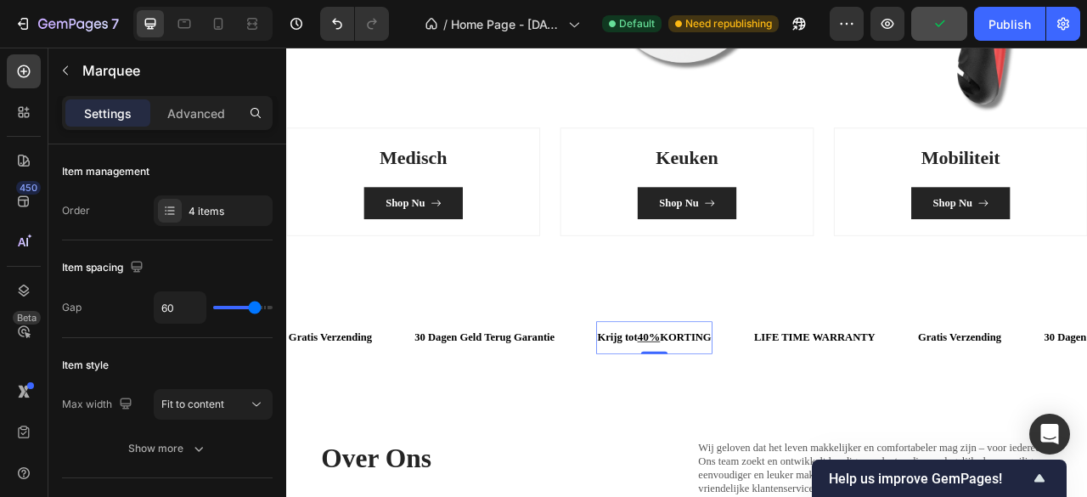
click at [756, 415] on u "40%" at bounding box center [747, 416] width 29 height 16
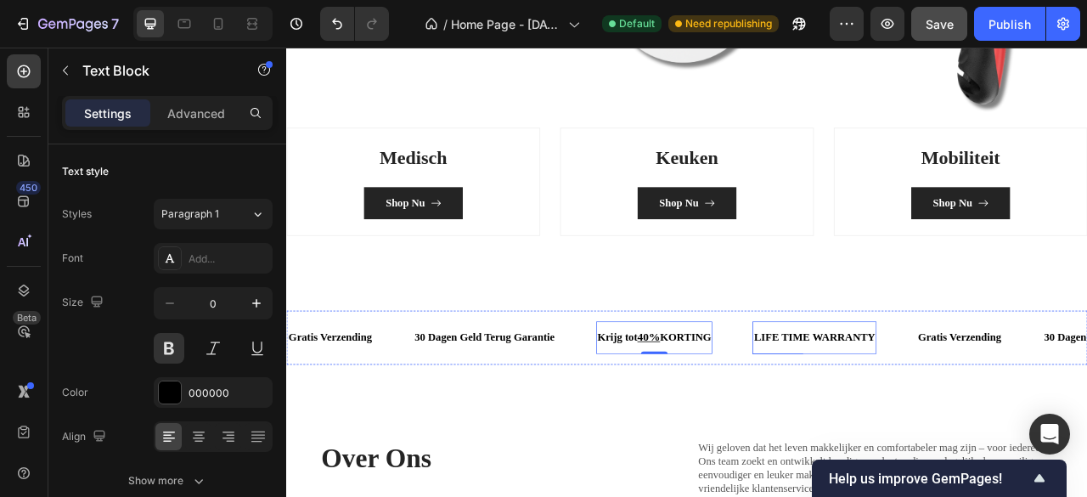
click at [929, 415] on div "LIFE TIME WARRANTY" at bounding box center [958, 416] width 158 height 28
click at [953, 407] on div "LIFE TIME WARRANTY" at bounding box center [958, 416] width 158 height 28
click at [953, 407] on p "LIFE TIME WARRANTY" at bounding box center [957, 416] width 155 height 25
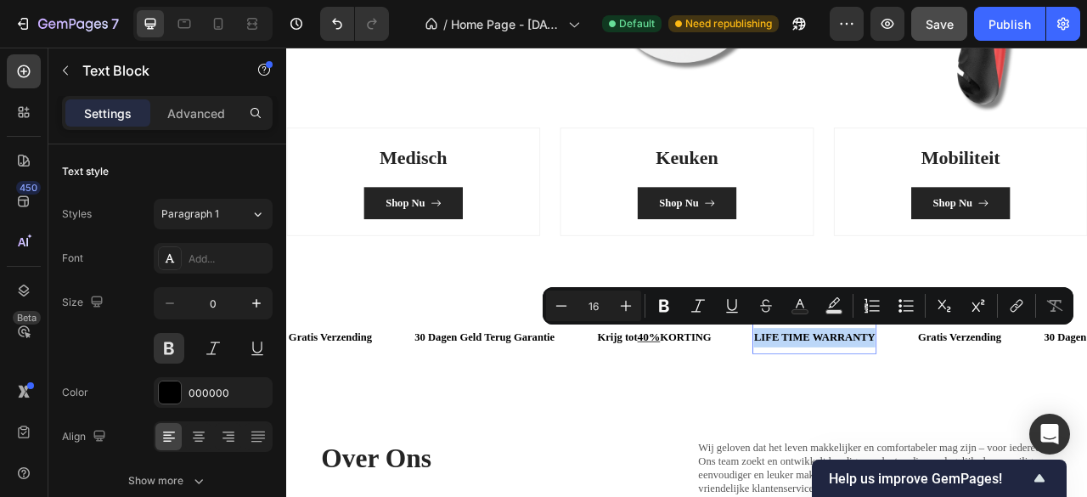
click at [953, 407] on p "LIFE TIME WARRANTY" at bounding box center [957, 416] width 155 height 25
drag, startPoint x: 1084, startPoint y: 370, endPoint x: 946, endPoint y: 427, distance: 149.6
click at [946, 427] on div "LIFE TIME WARRANTY Text Block 0" at bounding box center [958, 417] width 158 height 42
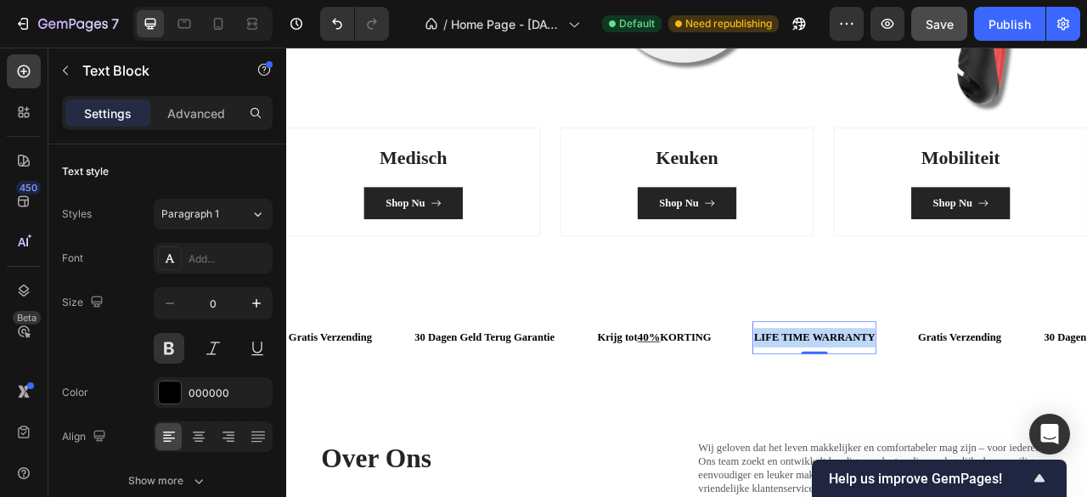
click at [947, 412] on p "LIFE TIME WARRANTY" at bounding box center [957, 416] width 155 height 25
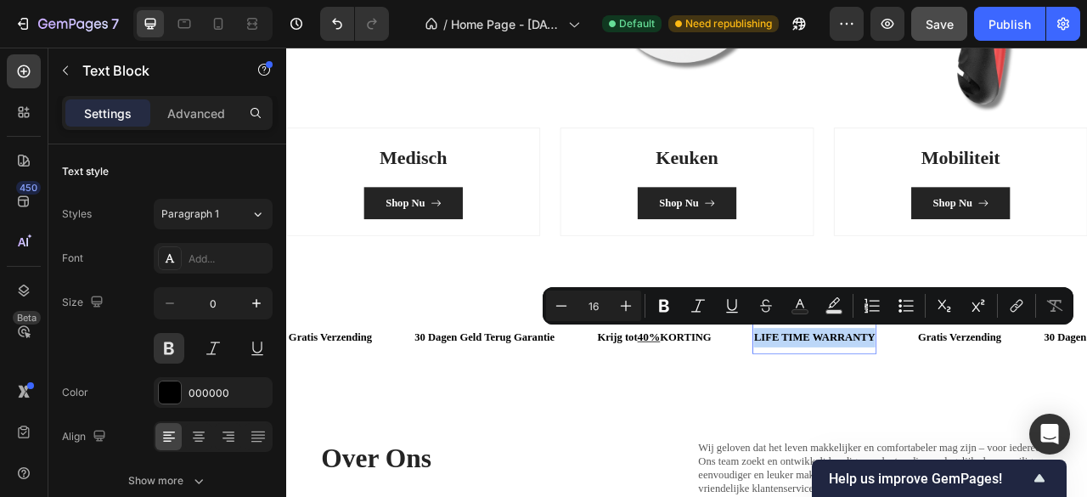
click at [947, 412] on p "LIFE TIME WARRANTY" at bounding box center [957, 416] width 155 height 25
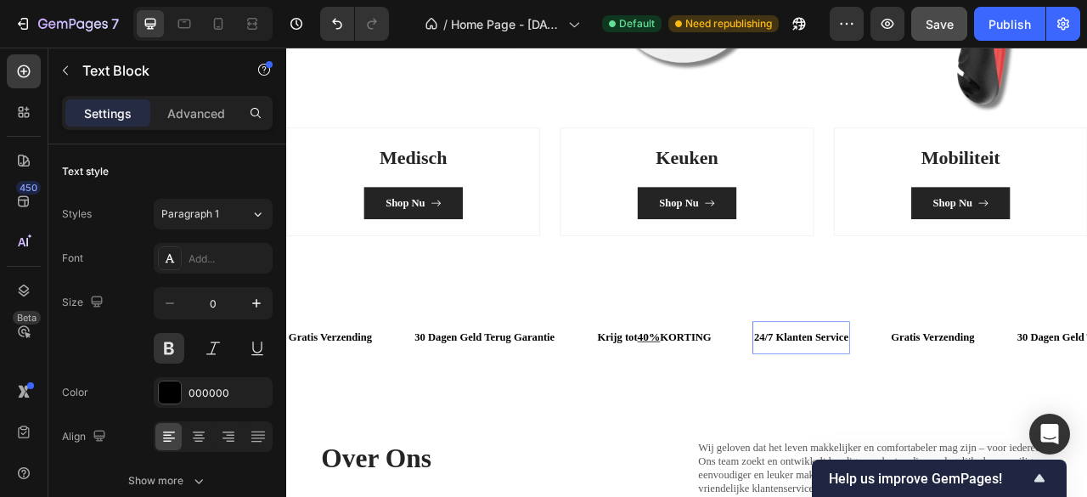
click at [965, 415] on p "24/7 Klanten Service" at bounding box center [940, 416] width 120 height 25
click at [972, 412] on p "24/7 Klanten Service" at bounding box center [940, 416] width 120 height 25
click at [993, 413] on p "24/7 Klantenservice" at bounding box center [937, 416] width 115 height 25
click at [995, 413] on p "24/7 Klantenservice" at bounding box center [937, 416] width 115 height 25
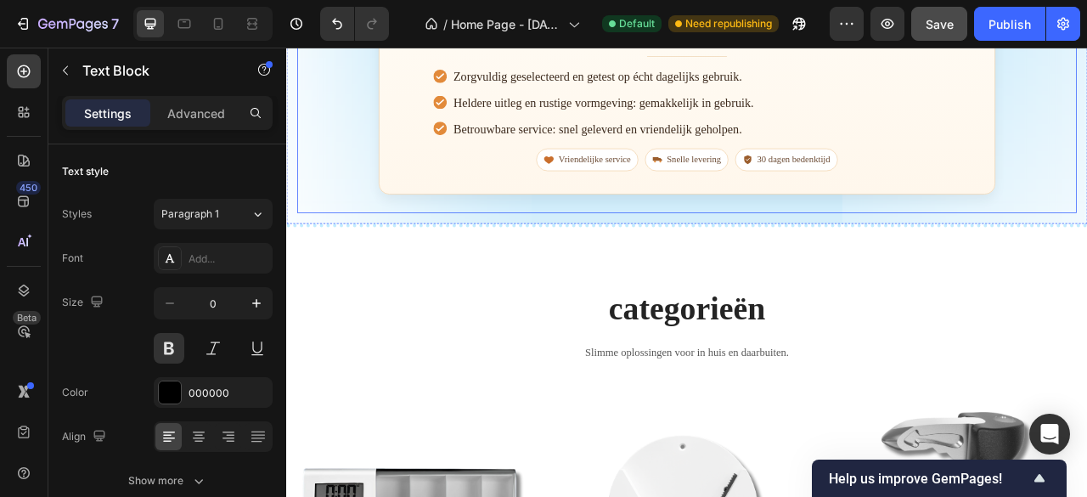
scroll to position [1109, 0]
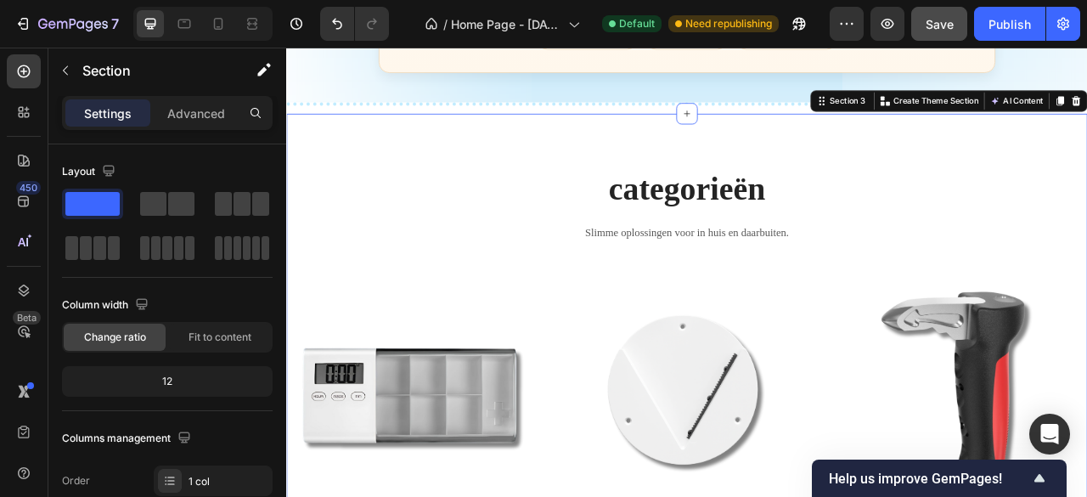
click at [1086, 172] on div "categorieën Heading Slimme oplossingen voor in huis en daarbuiten. Text block R…" at bounding box center [795, 499] width 1019 height 735
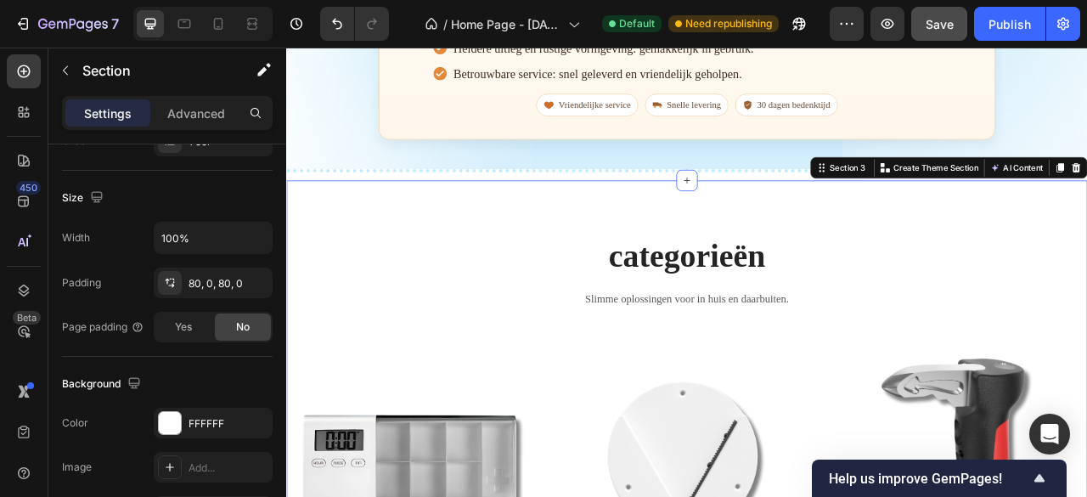
scroll to position [509, 0]
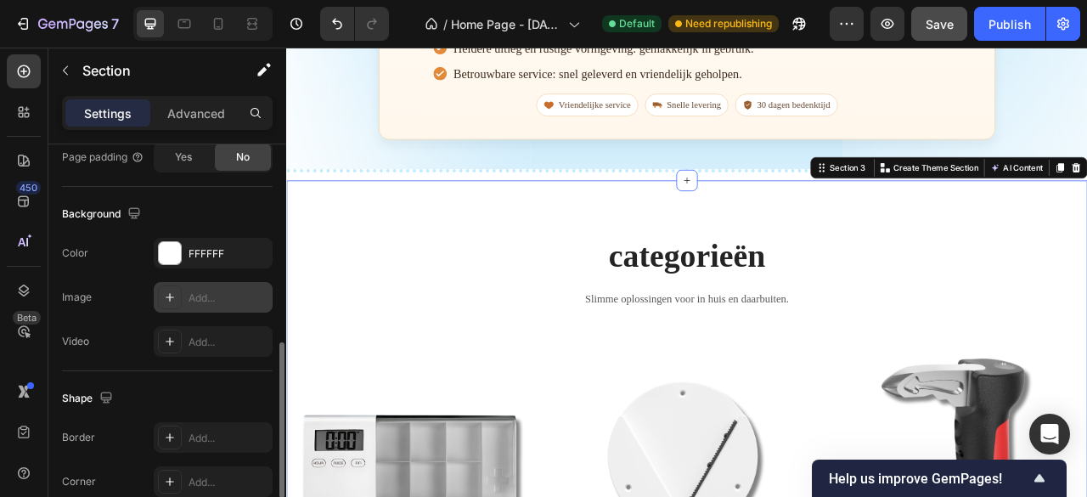
click at [221, 296] on div "Add..." at bounding box center [228, 297] width 80 height 15
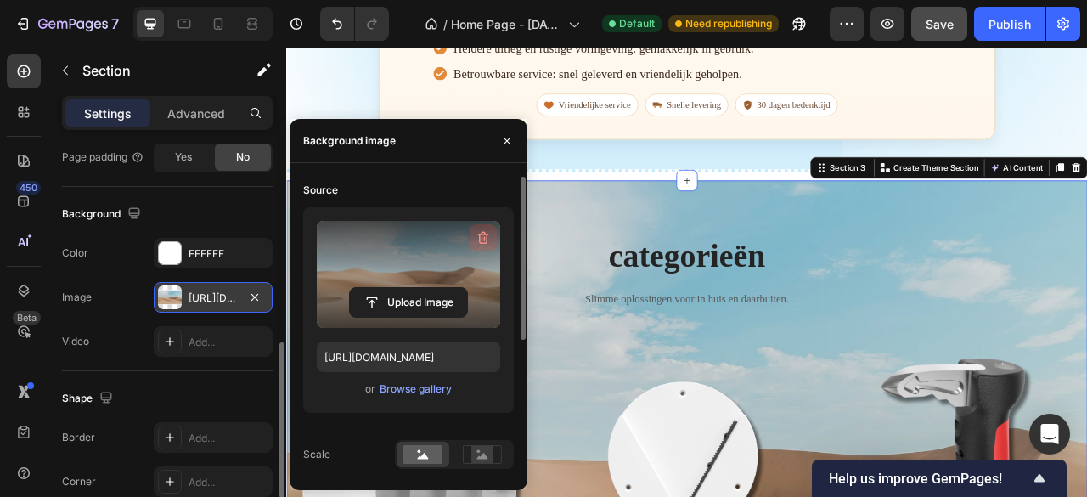
click at [479, 240] on icon "button" at bounding box center [483, 237] width 17 height 17
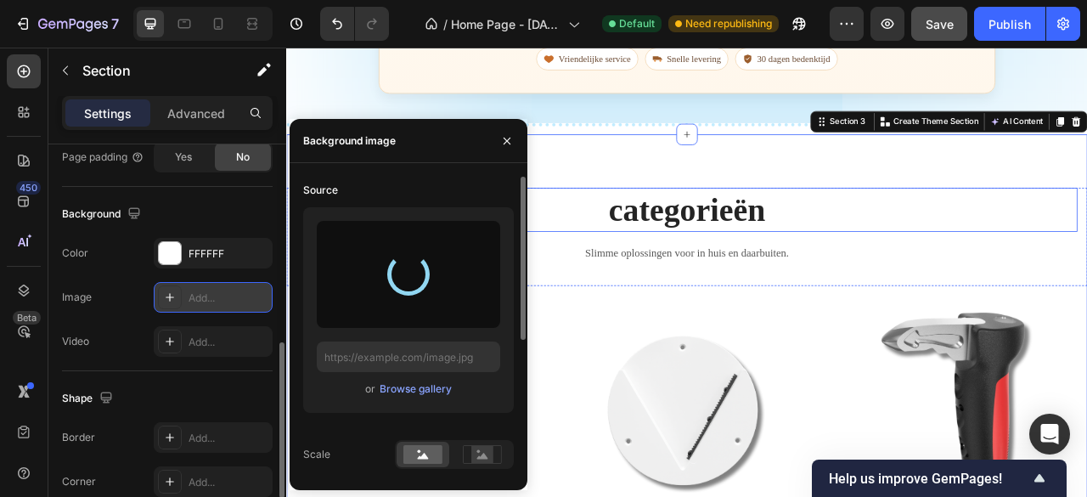
type input "[URL][DOMAIN_NAME]"
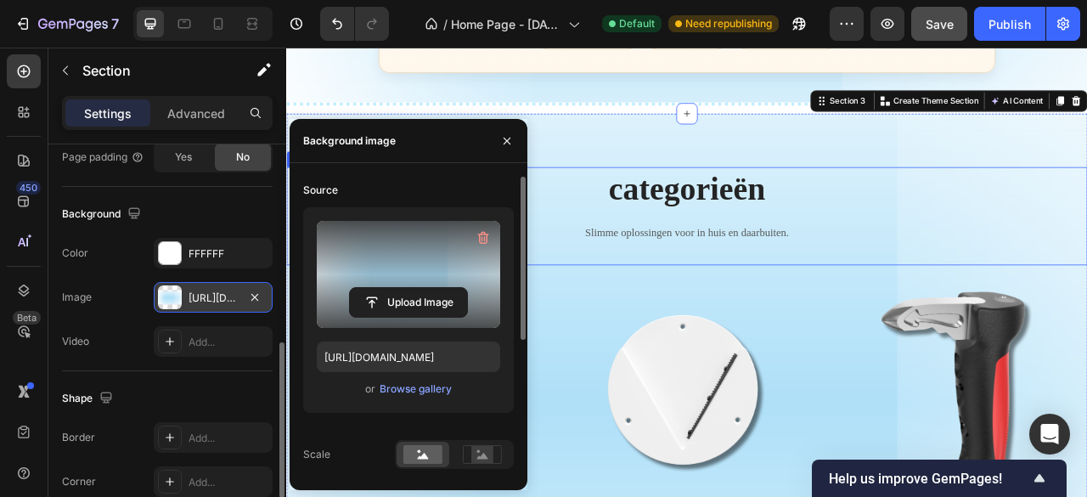
scroll to position [1194, 0]
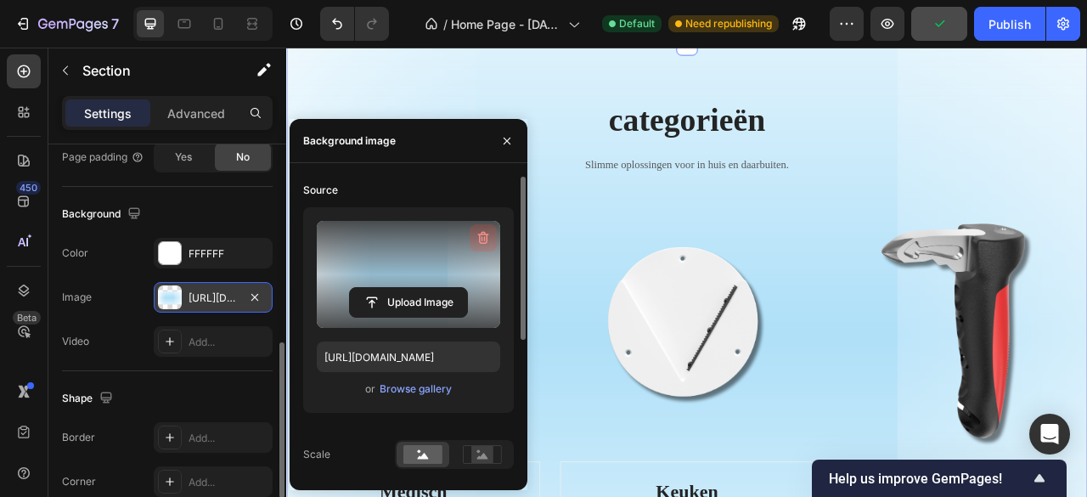
click at [491, 232] on icon "button" at bounding box center [483, 237] width 17 height 17
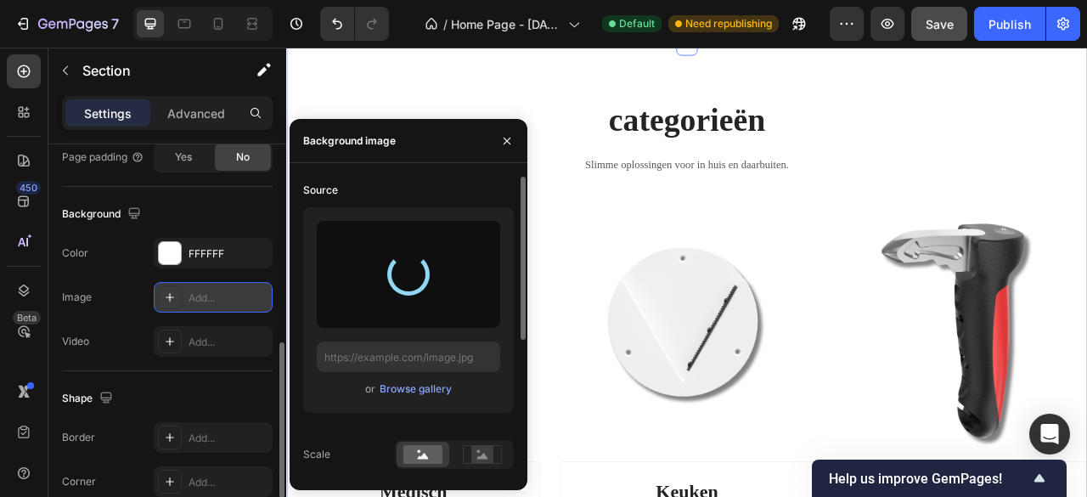
type input "[URL][DOMAIN_NAME]"
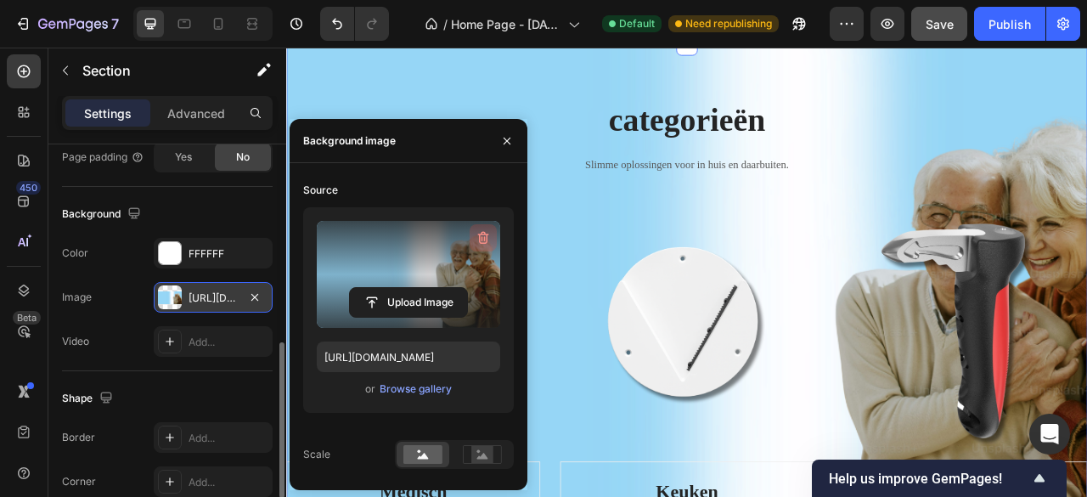
drag, startPoint x: 475, startPoint y: 239, endPoint x: 380, endPoint y: 234, distance: 95.2
click at [475, 239] on icon "button" at bounding box center [483, 237] width 17 height 17
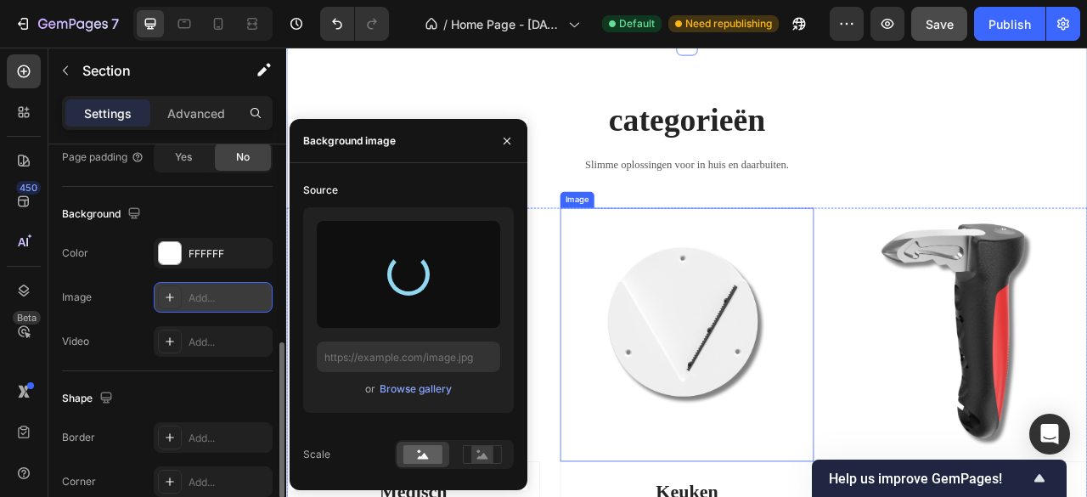
scroll to position [1109, 0]
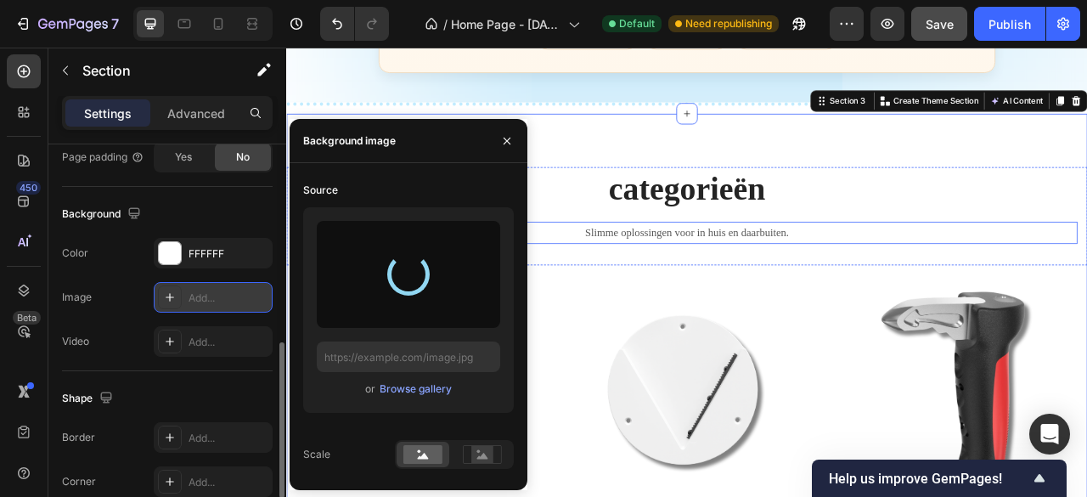
type input "[URL][DOMAIN_NAME]"
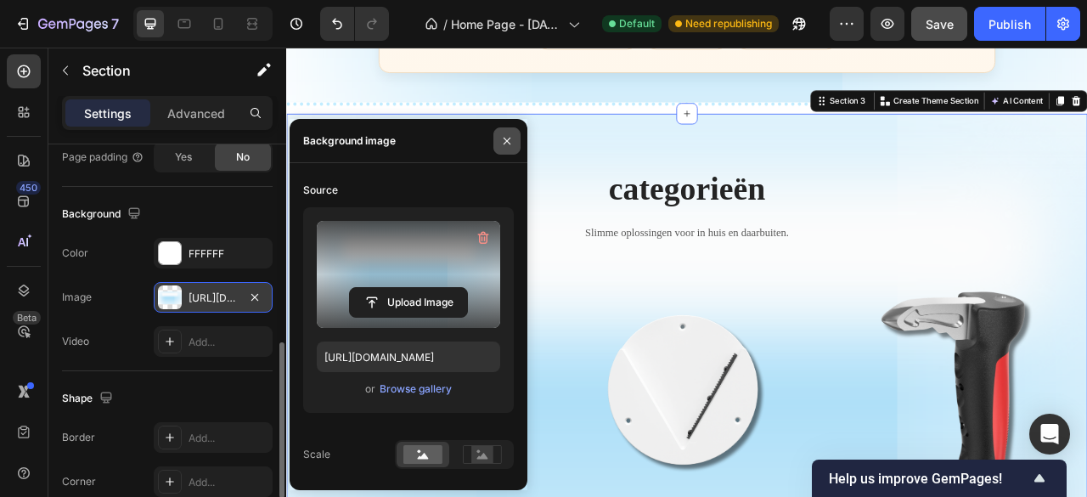
drag, startPoint x: 502, startPoint y: 138, endPoint x: 278, endPoint y: 119, distance: 225.0
click at [502, 138] on icon "button" at bounding box center [507, 141] width 14 height 14
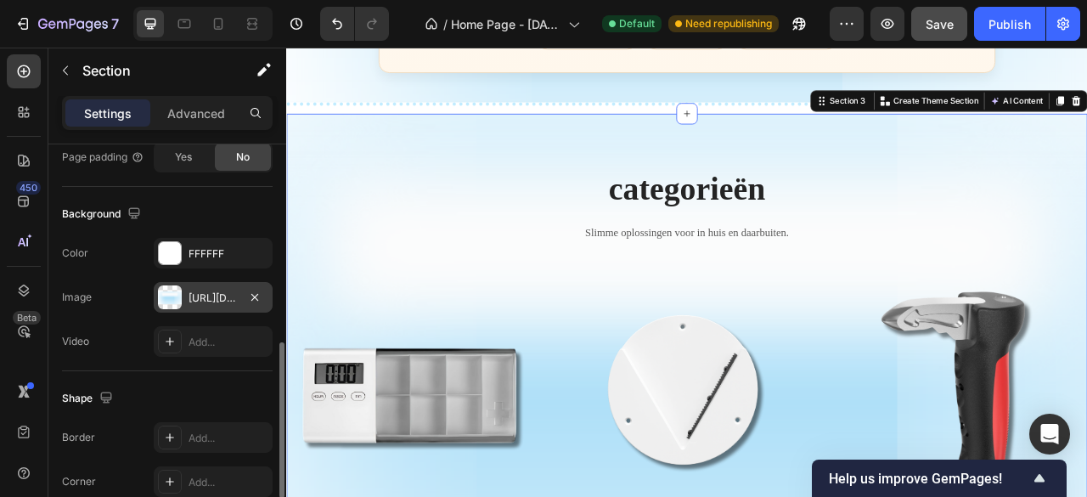
click at [217, 292] on div "[URL][DOMAIN_NAME]" at bounding box center [212, 297] width 49 height 15
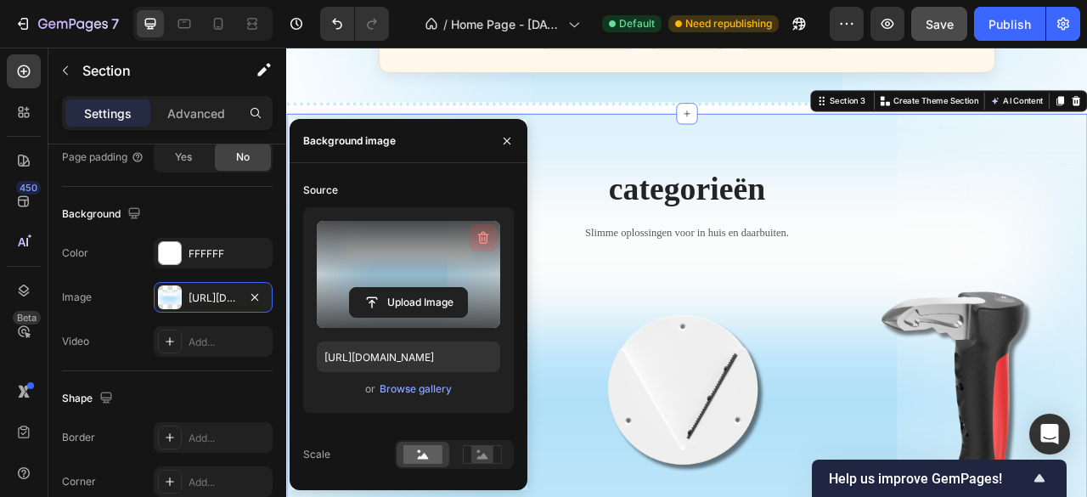
click at [483, 239] on icon "button" at bounding box center [483, 237] width 17 height 17
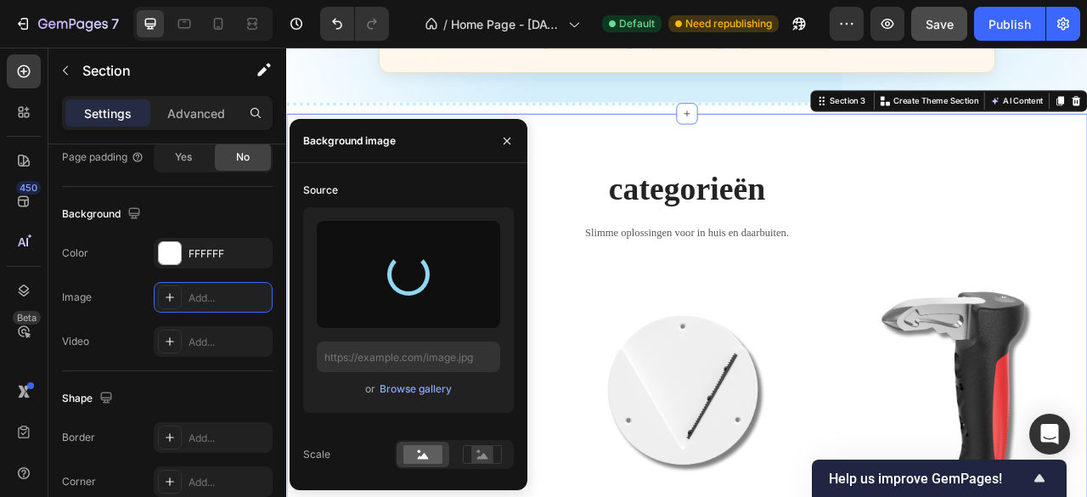
type input "[URL][DOMAIN_NAME]"
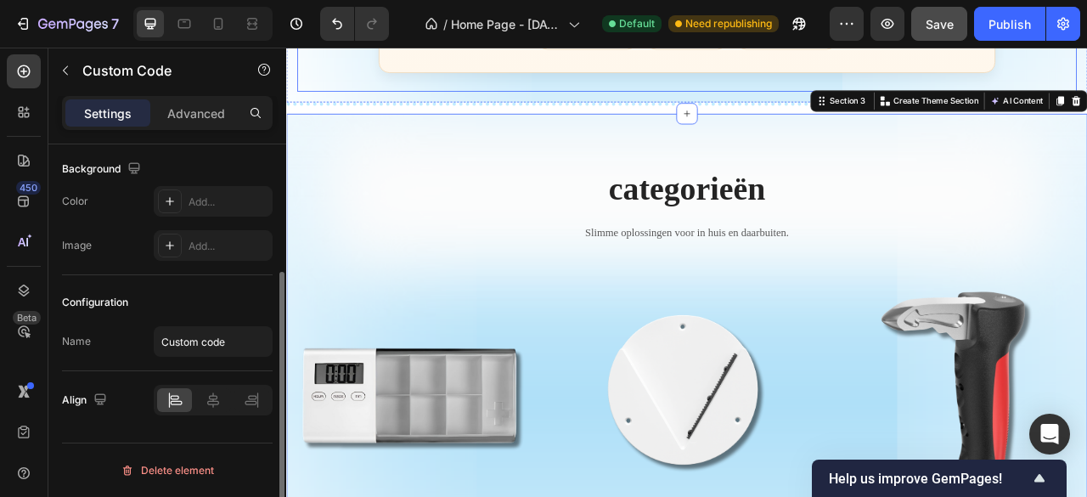
scroll to position [0, 0]
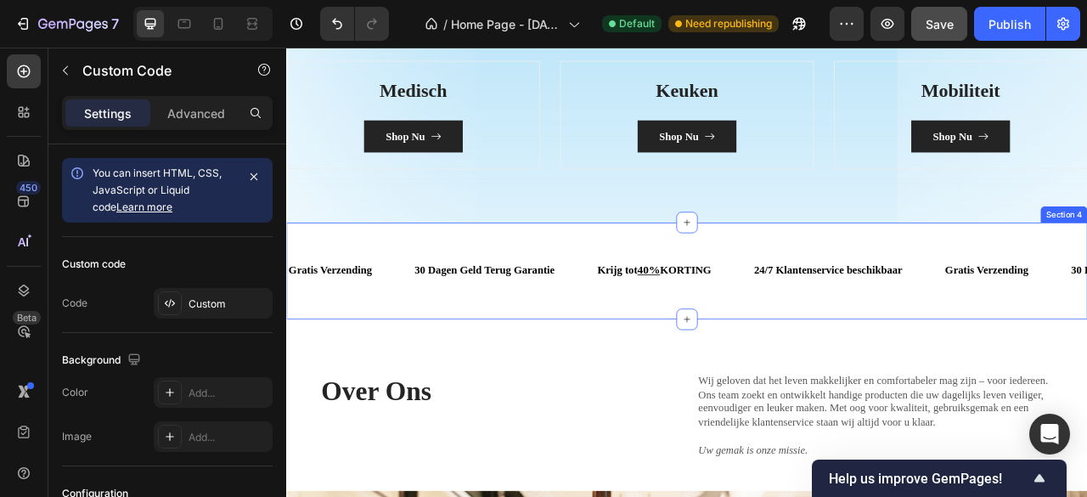
scroll to position [1788, 0]
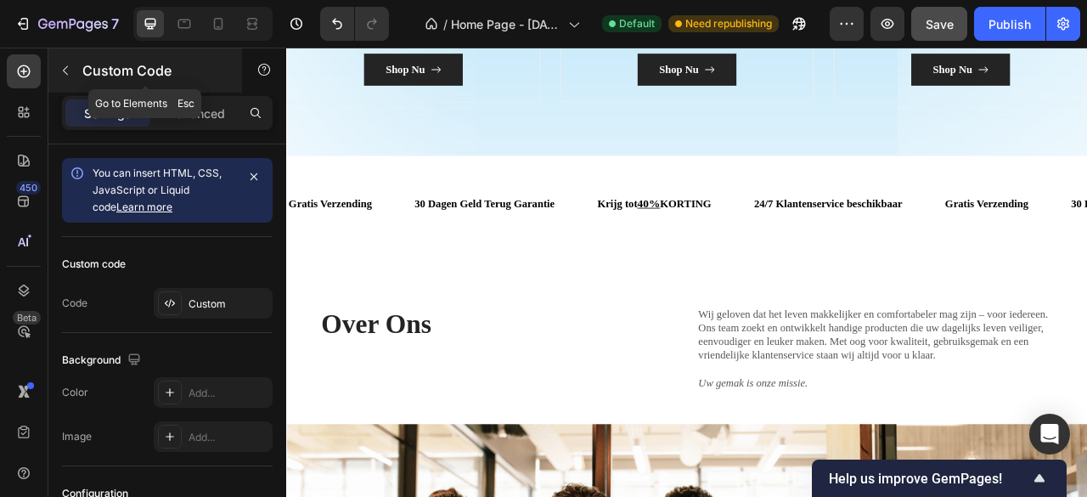
click at [74, 65] on button "button" at bounding box center [65, 70] width 27 height 27
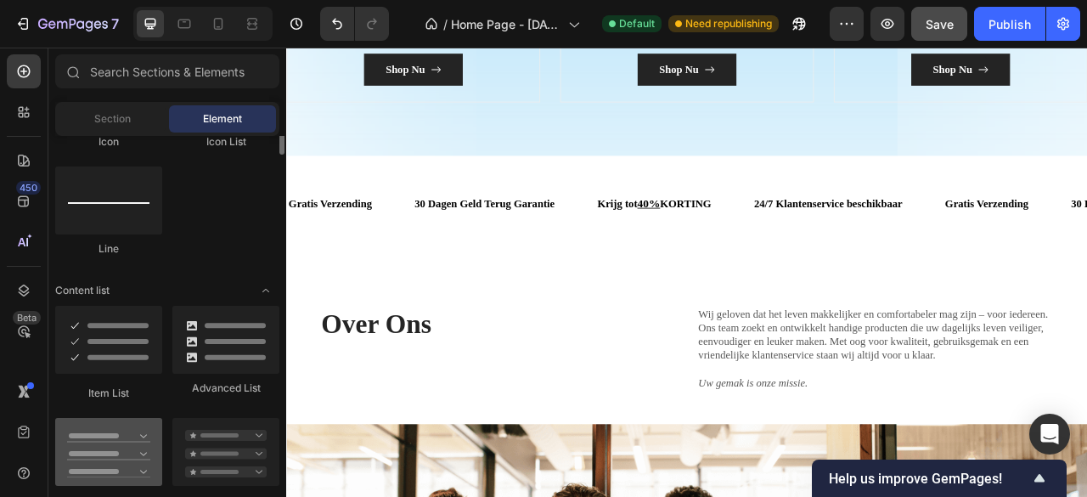
scroll to position [1121, 0]
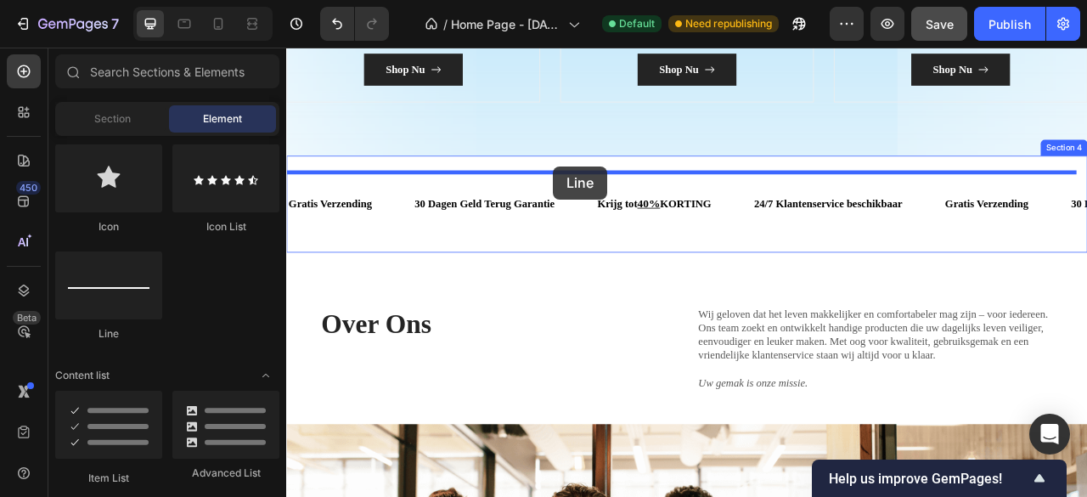
drag, startPoint x: 412, startPoint y: 332, endPoint x: 625, endPoint y: 199, distance: 251.4
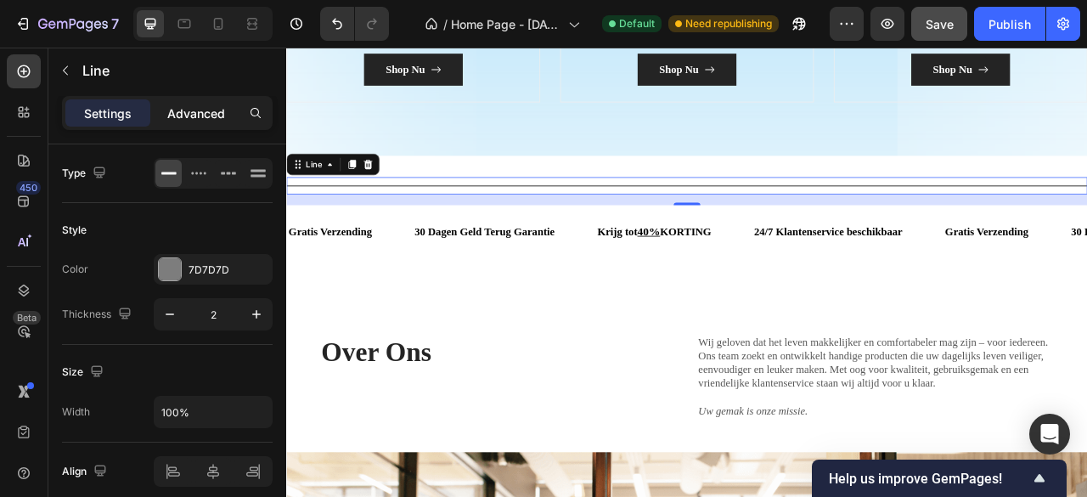
click at [211, 110] on p "Advanced" at bounding box center [196, 113] width 58 height 18
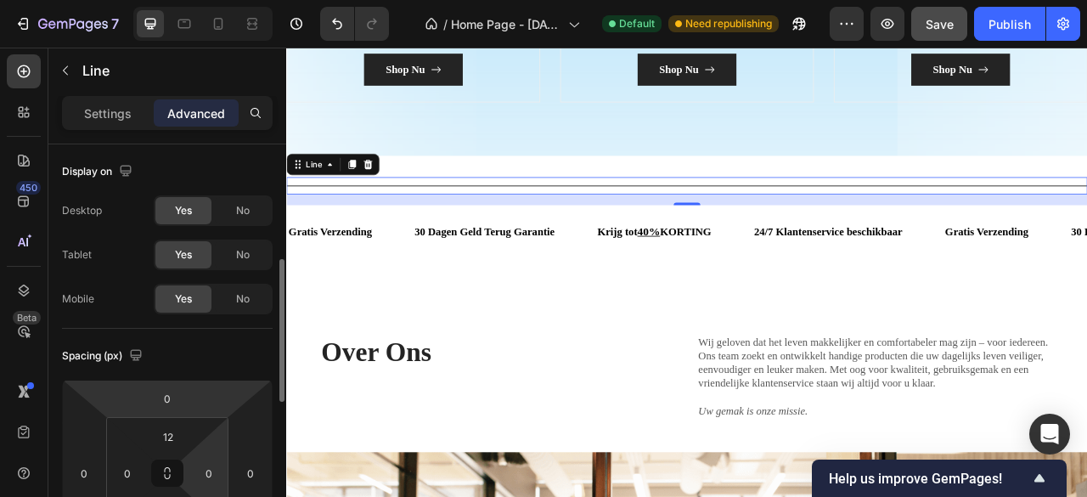
scroll to position [170, 0]
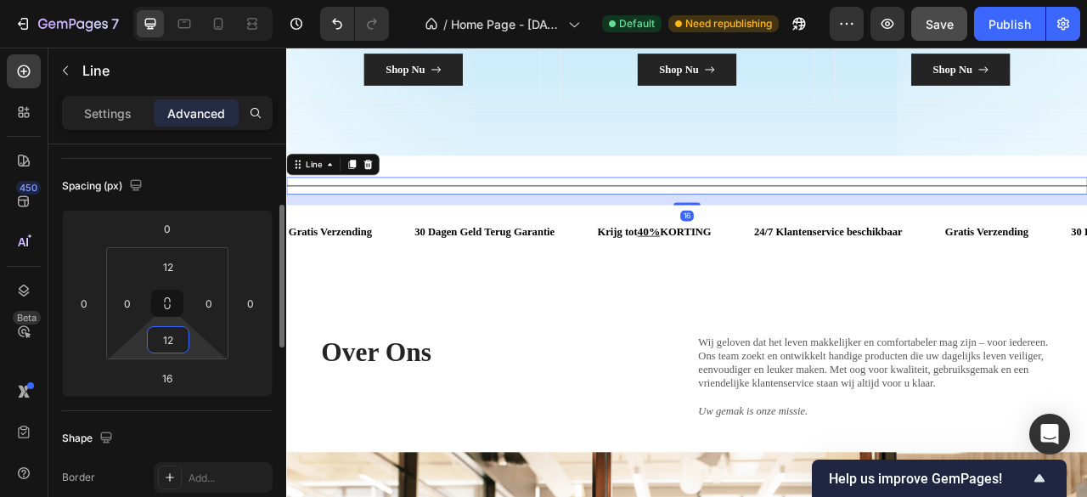
click at [172, 337] on input "12" at bounding box center [168, 339] width 34 height 25
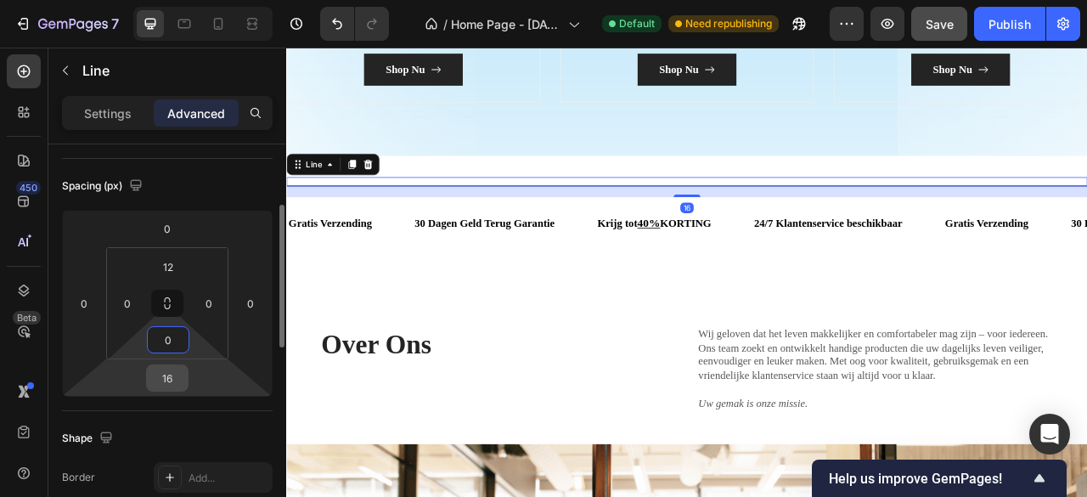
type input "0"
click at [173, 376] on input "16" at bounding box center [167, 377] width 34 height 25
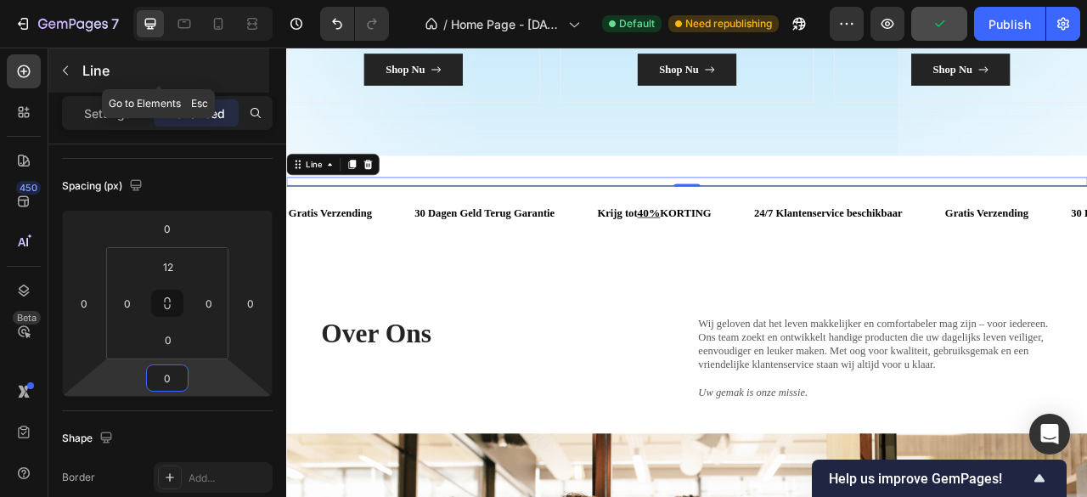
type input "0"
click at [63, 69] on icon "button" at bounding box center [66, 71] width 14 height 14
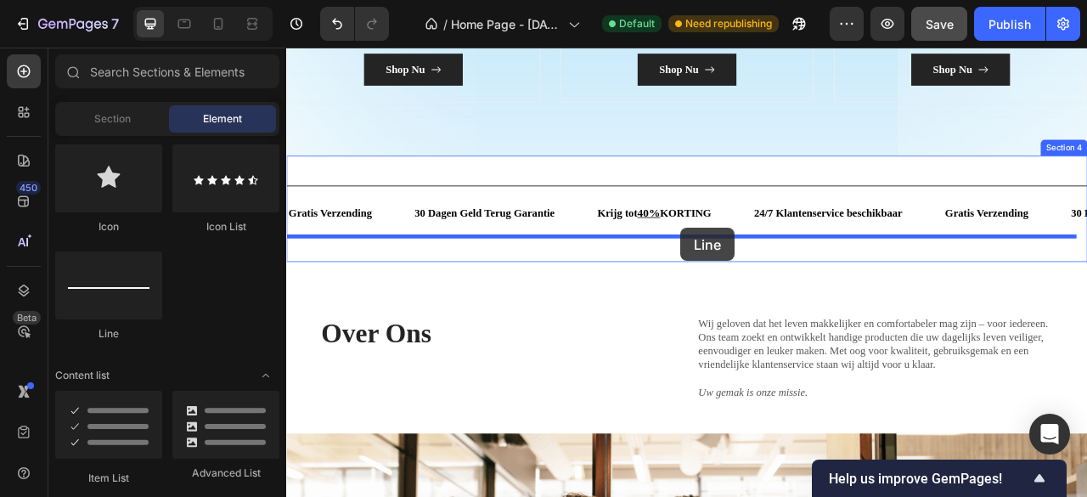
drag, startPoint x: 389, startPoint y: 356, endPoint x: 787, endPoint y: 277, distance: 406.0
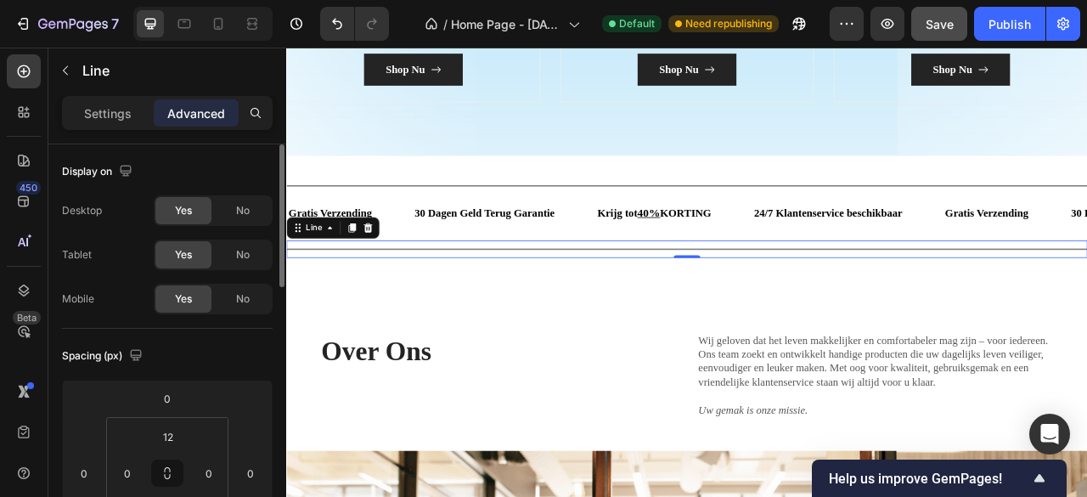
scroll to position [85, 0]
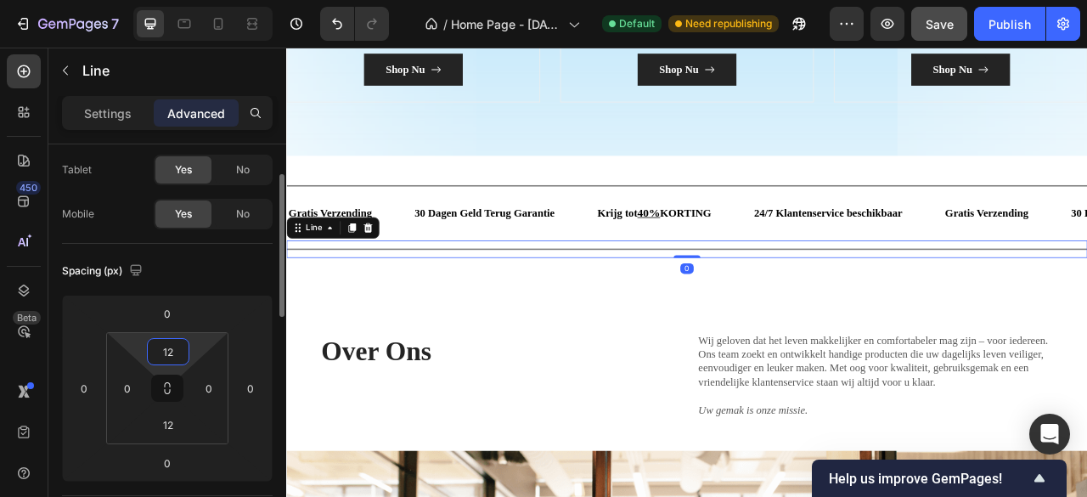
click at [177, 346] on input "12" at bounding box center [168, 351] width 34 height 25
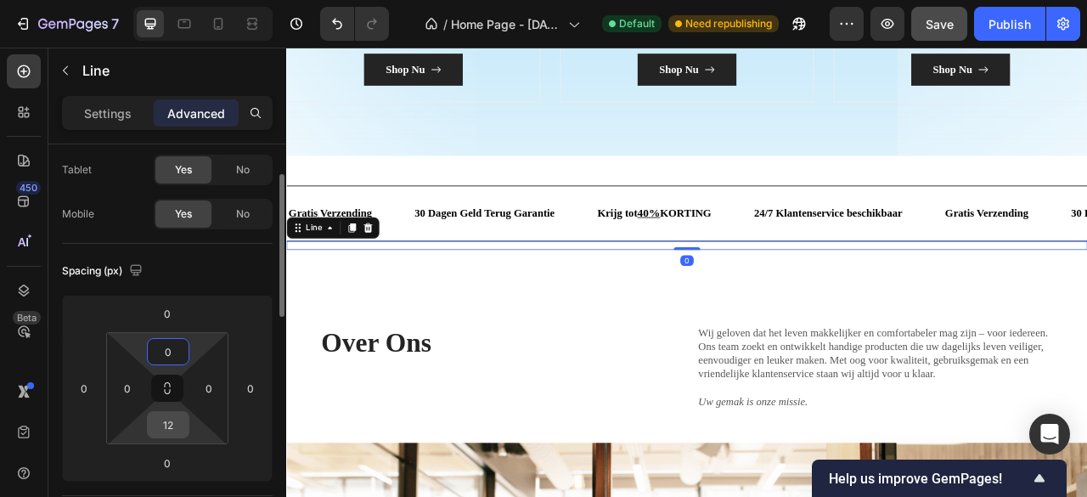
type input "0"
click at [175, 415] on input "12" at bounding box center [168, 424] width 34 height 25
type input "0"
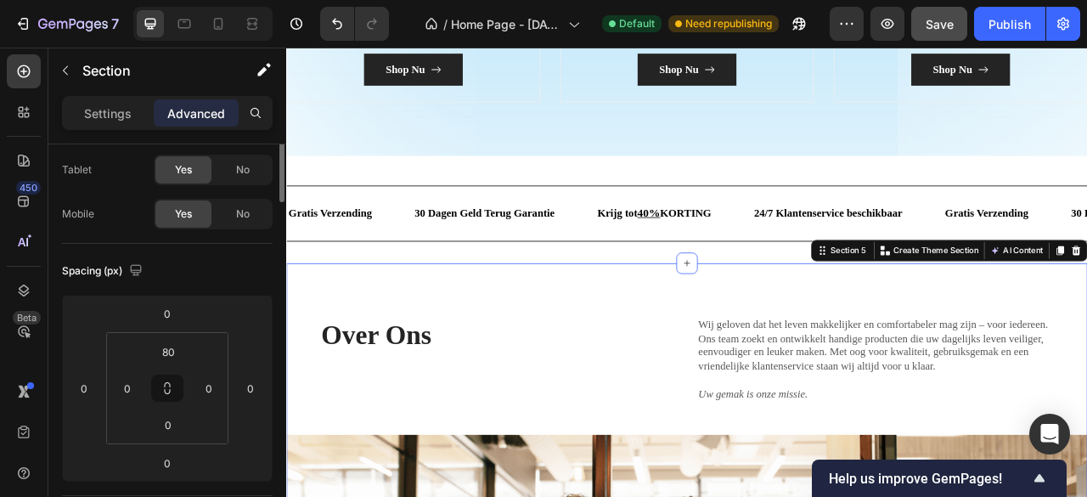
scroll to position [0, 0]
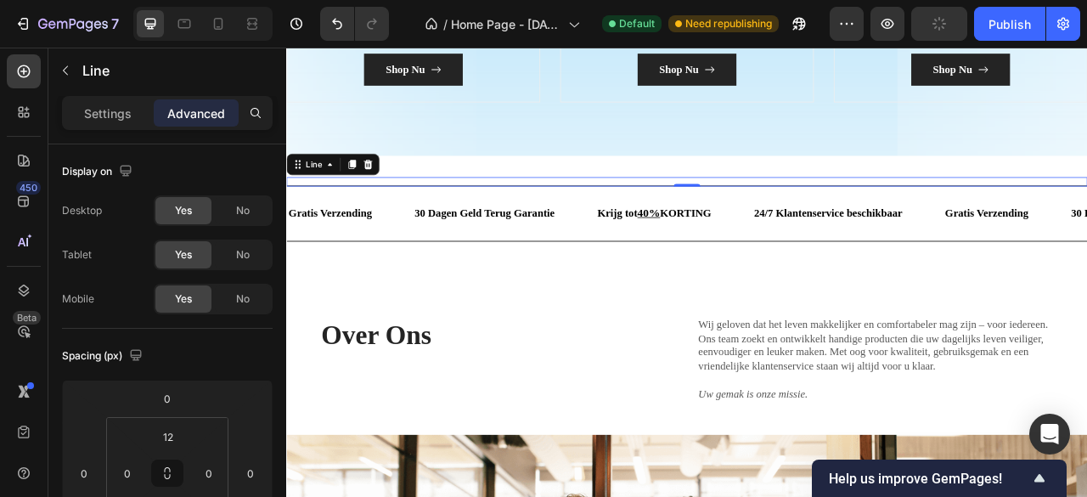
click at [556, 213] on div "Title Line 0" at bounding box center [795, 218] width 1019 height 12
click at [557, 222] on div at bounding box center [795, 223] width 1019 height 2
click at [118, 115] on p "Settings" at bounding box center [108, 113] width 48 height 18
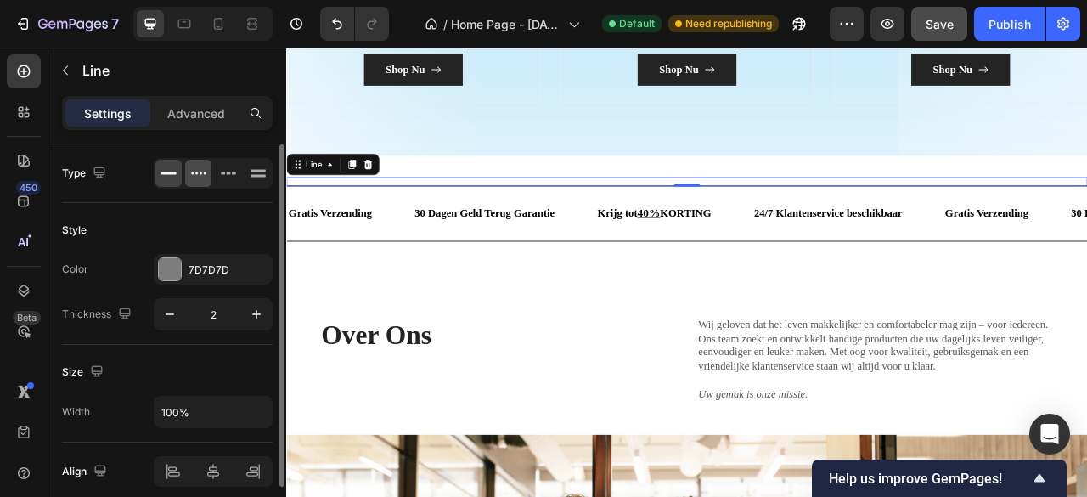
click at [195, 174] on icon at bounding box center [198, 173] width 17 height 17
click at [256, 311] on icon "button" at bounding box center [256, 314] width 8 height 8
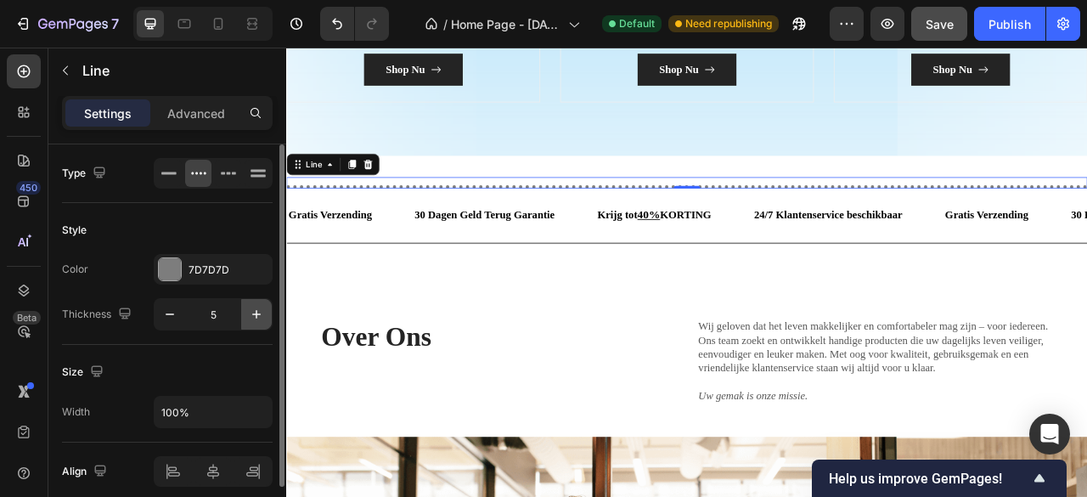
click at [256, 311] on icon "button" at bounding box center [256, 314] width 8 height 8
type input "6"
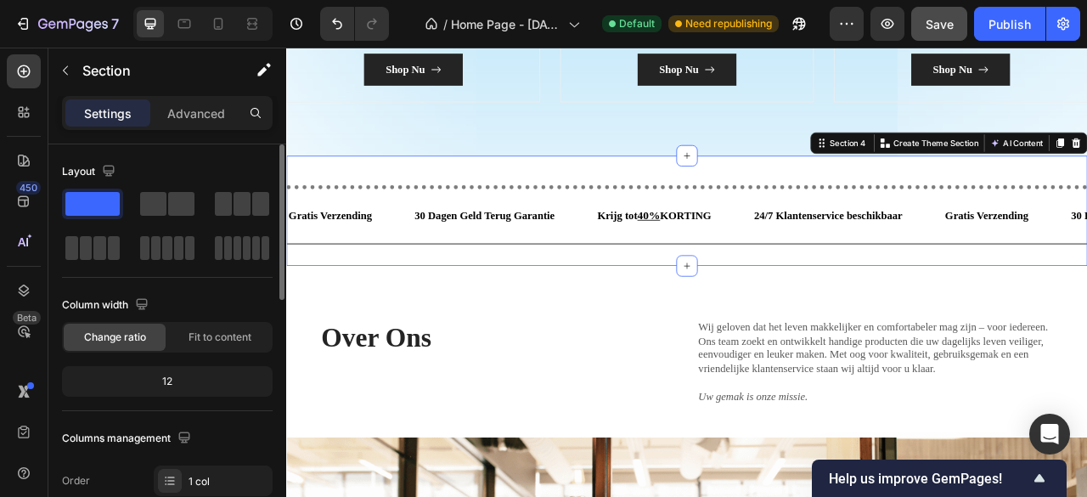
click at [521, 292] on div "Title Line Gratis Verzending Text Block 30 Dagen Geld Terug Garantie Text Block…" at bounding box center [795, 255] width 1019 height 140
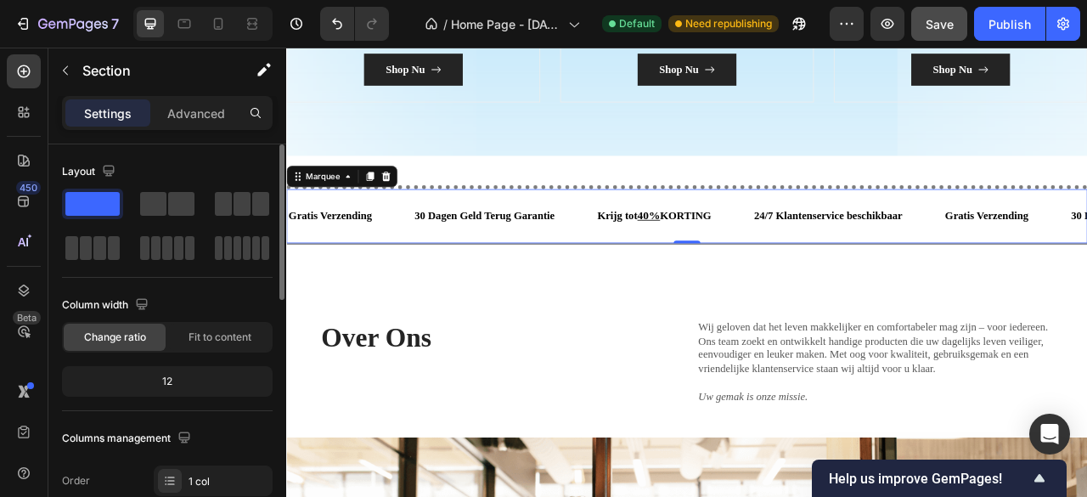
click at [540, 289] on div "Gratis Verzending Text Block 30 Dagen Geld Terug Garantie Text Block Krijg tot …" at bounding box center [795, 262] width 1019 height 69
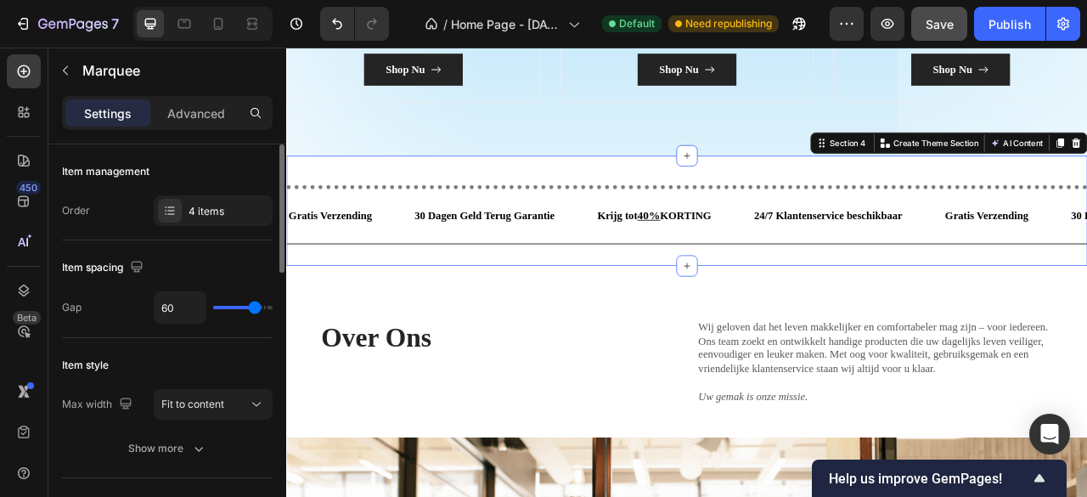
click at [535, 295] on div "Title Line Gratis Verzending Text Block 30 Dagen Geld Terug Garantie Text Block…" at bounding box center [795, 255] width 1019 height 140
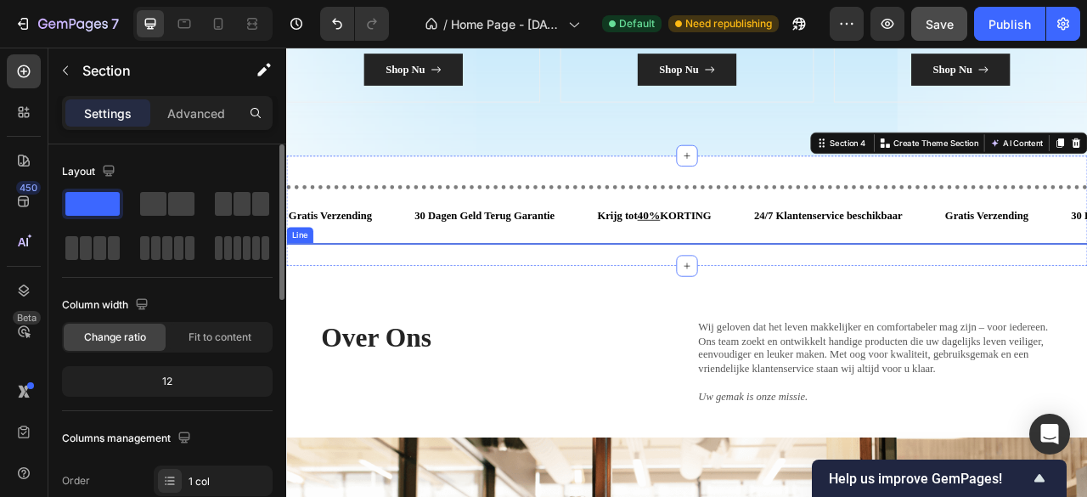
click at [782, 296] on div "Title Line" at bounding box center [795, 297] width 1019 height 2
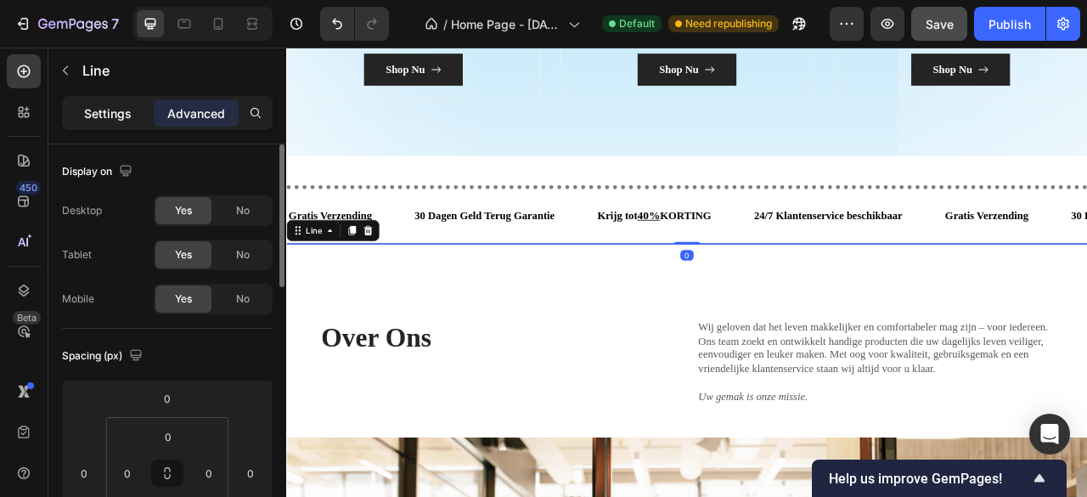
click at [117, 113] on p "Settings" at bounding box center [108, 113] width 48 height 18
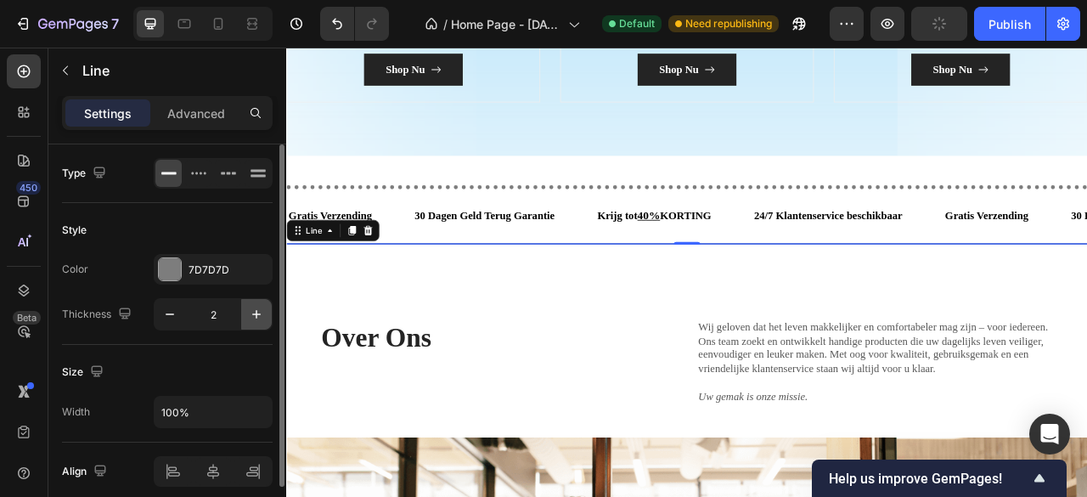
click at [253, 307] on icon "button" at bounding box center [256, 314] width 17 height 17
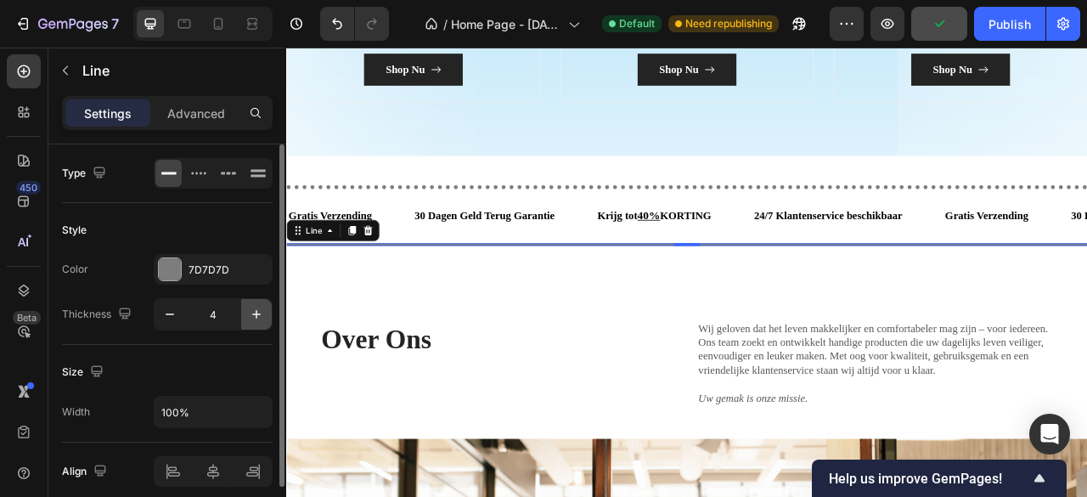
click at [253, 307] on icon "button" at bounding box center [256, 314] width 17 height 17
type input "5"
click at [197, 169] on icon at bounding box center [198, 173] width 17 height 17
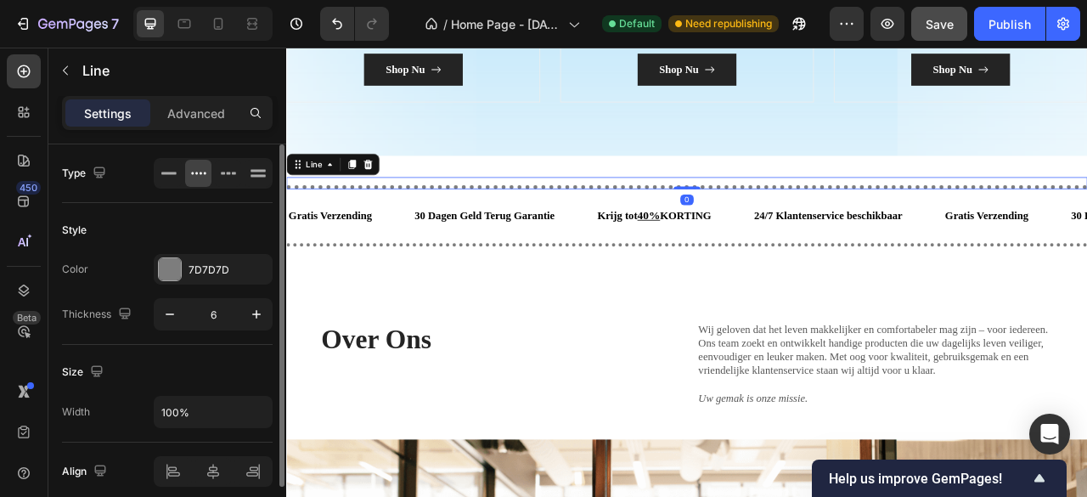
click at [408, 222] on div at bounding box center [795, 224] width 1019 height 5
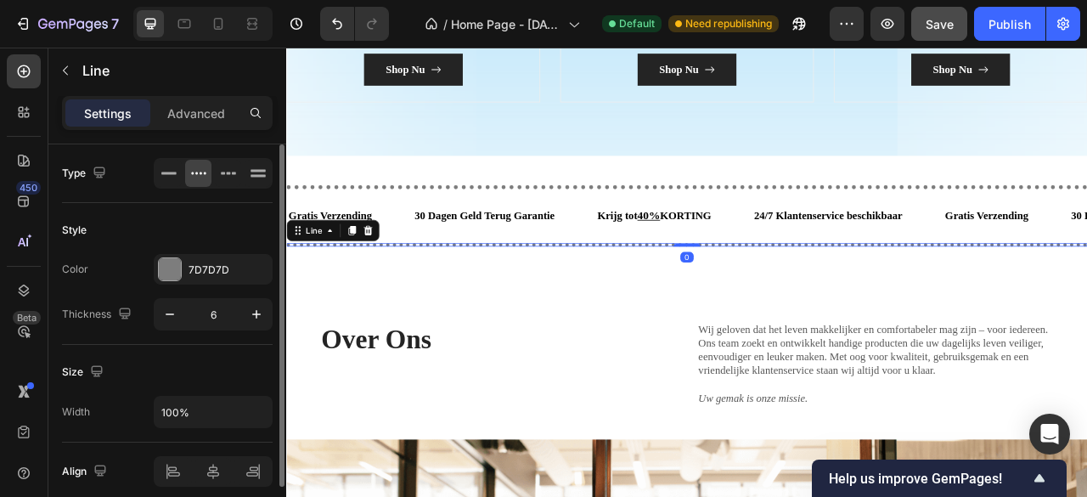
click at [447, 296] on div at bounding box center [795, 298] width 1019 height 4
click at [252, 310] on icon "button" at bounding box center [256, 314] width 17 height 17
type input "6"
click at [223, 272] on div "7D7D7D" at bounding box center [212, 269] width 49 height 15
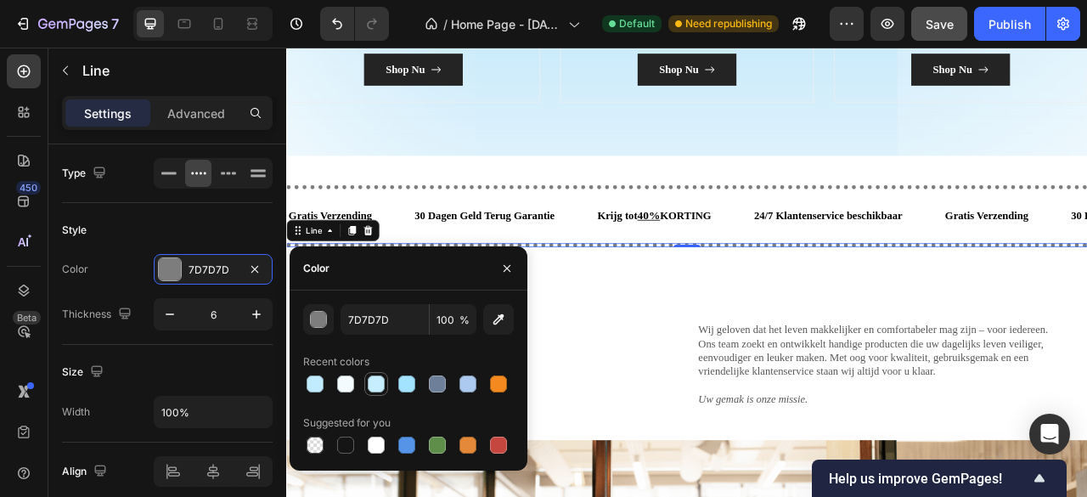
click at [365, 383] on div at bounding box center [376, 384] width 24 height 24
type input "C6EEFF"
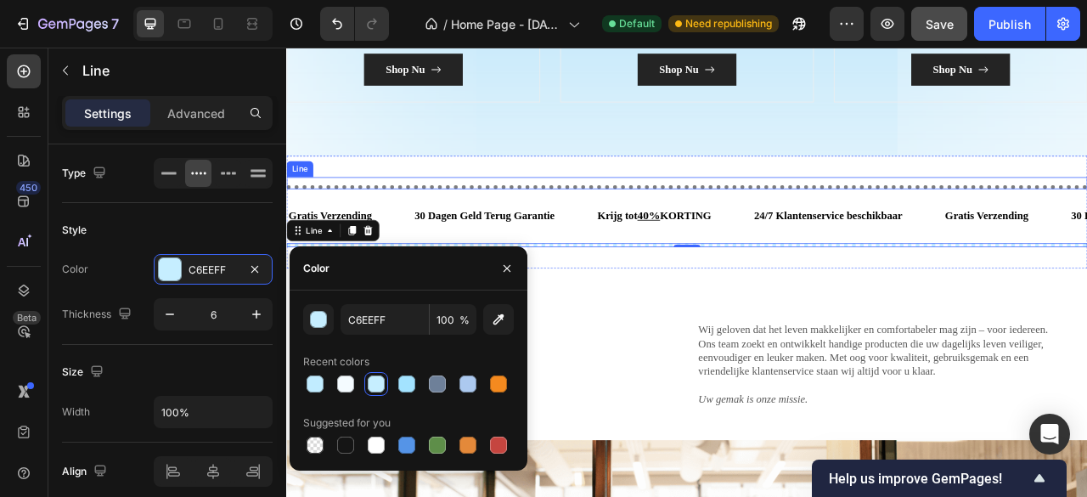
click at [464, 222] on div at bounding box center [795, 224] width 1019 height 5
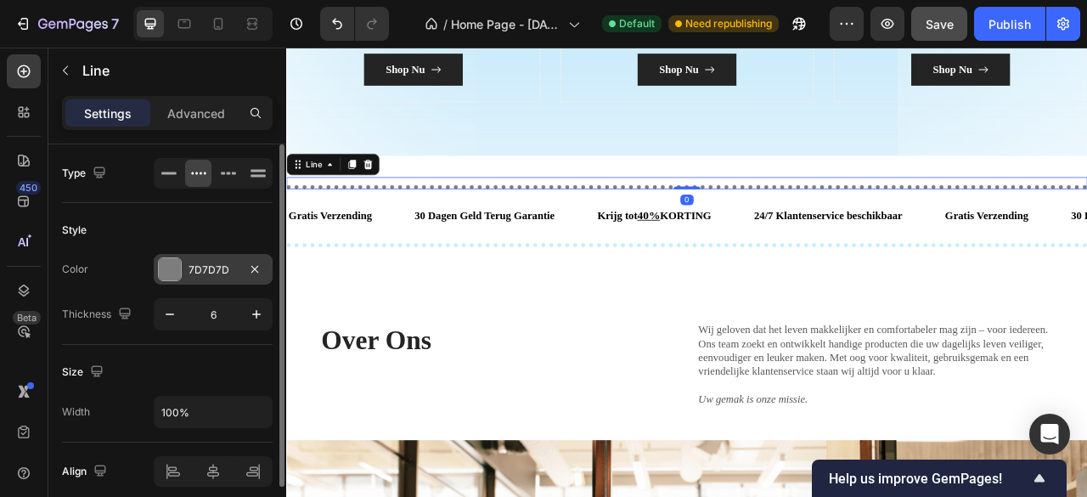
click at [168, 275] on div at bounding box center [170, 269] width 22 height 22
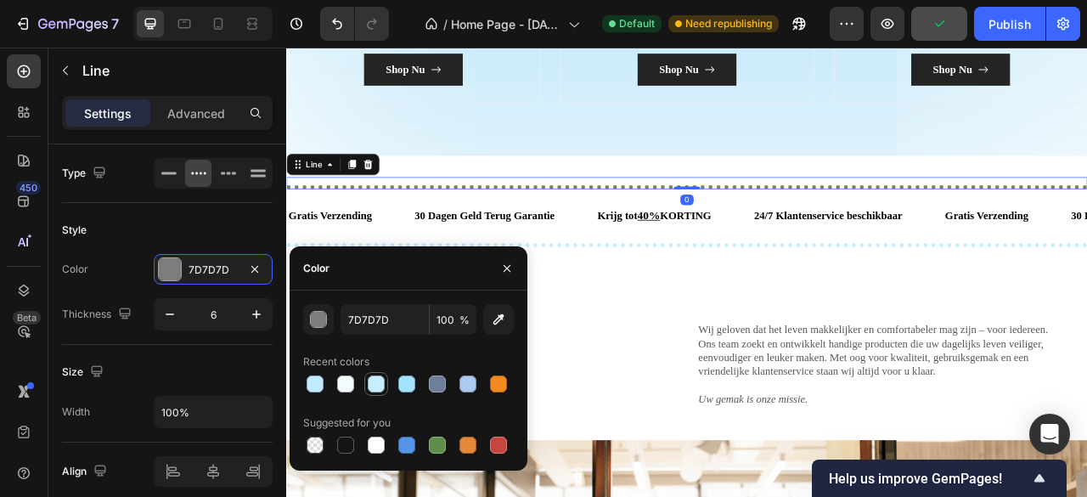
click at [372, 391] on div at bounding box center [376, 383] width 17 height 17
type input "C6EEFF"
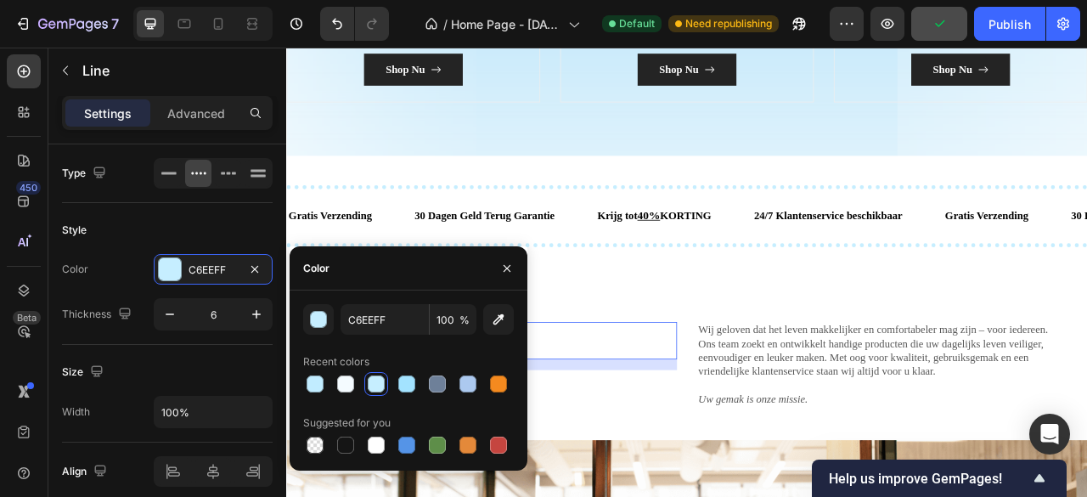
click at [615, 435] on h2 "Over Ons" at bounding box center [556, 421] width 454 height 48
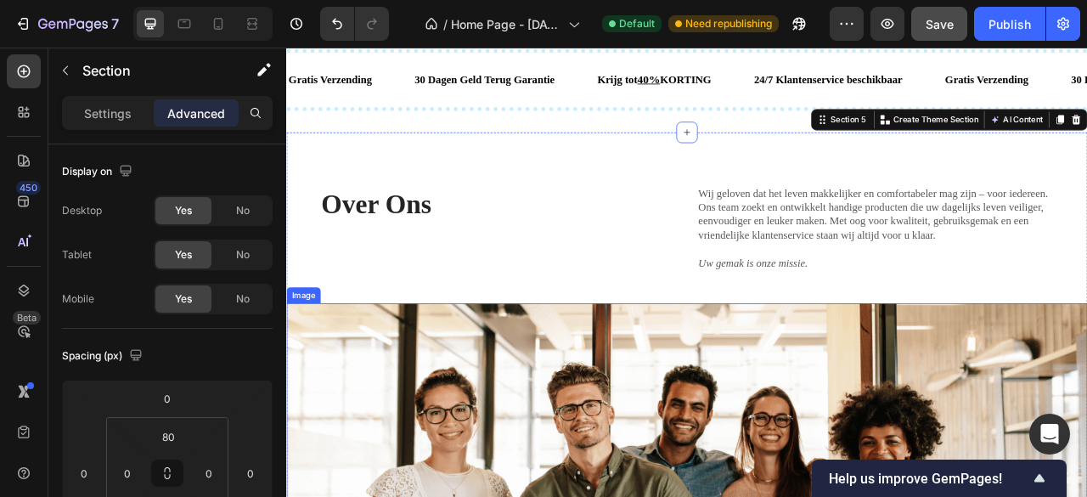
scroll to position [1958, 0]
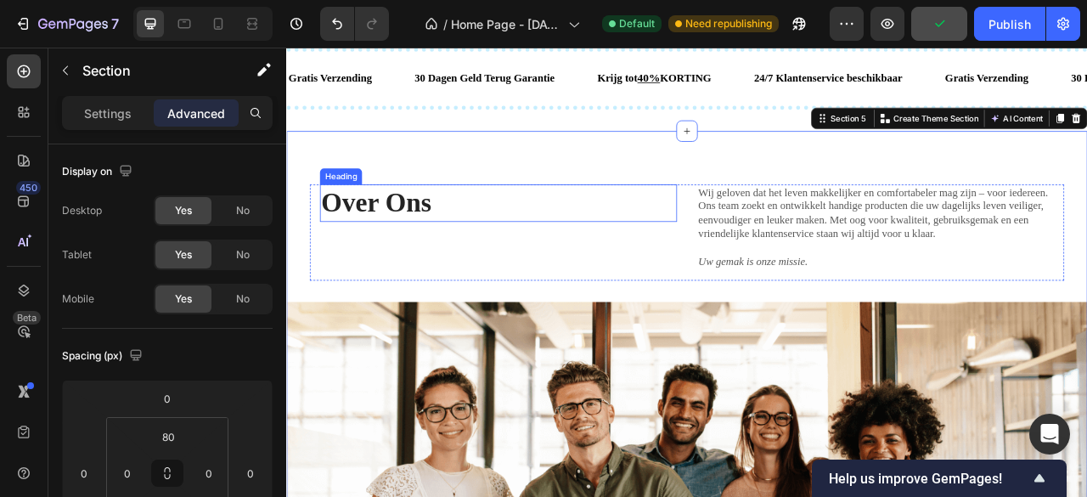
click at [398, 242] on h2 "Over Ons" at bounding box center [556, 246] width 454 height 48
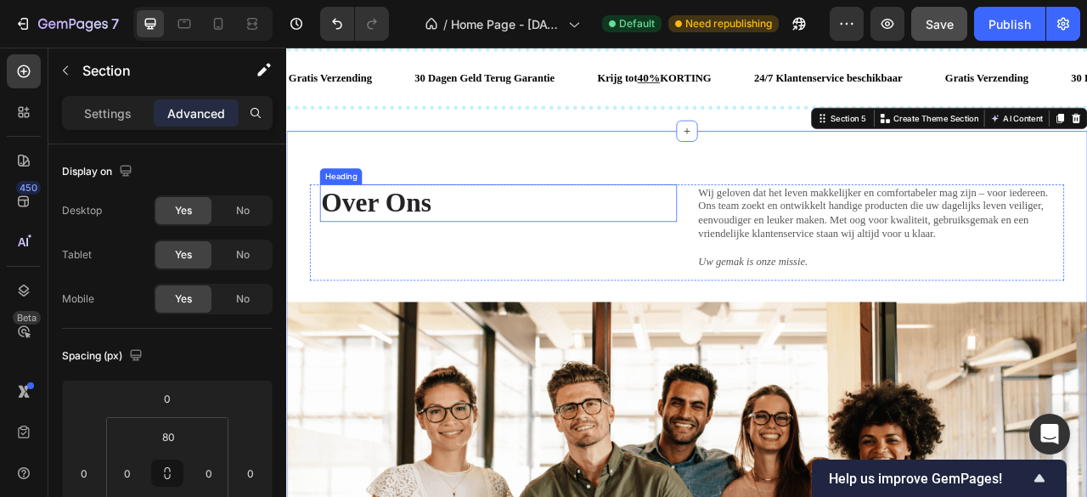
click at [419, 234] on h2 "Over Ons" at bounding box center [556, 246] width 454 height 48
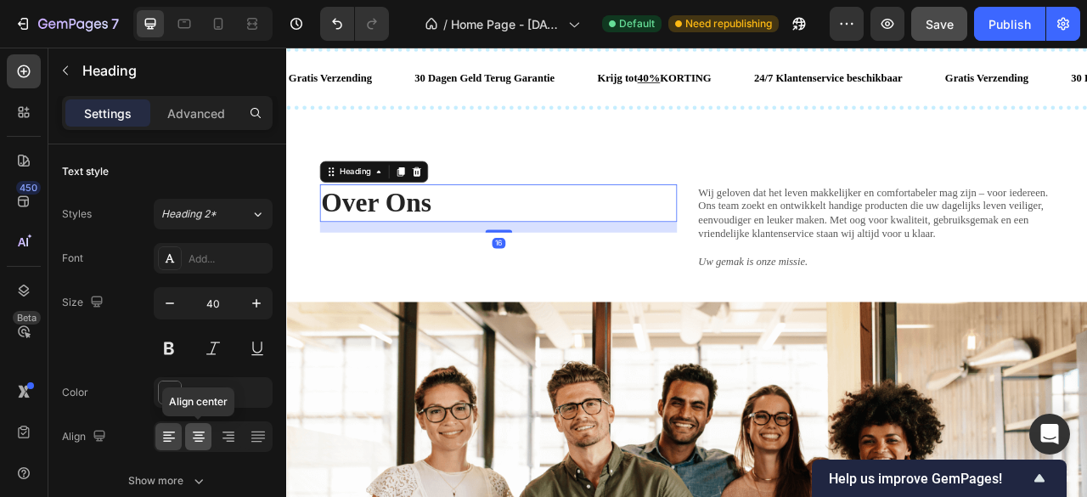
click at [205, 428] on icon at bounding box center [198, 436] width 17 height 17
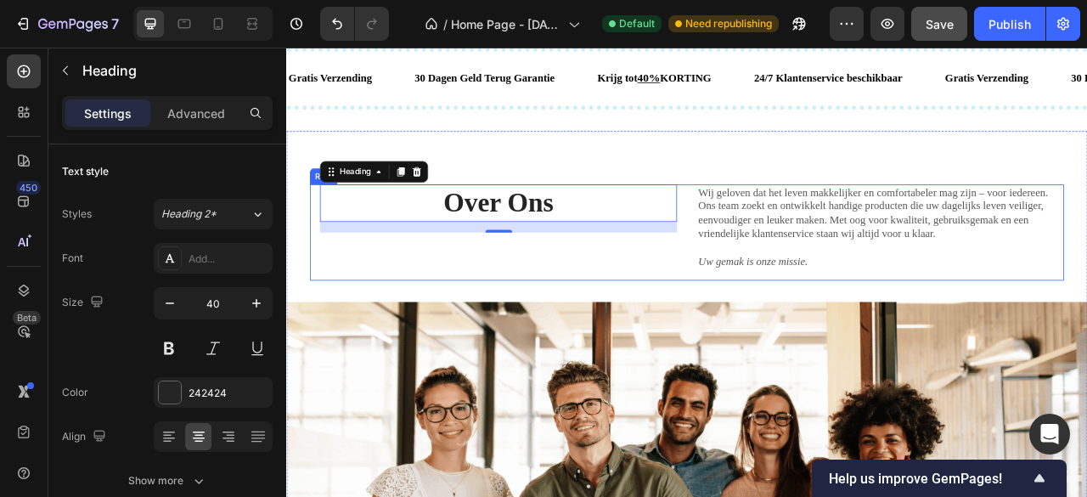
click at [633, 320] on div "Over Ons Heading 16" at bounding box center [556, 283] width 454 height 123
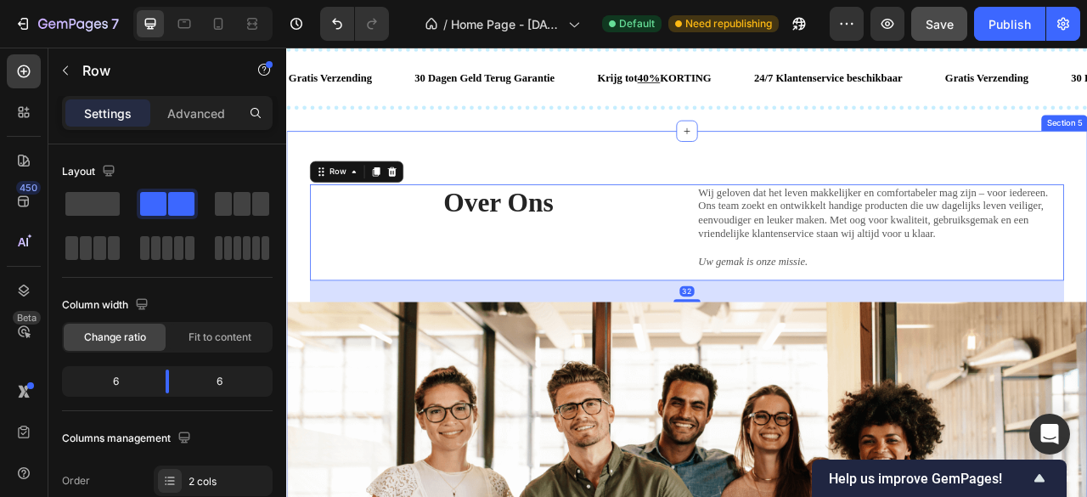
click at [753, 187] on div "Over Ons Heading Wij geloven dat het leven makkelijker en comfortabeler mag zij…" at bounding box center [795, 485] width 1019 height 662
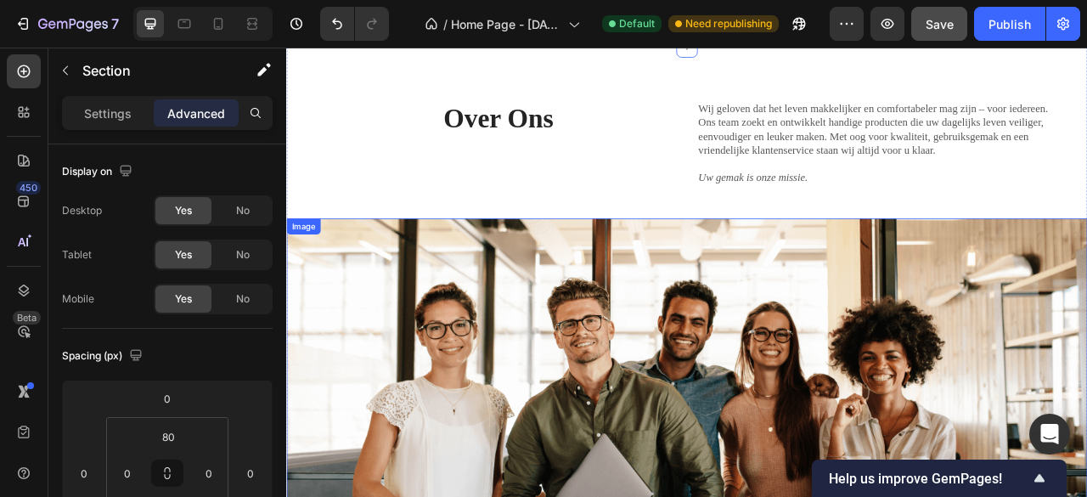
scroll to position [2043, 0]
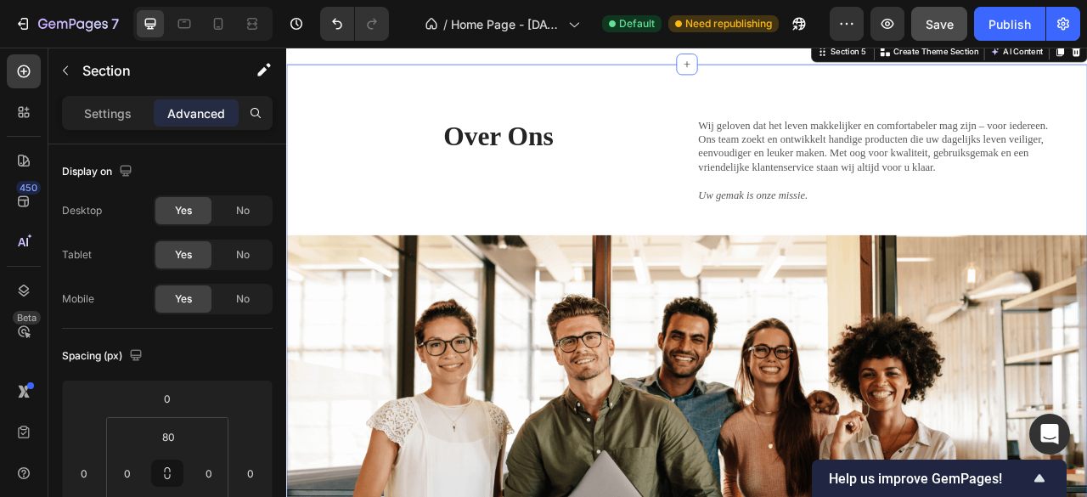
click at [357, 93] on div "Over Ons Heading Wij geloven dat het leven makkelijker en comfortabeler mag zij…" at bounding box center [795, 400] width 1019 height 662
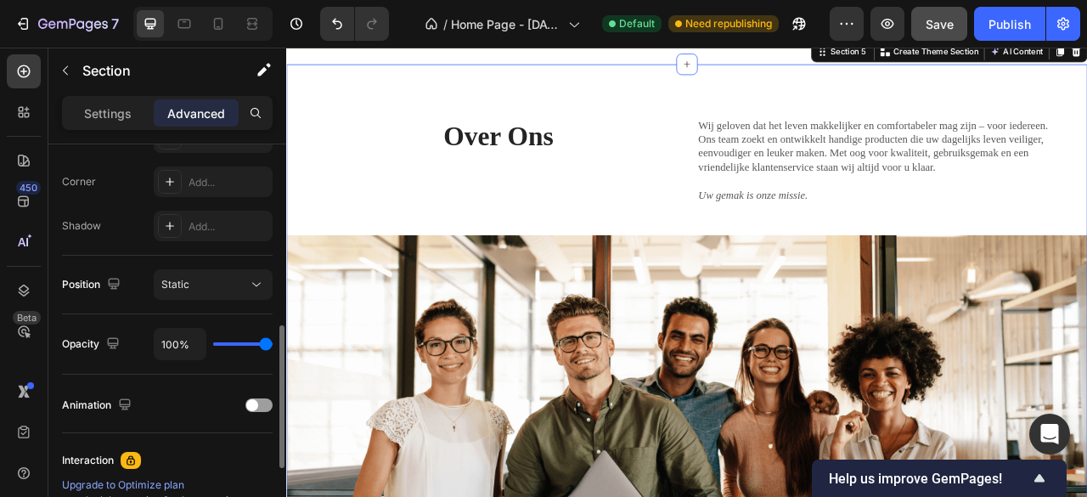
scroll to position [594, 0]
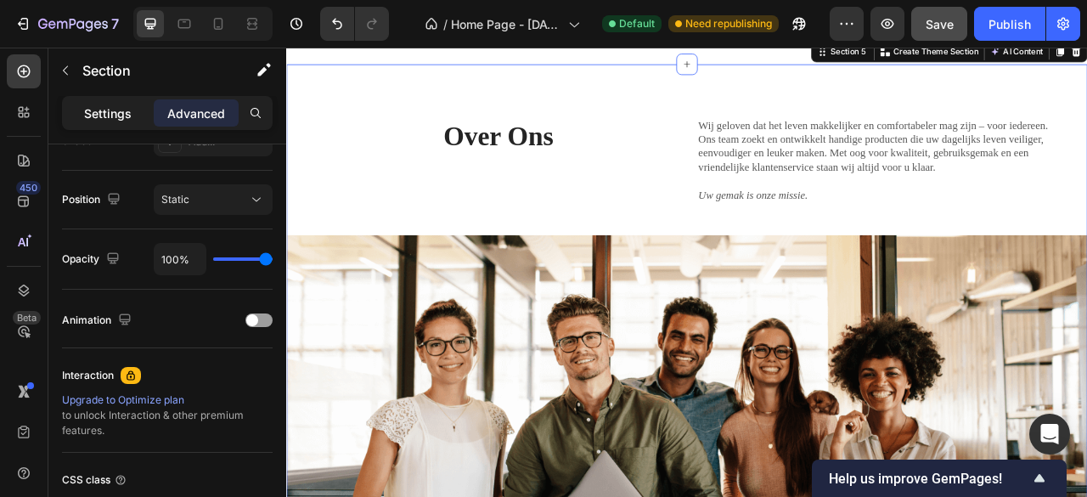
click at [111, 113] on p "Settings" at bounding box center [108, 113] width 48 height 18
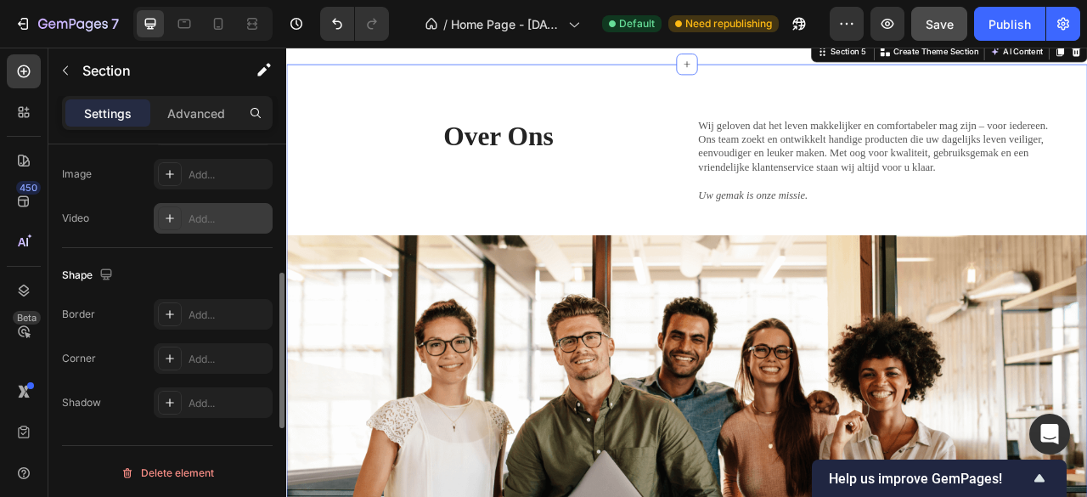
scroll to position [463, 0]
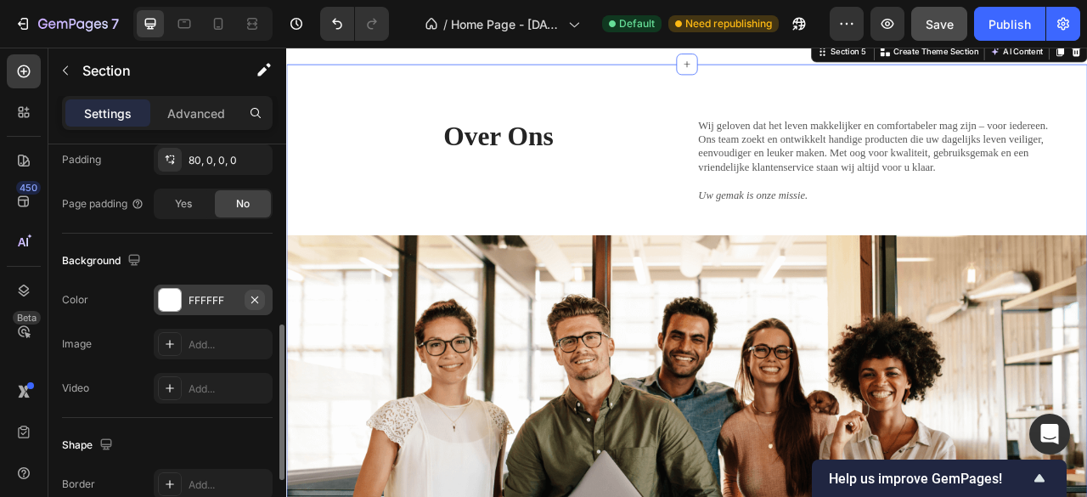
click at [257, 297] on icon "button" at bounding box center [255, 300] width 14 height 14
click at [214, 342] on div "Add..." at bounding box center [228, 344] width 80 height 15
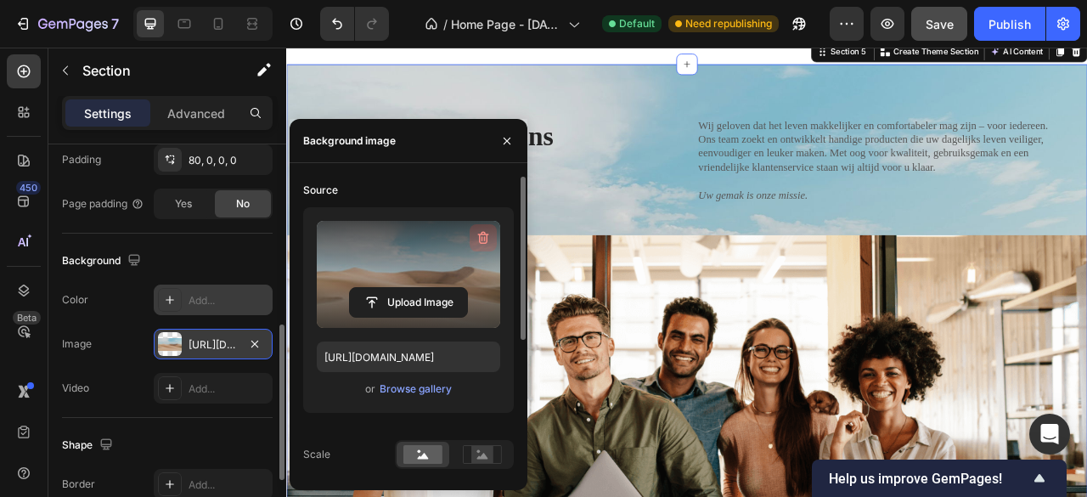
click at [481, 235] on icon "button" at bounding box center [483, 237] width 17 height 17
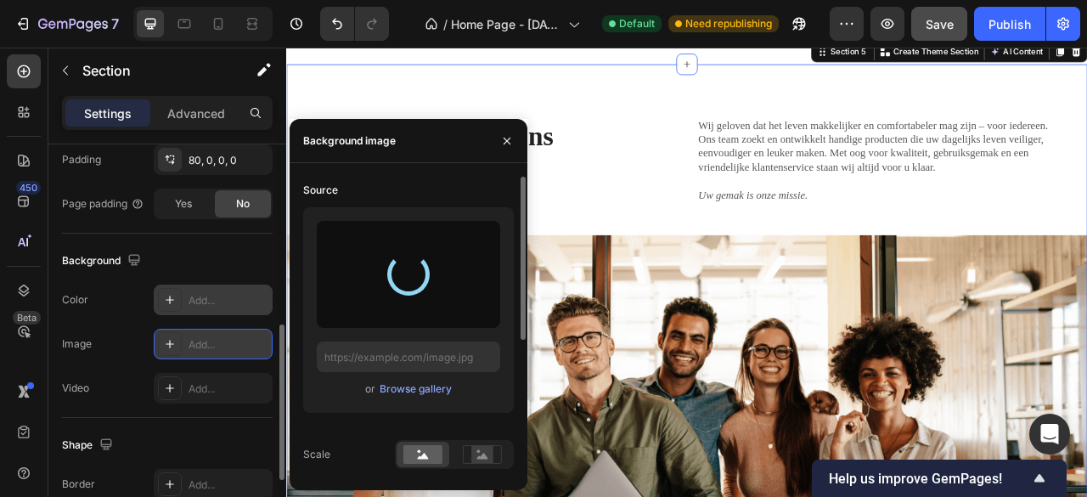
type input "[URL][DOMAIN_NAME]"
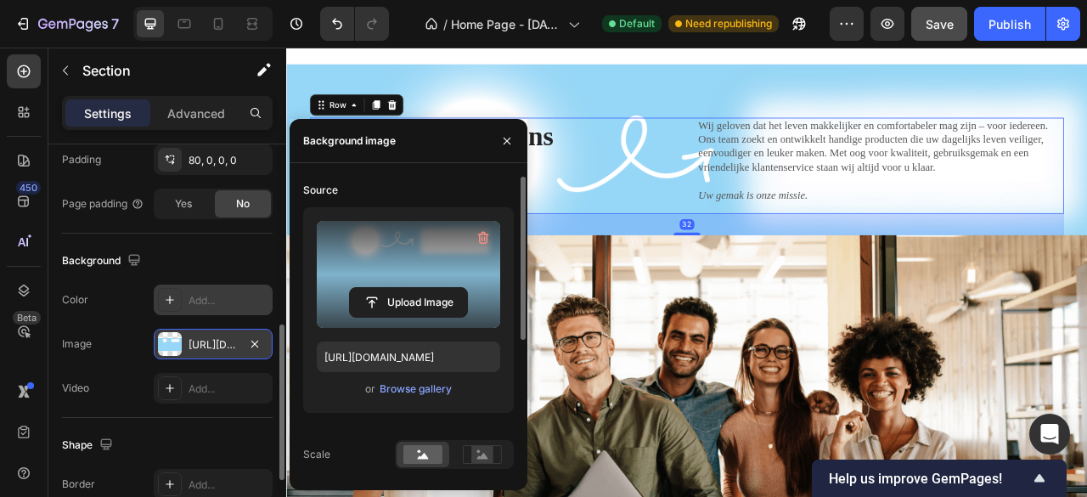
click at [711, 240] on div "Over Ons Heading" at bounding box center [556, 198] width 454 height 123
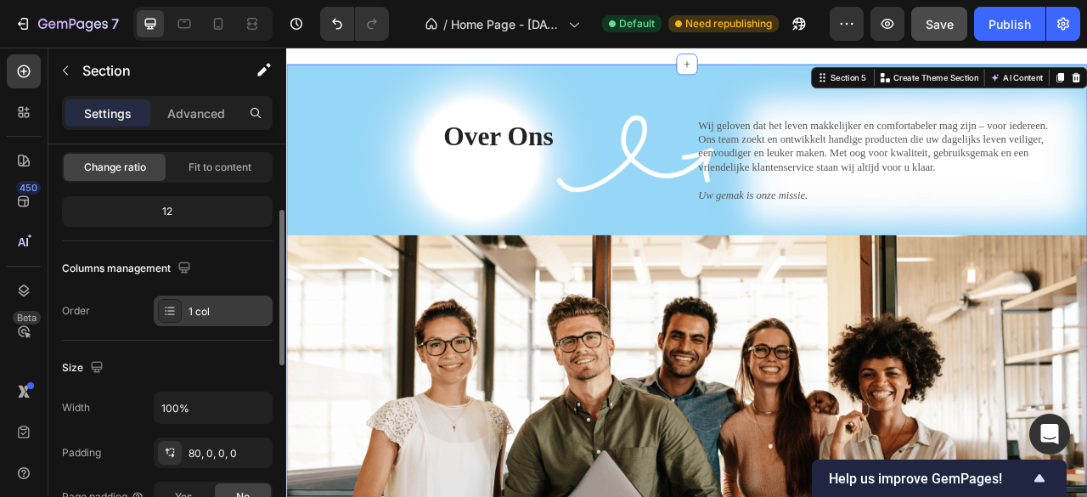
scroll to position [340, 0]
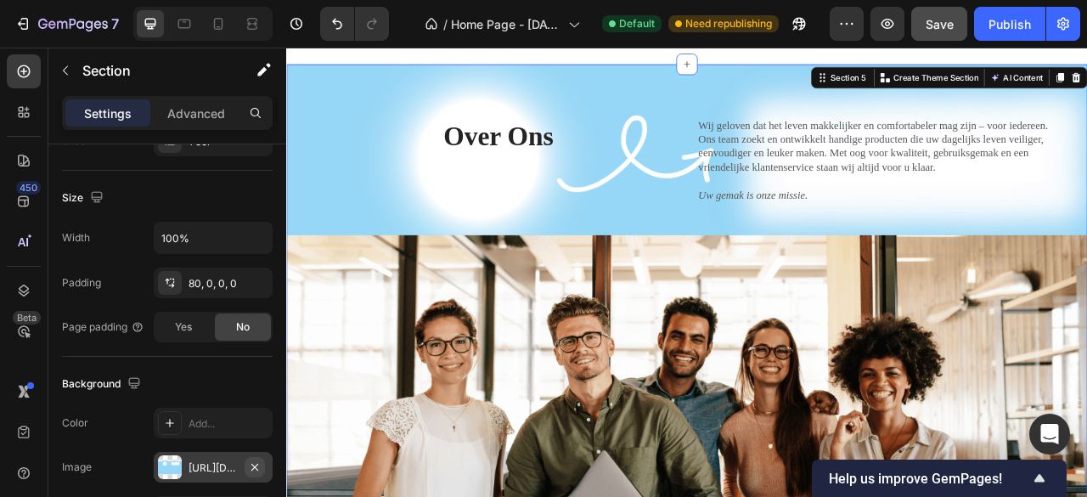
drag, startPoint x: 260, startPoint y: 459, endPoint x: 250, endPoint y: 459, distance: 9.3
click at [250, 460] on icon "button" at bounding box center [255, 467] width 14 height 14
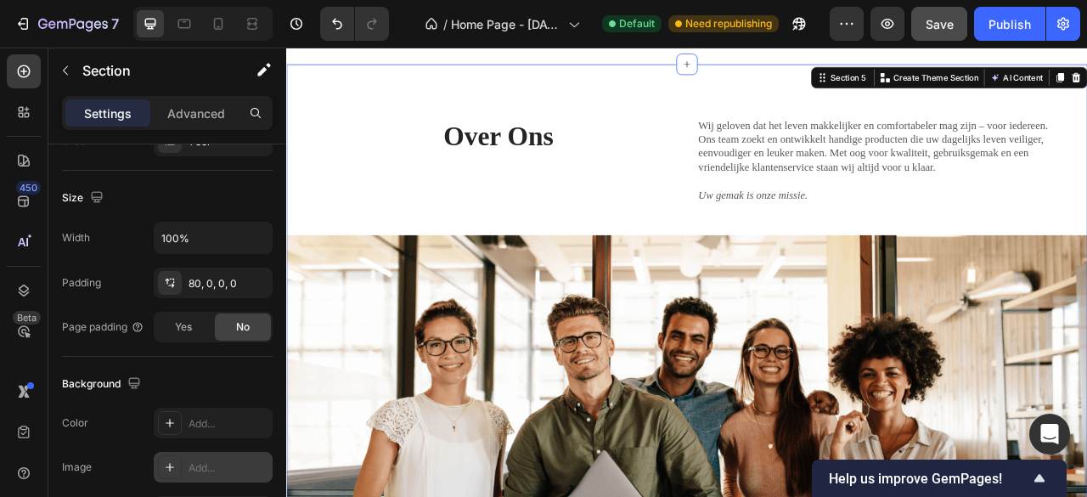
click at [233, 460] on div "Add..." at bounding box center [228, 467] width 80 height 15
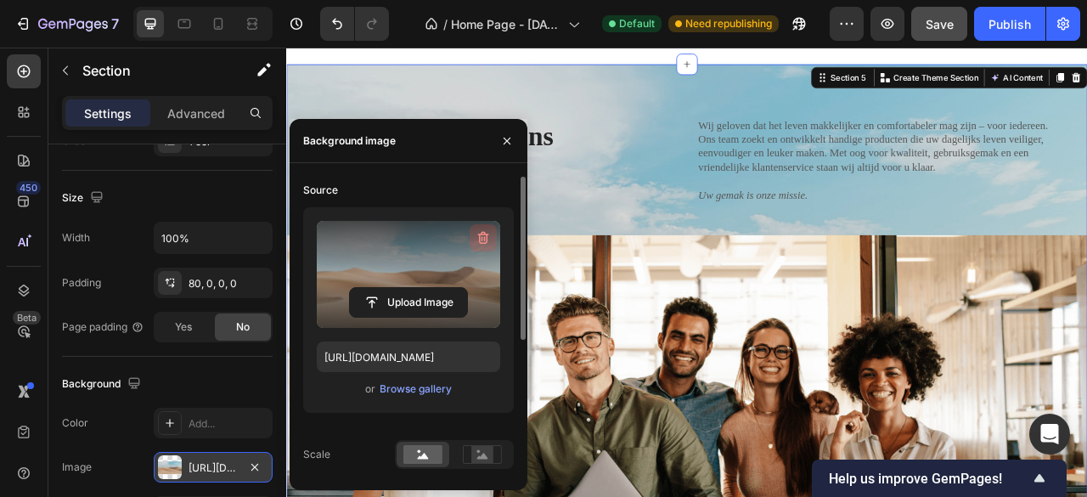
click at [481, 232] on icon "button" at bounding box center [483, 237] width 17 height 17
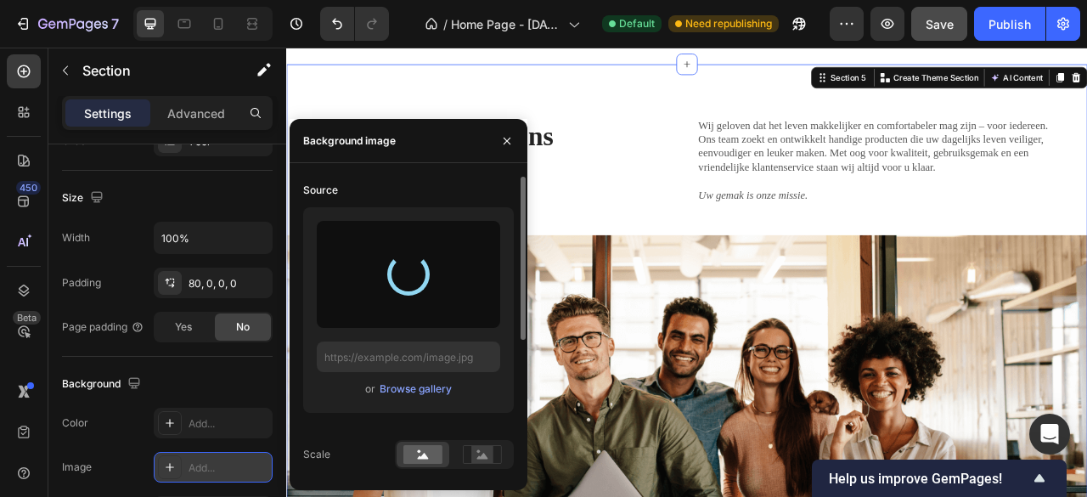
type input "[URL][DOMAIN_NAME]"
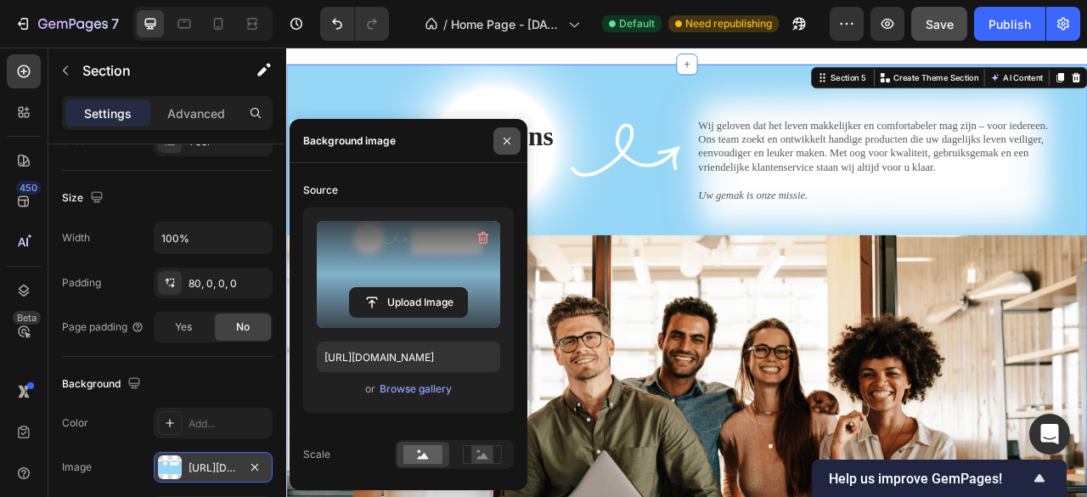
click at [508, 145] on icon "button" at bounding box center [507, 141] width 14 height 14
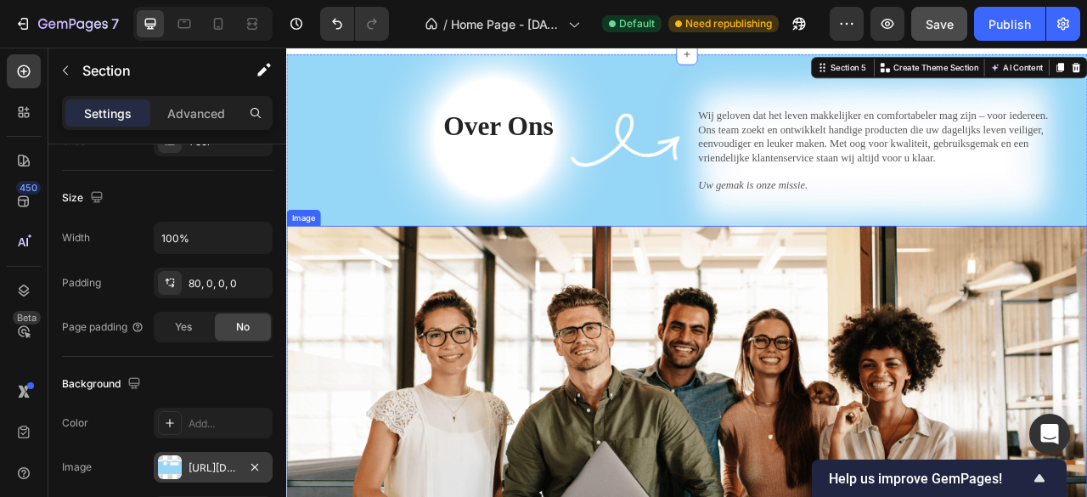
scroll to position [1958, 0]
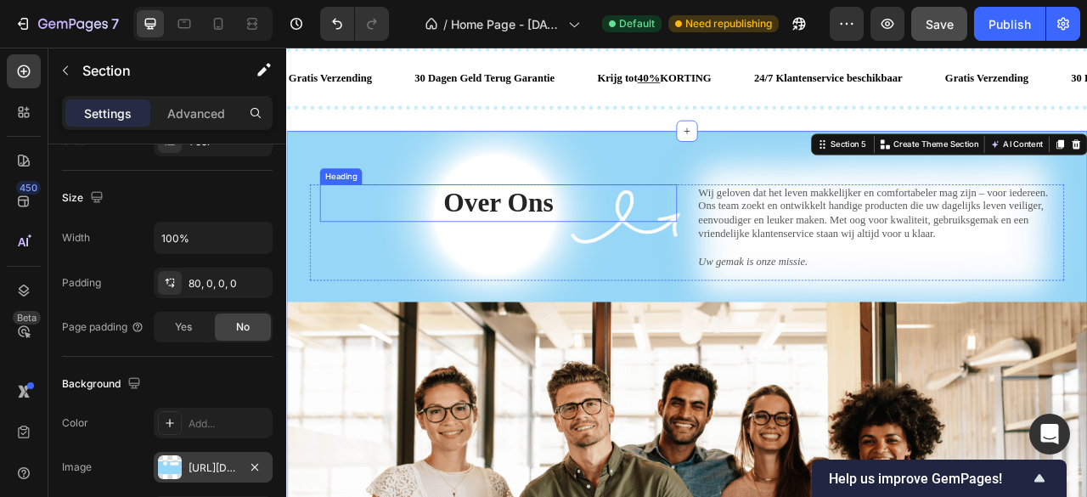
click at [329, 222] on h2 "Over Ons" at bounding box center [556, 246] width 454 height 48
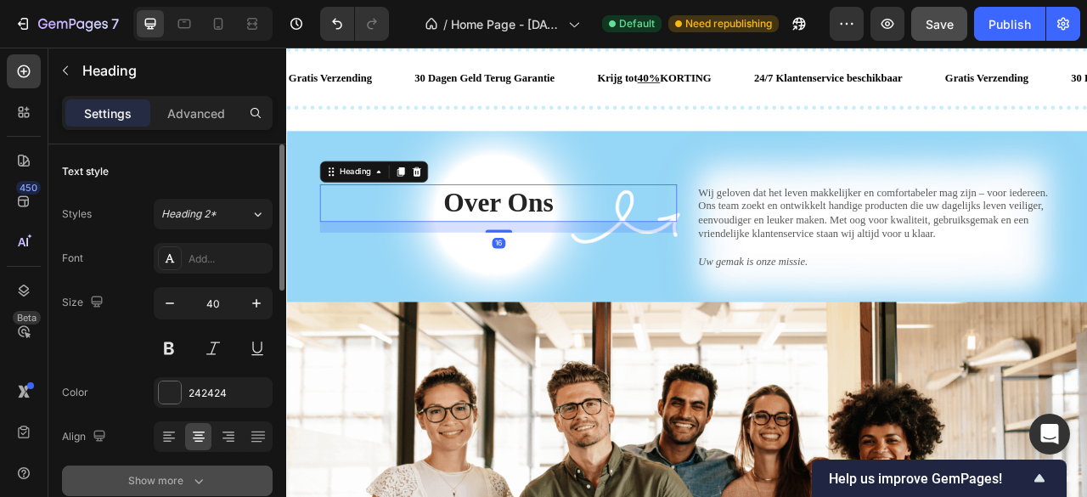
scroll to position [170, 0]
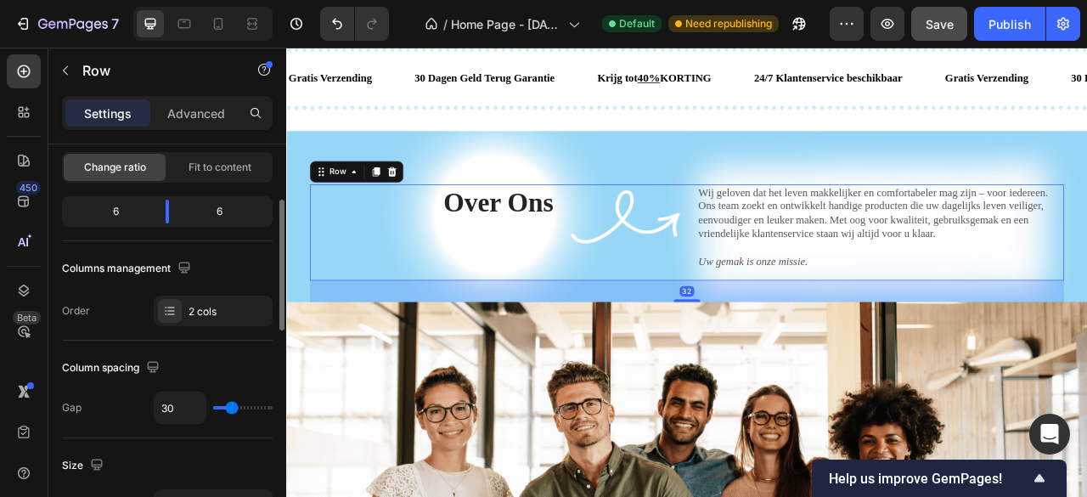
drag, startPoint x: 323, startPoint y: 320, endPoint x: 305, endPoint y: 335, distance: 22.9
click at [329, 321] on div "Over Ons Heading" at bounding box center [556, 283] width 454 height 123
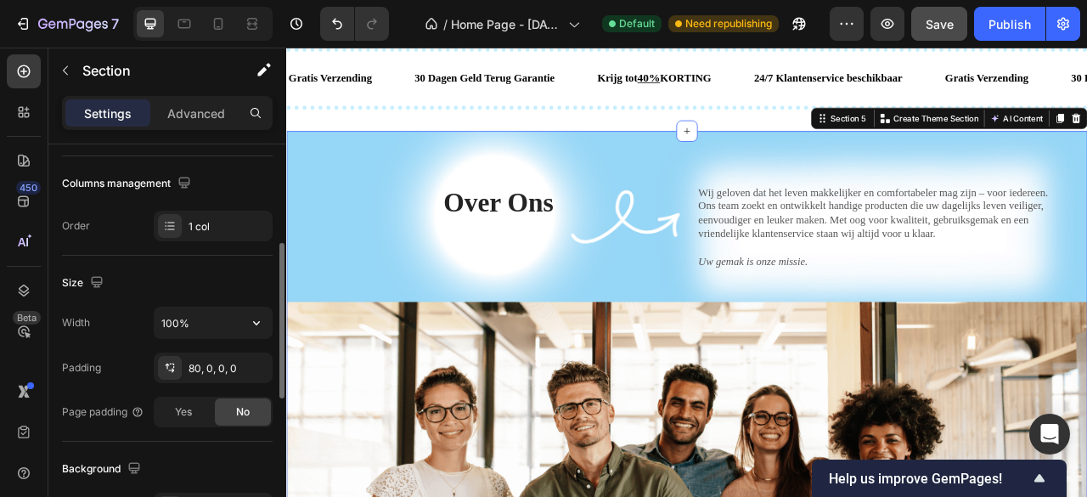
scroll to position [509, 0]
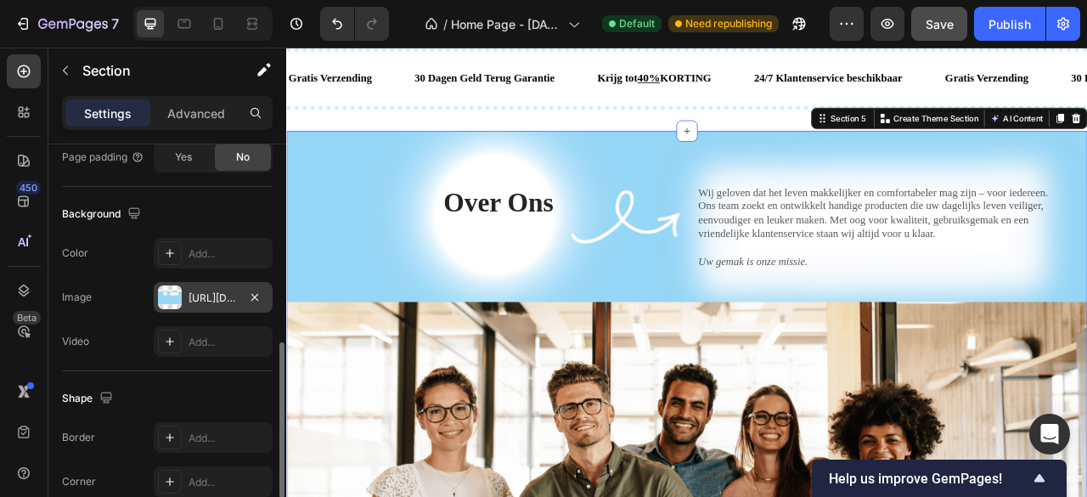
click at [217, 296] on div "[URL][DOMAIN_NAME]" at bounding box center [212, 297] width 49 height 15
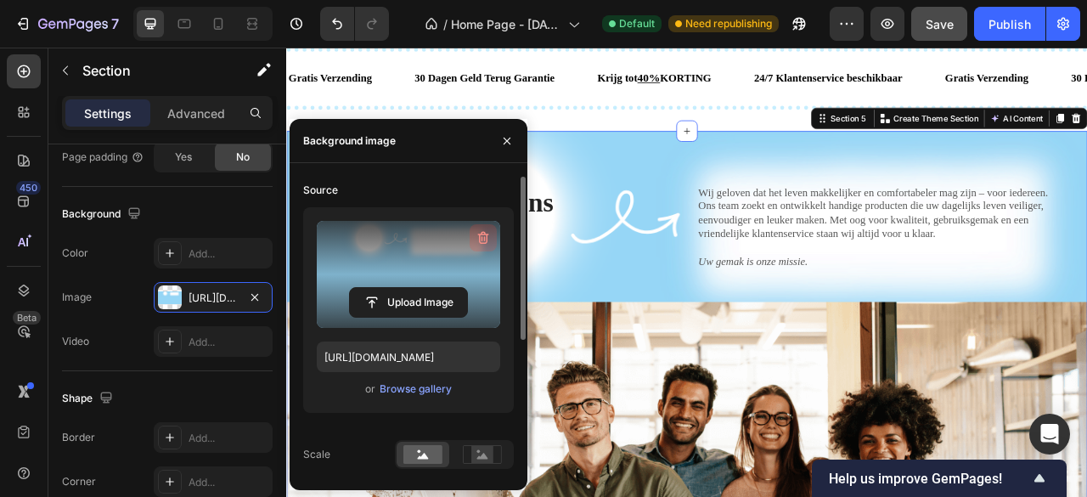
drag, startPoint x: 483, startPoint y: 240, endPoint x: 455, endPoint y: 177, distance: 68.8
click at [483, 240] on icon "button" at bounding box center [483, 237] width 17 height 17
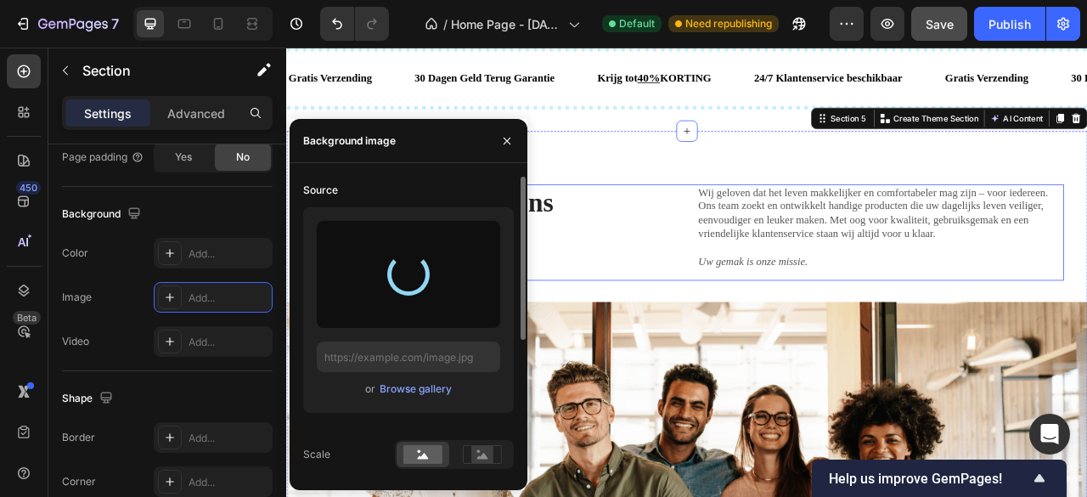
type input "[URL][DOMAIN_NAME]"
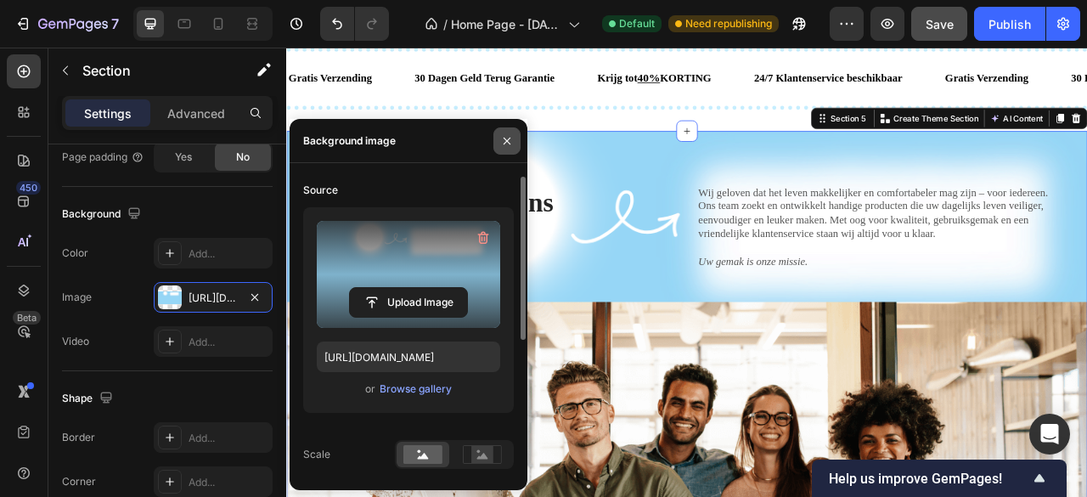
click at [516, 133] on button "button" at bounding box center [506, 140] width 27 height 27
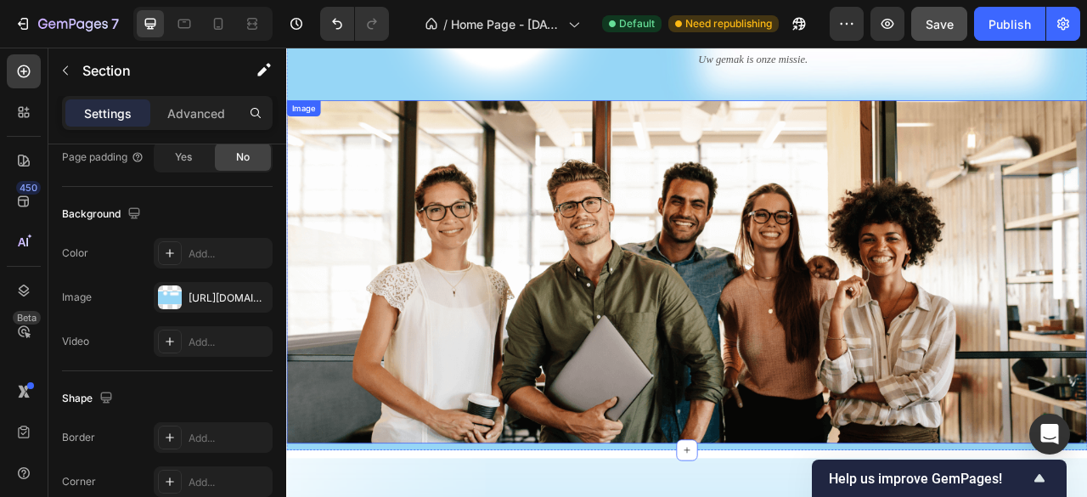
scroll to position [2128, 0]
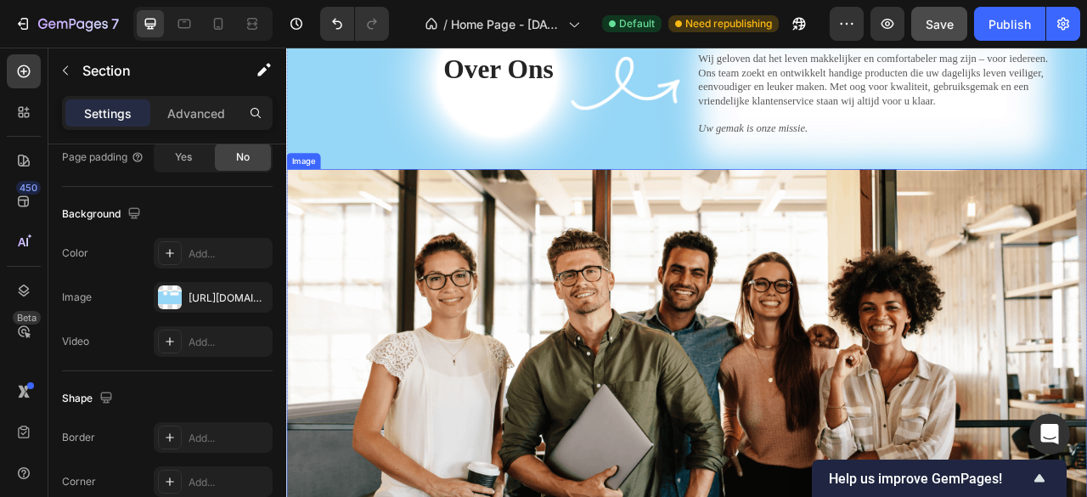
click at [1086, 231] on img at bounding box center [795, 420] width 1019 height 436
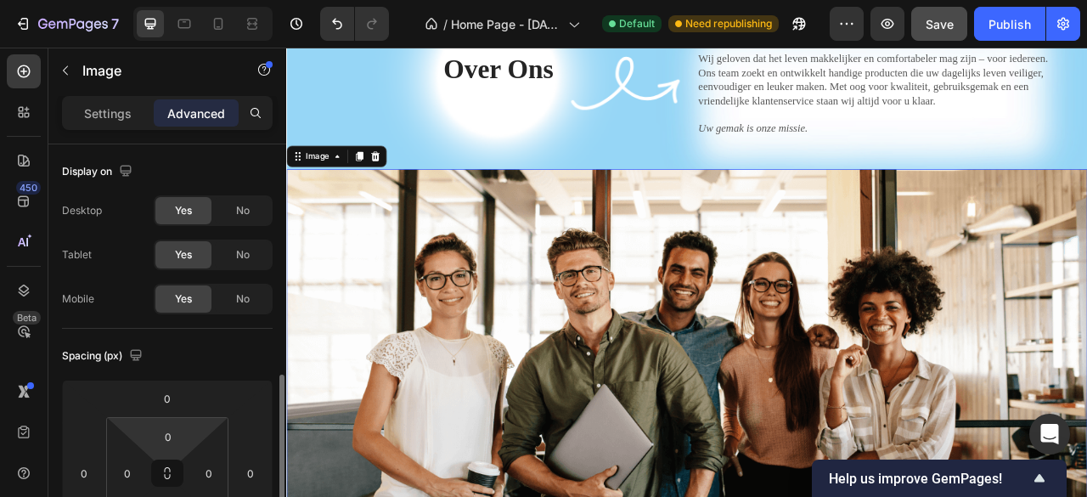
scroll to position [255, 0]
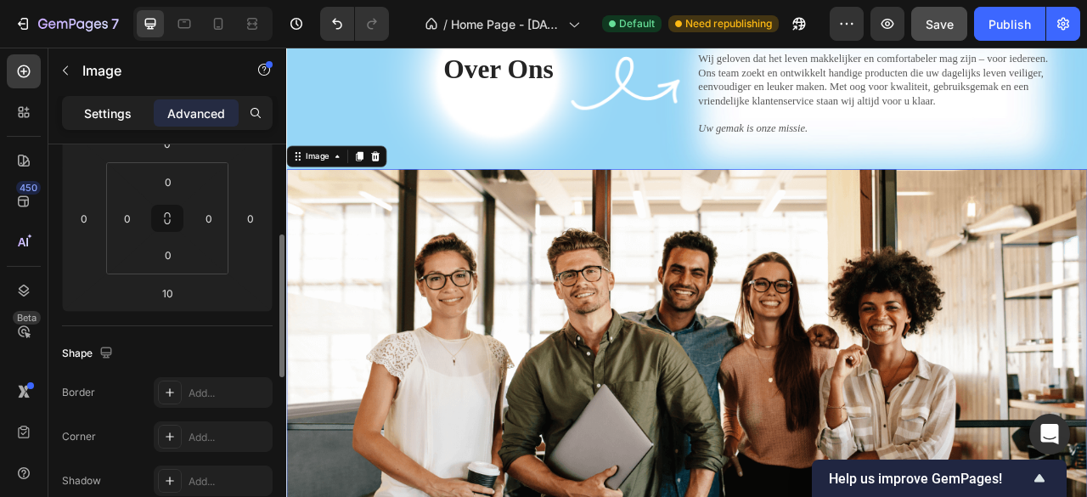
click at [127, 111] on p "Settings" at bounding box center [108, 113] width 48 height 18
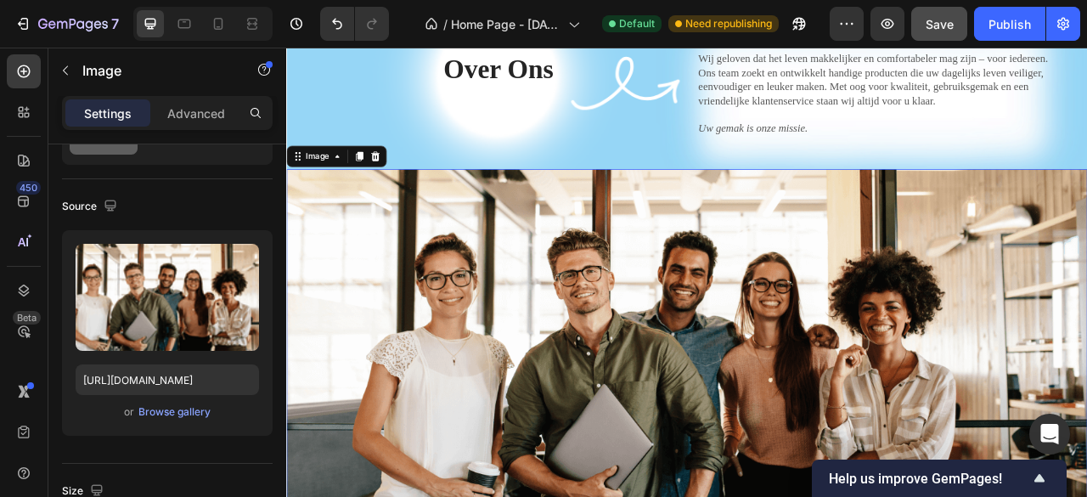
scroll to position [2213, 0]
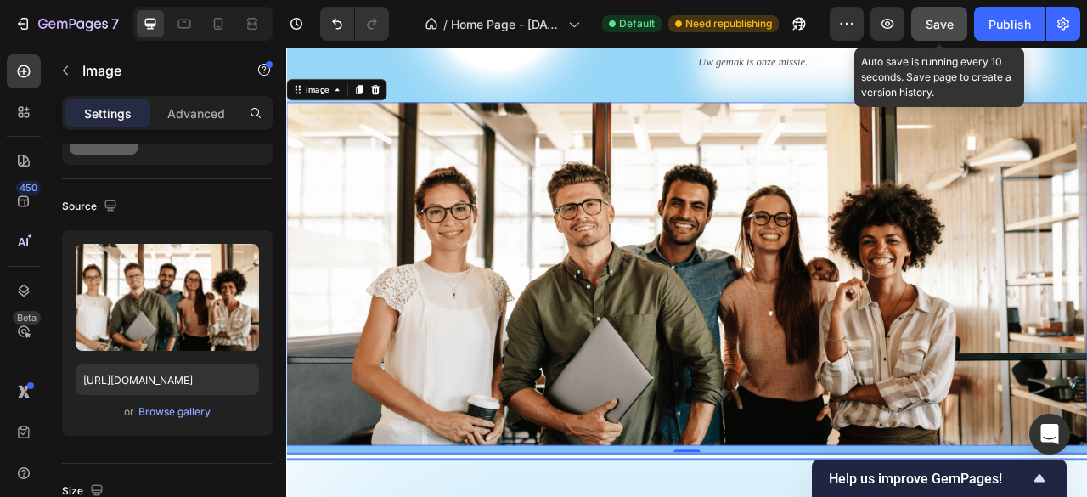
click at [944, 25] on span "Save" at bounding box center [939, 24] width 28 height 14
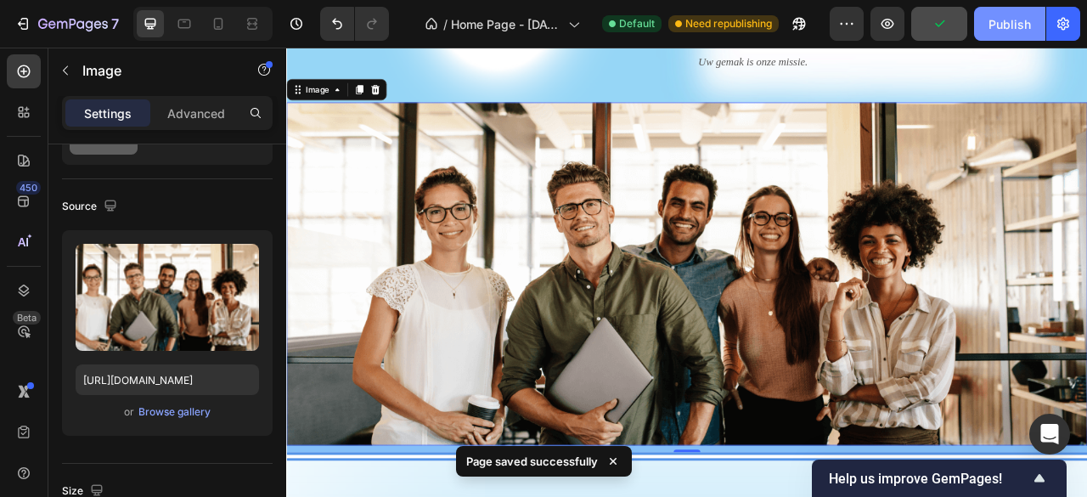
click at [998, 23] on div "Publish" at bounding box center [1009, 24] width 42 height 18
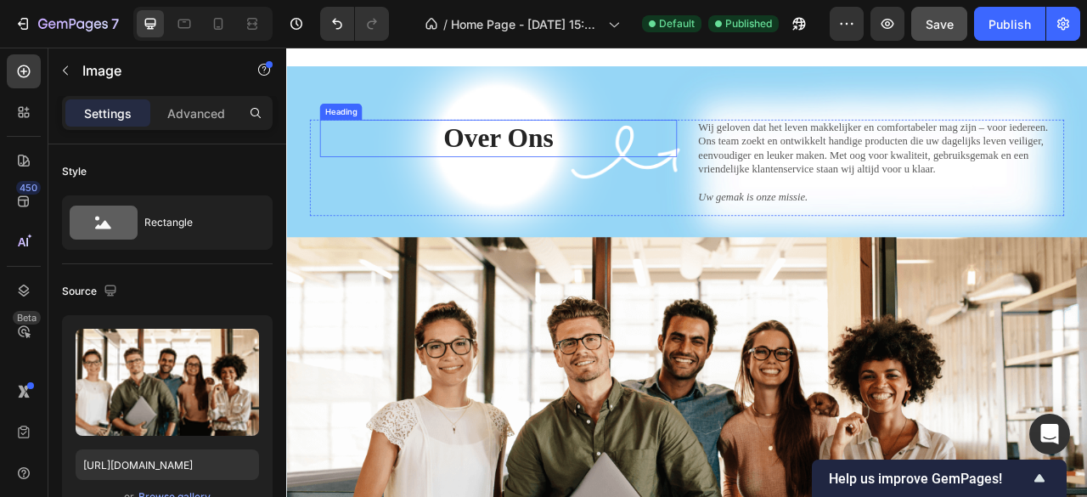
scroll to position [2128, 0]
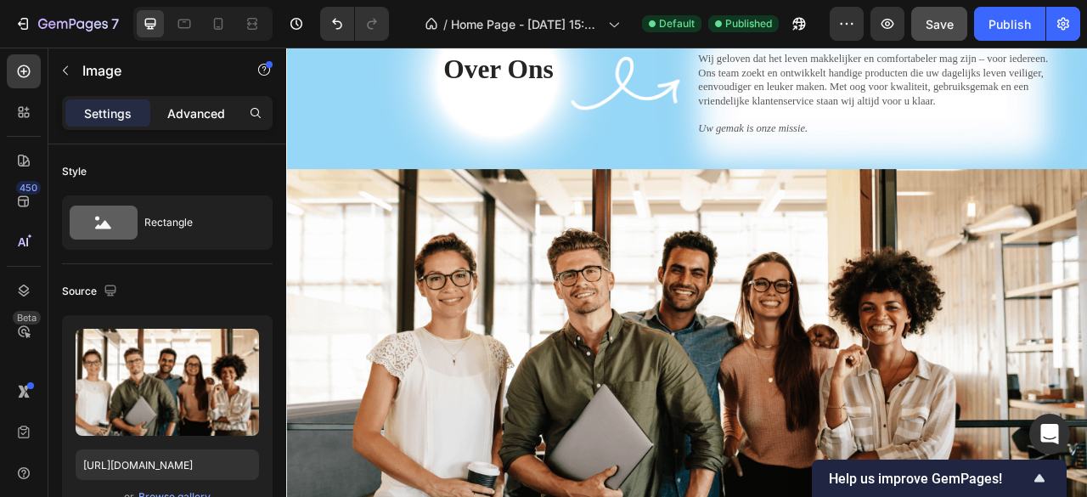
click at [170, 113] on p "Advanced" at bounding box center [196, 113] width 58 height 18
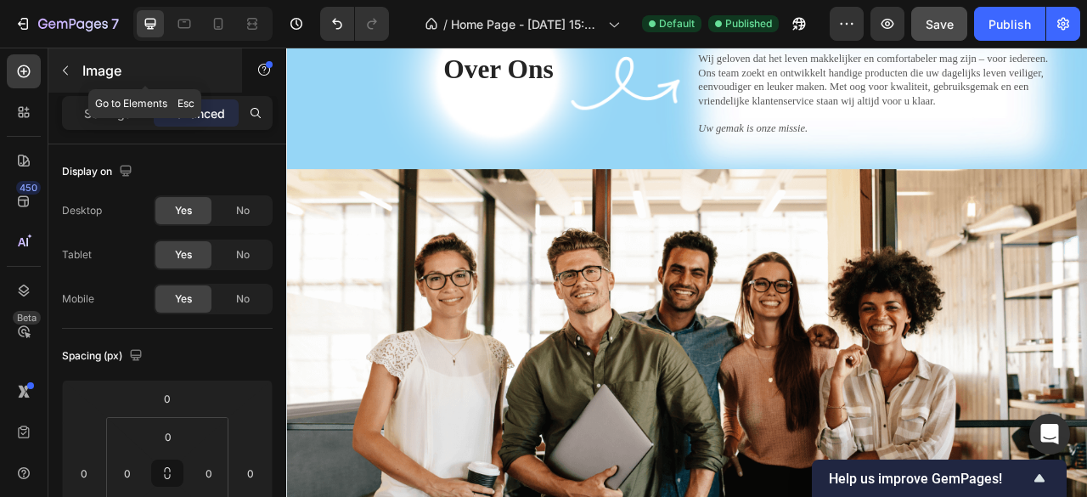
click at [77, 75] on button "button" at bounding box center [65, 70] width 27 height 27
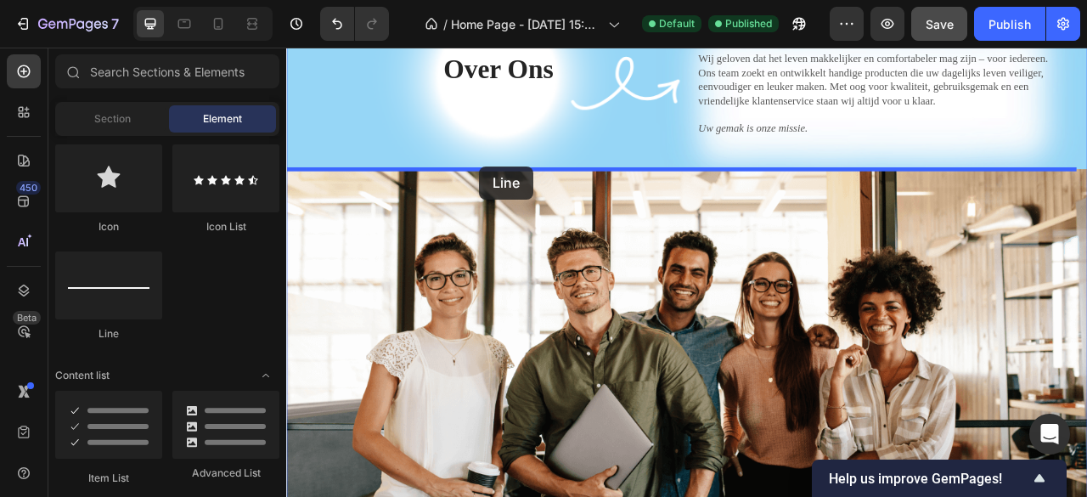
drag, startPoint x: 405, startPoint y: 318, endPoint x: 531, endPoint y: 199, distance: 174.2
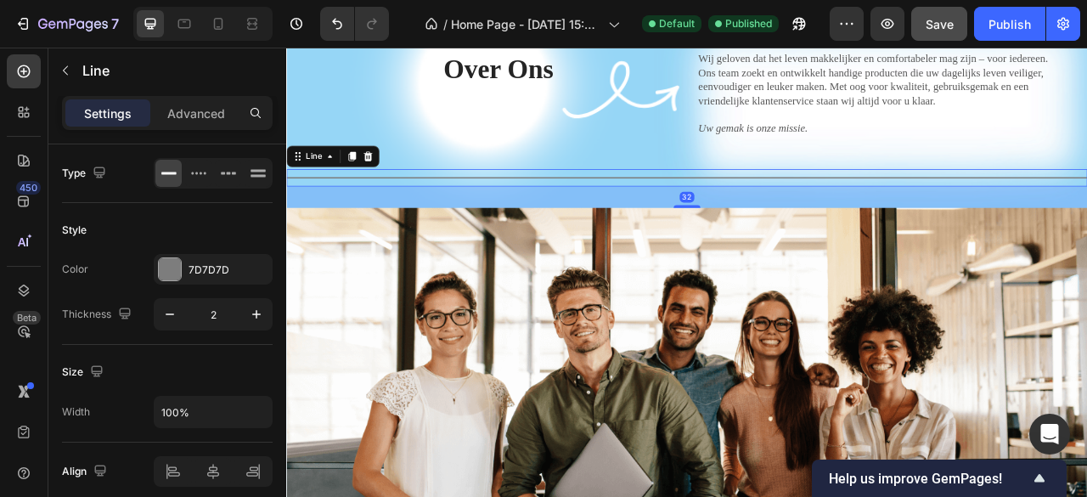
click at [568, 230] on div "32" at bounding box center [795, 237] width 1019 height 27
click at [371, 349] on img at bounding box center [795, 469] width 1019 height 436
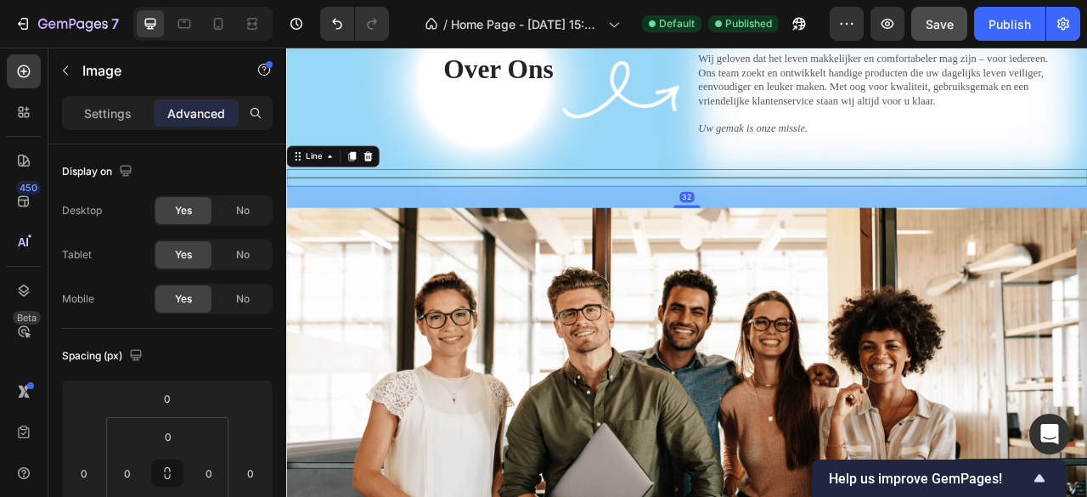
click at [523, 209] on div "Title Line 32" at bounding box center [795, 213] width 1019 height 22
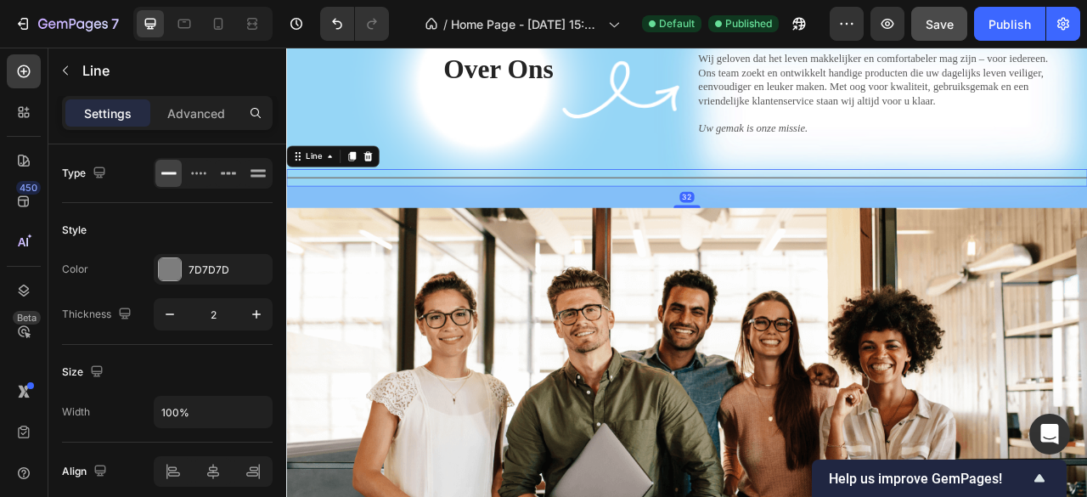
click at [790, 245] on div "32" at bounding box center [795, 237] width 1019 height 27
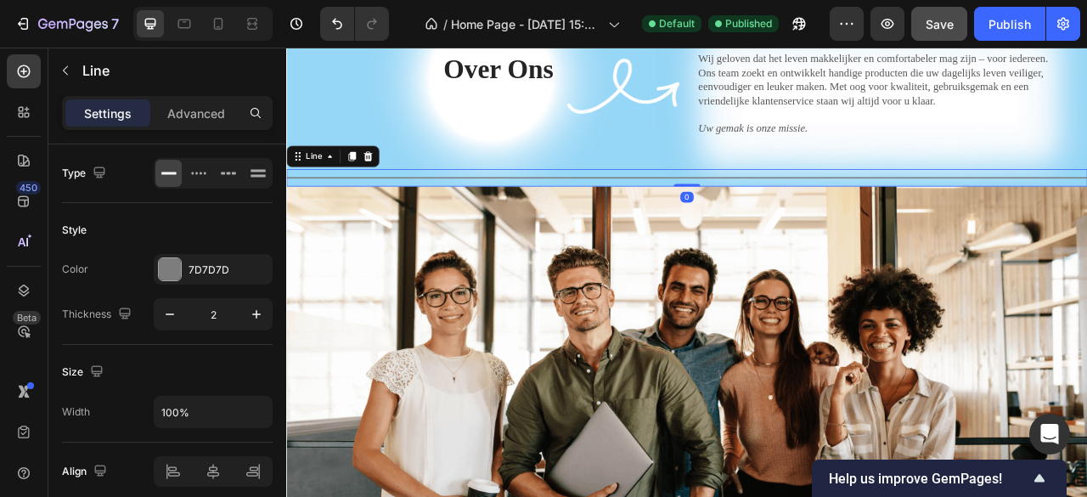
drag, startPoint x: 789, startPoint y: 247, endPoint x: 723, endPoint y: 200, distance: 81.5
click at [785, 209] on div "Title Line 0" at bounding box center [795, 213] width 1019 height 22
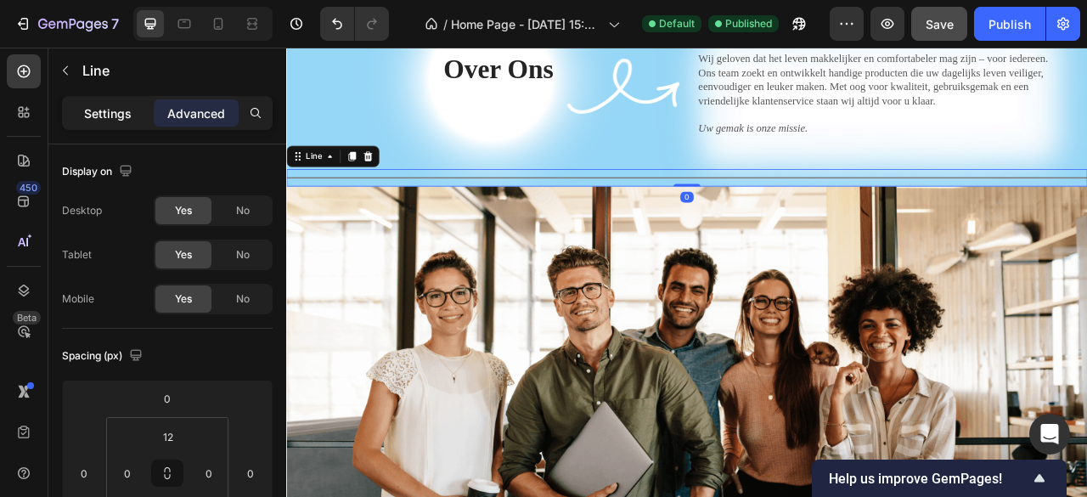
click at [114, 115] on p "Settings" at bounding box center [108, 113] width 48 height 18
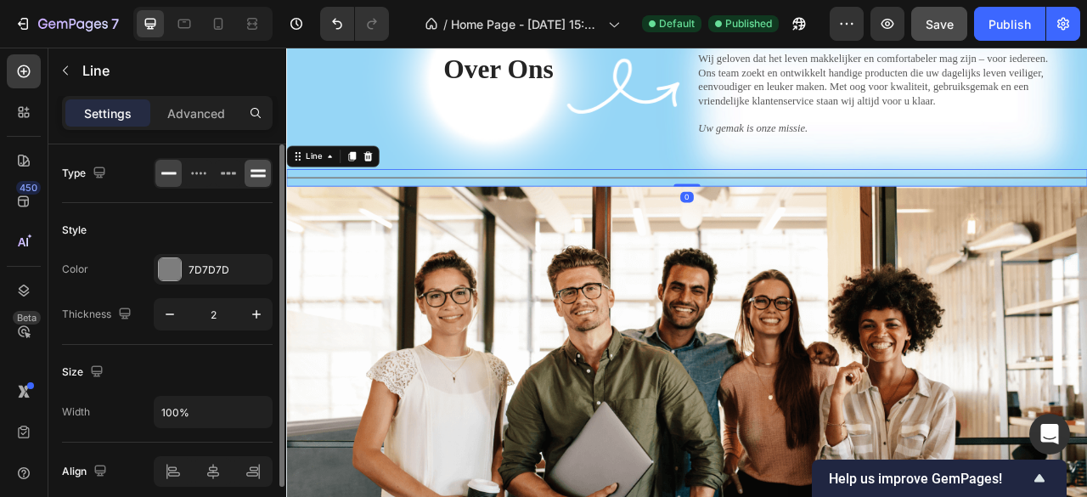
click at [256, 170] on icon at bounding box center [257, 170] width 15 height 3
click at [198, 174] on icon at bounding box center [198, 173] width 17 height 17
click at [233, 172] on icon at bounding box center [234, 173] width 4 height 3
click at [263, 172] on icon at bounding box center [258, 173] width 17 height 17
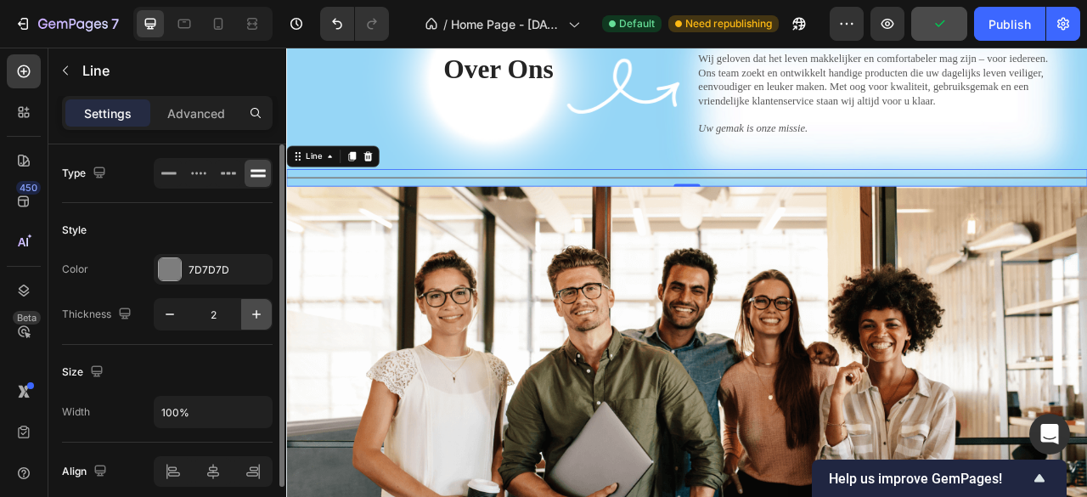
click at [248, 307] on icon "button" at bounding box center [256, 314] width 17 height 17
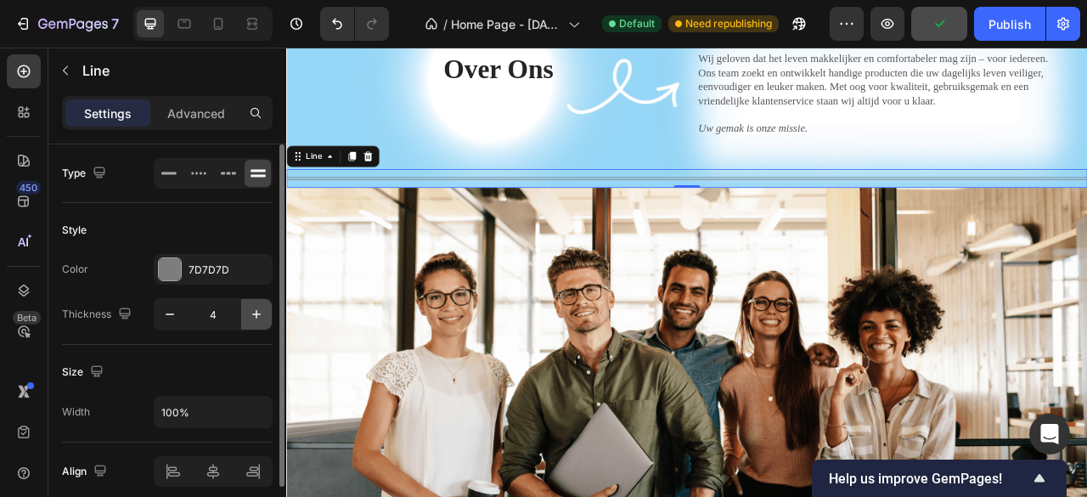
click at [248, 307] on icon "button" at bounding box center [256, 314] width 17 height 17
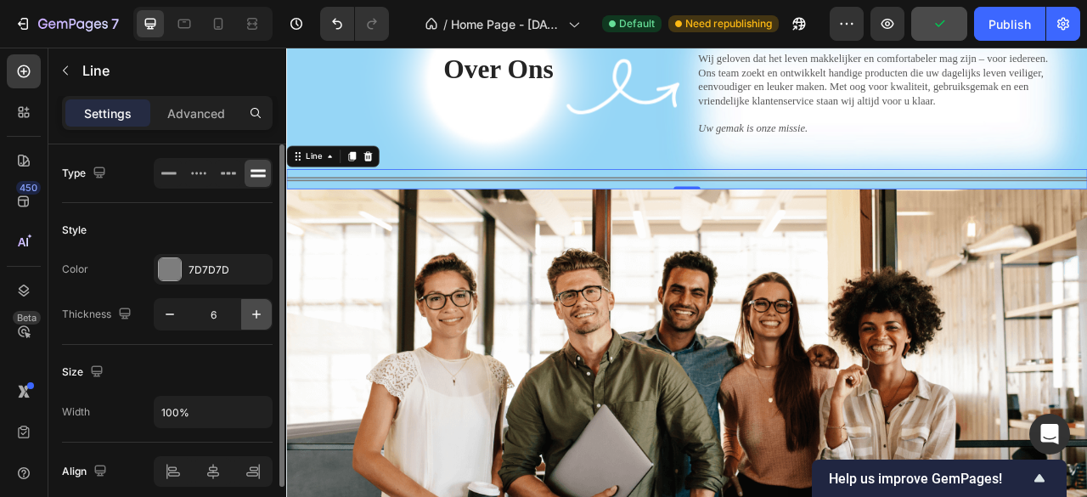
click at [248, 307] on icon "button" at bounding box center [256, 314] width 17 height 17
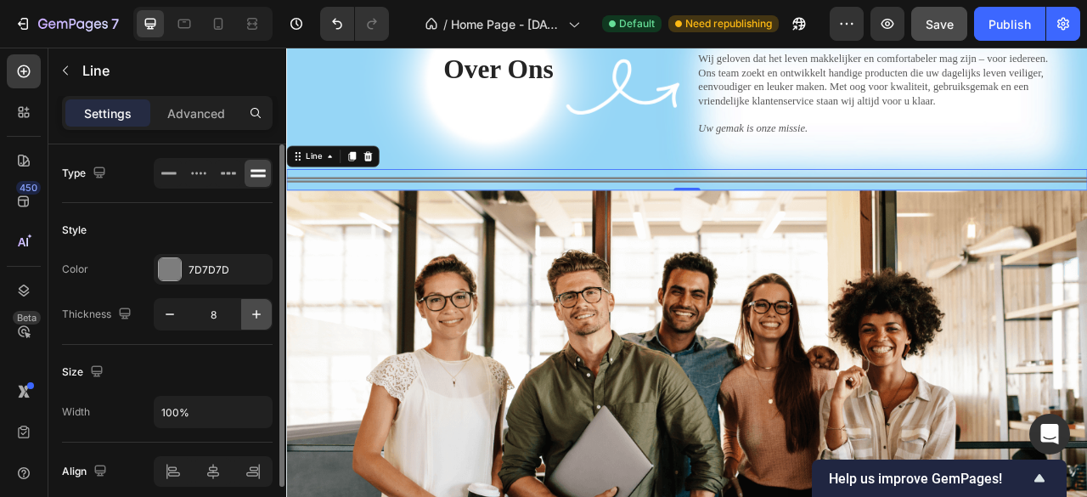
click at [248, 307] on icon "button" at bounding box center [256, 314] width 17 height 17
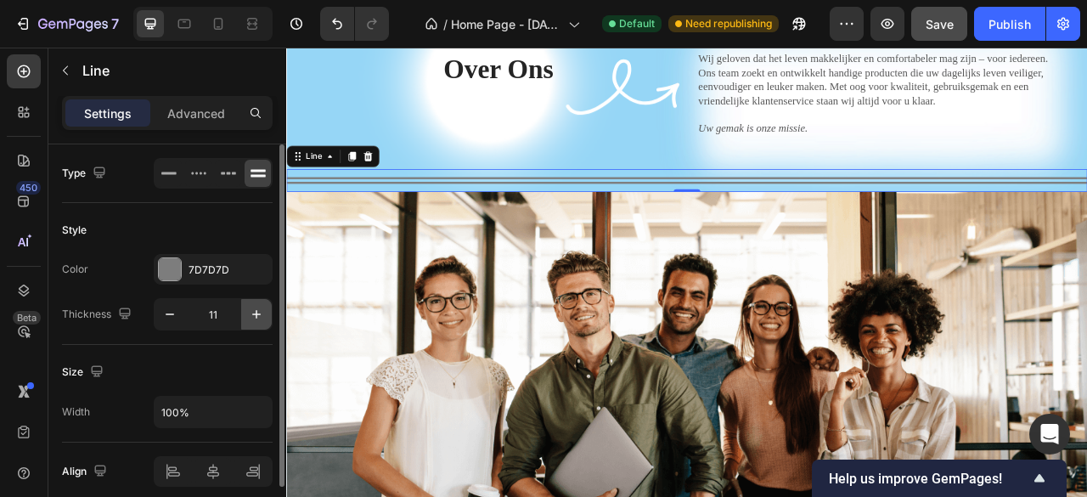
click at [248, 307] on icon "button" at bounding box center [256, 314] width 17 height 17
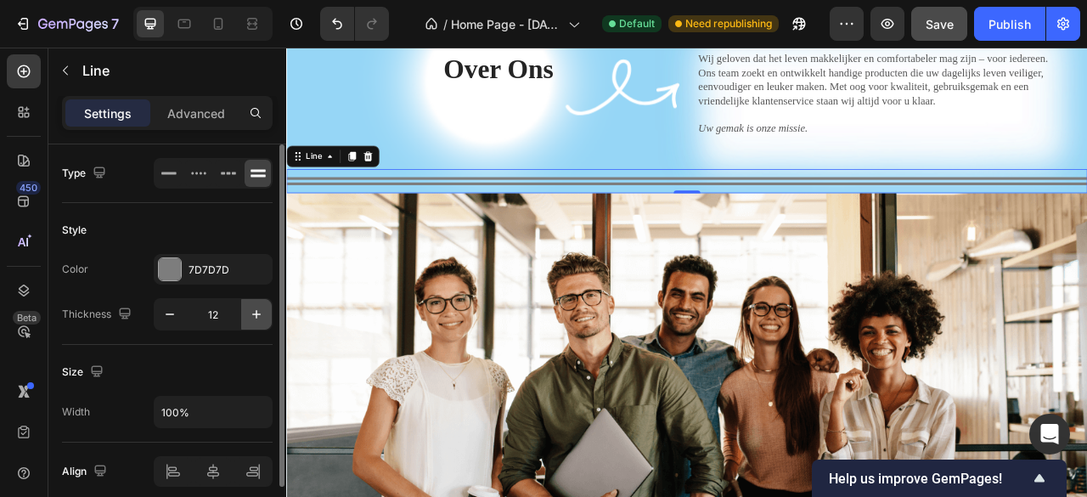
click at [248, 307] on icon "button" at bounding box center [256, 314] width 17 height 17
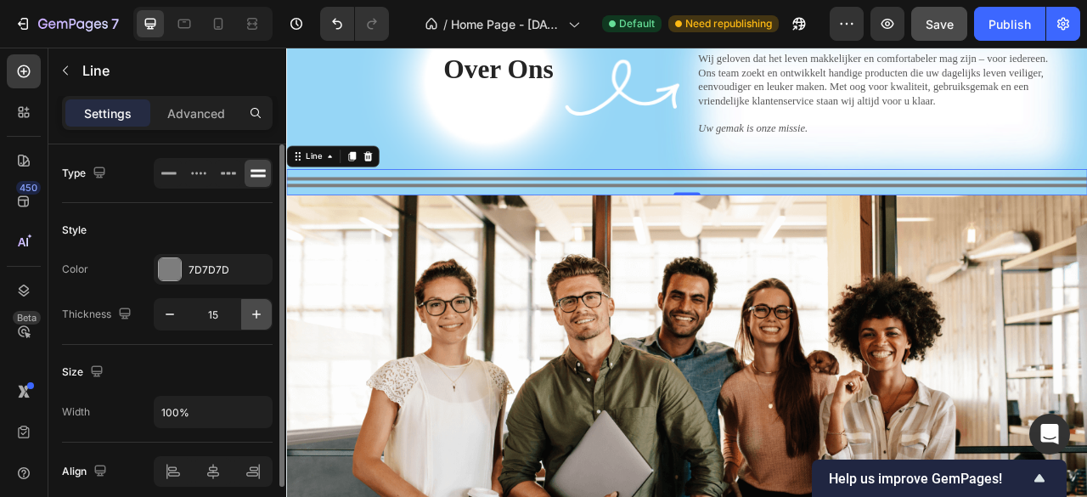
click at [248, 307] on icon "button" at bounding box center [256, 314] width 17 height 17
click at [177, 313] on icon "button" at bounding box center [169, 314] width 17 height 17
type input "14"
click at [180, 270] on div at bounding box center [170, 269] width 22 height 22
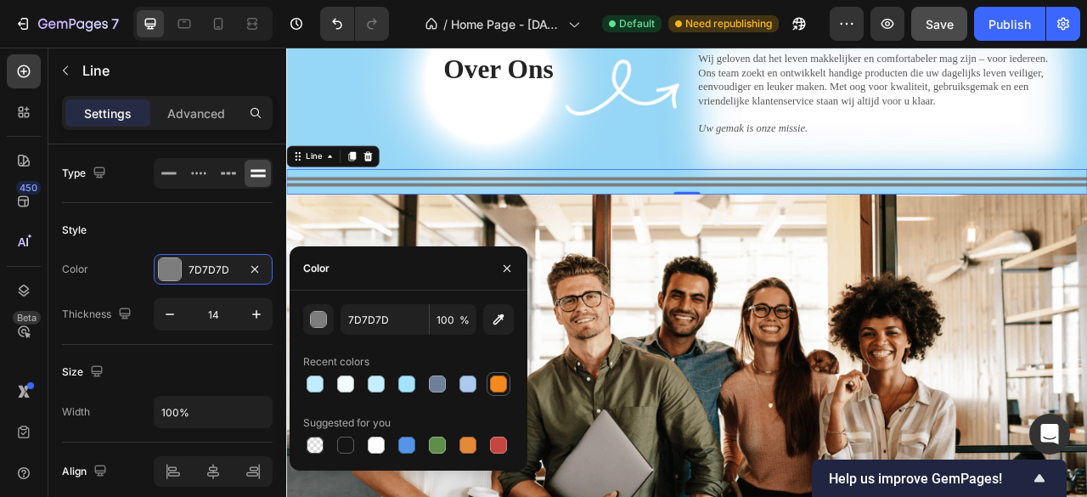
click at [496, 387] on div at bounding box center [498, 383] width 17 height 17
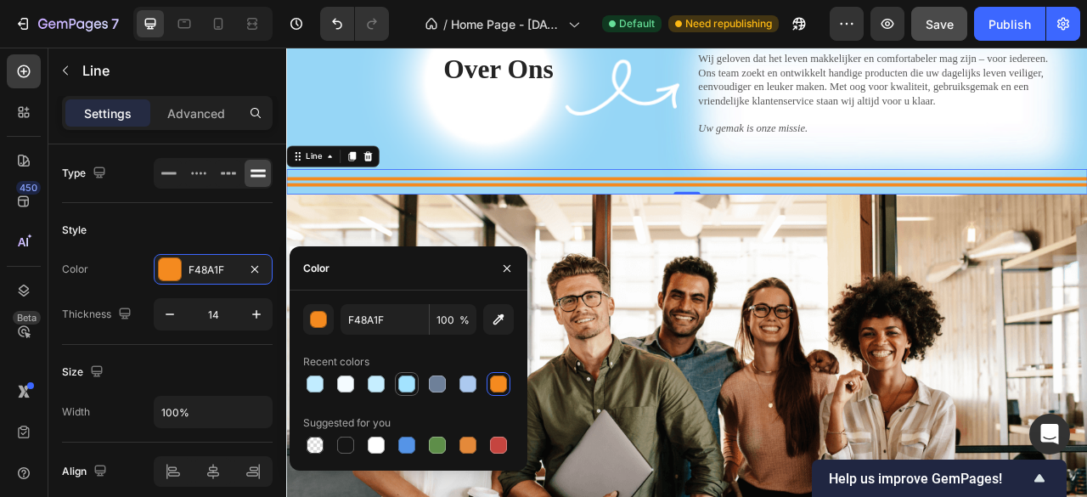
click at [400, 376] on div at bounding box center [406, 383] width 17 height 17
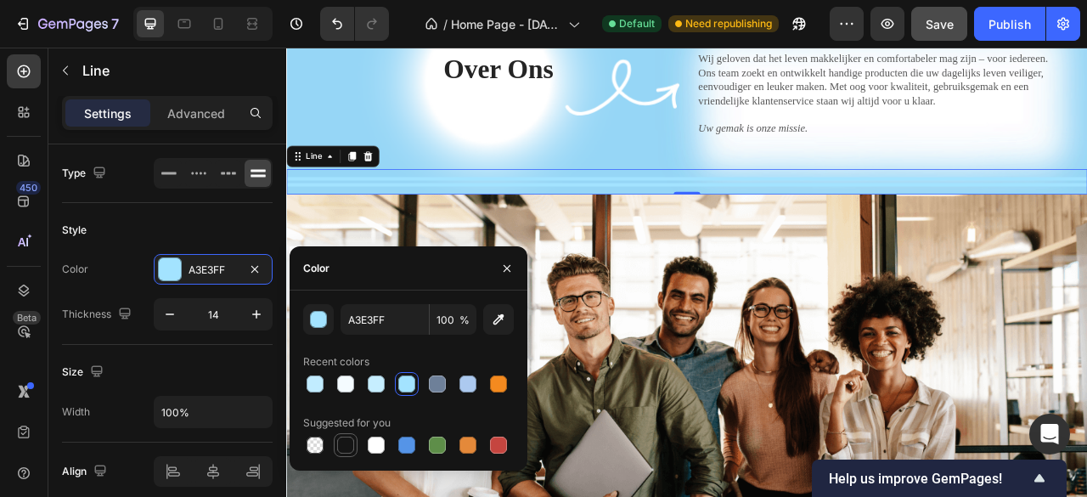
click at [347, 433] on div "Suggested for you" at bounding box center [408, 433] width 211 height 48
click at [346, 438] on div at bounding box center [345, 444] width 17 height 17
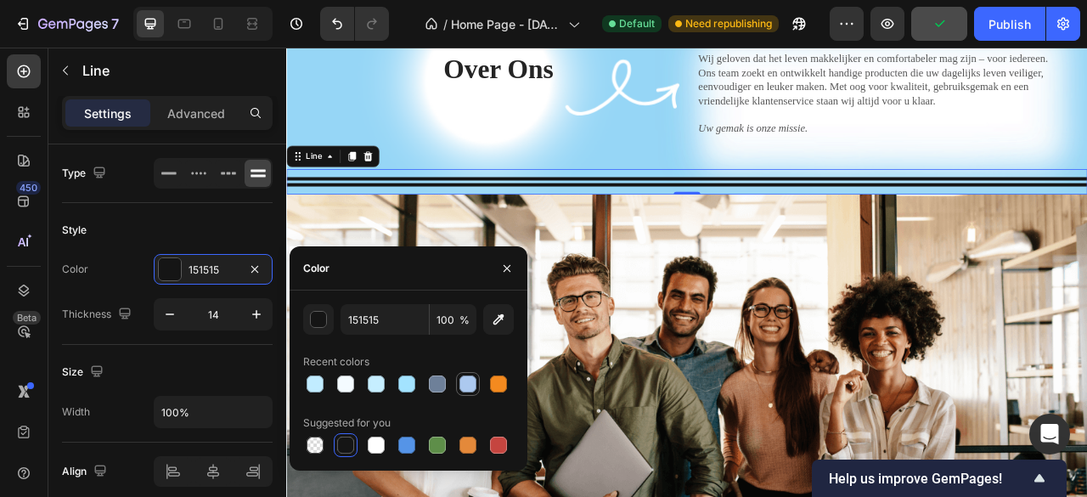
click at [472, 386] on div at bounding box center [467, 383] width 17 height 17
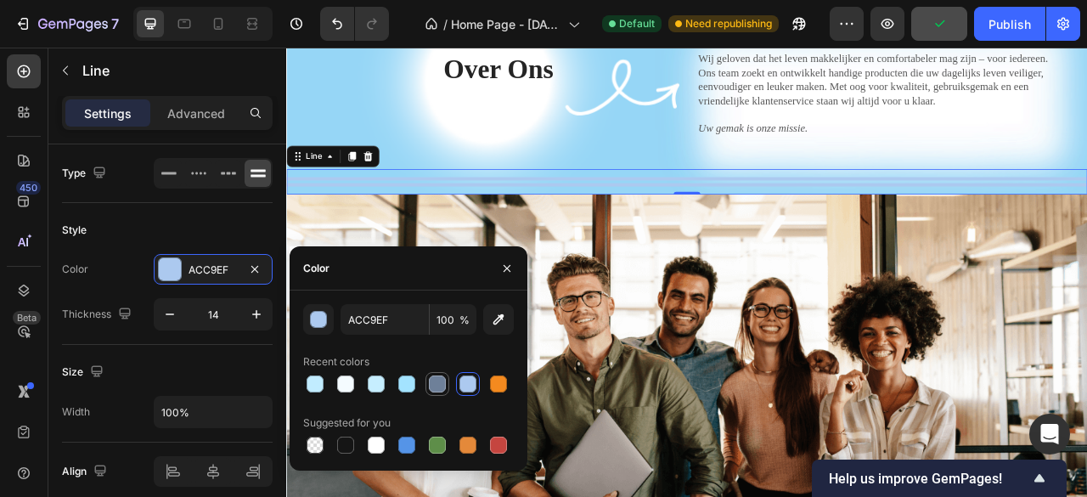
click at [443, 385] on div at bounding box center [437, 383] width 17 height 17
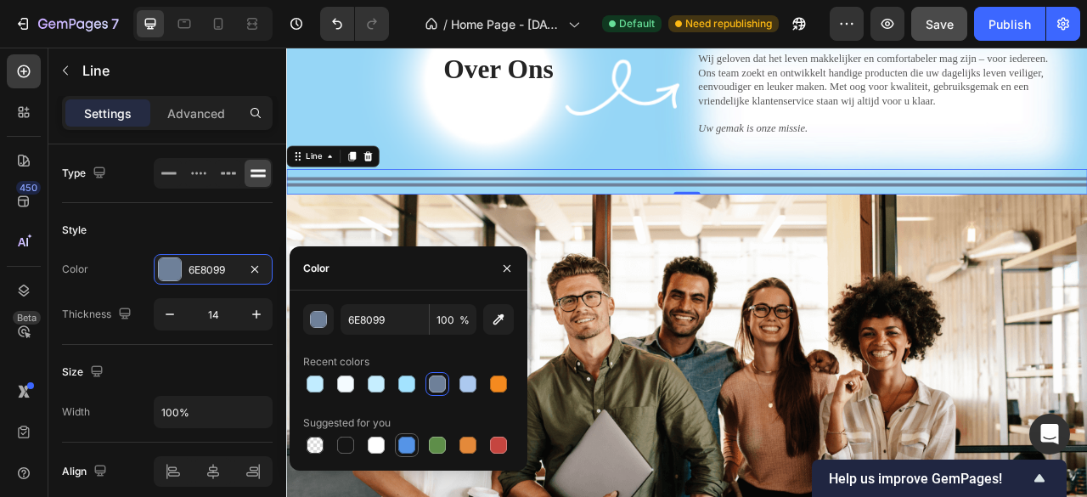
click at [408, 435] on div at bounding box center [407, 445] width 20 height 20
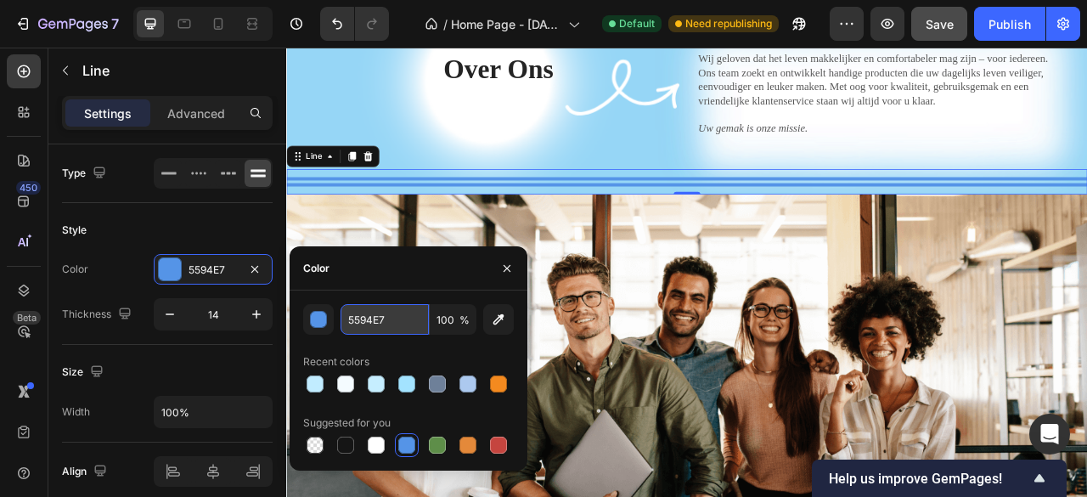
click at [366, 310] on input "5594E7" at bounding box center [384, 319] width 88 height 31
click at [314, 313] on div "button" at bounding box center [319, 320] width 17 height 17
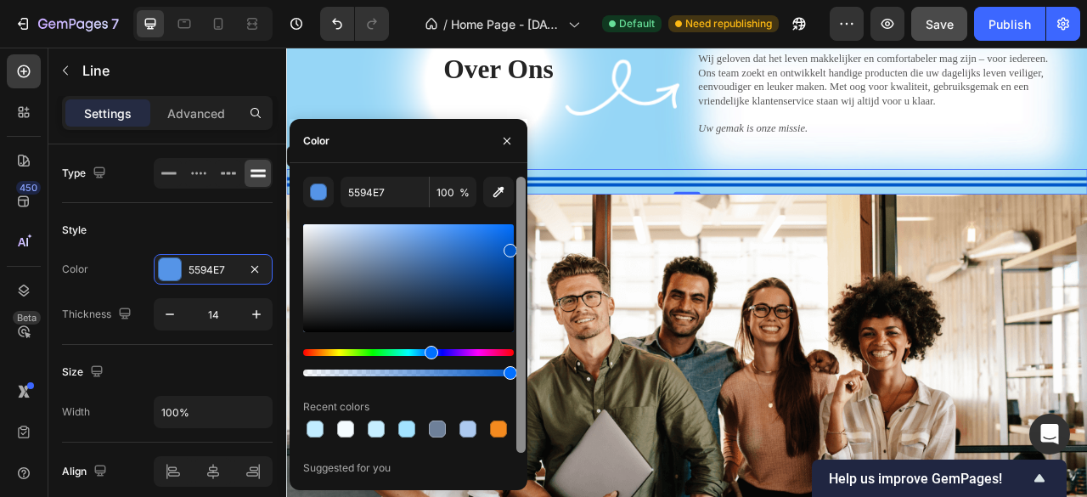
drag, startPoint x: 453, startPoint y: 254, endPoint x: 515, endPoint y: 246, distance: 62.4
click at [515, 246] on div "5594E7 100 % Recent colors Suggested for you" at bounding box center [409, 327] width 238 height 300
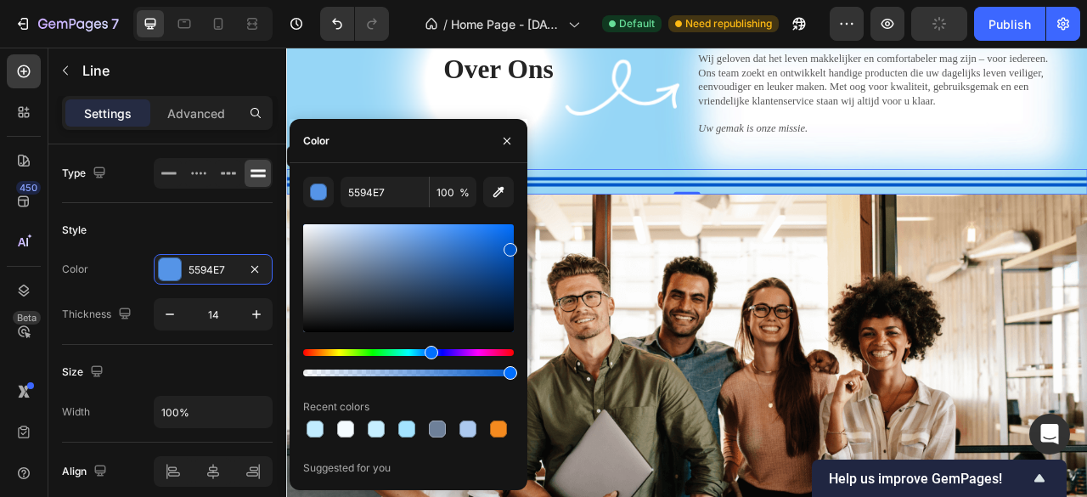
type input "0057C9"
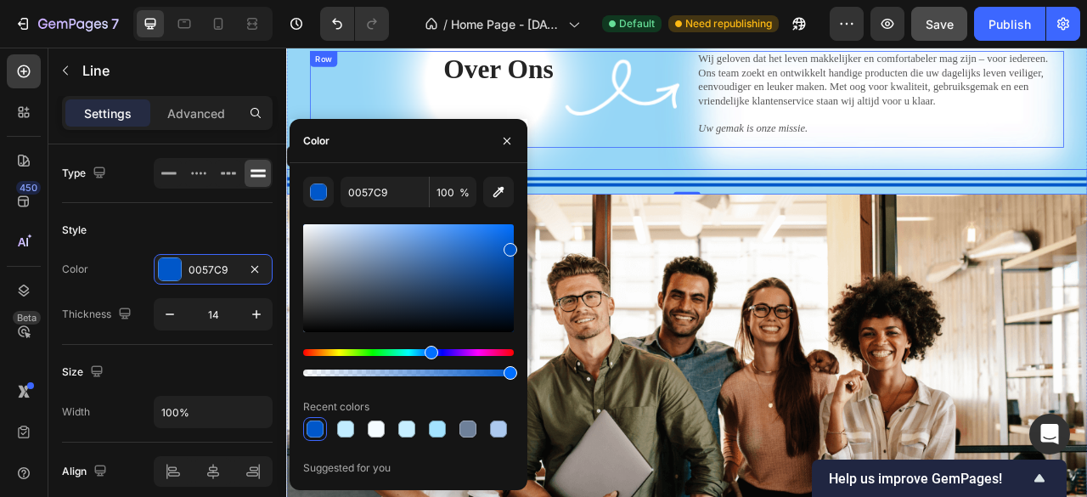
click at [369, 110] on div "Over Ons Heading" at bounding box center [556, 113] width 454 height 123
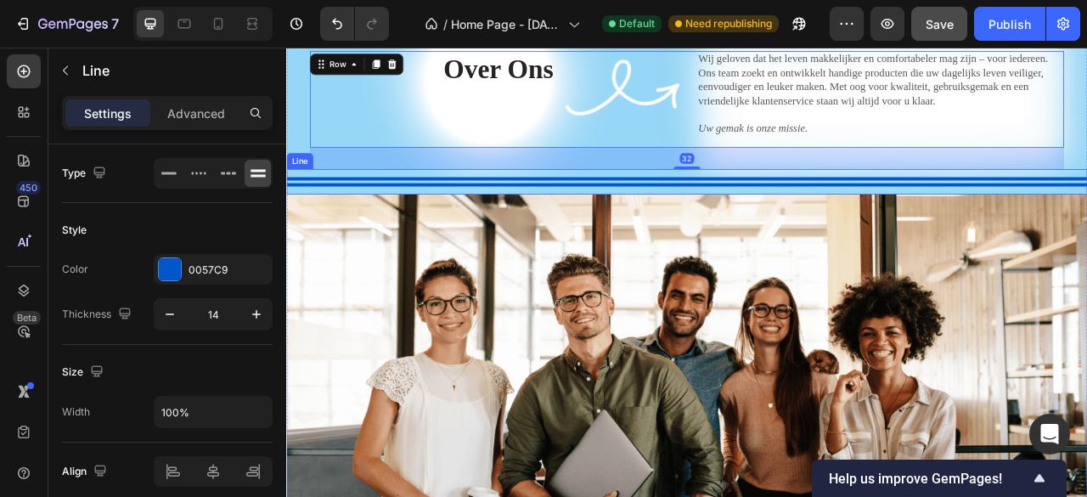
click at [385, 215] on div at bounding box center [795, 218] width 1019 height 12
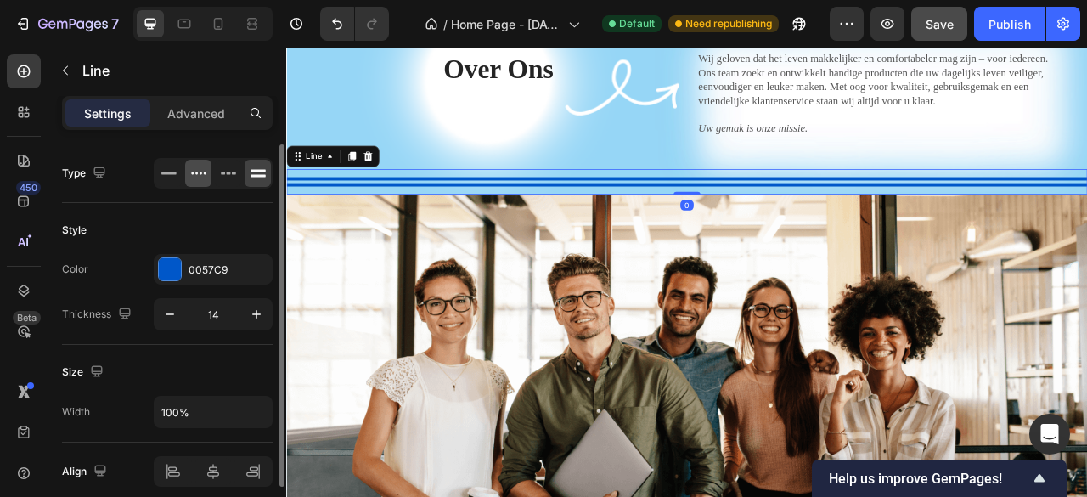
click at [188, 166] on div at bounding box center [198, 173] width 26 height 27
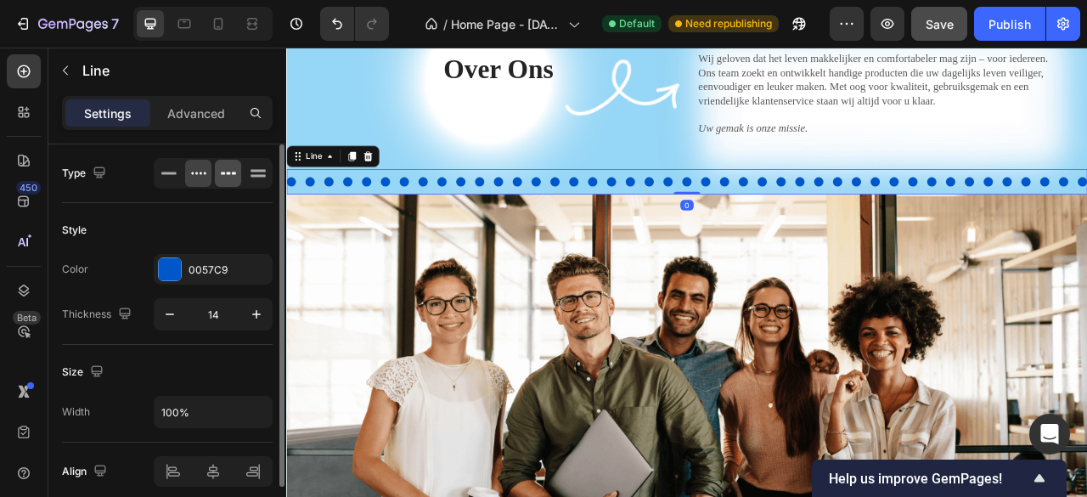
click at [221, 168] on icon at bounding box center [228, 173] width 17 height 17
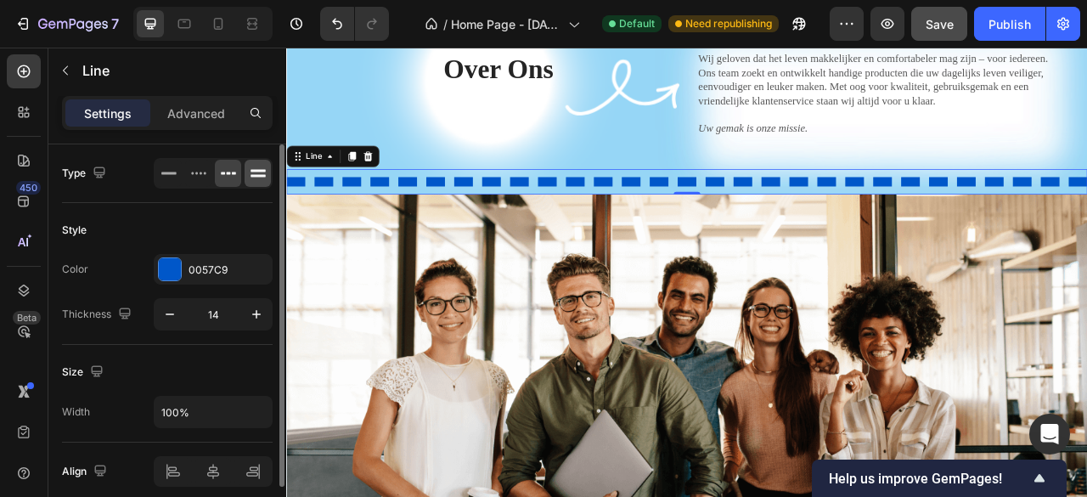
click at [258, 167] on icon at bounding box center [258, 173] width 17 height 17
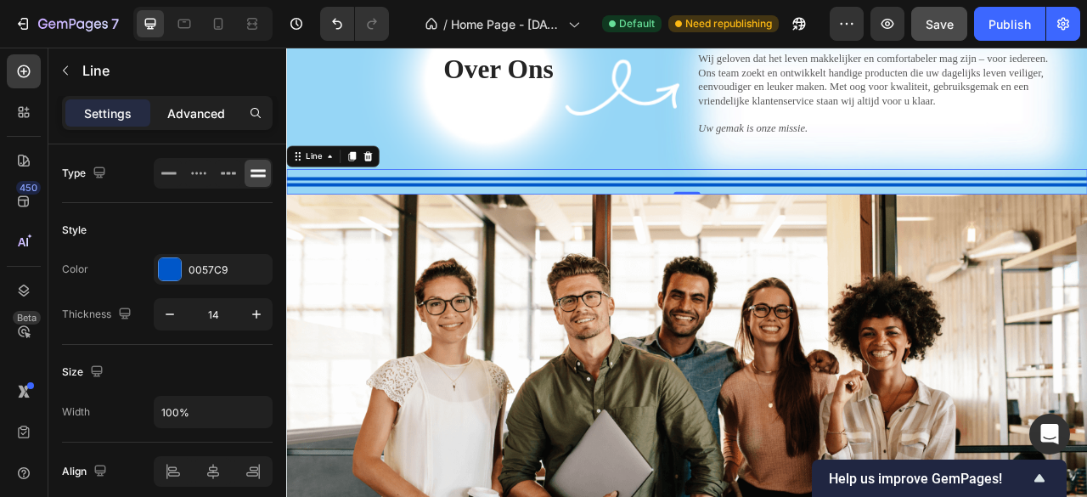
click at [218, 114] on p "Advanced" at bounding box center [196, 113] width 58 height 18
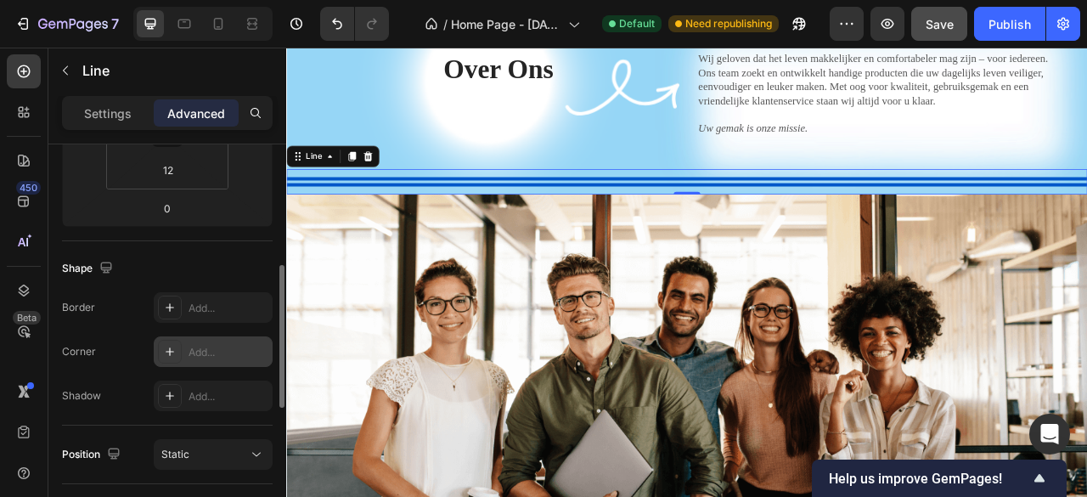
scroll to position [594, 0]
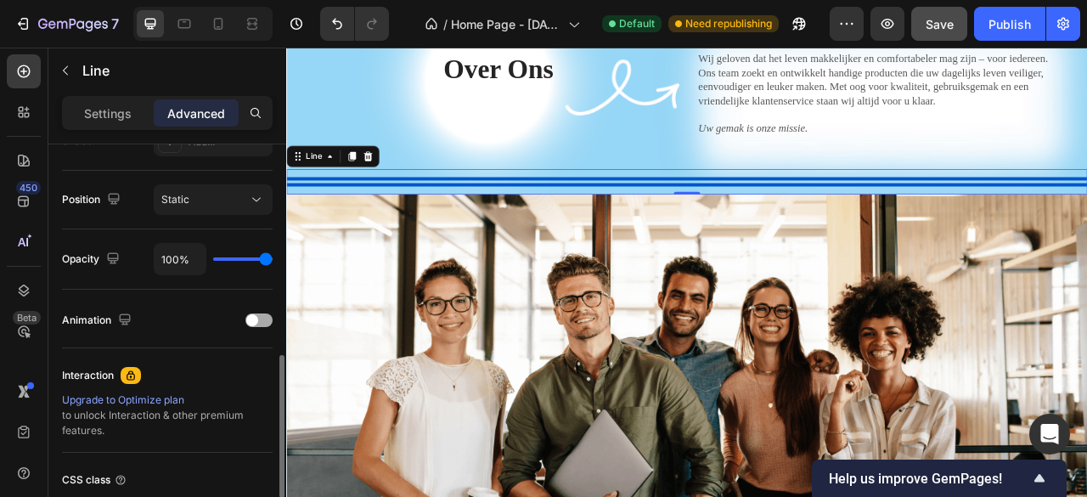
click at [245, 318] on div "Animation" at bounding box center [167, 320] width 211 height 27
click at [256, 318] on span at bounding box center [252, 320] width 12 height 12
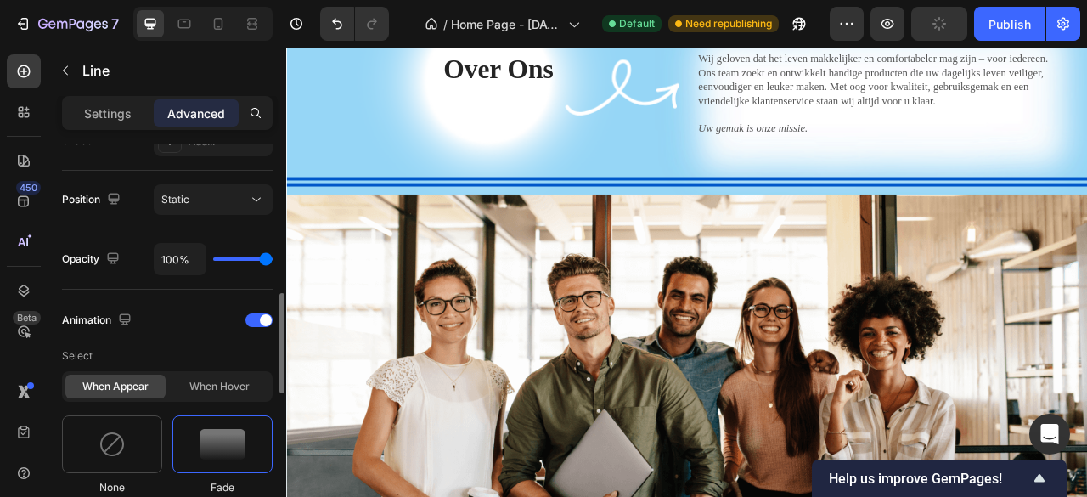
scroll to position [764, 0]
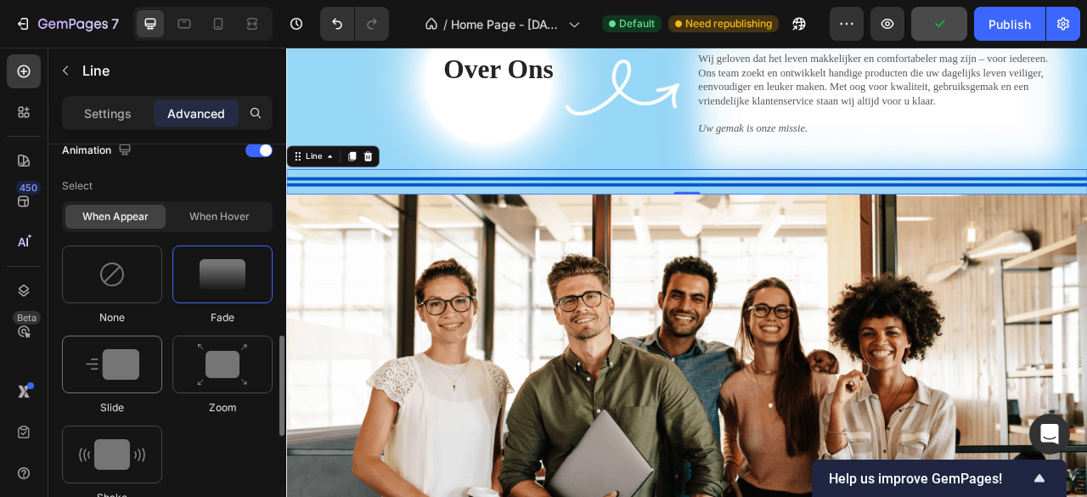
click at [126, 375] on img at bounding box center [112, 364] width 53 height 31
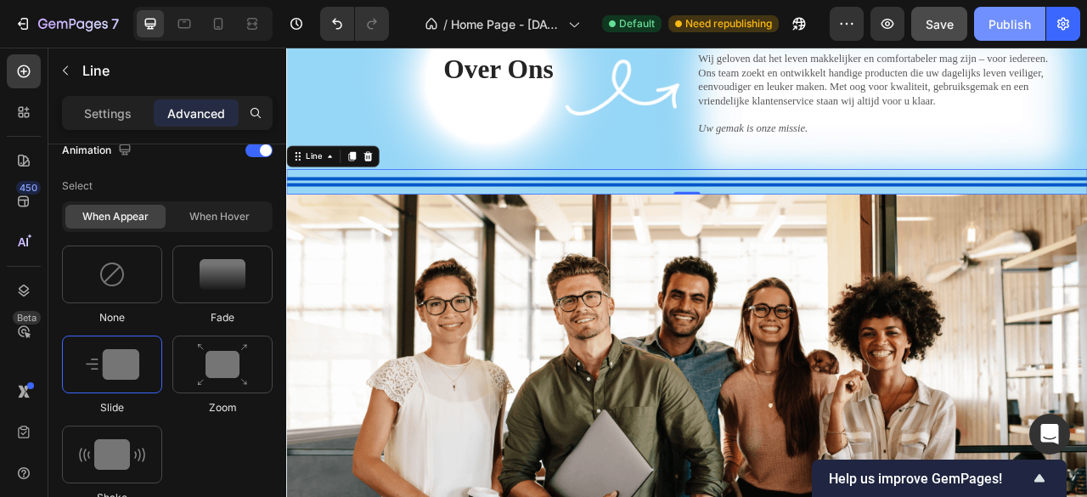
click at [1015, 21] on div "Publish" at bounding box center [1009, 24] width 42 height 18
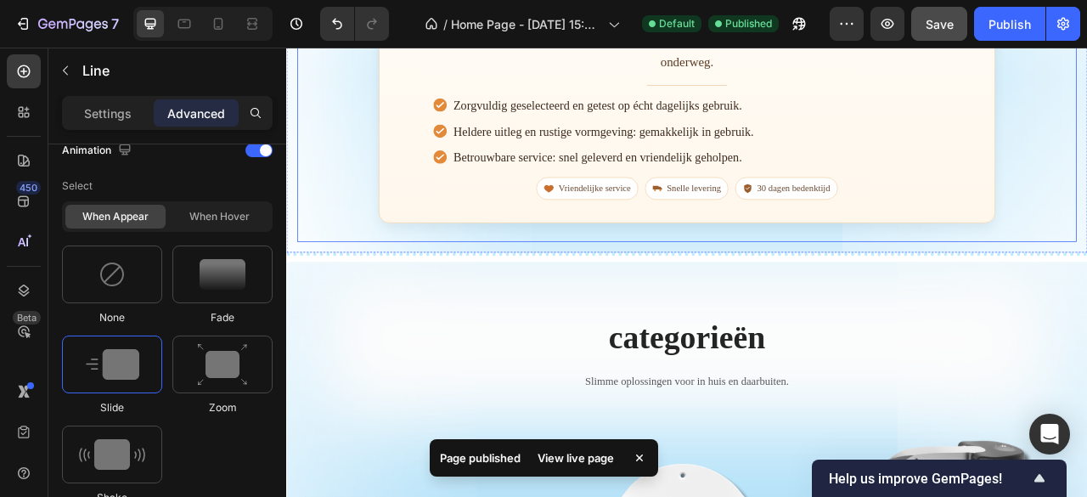
scroll to position [663, 0]
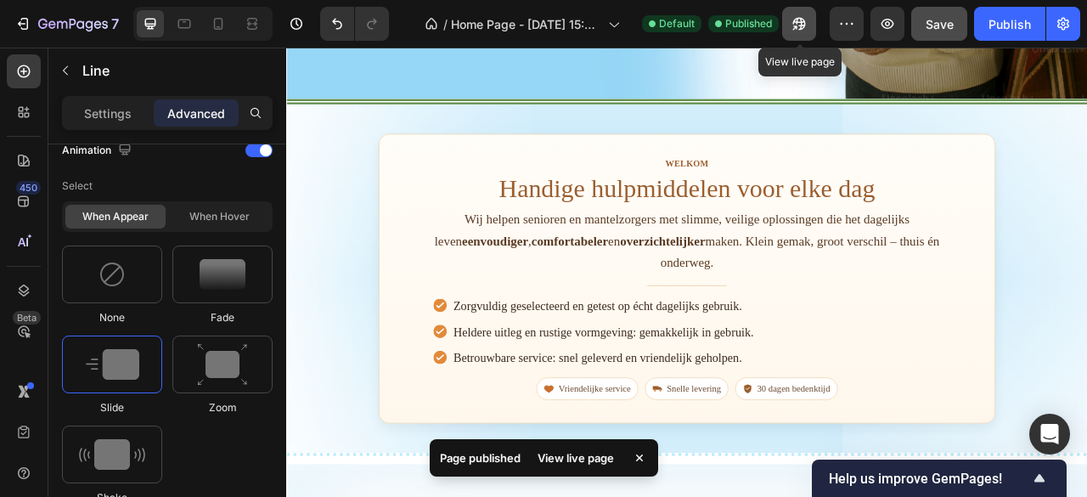
click at [795, 15] on icon "button" at bounding box center [798, 23] width 17 height 17
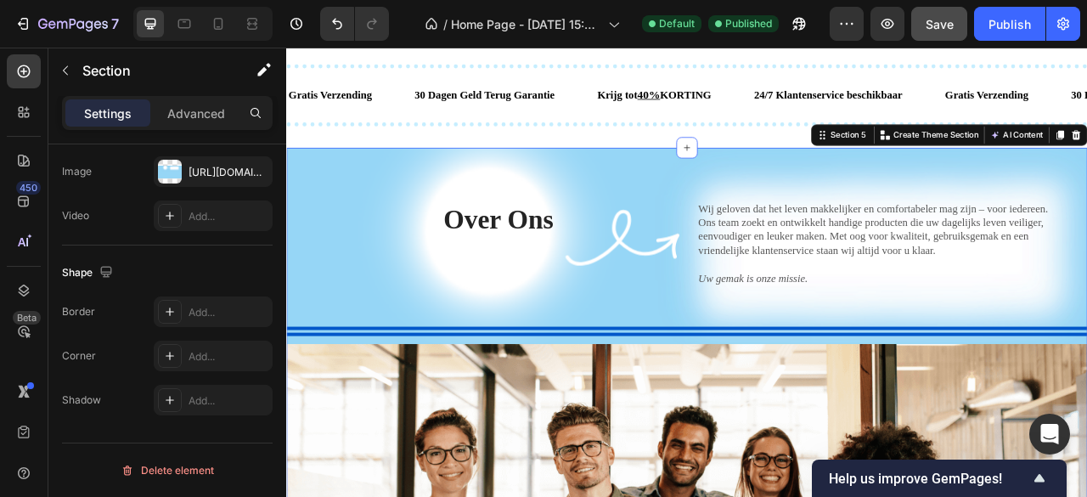
scroll to position [0, 0]
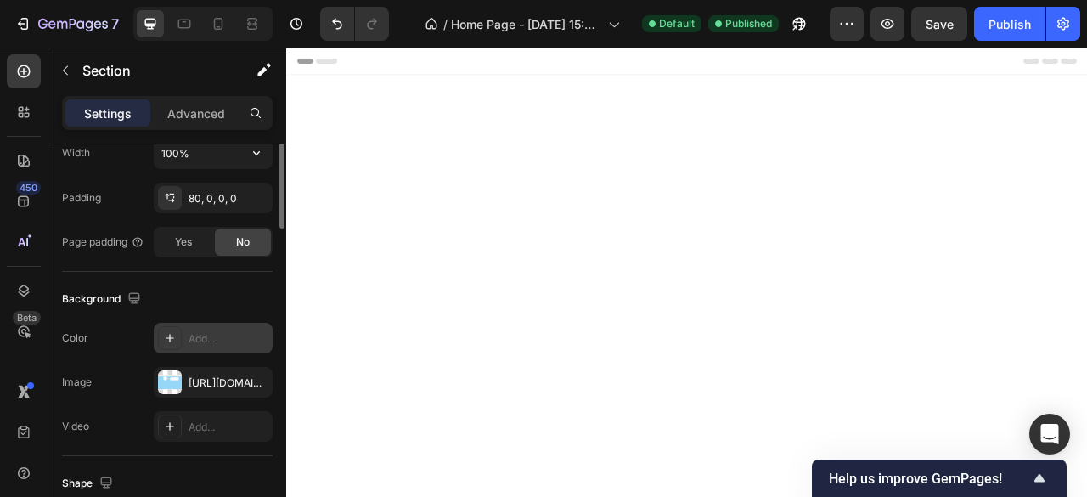
scroll to position [1937, 0]
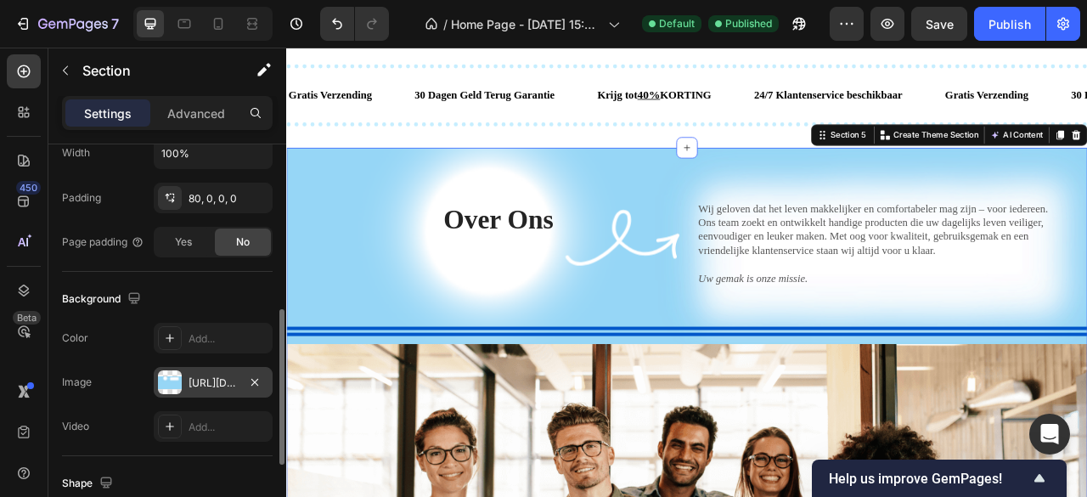
click at [185, 378] on div "[URL][DOMAIN_NAME]" at bounding box center [213, 382] width 119 height 31
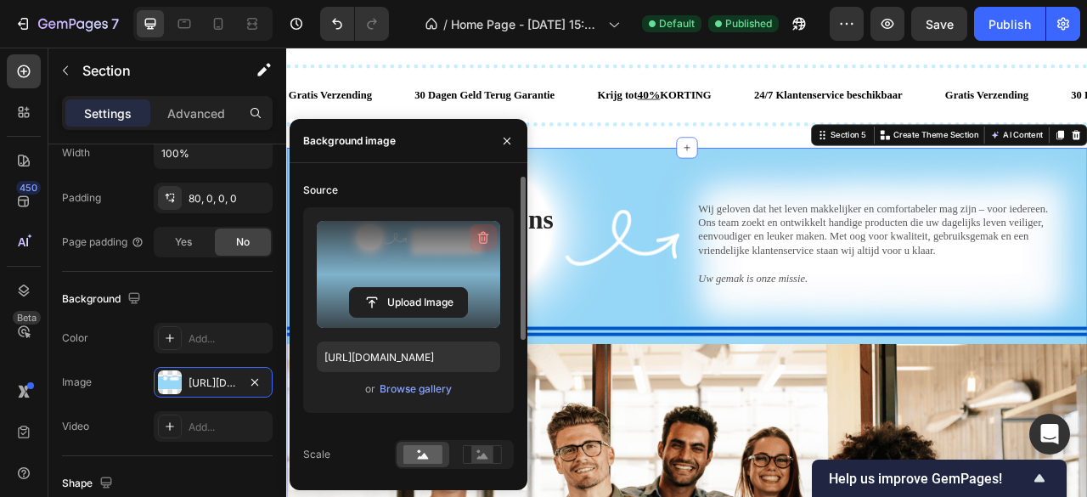
click at [482, 239] on icon "button" at bounding box center [482, 238] width 2 height 5
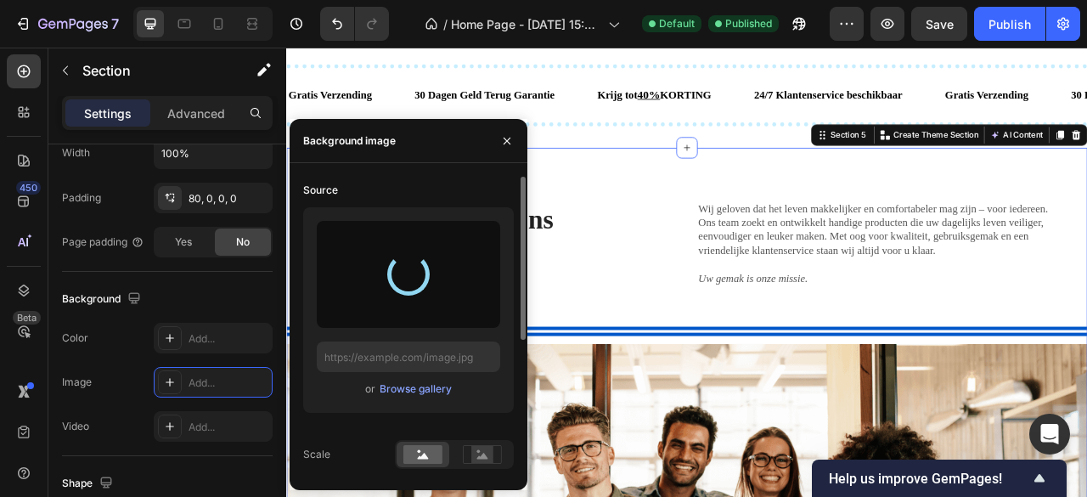
type input "https://cdn.shopify.com/s/files/1/0967/5604/0012/files/gempages_578753038173340…"
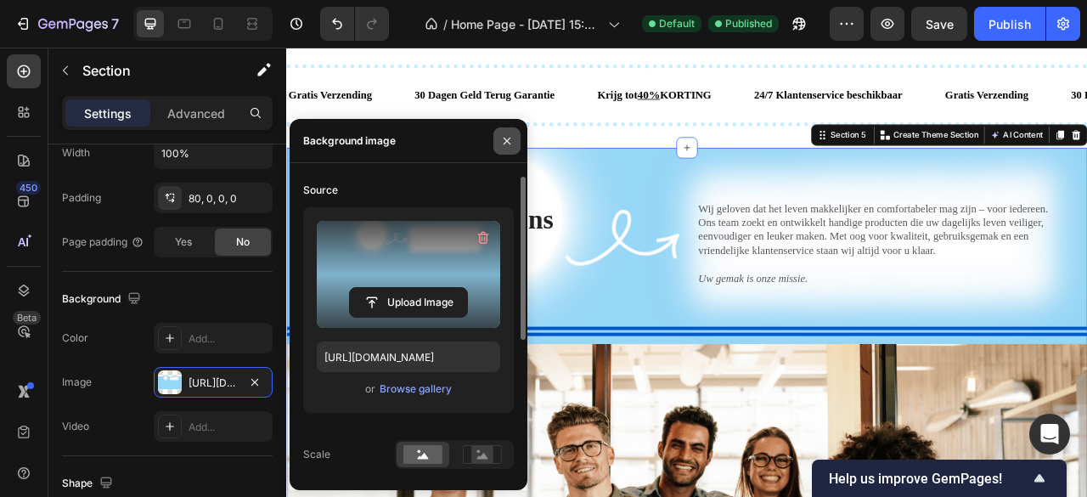
click at [510, 136] on icon "button" at bounding box center [507, 141] width 14 height 14
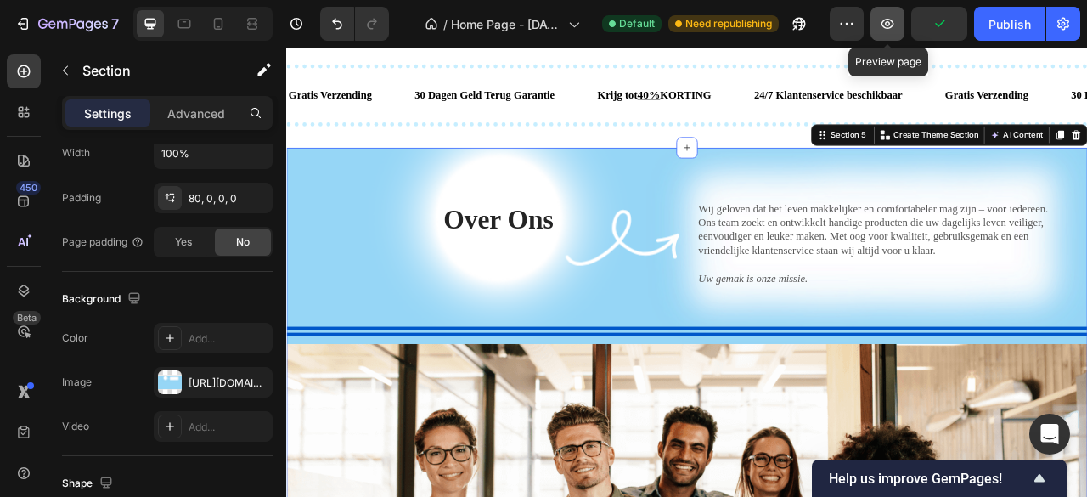
click at [888, 18] on icon "button" at bounding box center [887, 23] width 17 height 17
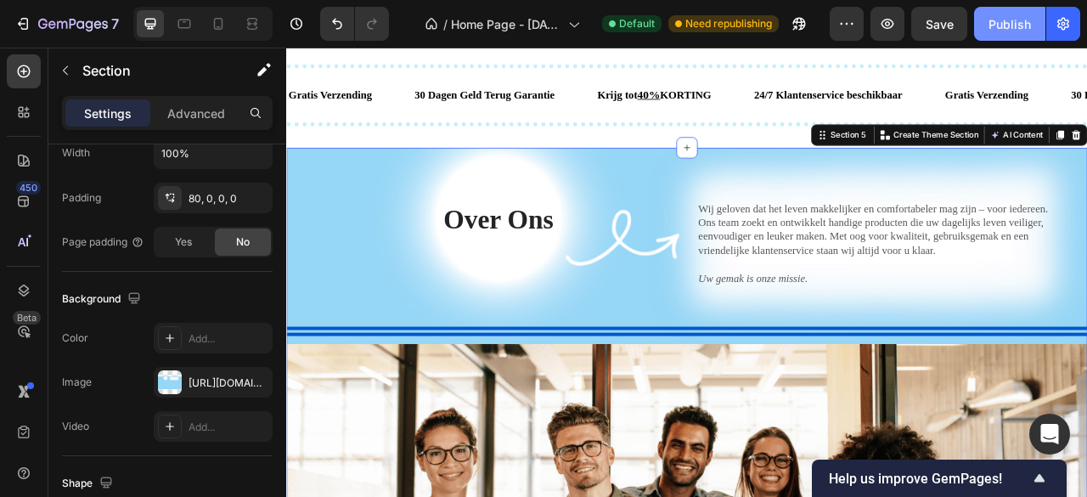
click at [995, 29] on div "Publish" at bounding box center [1009, 24] width 42 height 18
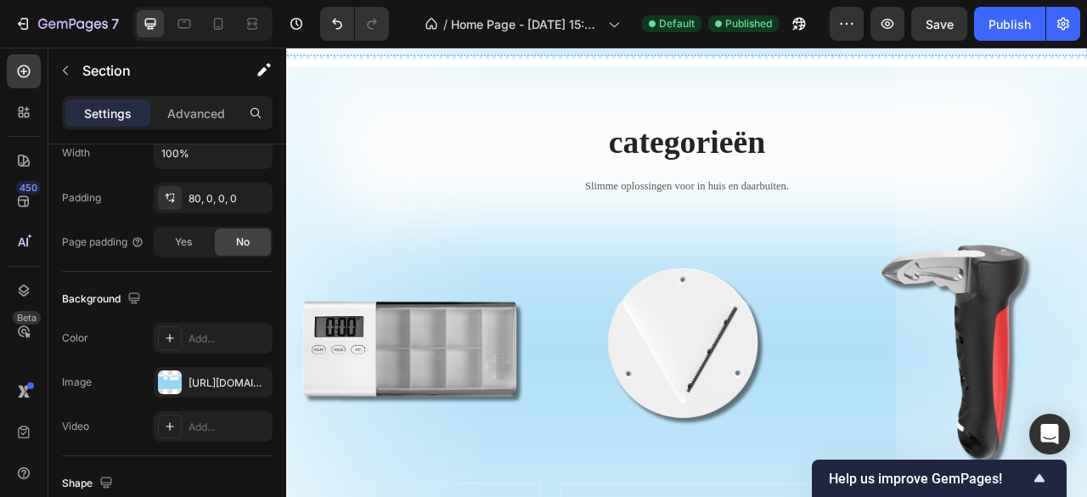
scroll to position [1173, 0]
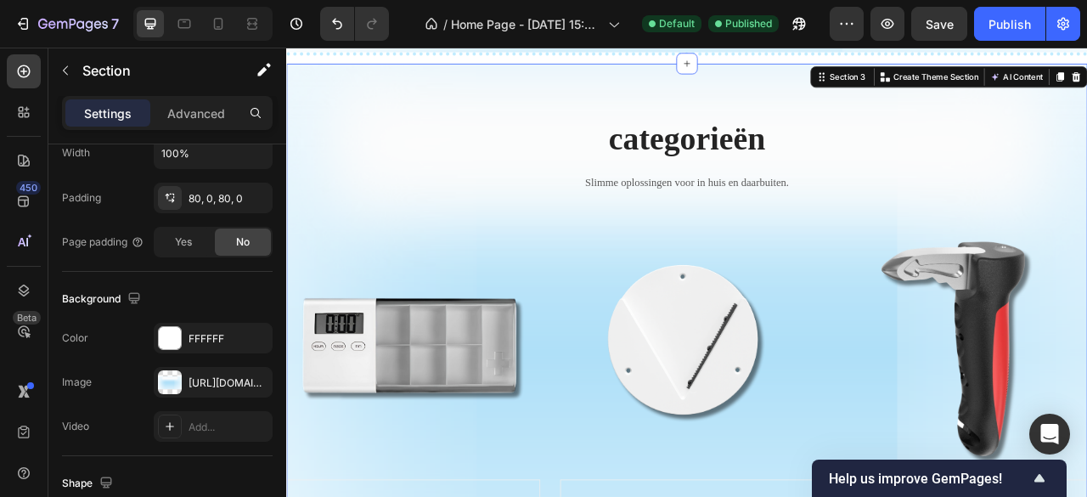
click at [1086, 104] on div "categorieën Heading Slimme oplossingen voor in huis en daarbuiten. Text block R…" at bounding box center [795, 435] width 1019 height 735
click at [256, 336] on icon "button" at bounding box center [254, 337] width 7 height 7
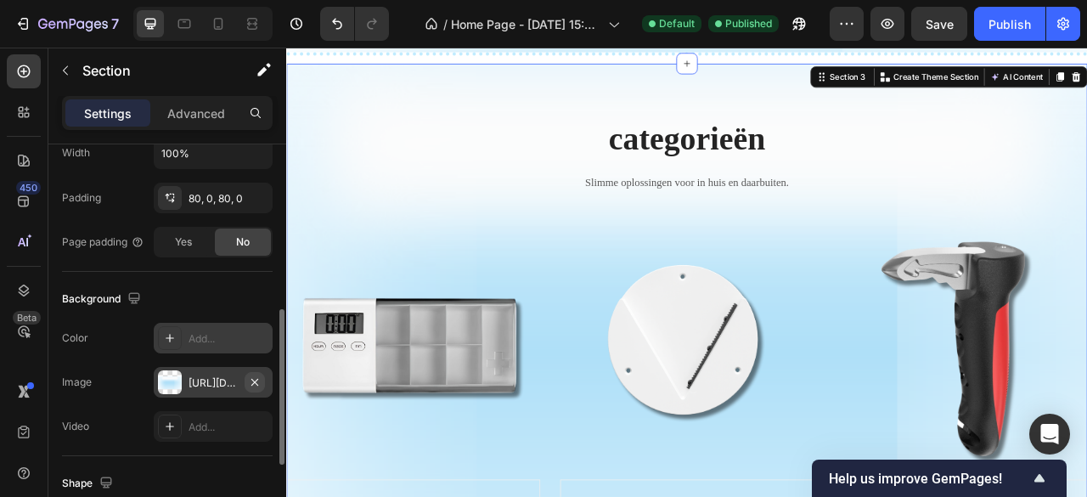
click at [257, 375] on icon "button" at bounding box center [255, 382] width 14 height 14
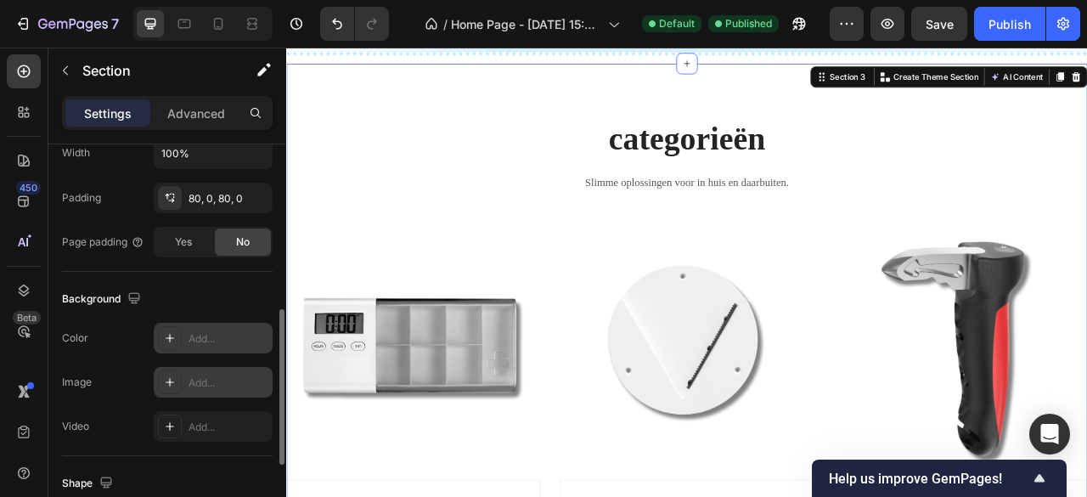
click at [225, 375] on div "Add..." at bounding box center [228, 382] width 80 height 15
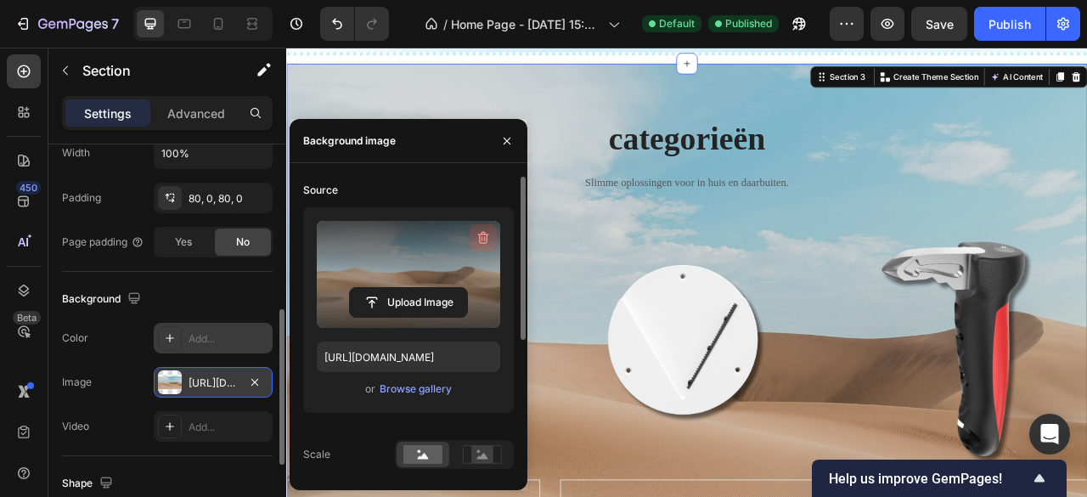
click at [475, 239] on icon "button" at bounding box center [483, 237] width 17 height 17
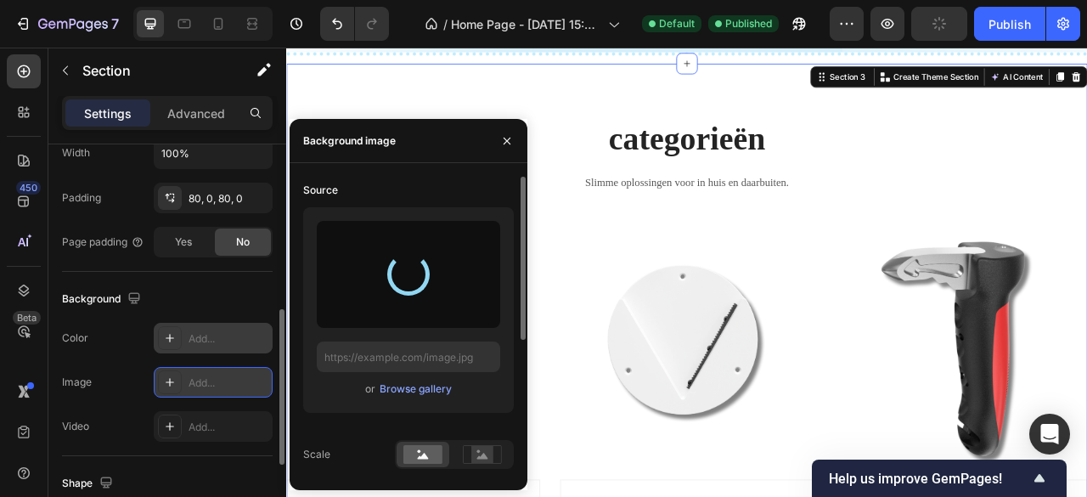
type input "https://cdn.shopify.com/s/files/1/0967/5604/0012/files/gempages_578753038173340…"
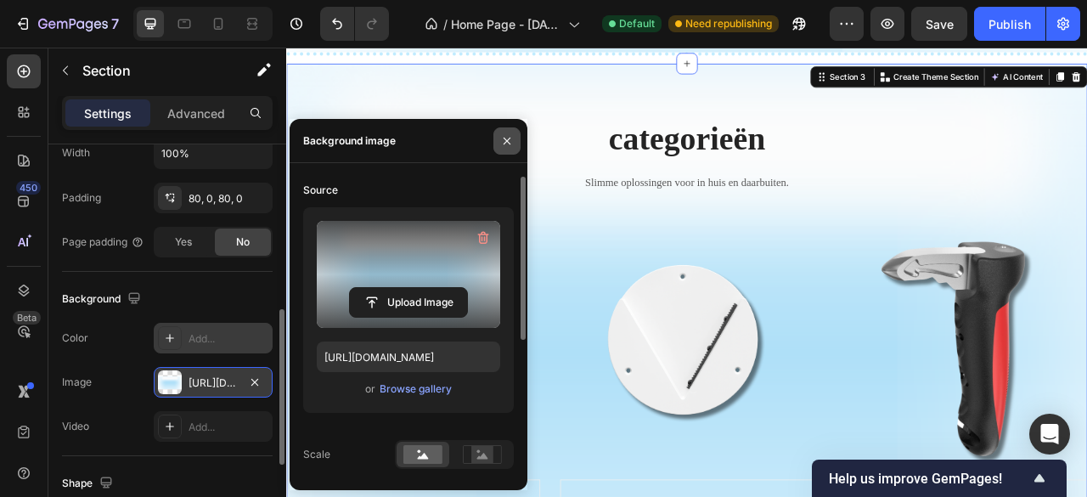
click at [506, 144] on icon "button" at bounding box center [507, 141] width 14 height 14
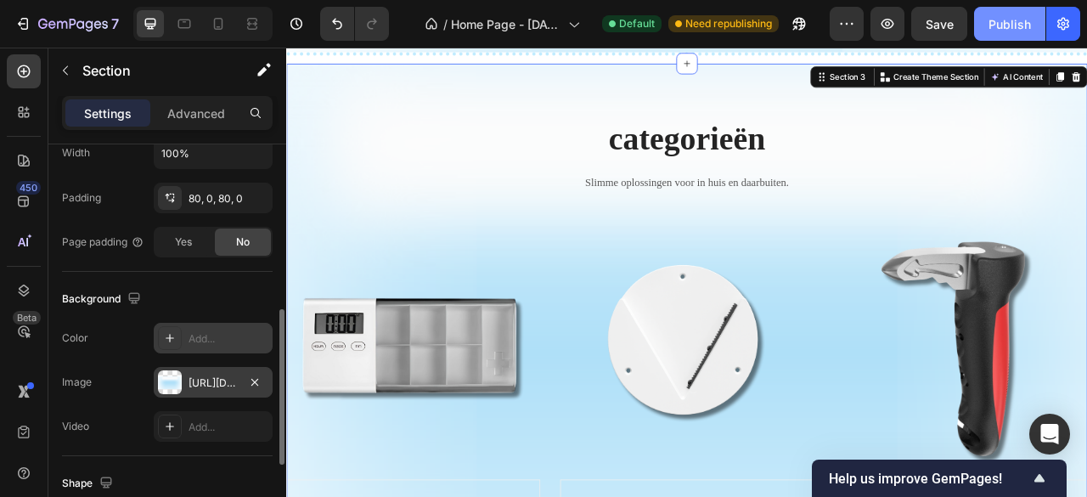
click at [998, 23] on div "Publish" at bounding box center [1009, 24] width 42 height 18
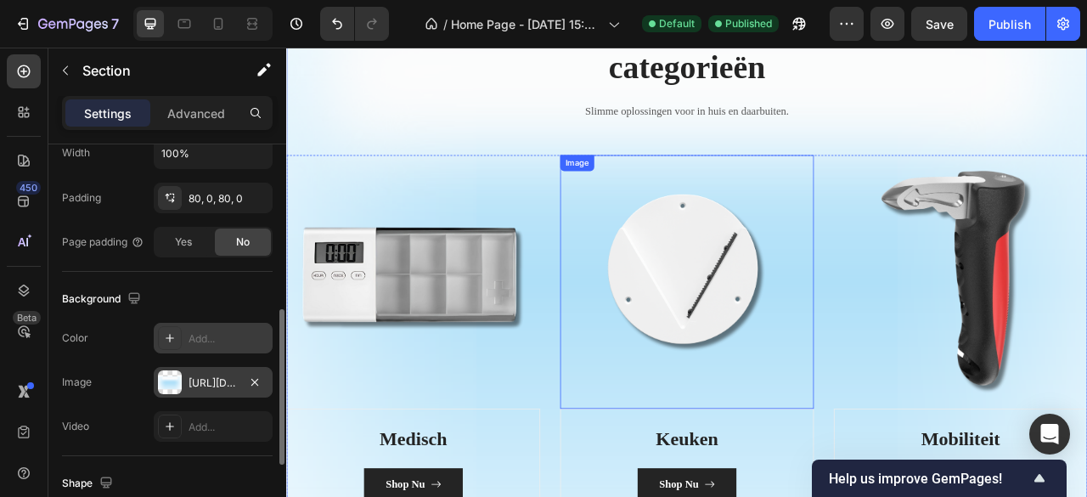
scroll to position [1512, 0]
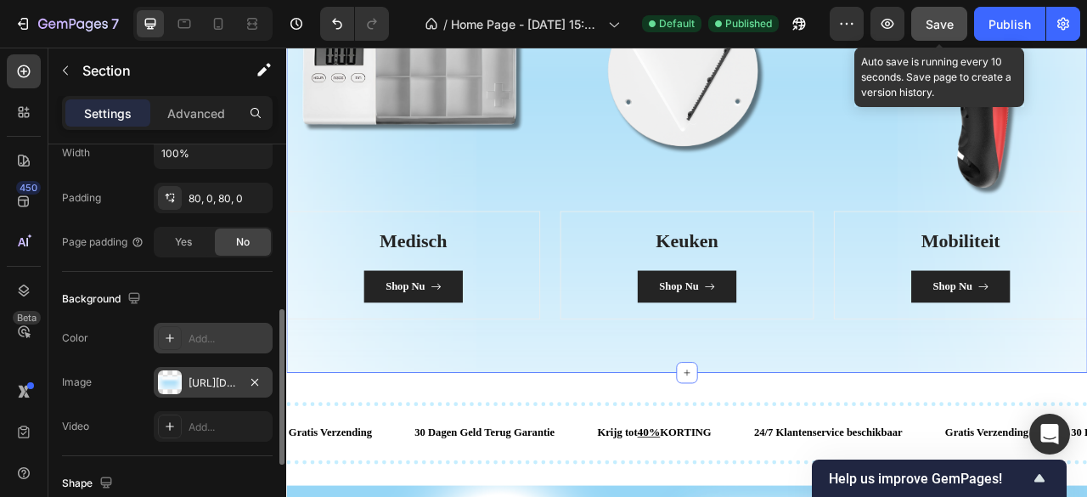
click at [936, 14] on button "Save" at bounding box center [939, 24] width 56 height 34
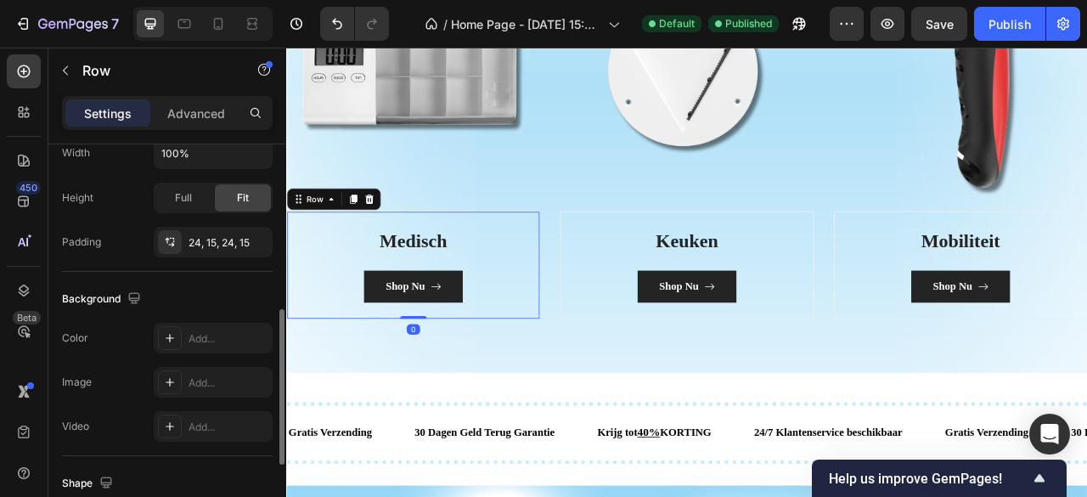
click at [600, 293] on div "Medisch Heading Shop Nu Button Row 0" at bounding box center [447, 325] width 323 height 138
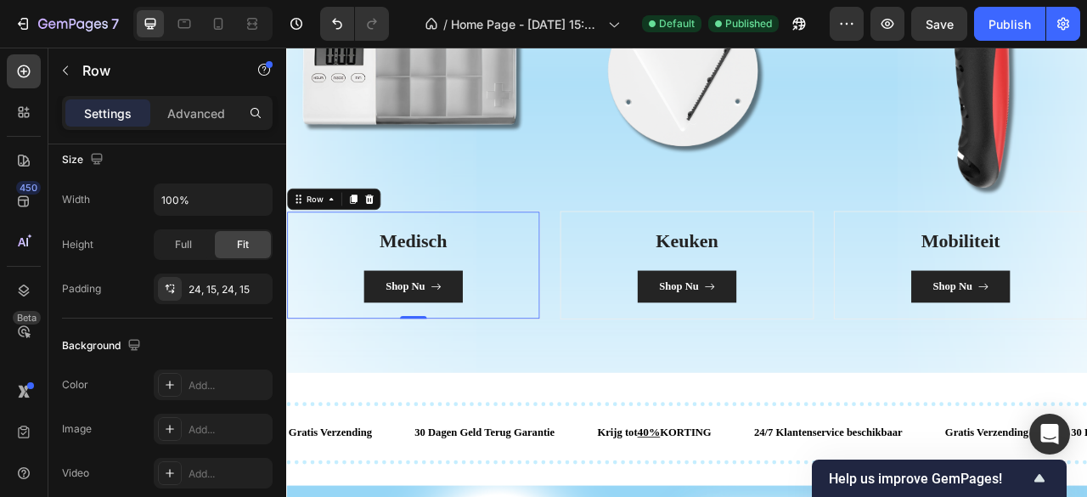
scroll to position [548, 0]
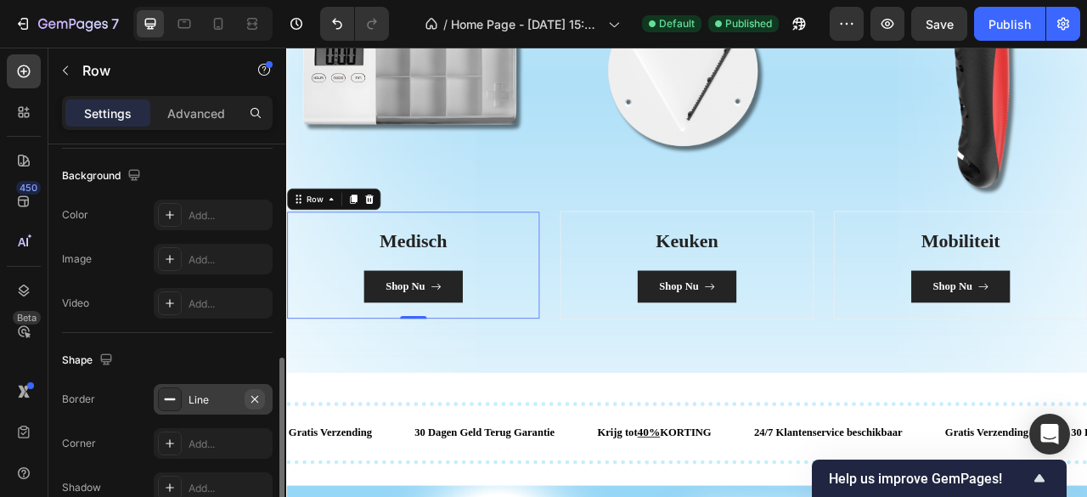
click at [248, 394] on icon "button" at bounding box center [255, 399] width 14 height 14
click at [222, 393] on div "Add..." at bounding box center [228, 399] width 80 height 15
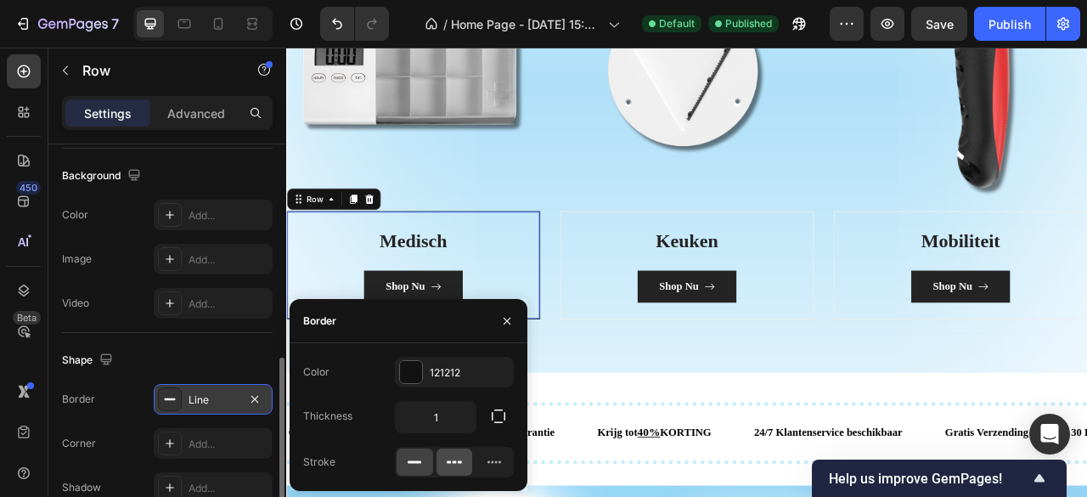
click at [461, 463] on icon at bounding box center [454, 461] width 17 height 17
click at [489, 459] on icon at bounding box center [494, 461] width 17 height 17
click at [413, 463] on icon at bounding box center [414, 461] width 17 height 17
click at [457, 382] on div "121212" at bounding box center [454, 372] width 119 height 31
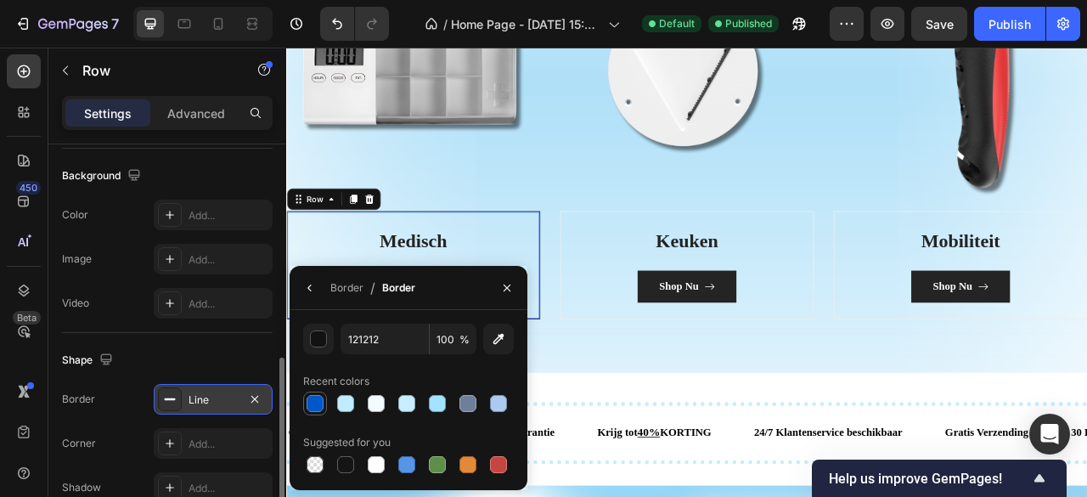
click at [322, 408] on div at bounding box center [315, 403] width 17 height 17
type input "0057C9"
click at [350, 295] on div "Border" at bounding box center [346, 287] width 33 height 15
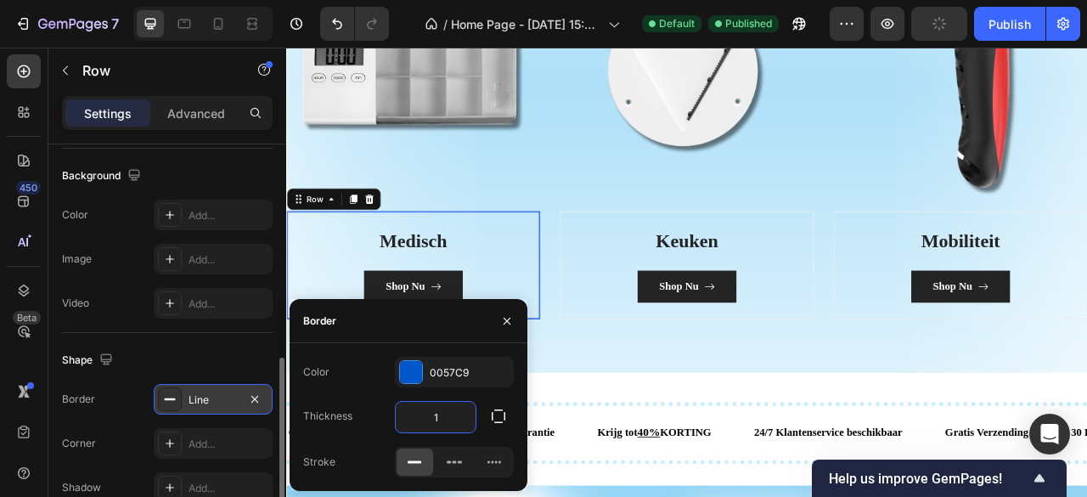
click at [447, 409] on input "1" at bounding box center [436, 417] width 80 height 31
type input "3"
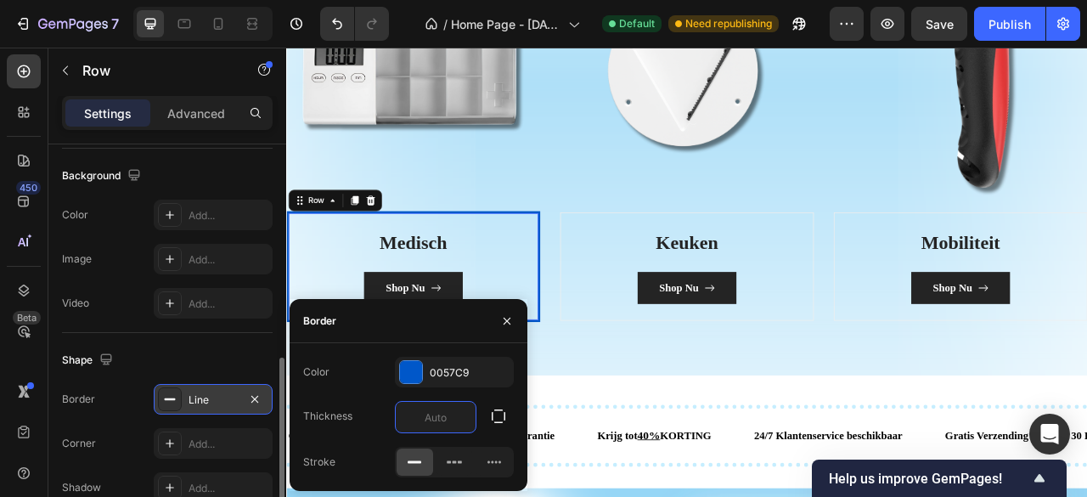
type input "1"
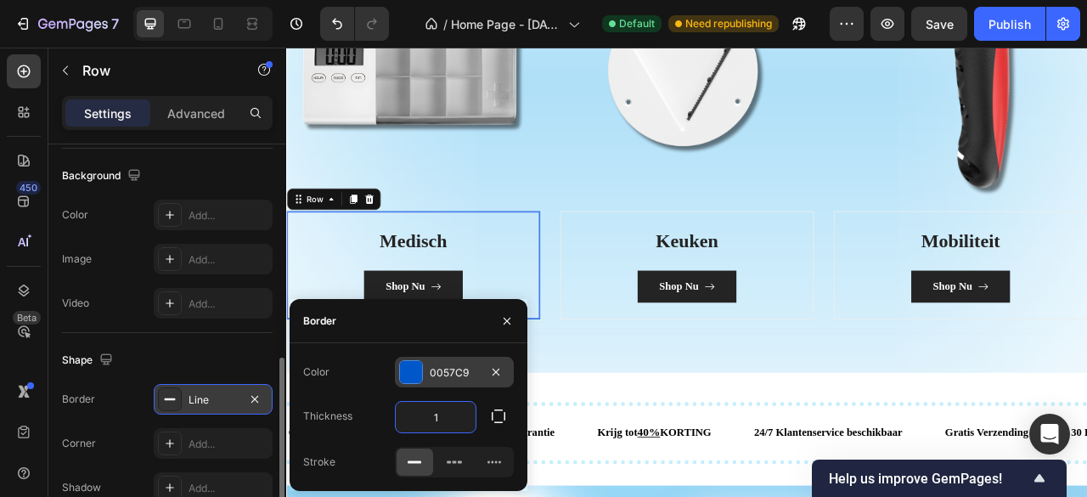
click at [434, 380] on div "0057C9" at bounding box center [454, 372] width 119 height 31
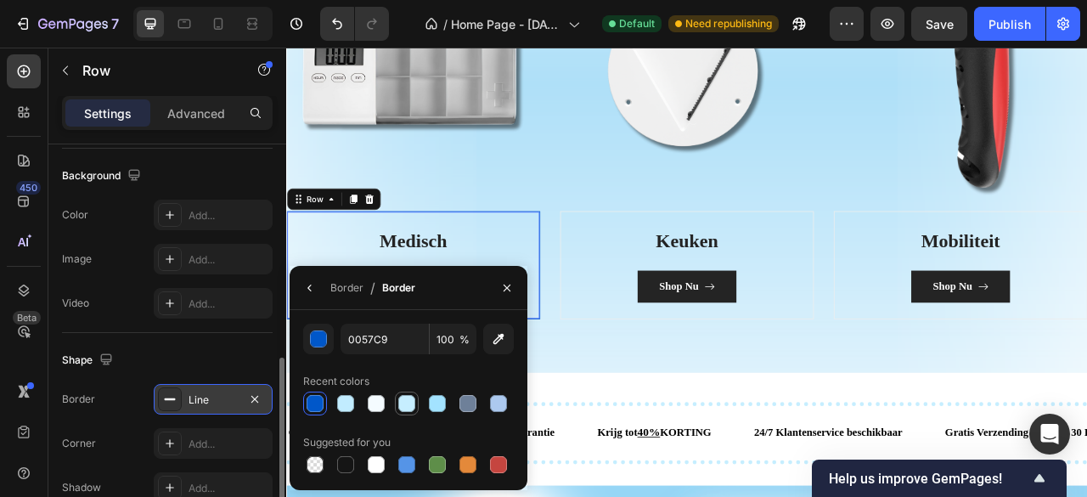
click at [409, 405] on div at bounding box center [406, 403] width 17 height 17
type input "C6EEFF"
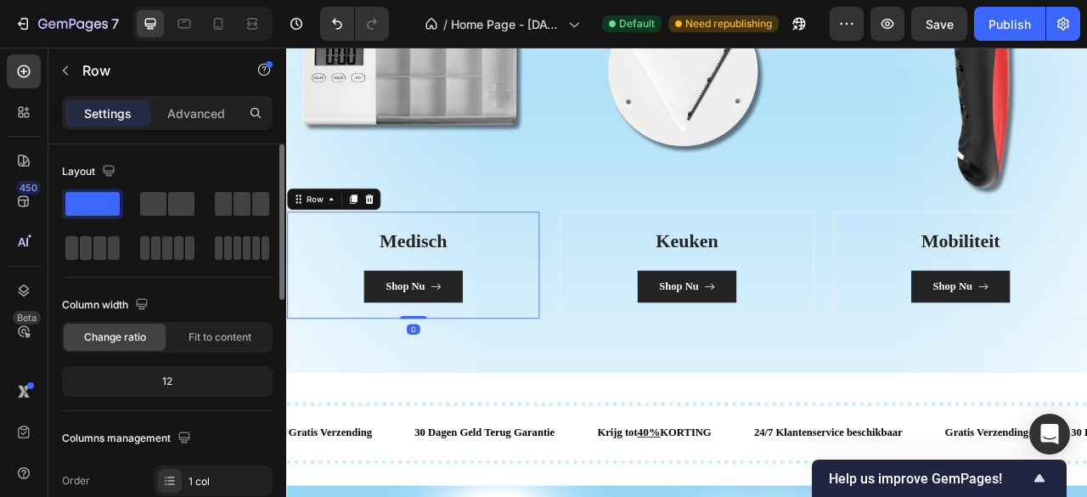
click at [593, 384] on div "Medisch Heading Shop Nu Button Row 0" at bounding box center [447, 325] width 323 height 138
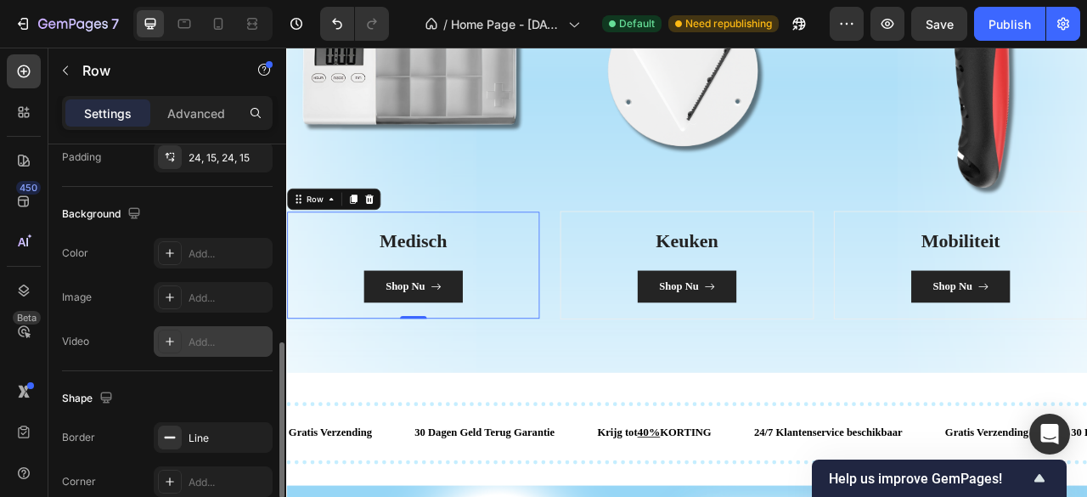
scroll to position [594, 0]
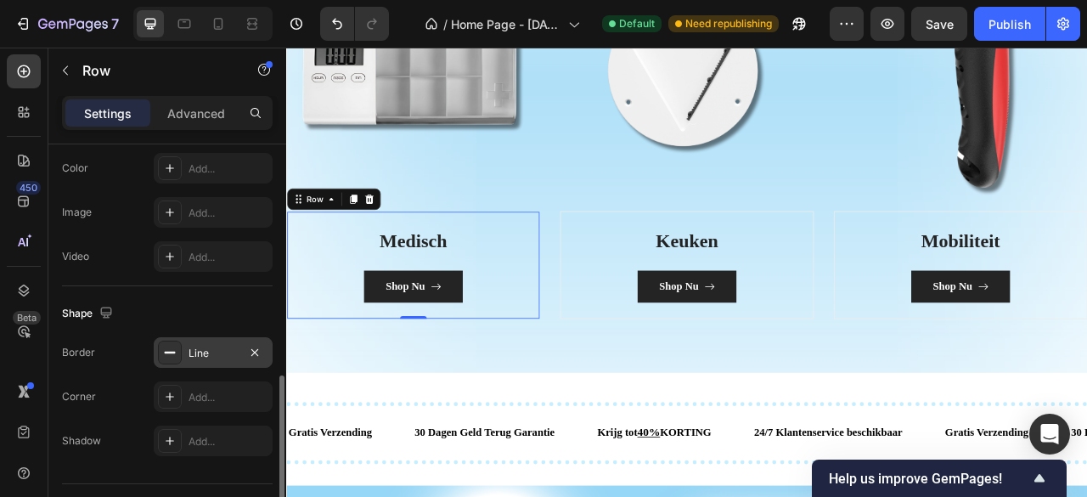
click at [214, 354] on div "Line" at bounding box center [212, 353] width 49 height 15
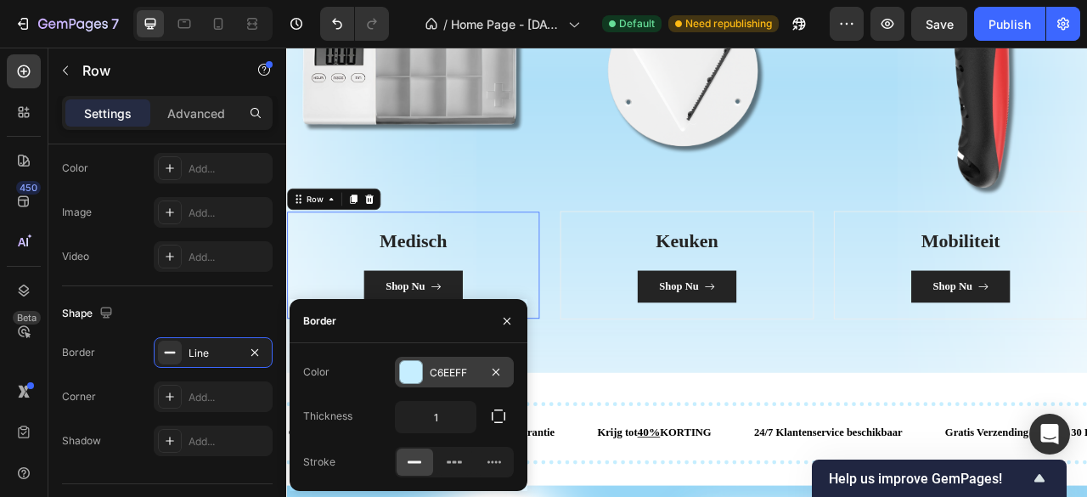
click at [444, 368] on div "C6EEFF" at bounding box center [454, 372] width 49 height 15
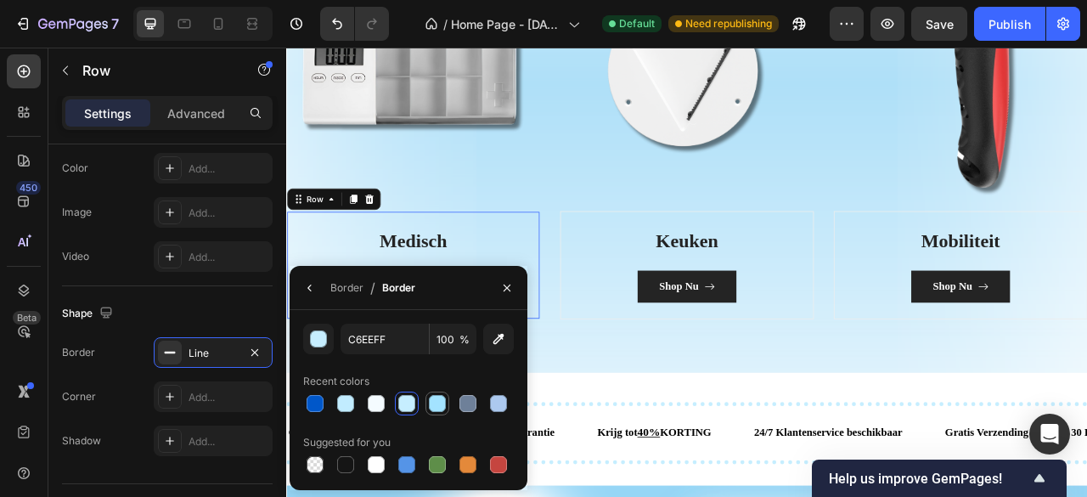
click at [443, 398] on div at bounding box center [437, 403] width 17 height 17
click at [352, 400] on div at bounding box center [345, 403] width 17 height 17
type input "C1ECFF"
click at [628, 447] on div "categorieën Heading Slimme oplossingen voor in huis en daarbuiten. Text block R…" at bounding box center [795, 93] width 1019 height 735
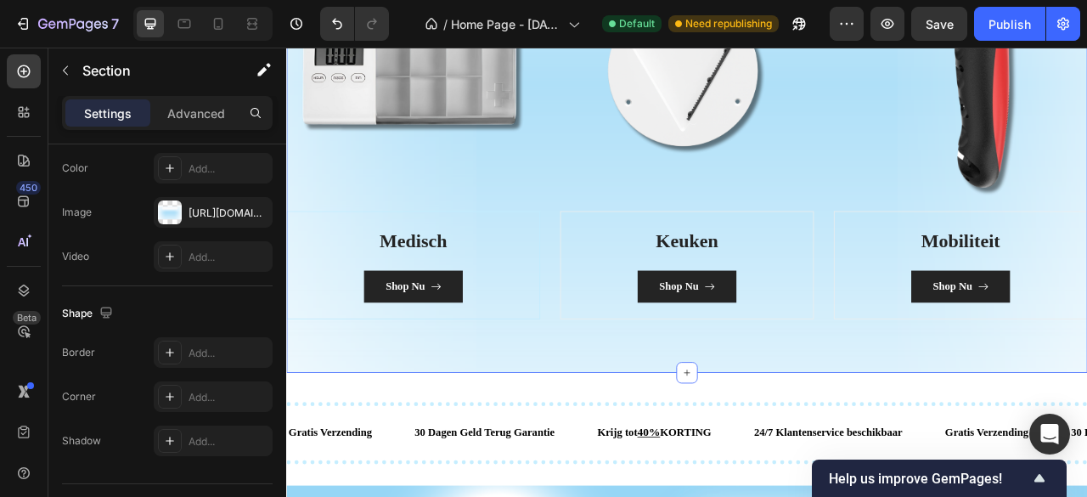
scroll to position [0, 0]
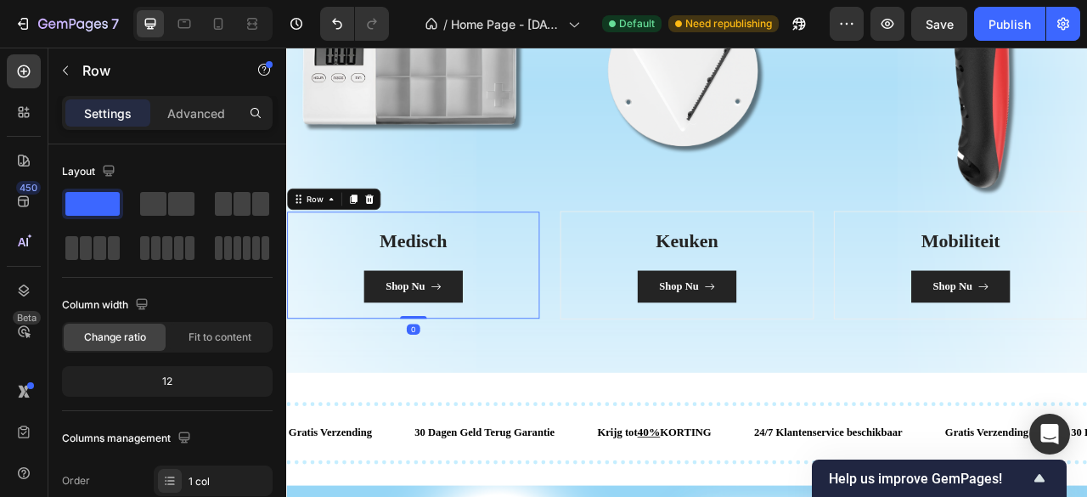
click at [565, 382] on div "Medisch Heading Shop Nu Button Row 0" at bounding box center [447, 325] width 323 height 138
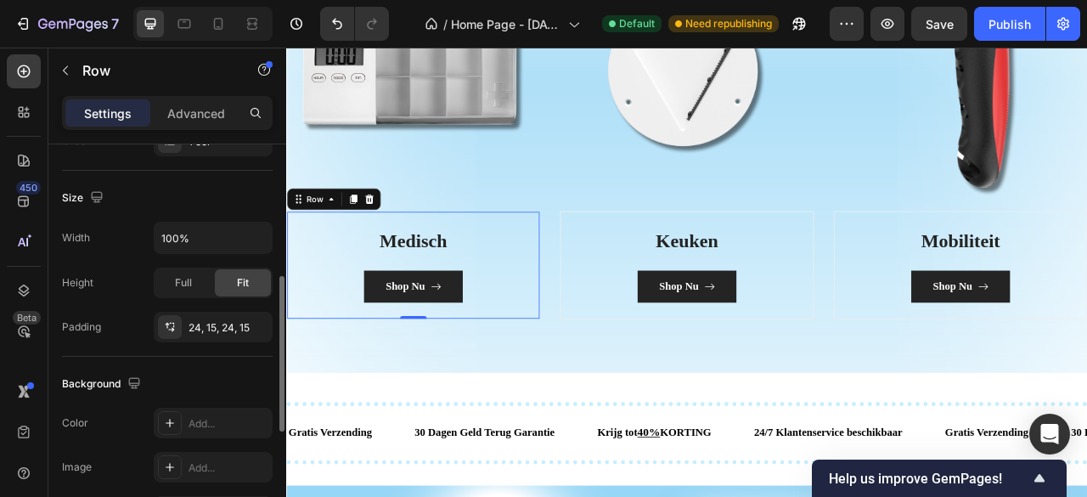
scroll to position [509, 0]
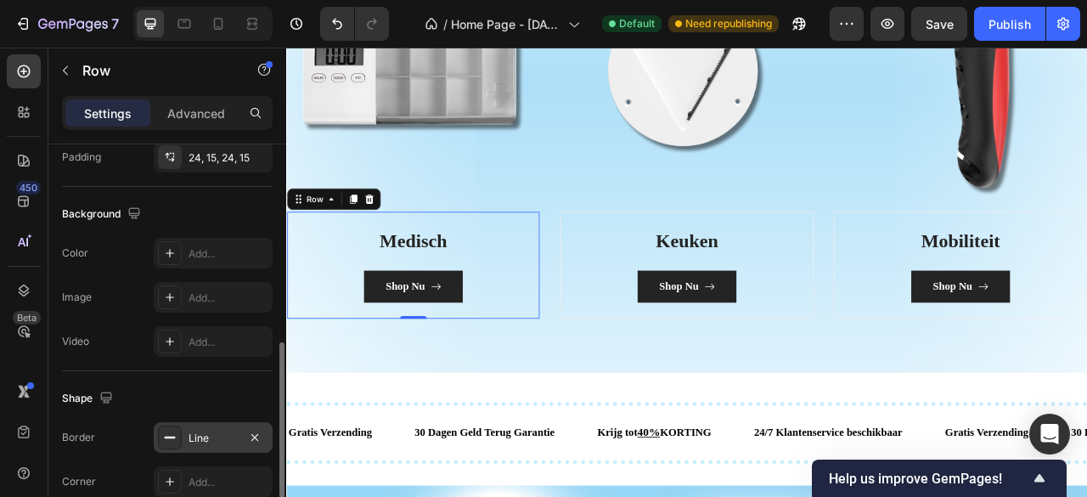
click at [219, 425] on div "Line" at bounding box center [213, 437] width 119 height 31
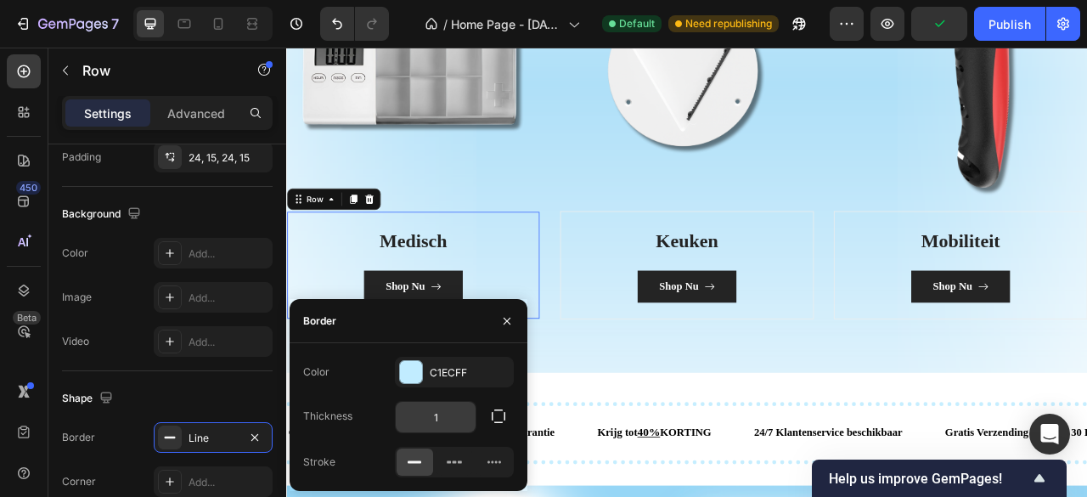
click at [440, 405] on input "1" at bounding box center [436, 417] width 80 height 31
type input "2"
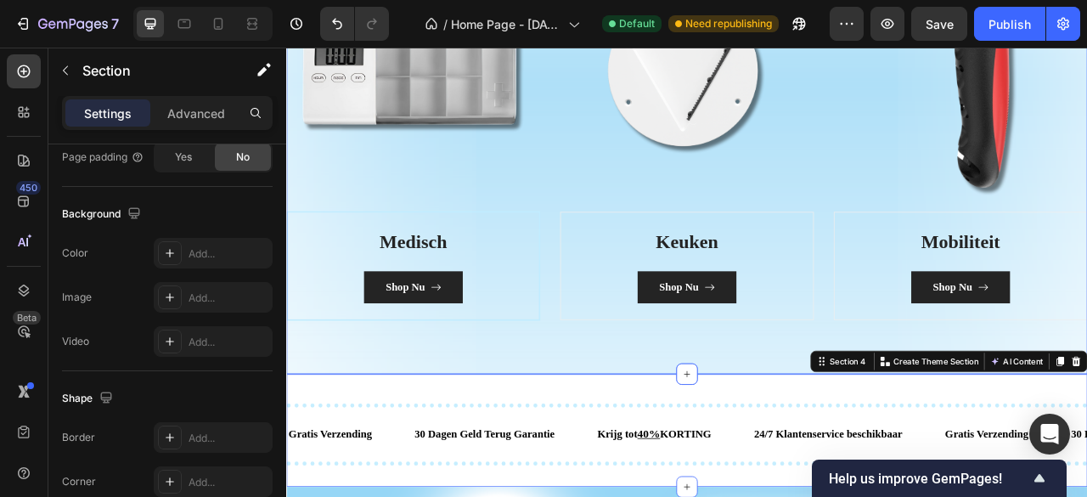
scroll to position [0, 0]
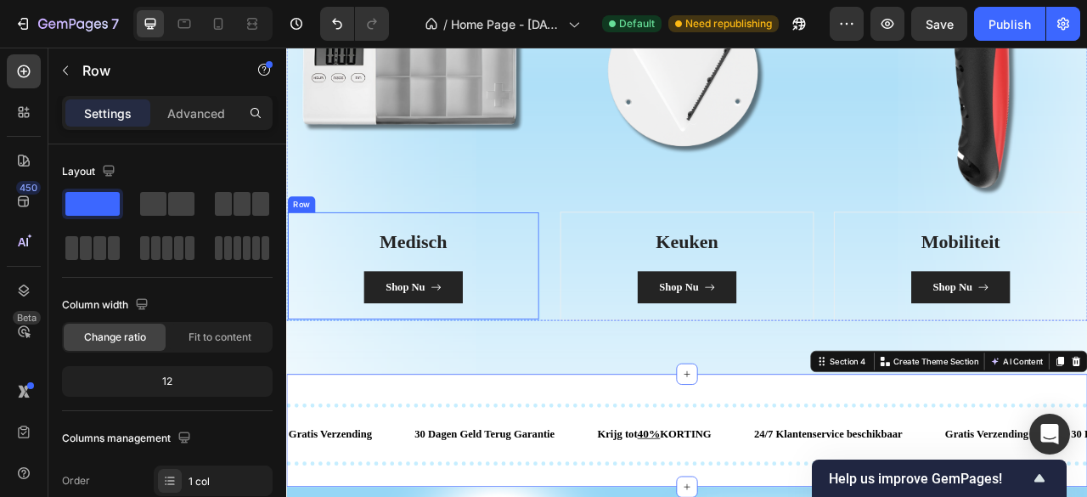
click at [568, 387] on div "Medisch Heading Shop Nu Button Row" at bounding box center [447, 325] width 323 height 139
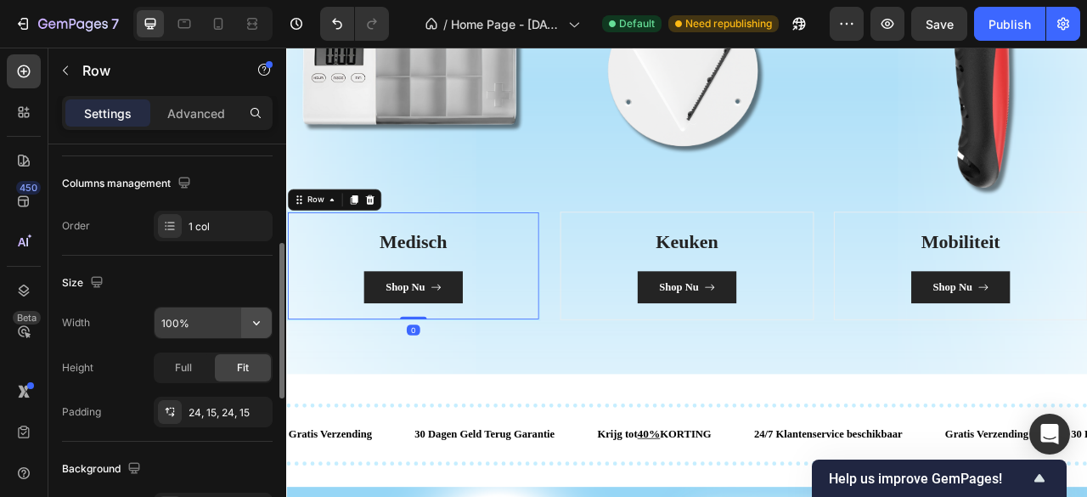
scroll to position [509, 0]
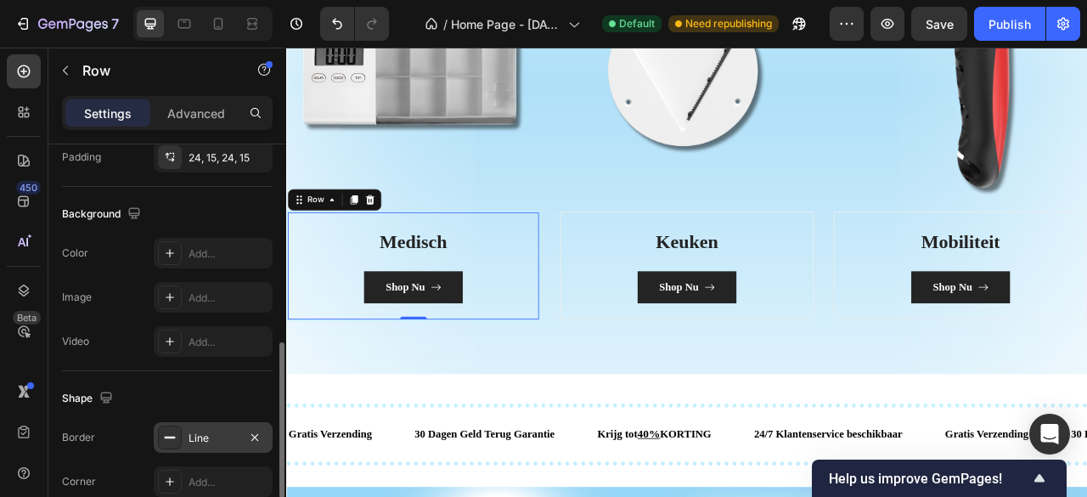
click at [209, 425] on div "Line" at bounding box center [213, 437] width 119 height 31
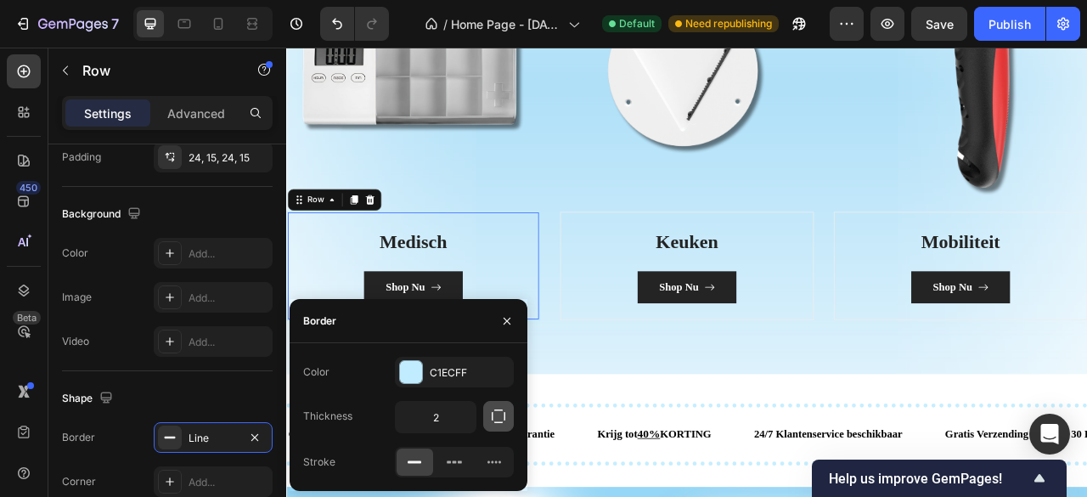
click at [492, 412] on icon "button" at bounding box center [499, 416] width 14 height 14
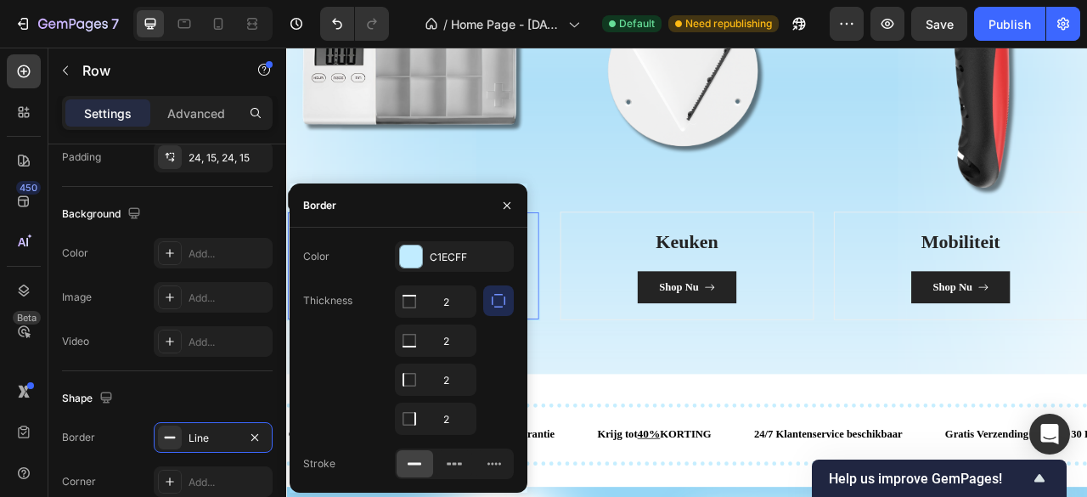
click at [504, 305] on icon "button" at bounding box center [499, 301] width 14 height 14
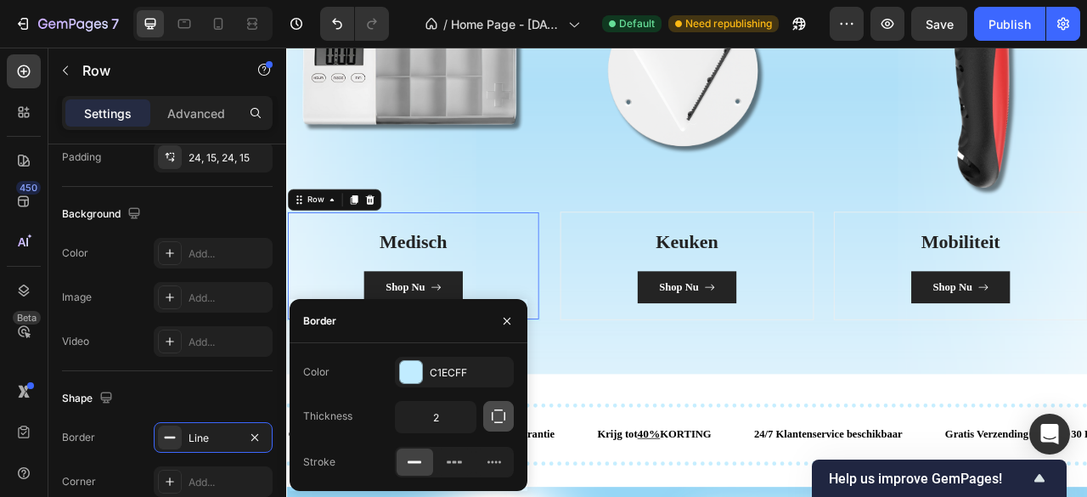
click at [498, 408] on icon "button" at bounding box center [498, 416] width 17 height 17
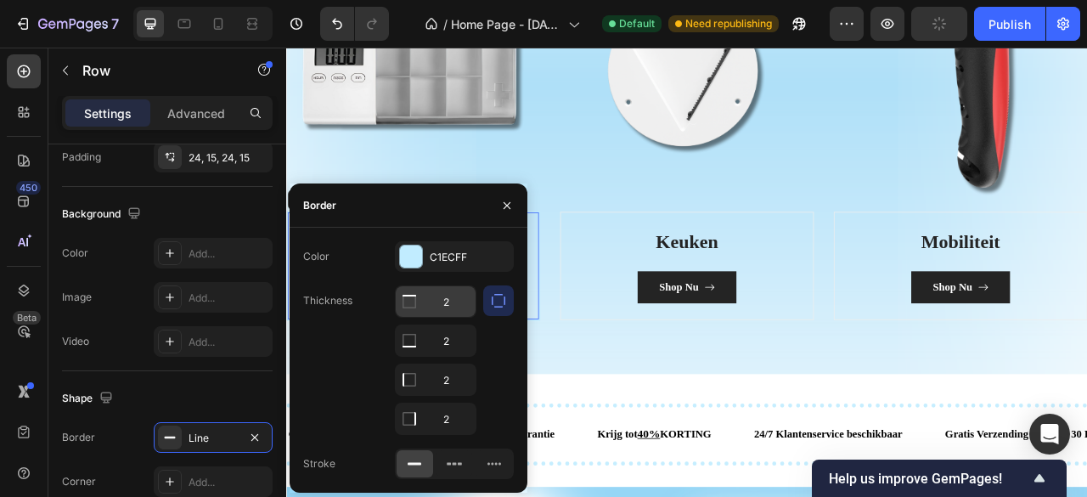
click at [442, 312] on input "2" at bounding box center [436, 301] width 80 height 31
click at [457, 301] on input "2" at bounding box center [436, 301] width 80 height 31
click at [446, 464] on icon at bounding box center [454, 463] width 17 height 17
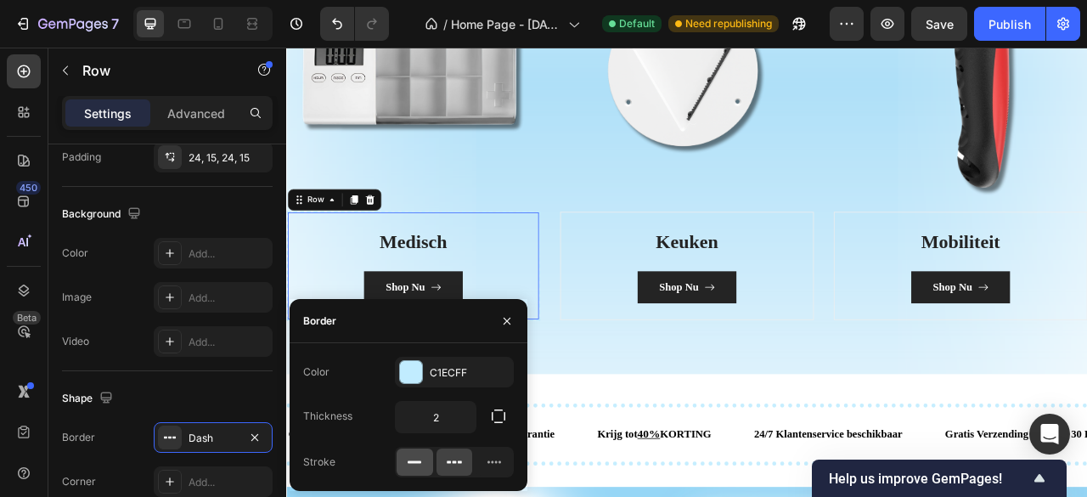
click at [416, 459] on icon at bounding box center [414, 461] width 17 height 17
click at [455, 422] on input "2" at bounding box center [436, 417] width 80 height 31
type input "3"
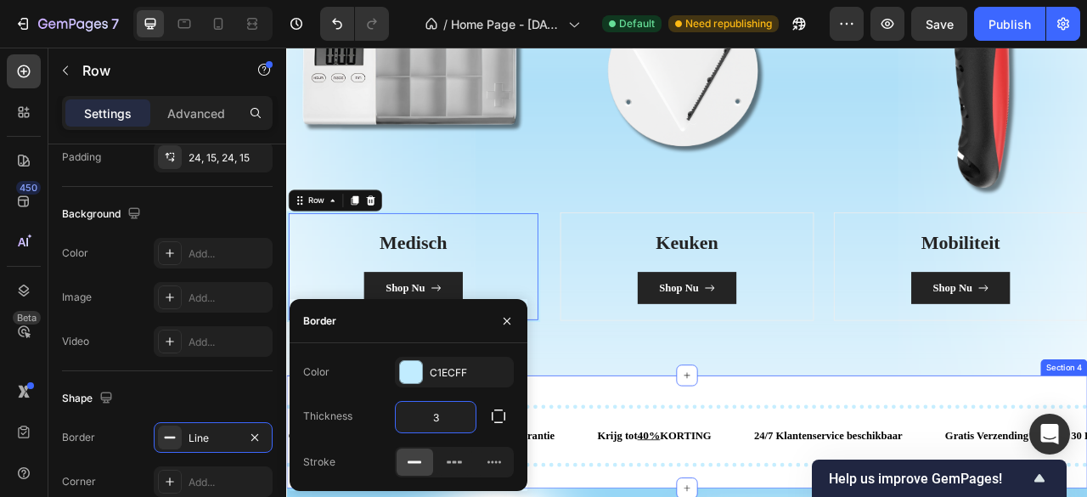
click at [635, 453] on div "categorieën Heading Slimme oplossingen voor in huis en daarbuiten. Text block R…" at bounding box center [795, 95] width 1019 height 739
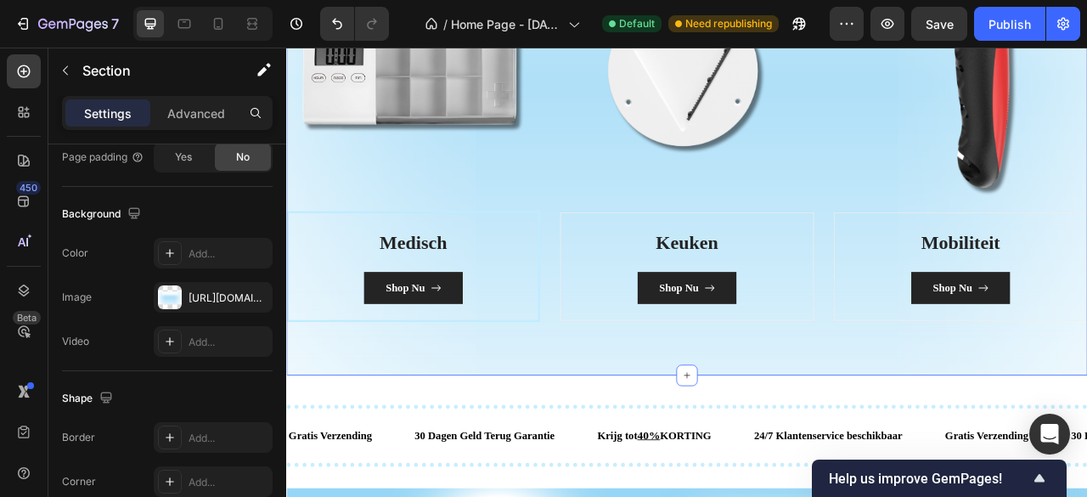
scroll to position [0, 0]
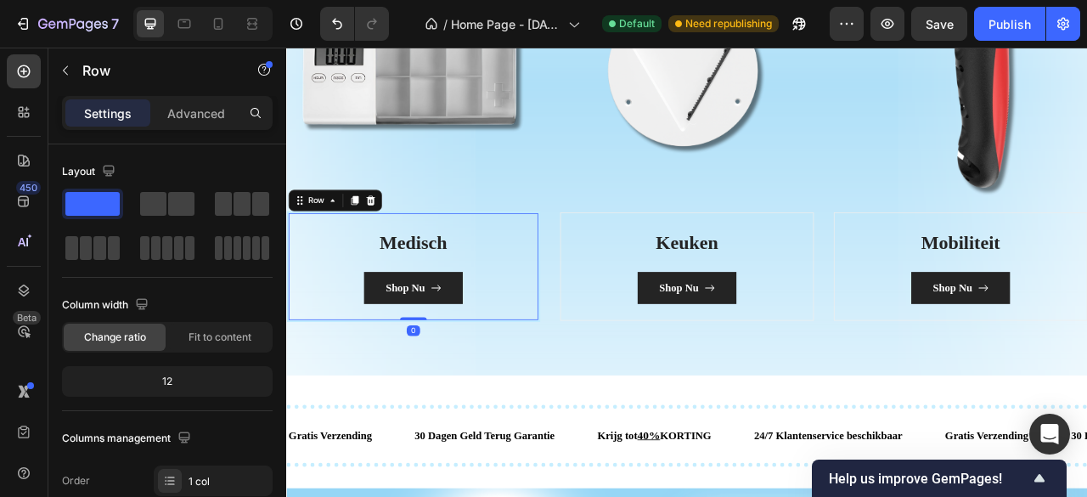
click at [566, 389] on div "Medisch Heading Shop Nu Button Row 0" at bounding box center [447, 326] width 323 height 141
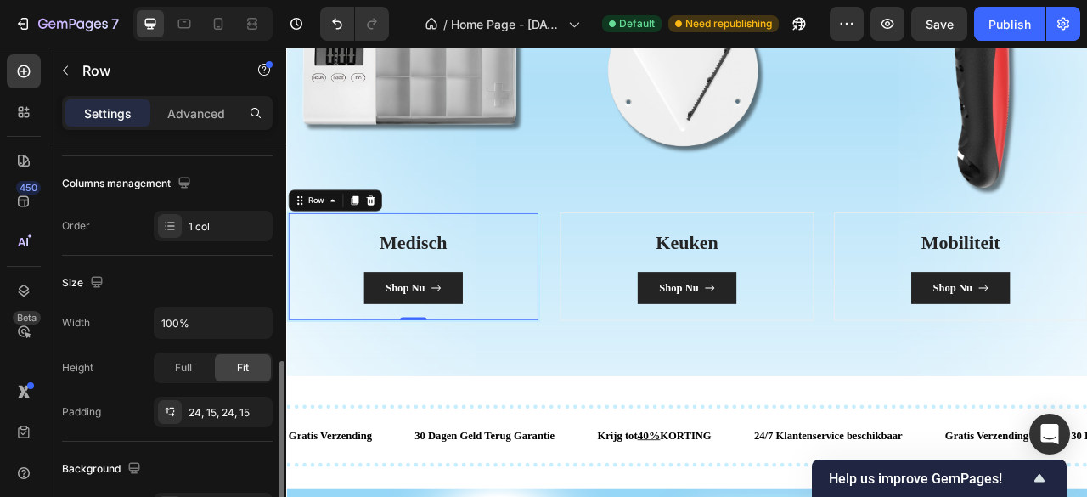
scroll to position [425, 0]
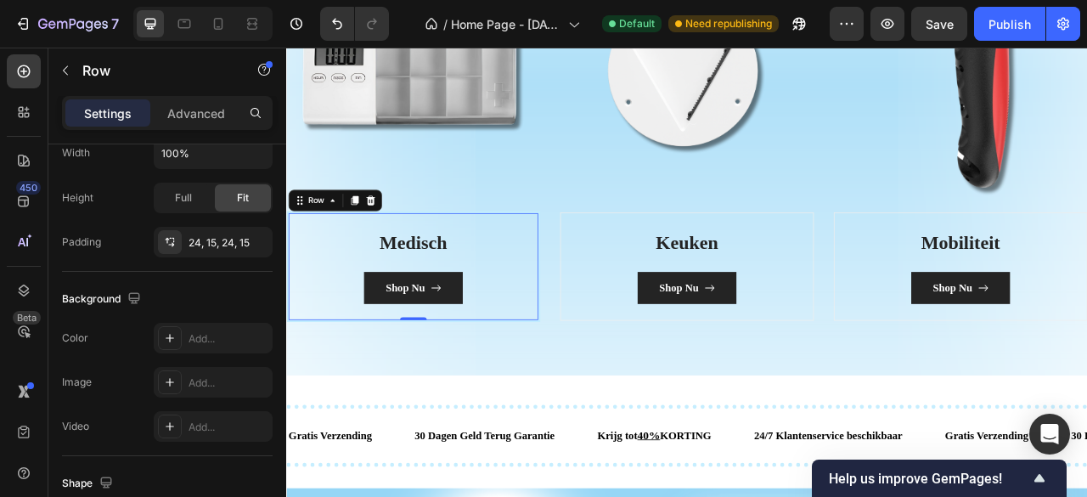
click at [421, 256] on div "Medisch Heading Shop Nu Button Row 0" at bounding box center [447, 326] width 323 height 141
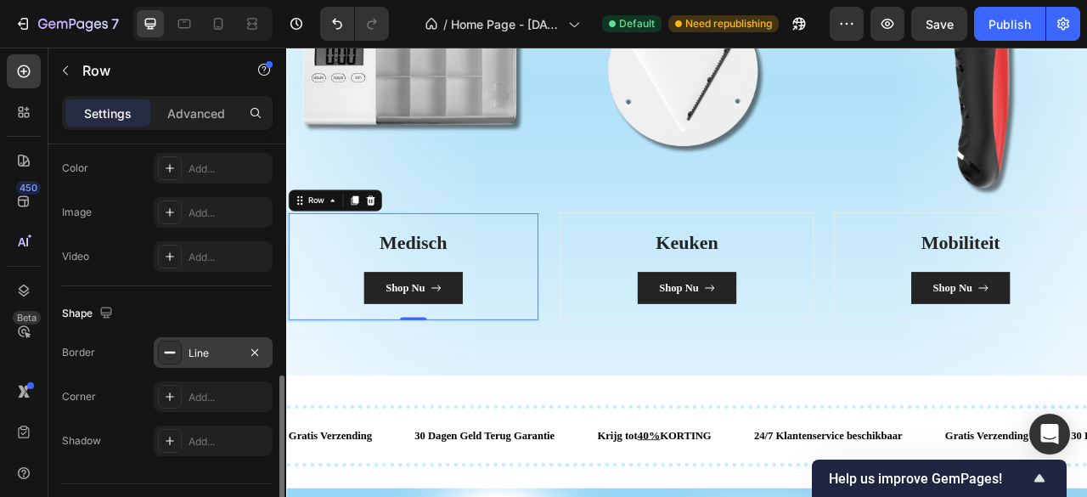
click at [216, 352] on div "Line" at bounding box center [212, 353] width 49 height 15
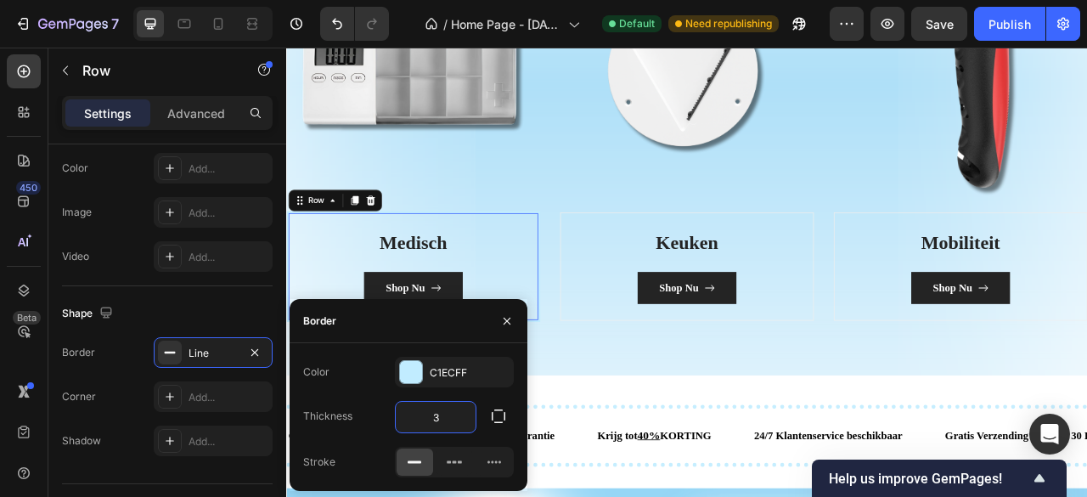
click at [458, 412] on input "3" at bounding box center [436, 417] width 80 height 31
type input "4"
type input "5"
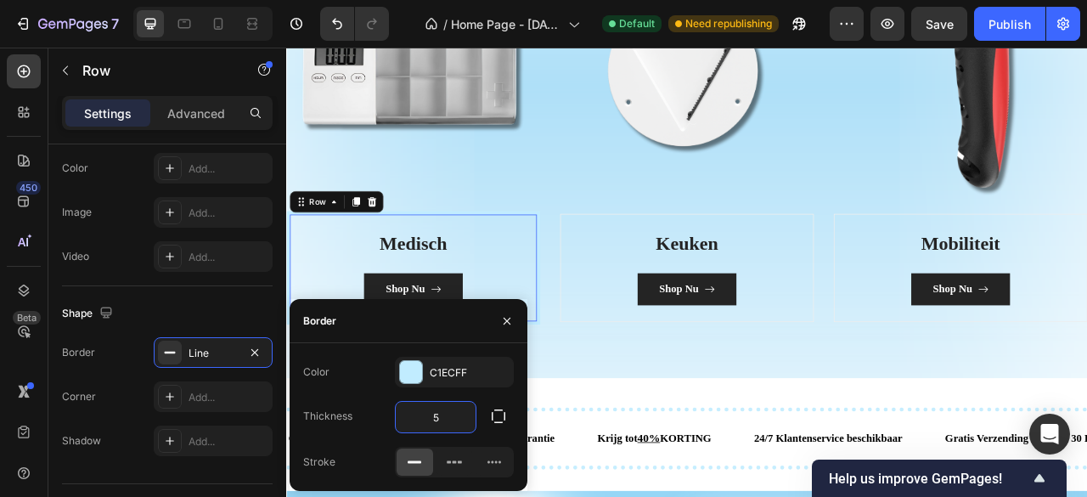
click at [603, 282] on div "Medisch Heading Shop Nu Button Row 0" at bounding box center [447, 328] width 323 height 144
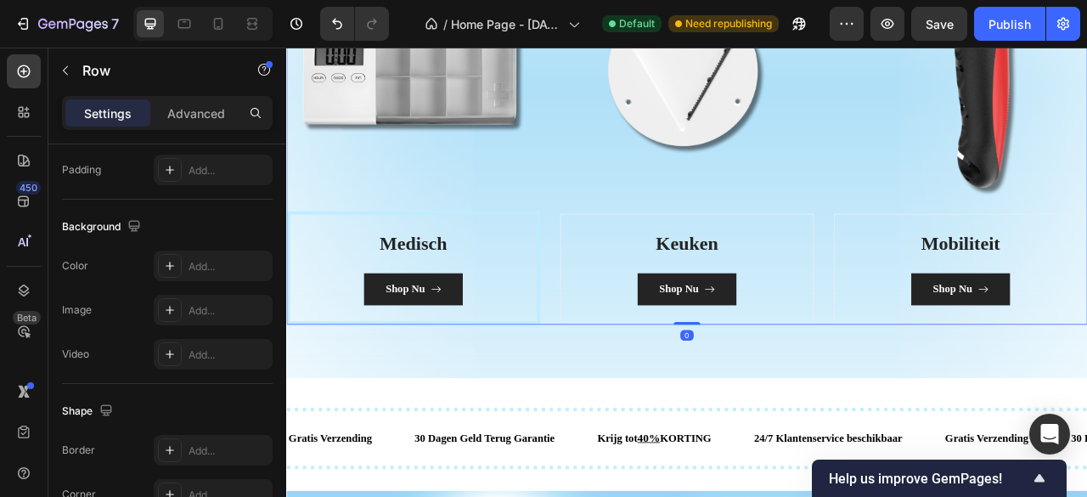
click at [616, 225] on div "Image Medisch Heading Shop Nu Button Row Image Keuken Heading Shop Nu Button Ro…" at bounding box center [795, 166] width 1019 height 467
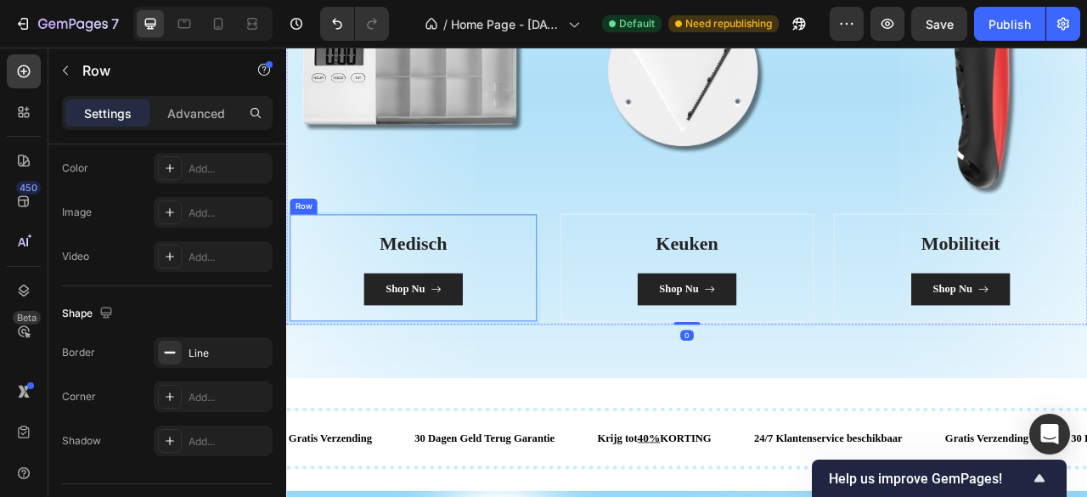
click at [599, 338] on div "Medisch Heading Shop Nu Button Row" at bounding box center [447, 328] width 323 height 144
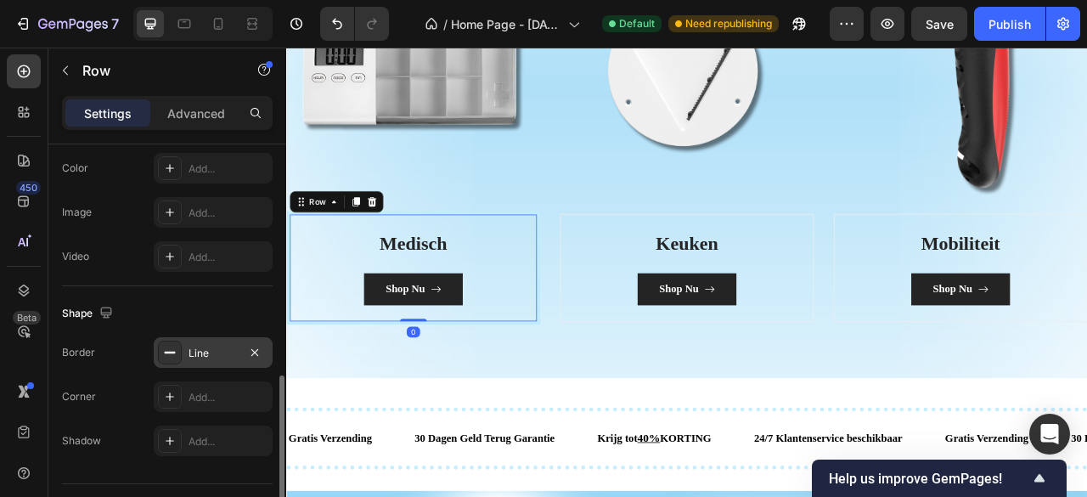
click at [214, 347] on div "Line" at bounding box center [212, 353] width 49 height 15
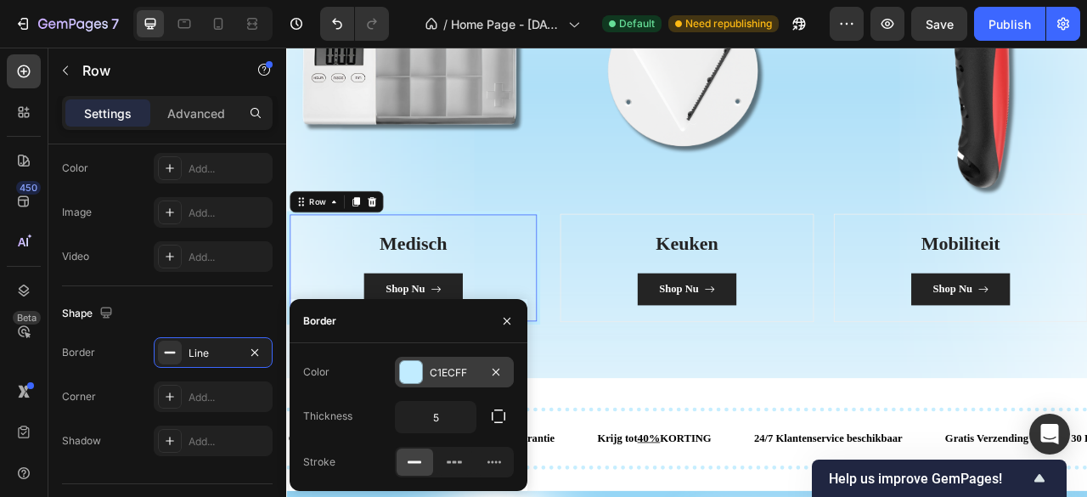
click at [416, 357] on div "C1ECFF" at bounding box center [454, 372] width 119 height 31
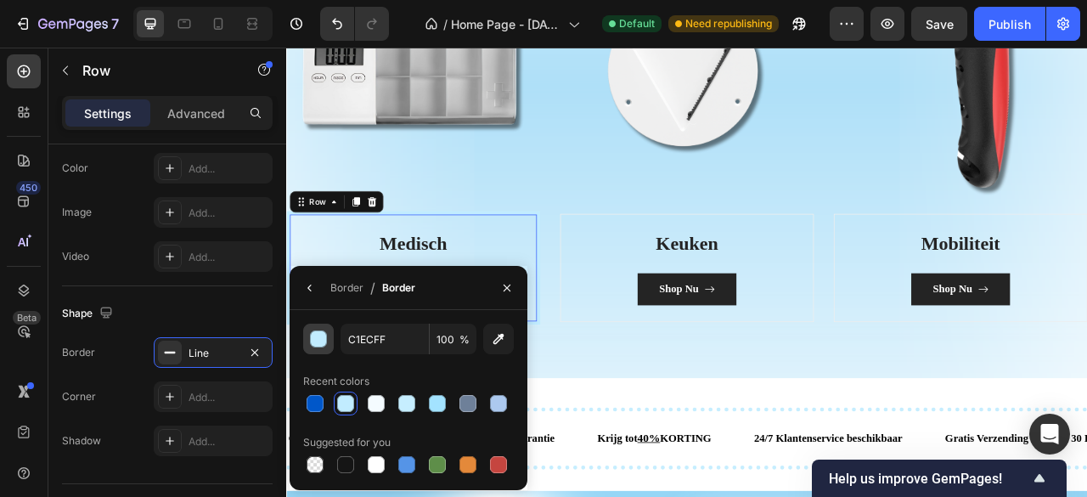
click at [327, 342] on button "button" at bounding box center [318, 338] width 31 height 31
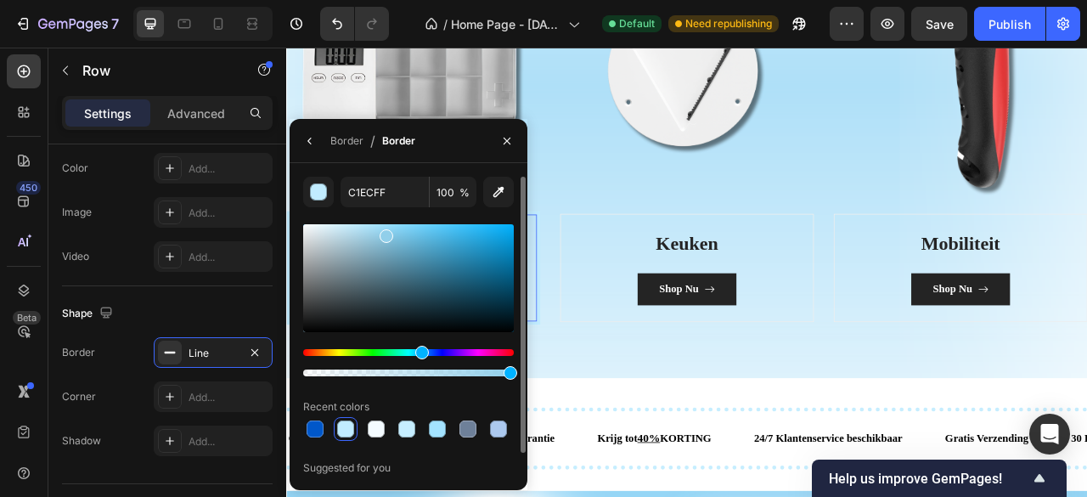
click at [385, 232] on div at bounding box center [408, 278] width 211 height 108
click at [380, 228] on div at bounding box center [382, 232] width 14 height 14
type input "9CDAF4"
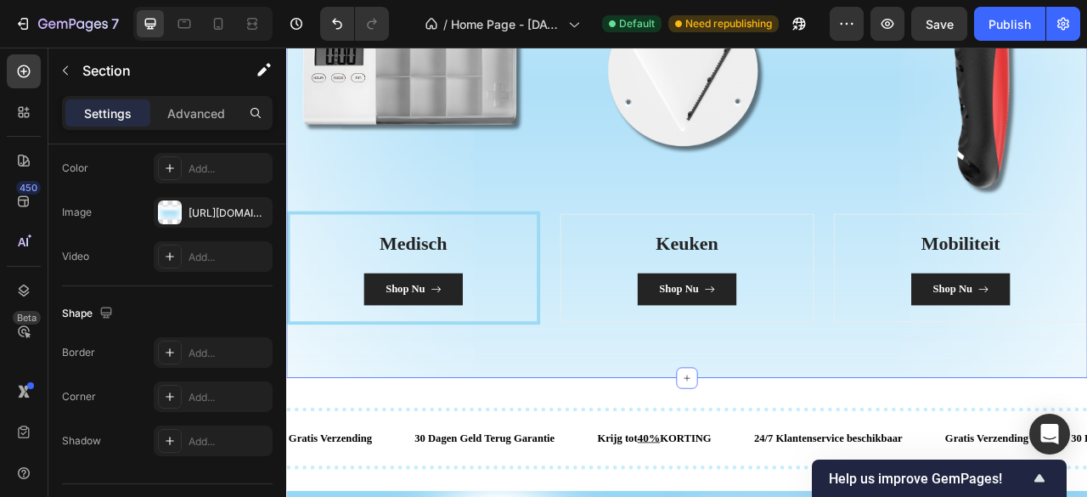
click at [633, 435] on div "categorieën Heading Slimme oplossingen voor in huis en daarbuiten. Text block R…" at bounding box center [795, 97] width 1019 height 742
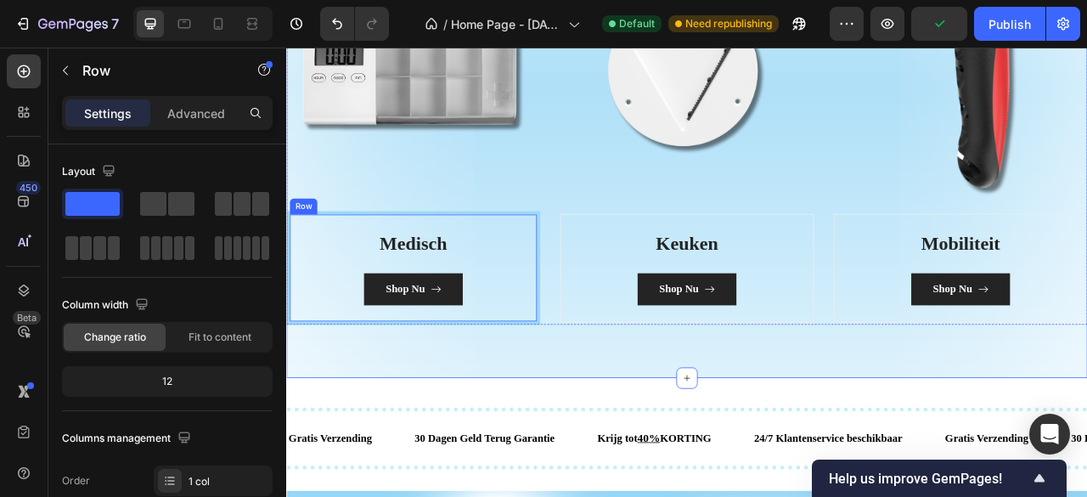
click at [597, 366] on div "Medisch Heading Shop Nu Button Row" at bounding box center [447, 328] width 323 height 144
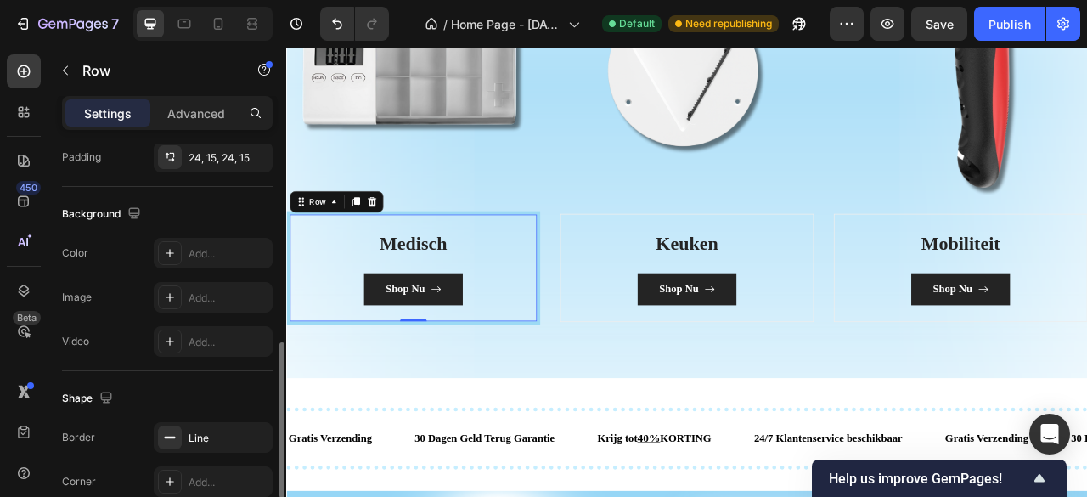
scroll to position [594, 0]
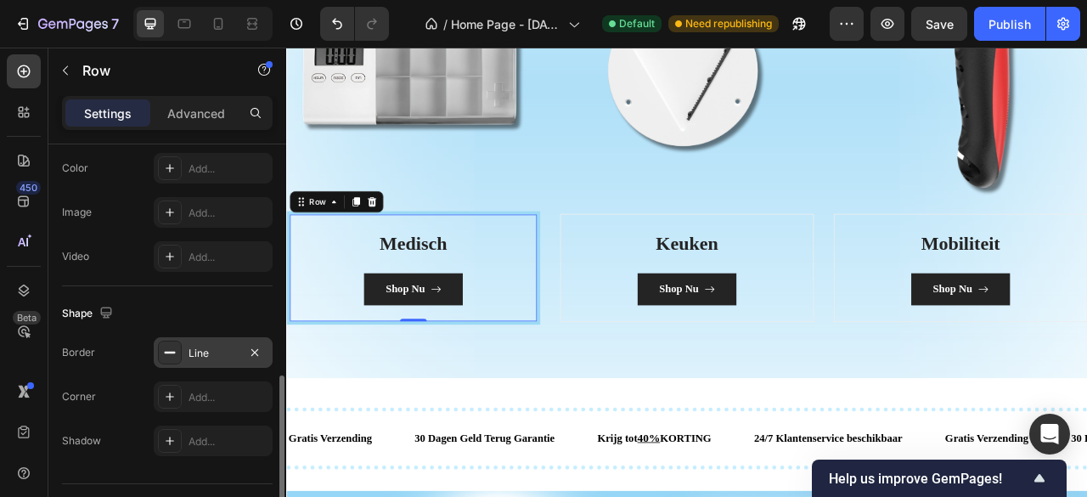
click at [217, 351] on div "Line" at bounding box center [212, 353] width 49 height 15
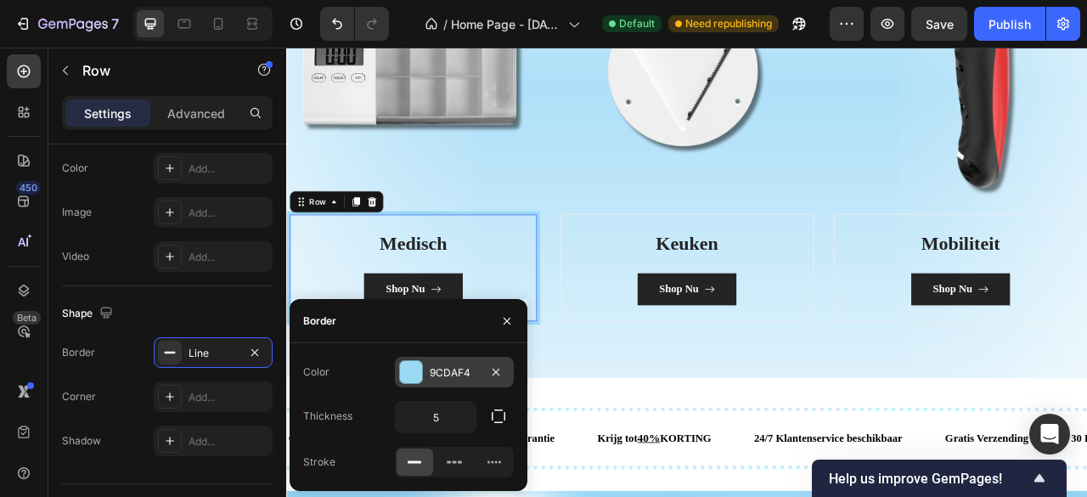
click at [430, 368] on div "9CDAF4" at bounding box center [454, 372] width 49 height 15
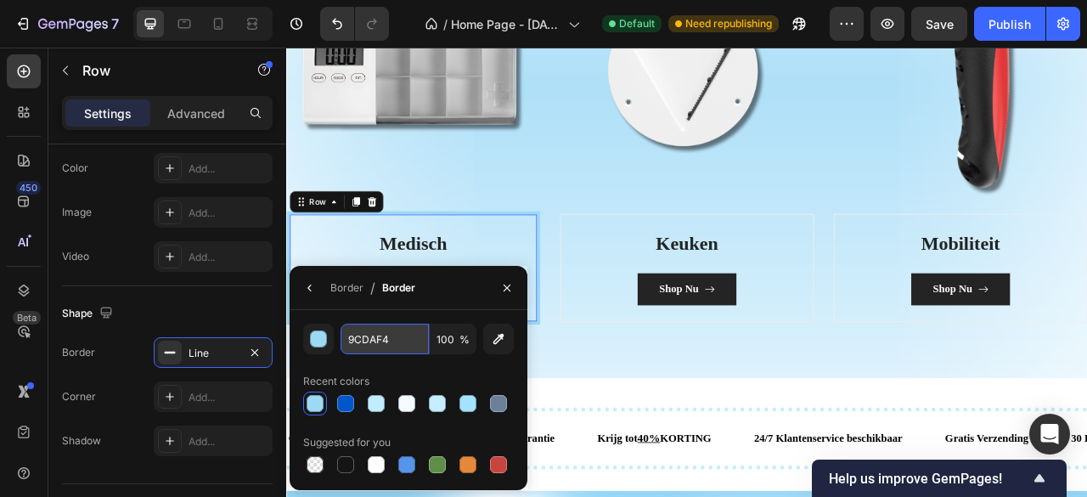
click at [396, 335] on input "9CDAF4" at bounding box center [384, 338] width 88 height 31
click at [348, 293] on div "Border" at bounding box center [346, 287] width 33 height 15
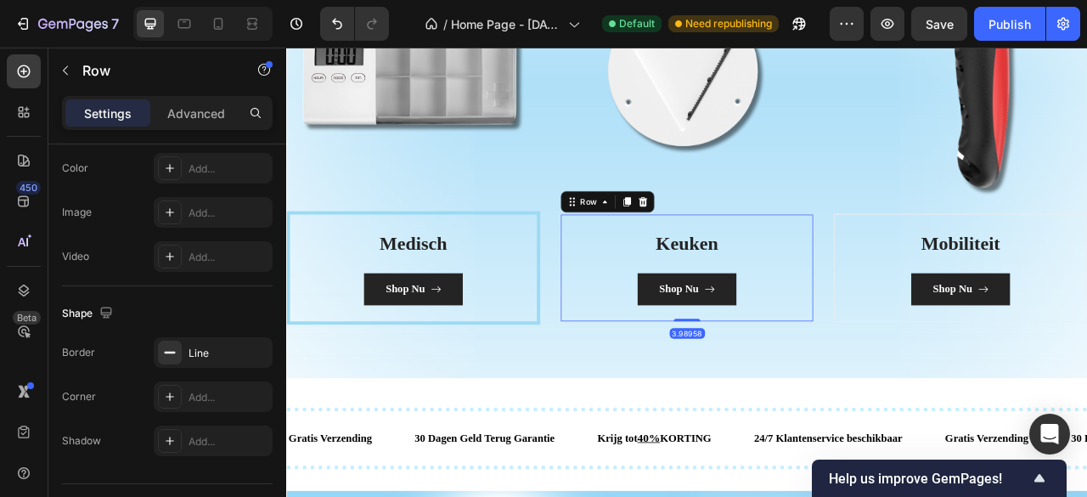
click at [634, 335] on div "Keuken Heading Shop Nu Button Row 3.98958" at bounding box center [795, 328] width 323 height 138
click at [224, 340] on div "Line" at bounding box center [213, 352] width 119 height 31
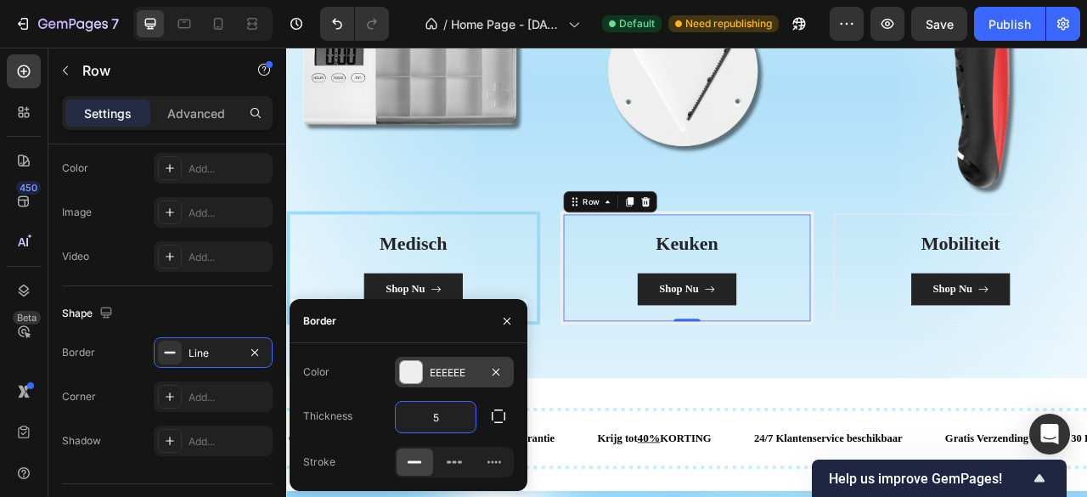
type input "5"
click at [450, 374] on div "EEEEEE" at bounding box center [454, 372] width 49 height 15
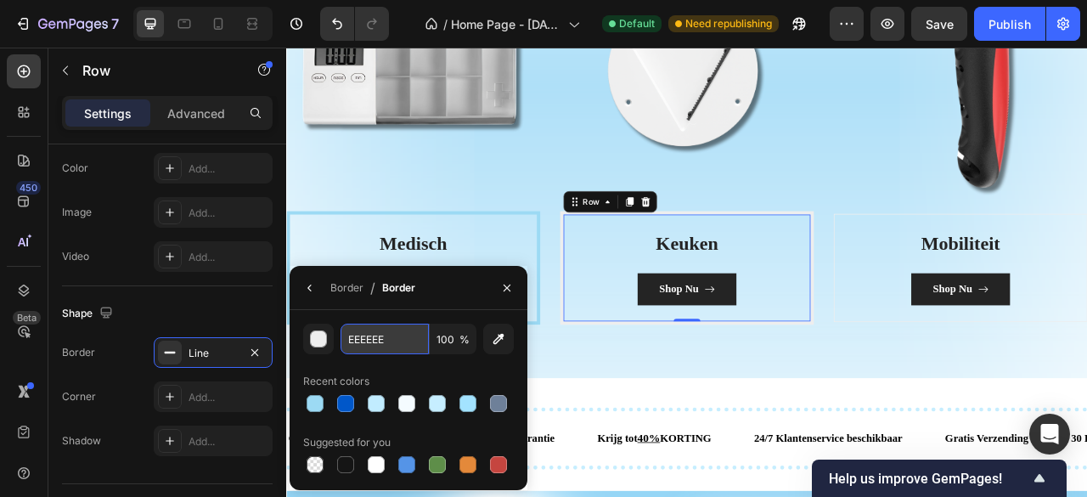
click at [415, 344] on input "EEEEEE" at bounding box center [384, 338] width 88 height 31
paste input "9CDAF4"
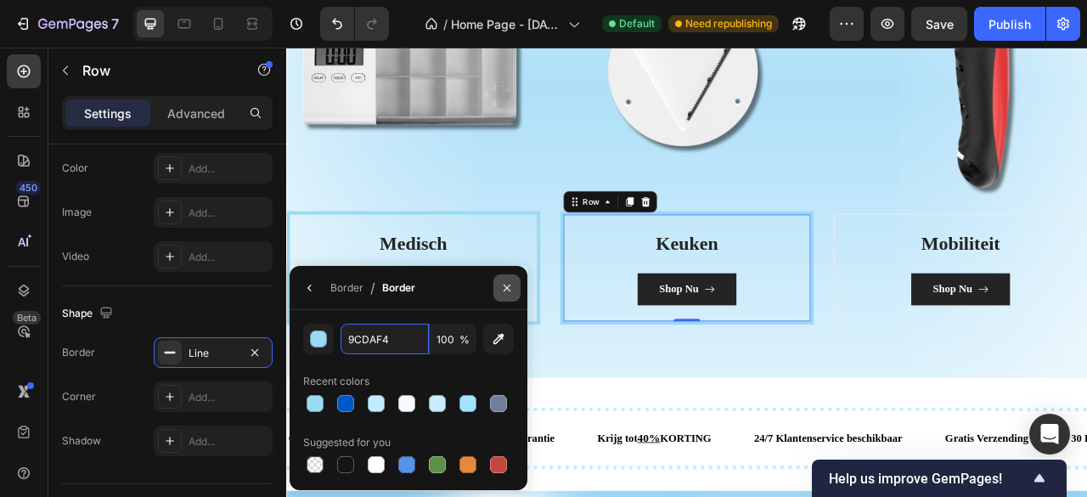
type input "9CDAF4"
drag, startPoint x: 503, startPoint y: 288, endPoint x: 522, endPoint y: 306, distance: 25.8
click at [503, 288] on icon "button" at bounding box center [507, 288] width 14 height 14
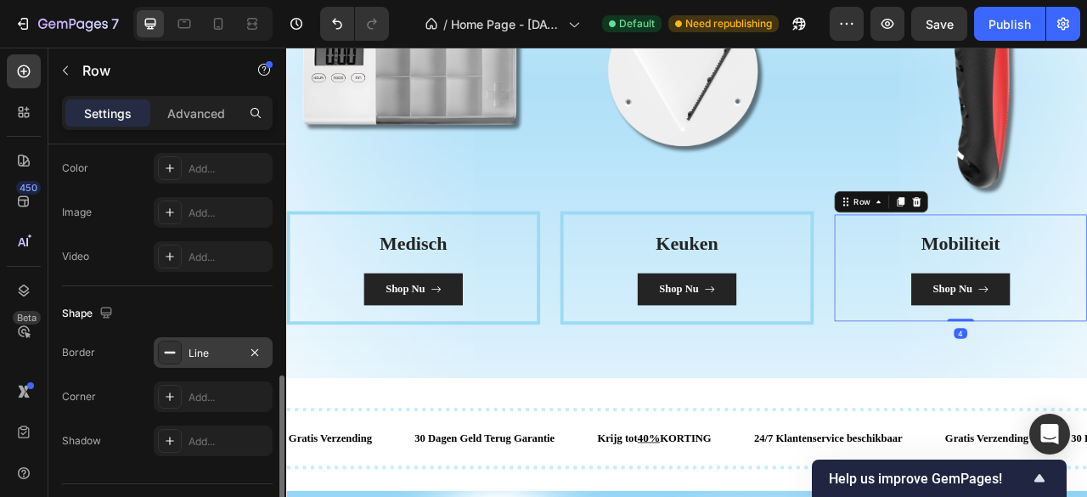
click at [202, 346] on div "Line" at bounding box center [212, 353] width 49 height 15
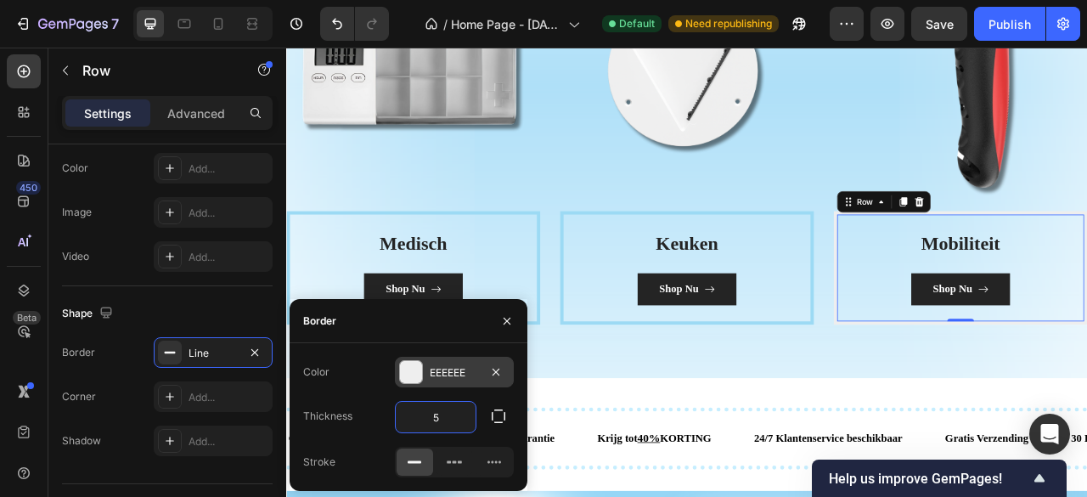
type input "5"
click at [445, 374] on div "EEEEEE" at bounding box center [454, 372] width 49 height 15
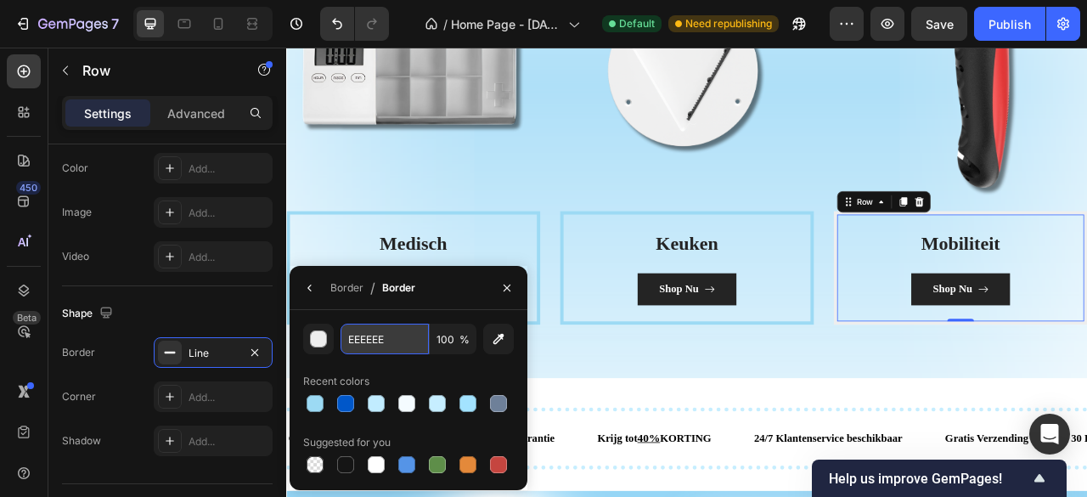
click at [389, 347] on input "EEEEEE" at bounding box center [384, 338] width 88 height 31
paste input "9CDAF4"
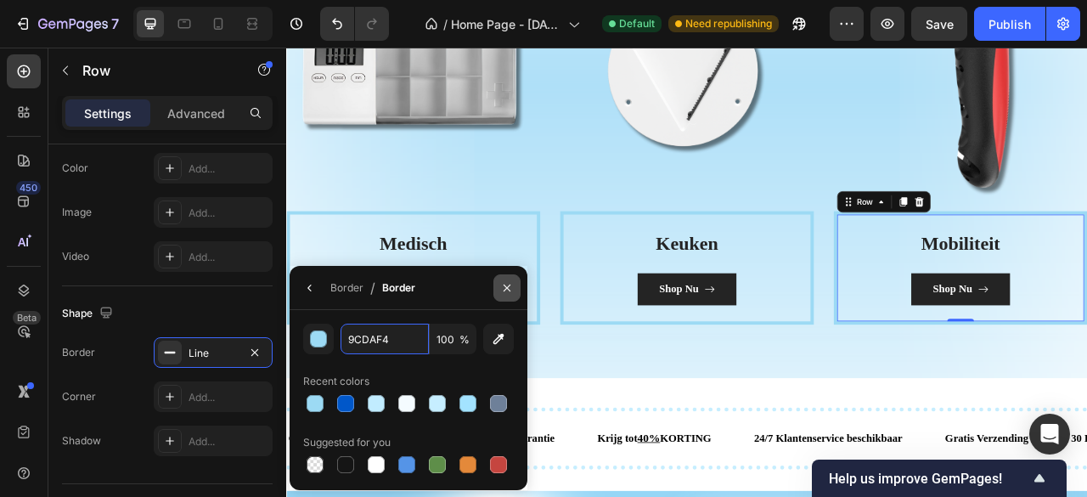
type input "9CDAF4"
click at [498, 285] on button "button" at bounding box center [506, 287] width 27 height 27
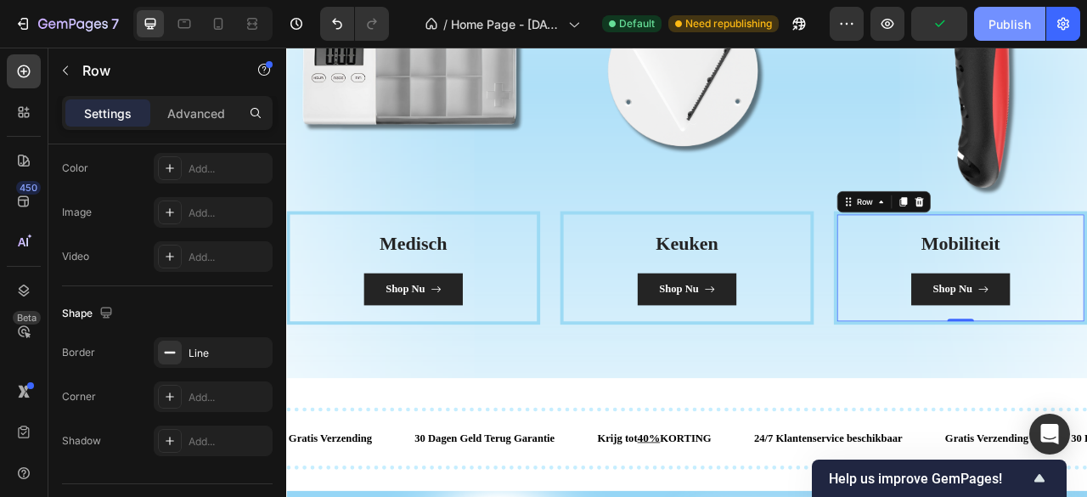
click at [993, 22] on div "Publish" at bounding box center [1009, 24] width 42 height 18
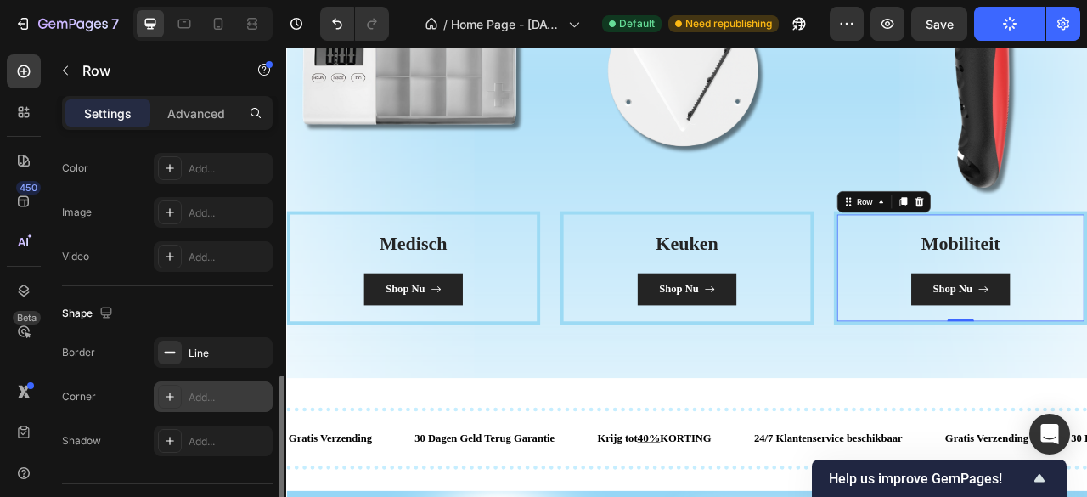
click at [200, 385] on div "Add..." at bounding box center [213, 396] width 119 height 31
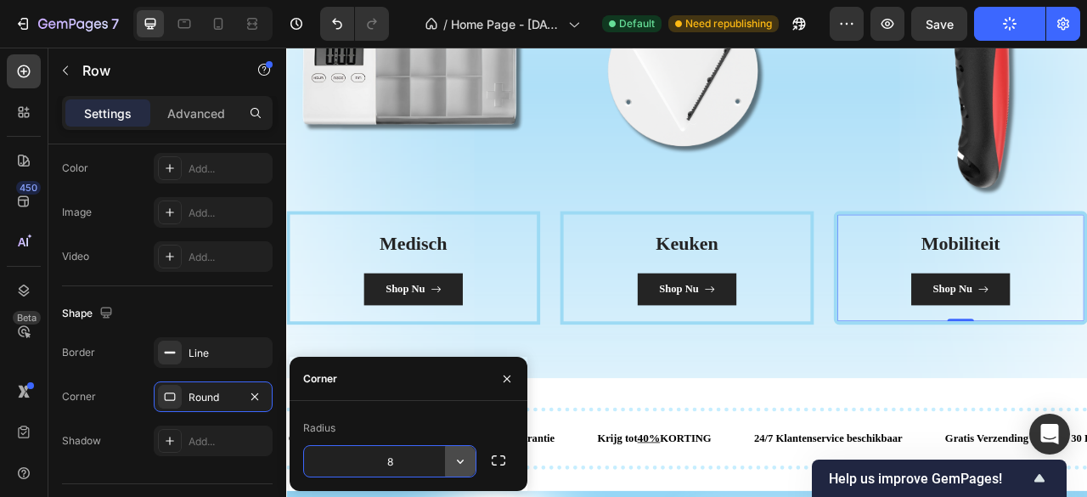
click at [457, 462] on icon "button" at bounding box center [460, 461] width 17 height 17
click at [433, 460] on input "8" at bounding box center [390, 461] width 172 height 31
click at [457, 459] on icon "button" at bounding box center [460, 461] width 17 height 17
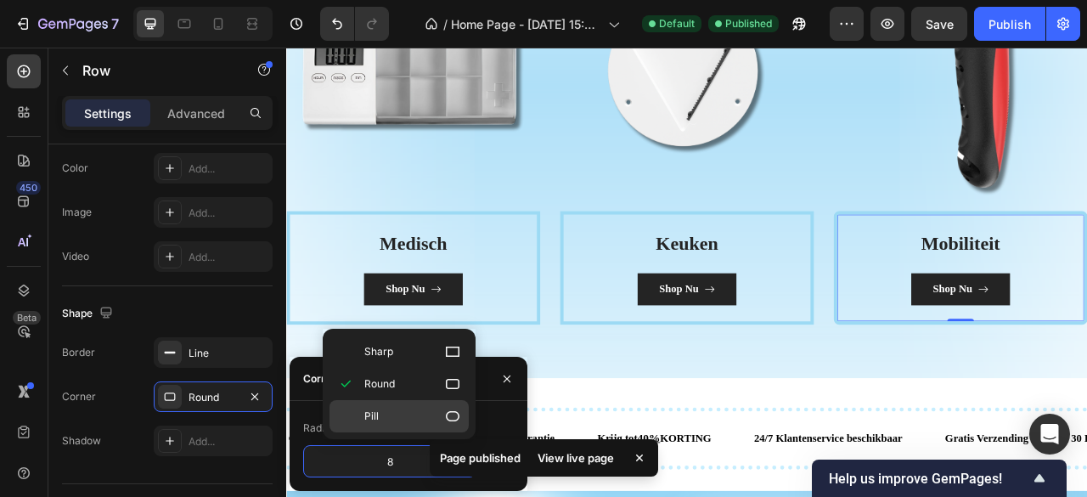
click at [446, 412] on icon at bounding box center [452, 416] width 17 height 17
type input "9999"
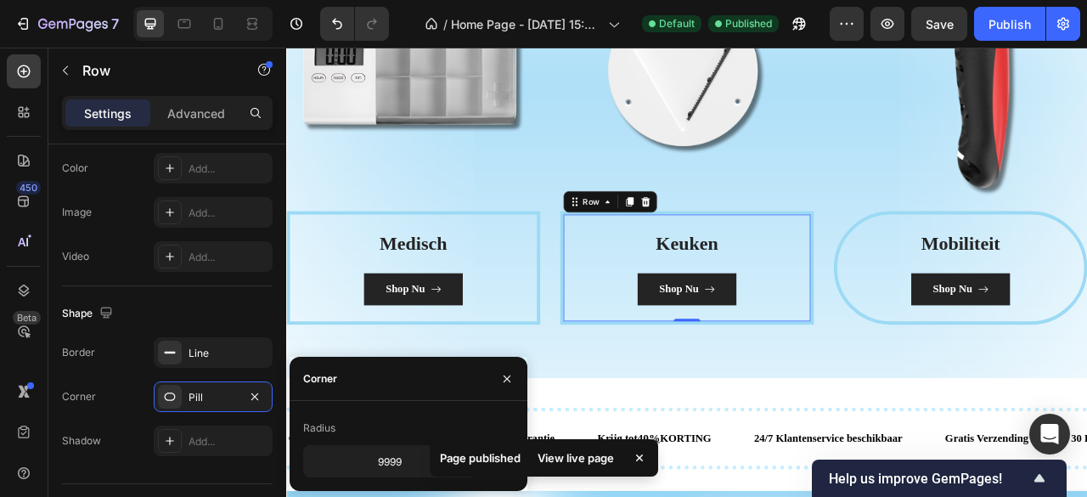
click at [634, 380] on div "Keuken Heading Shop Nu Button Row 0" at bounding box center [795, 328] width 323 height 144
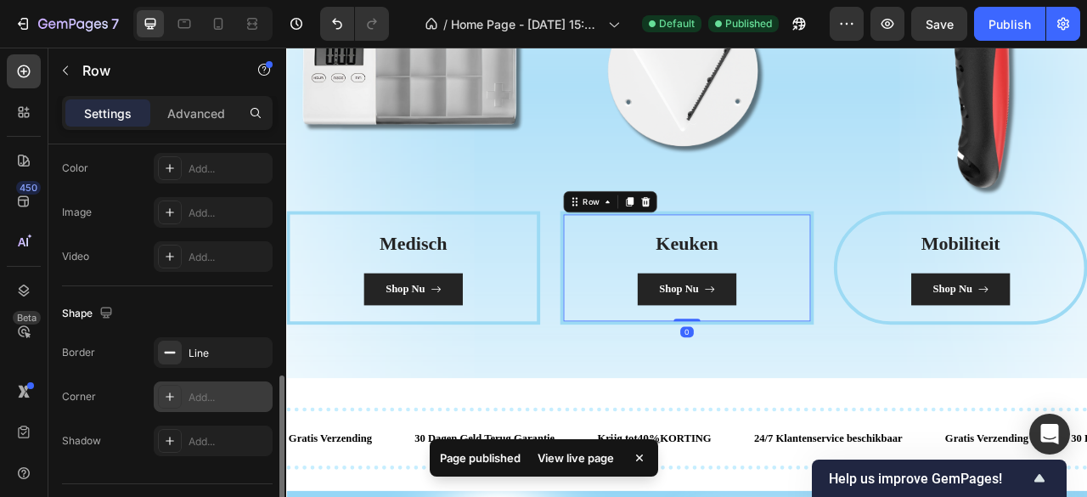
click at [245, 393] on div "Add..." at bounding box center [228, 397] width 80 height 15
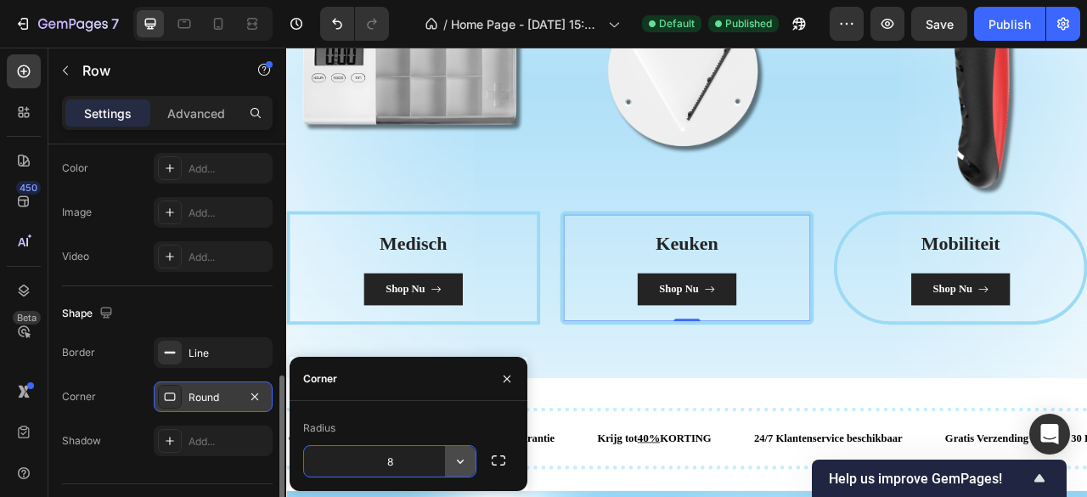
click at [462, 459] on icon "button" at bounding box center [460, 461] width 17 height 17
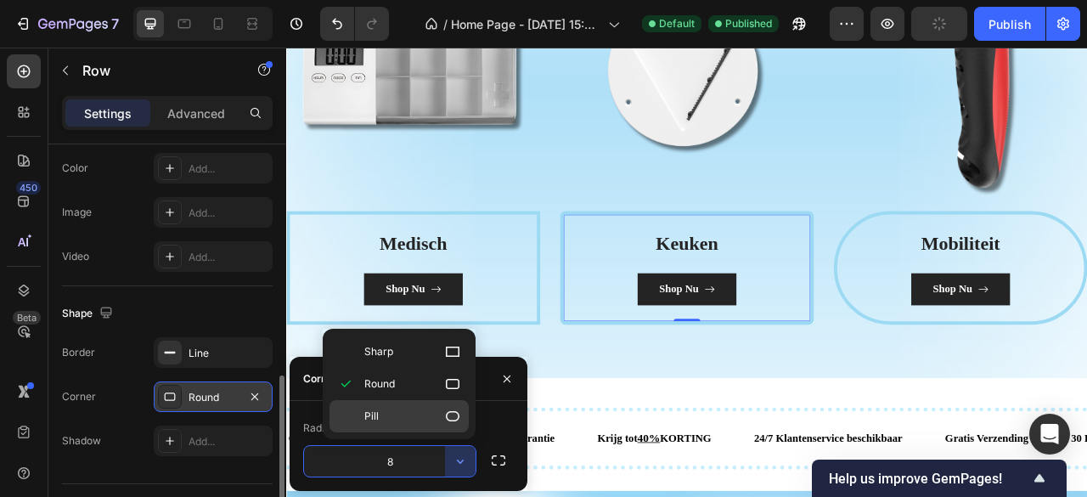
click at [441, 415] on p "Pill" at bounding box center [412, 416] width 97 height 17
type input "9999"
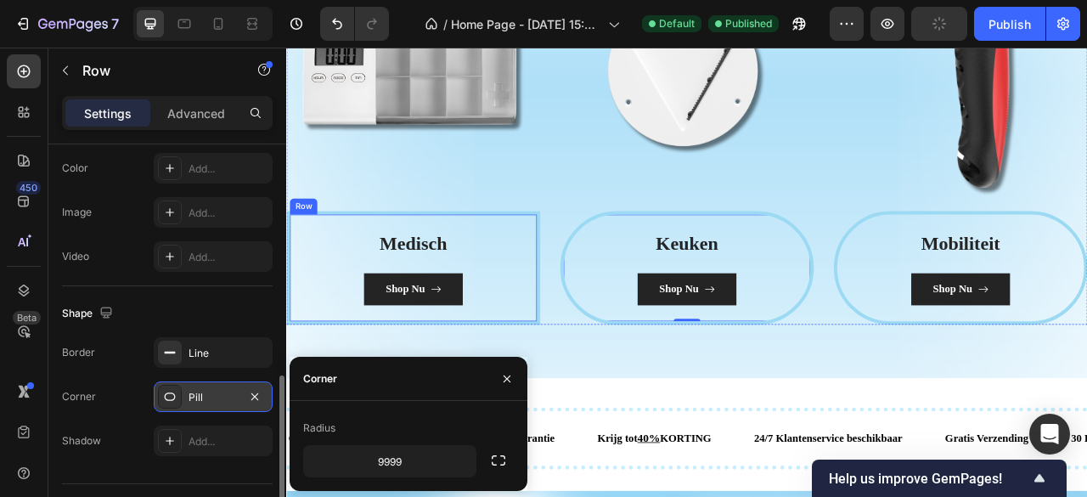
click at [564, 389] on div "Medisch Heading Shop Nu Button Row" at bounding box center [447, 328] width 323 height 144
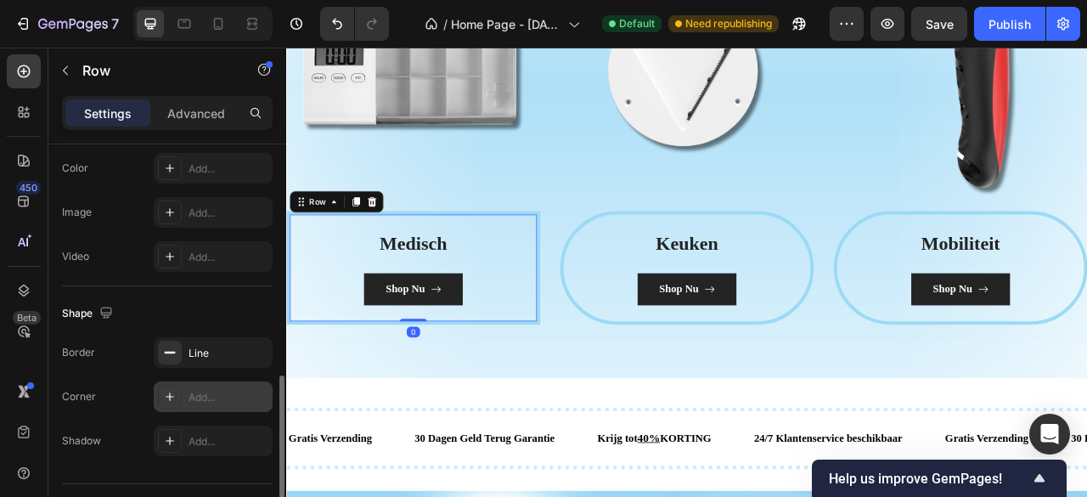
click at [226, 396] on div "Add..." at bounding box center [228, 397] width 80 height 15
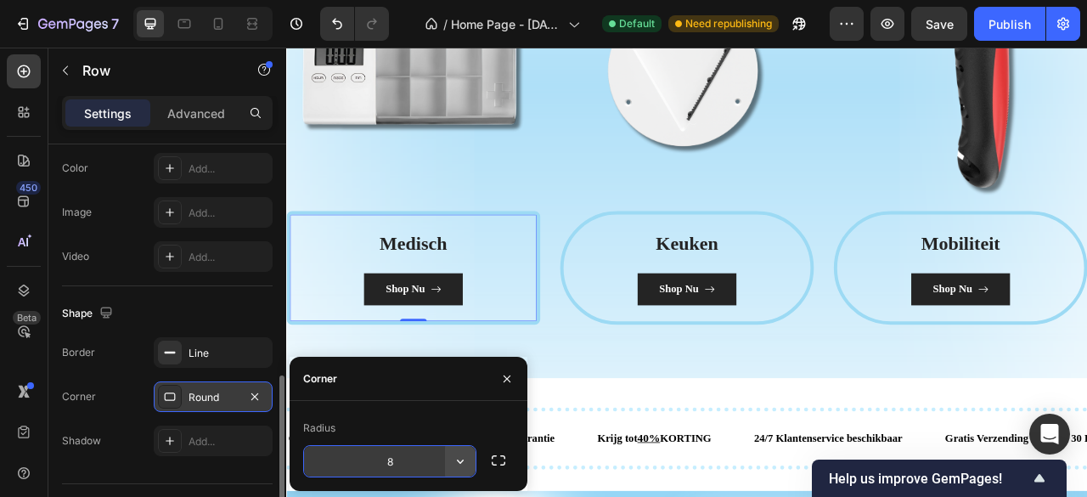
drag, startPoint x: 470, startPoint y: 458, endPoint x: 448, endPoint y: 452, distance: 22.0
click at [467, 458] on button "button" at bounding box center [460, 461] width 31 height 31
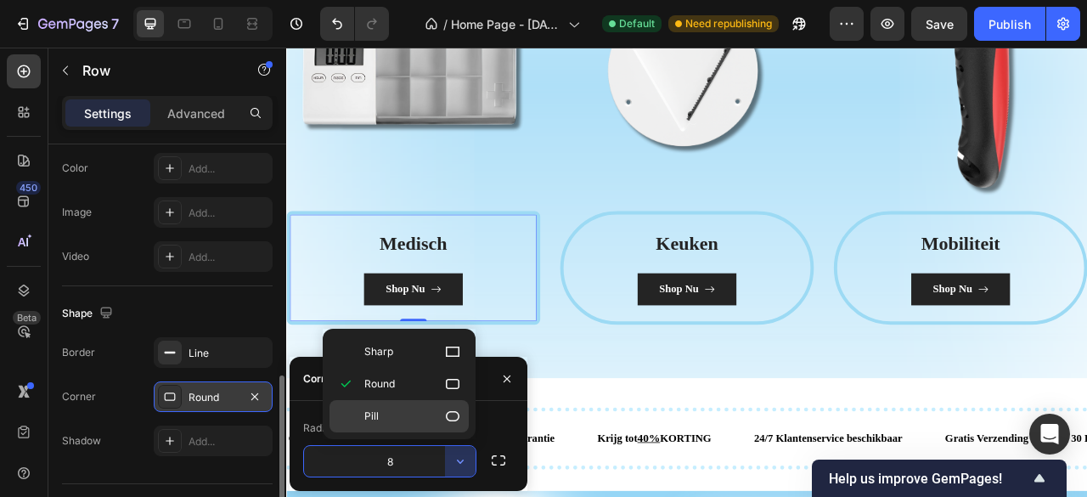
click at [434, 419] on p "Pill" at bounding box center [412, 416] width 97 height 17
type input "9999"
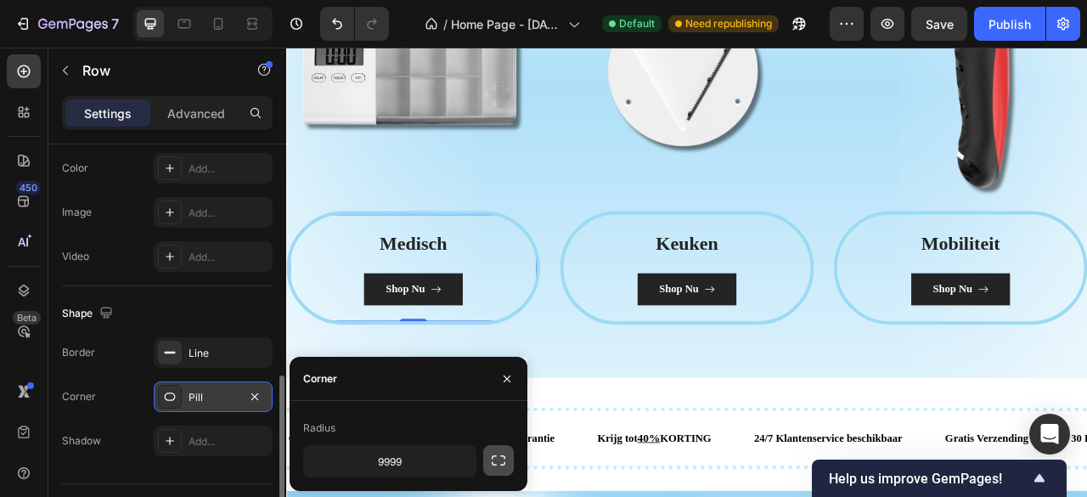
click at [499, 462] on icon "button" at bounding box center [498, 460] width 17 height 17
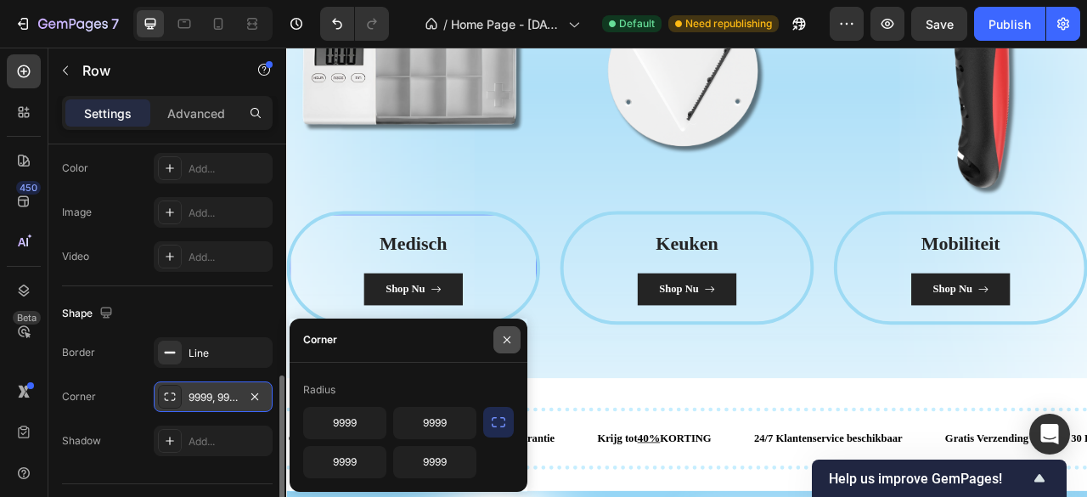
click at [511, 330] on button "button" at bounding box center [506, 339] width 27 height 27
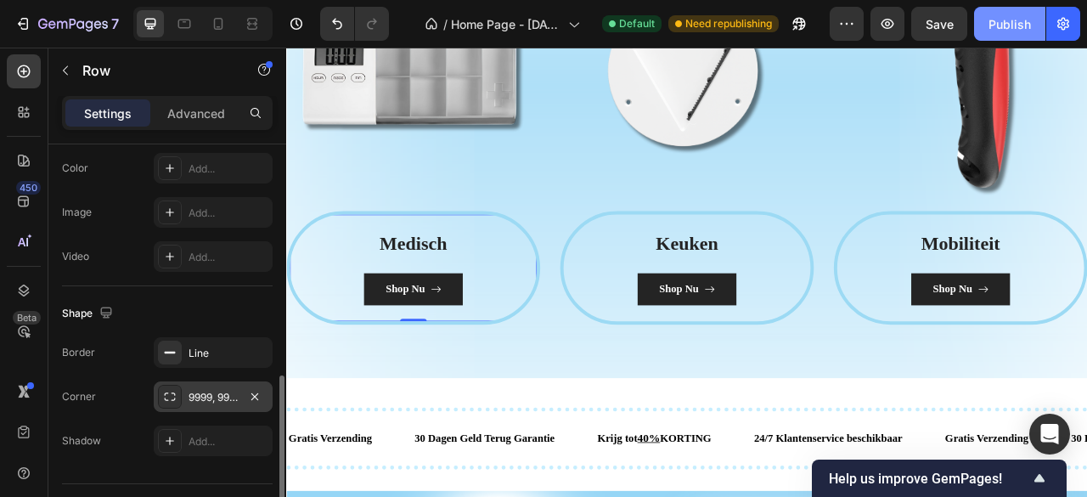
click at [1009, 31] on div "Publish" at bounding box center [1009, 24] width 42 height 18
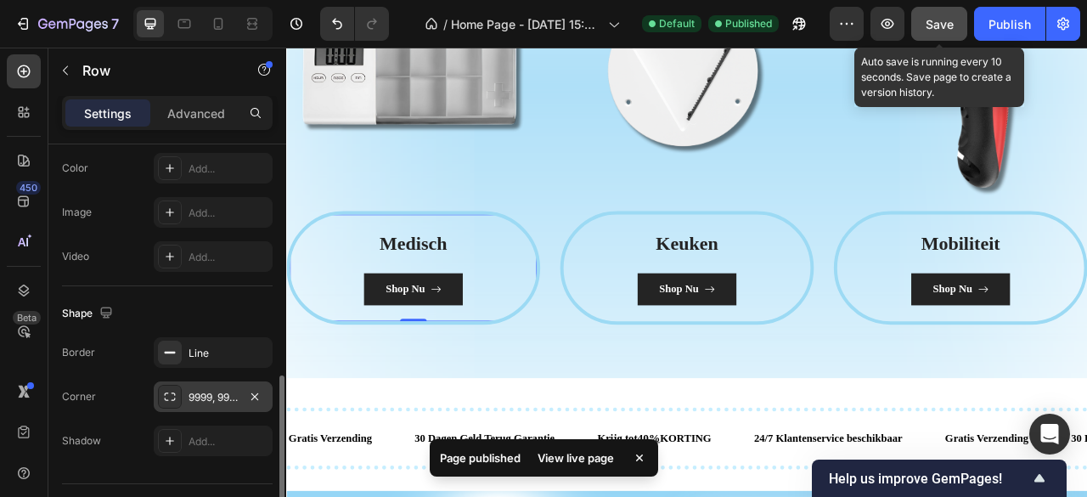
click at [958, 16] on button "Save" at bounding box center [939, 24] width 56 height 34
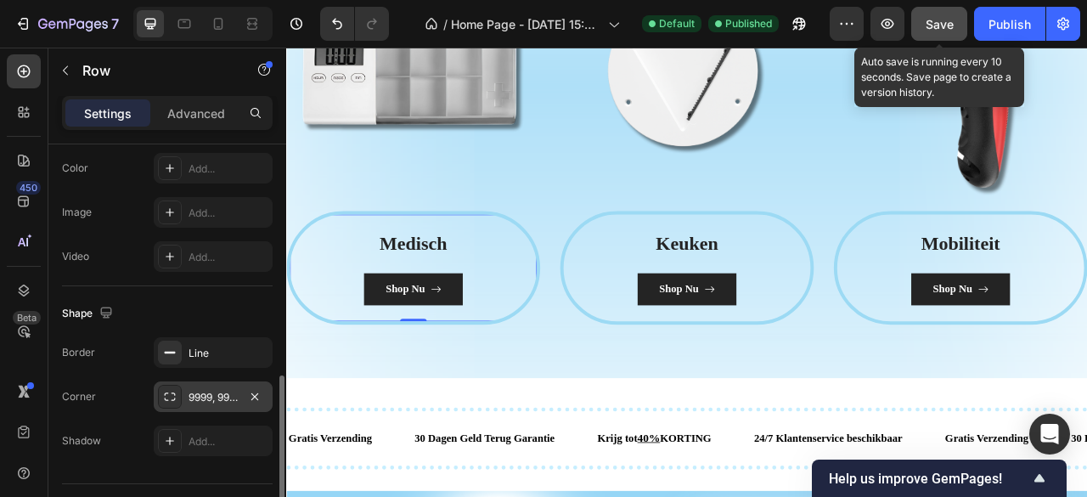
click at [922, 18] on button "Save" at bounding box center [939, 24] width 56 height 34
